Goal: Task Accomplishment & Management: Manage account settings

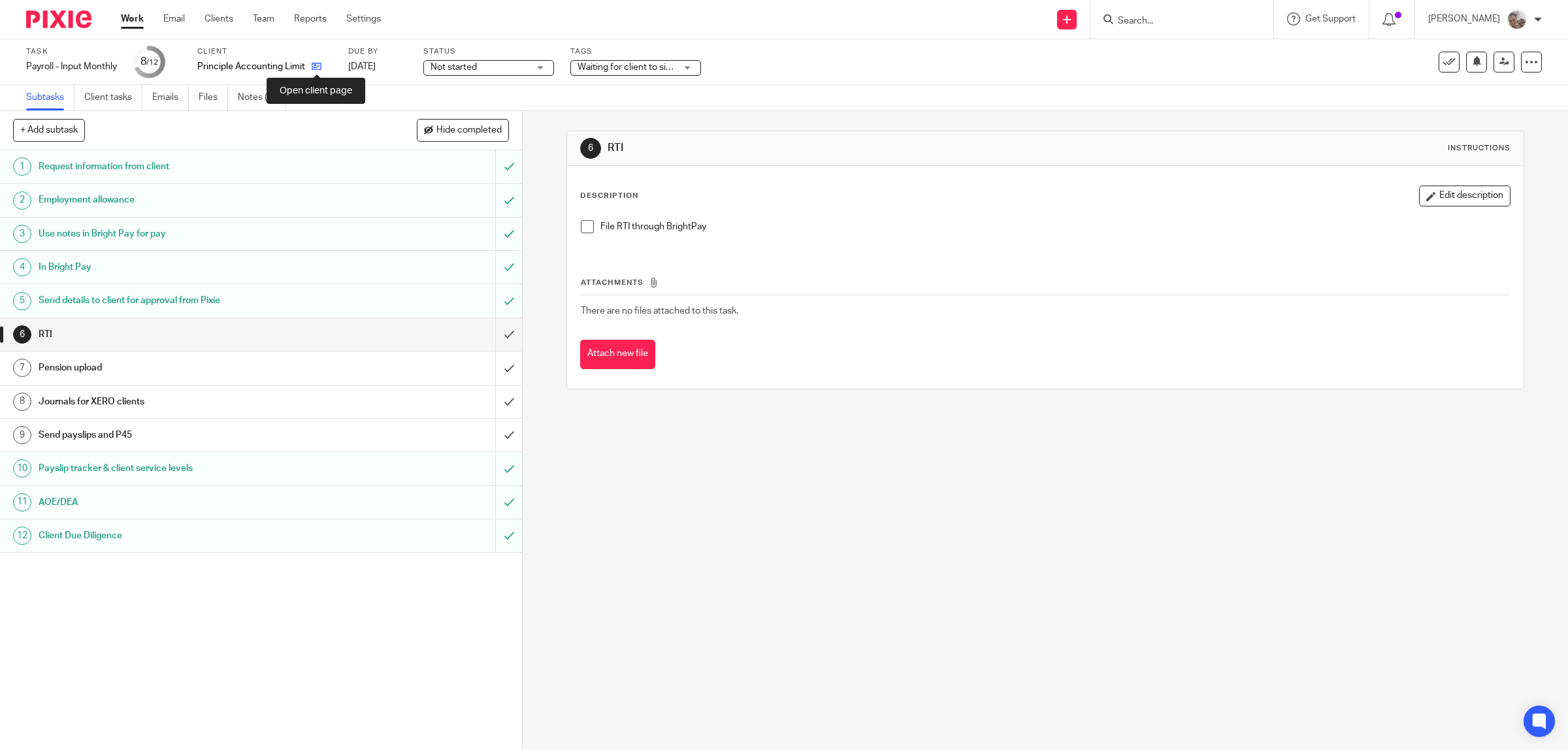
click at [316, 64] on icon at bounding box center [316, 66] width 10 height 10
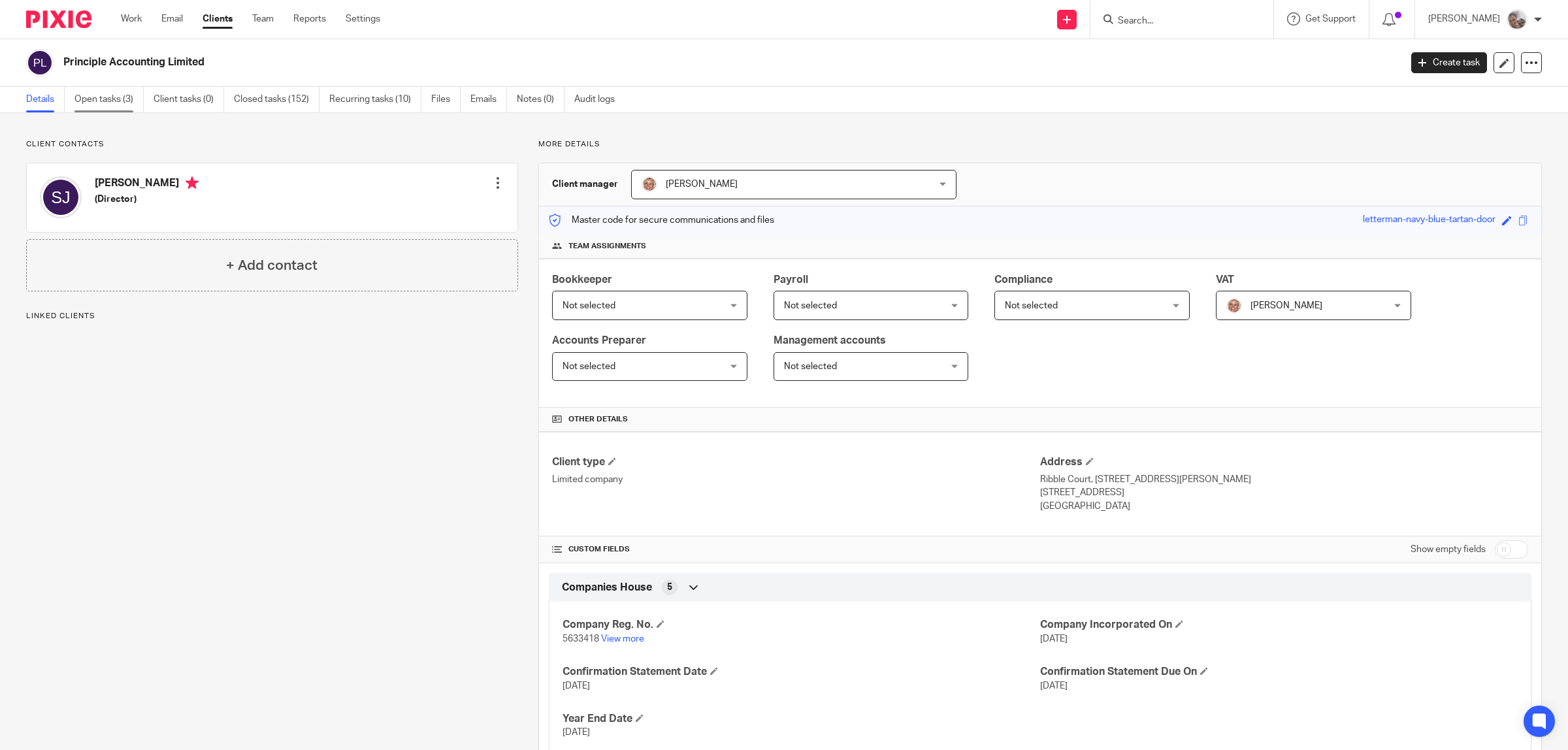
click at [130, 101] on link "Open tasks (3)" at bounding box center [109, 99] width 69 height 25
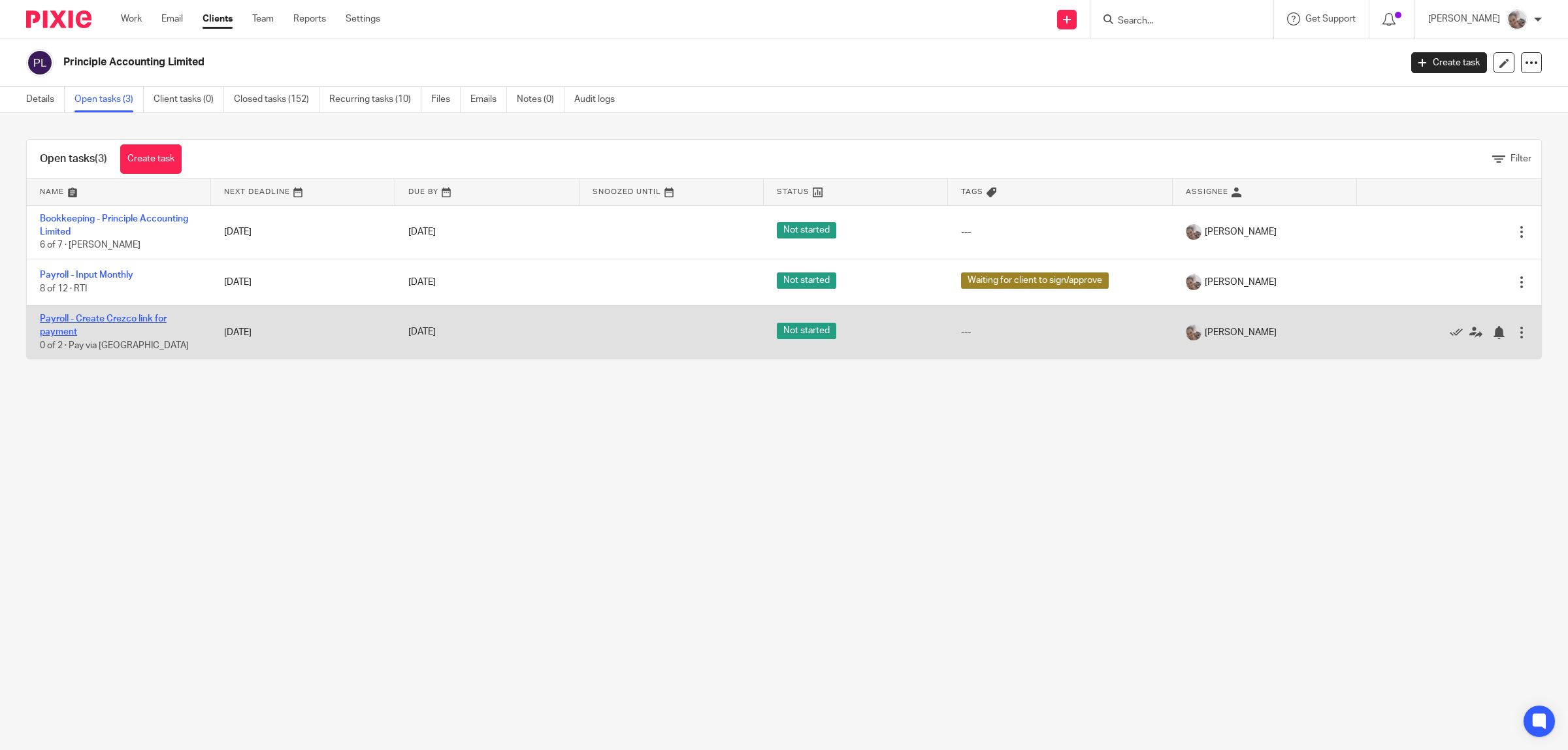
click at [102, 321] on link "Payroll - Create Crezco link for payment" at bounding box center [103, 325] width 127 height 22
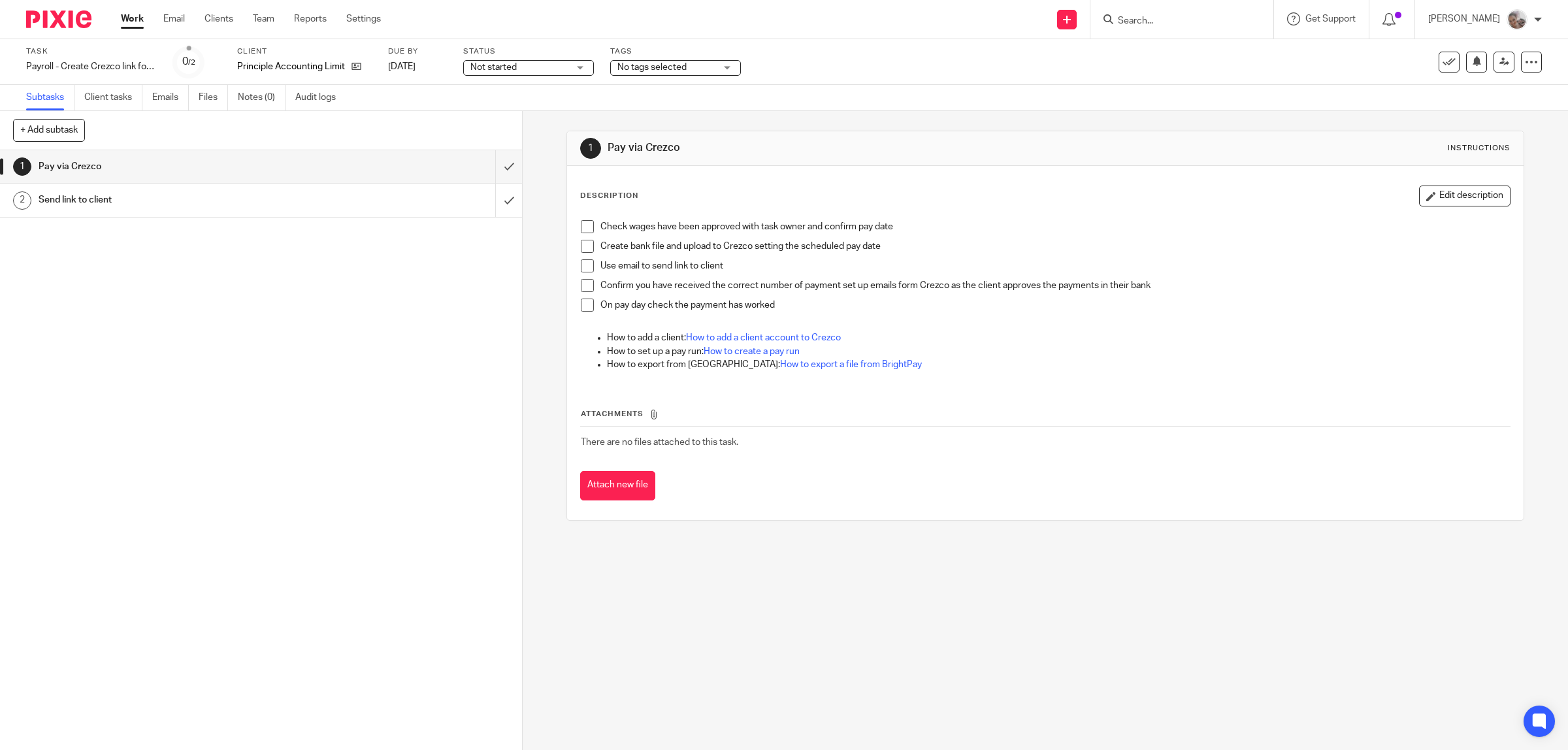
click at [580, 219] on div "Check wages have been approved with task owner and confirm pay date Create bank…" at bounding box center [1046, 298] width 943 height 167
click at [575, 227] on div "Check wages have been approved with task owner and confirm pay date Create bank…" at bounding box center [1046, 298] width 943 height 167
click at [581, 225] on span at bounding box center [587, 226] width 13 height 13
click at [581, 248] on span at bounding box center [587, 246] width 13 height 13
click at [582, 265] on span at bounding box center [587, 265] width 13 height 13
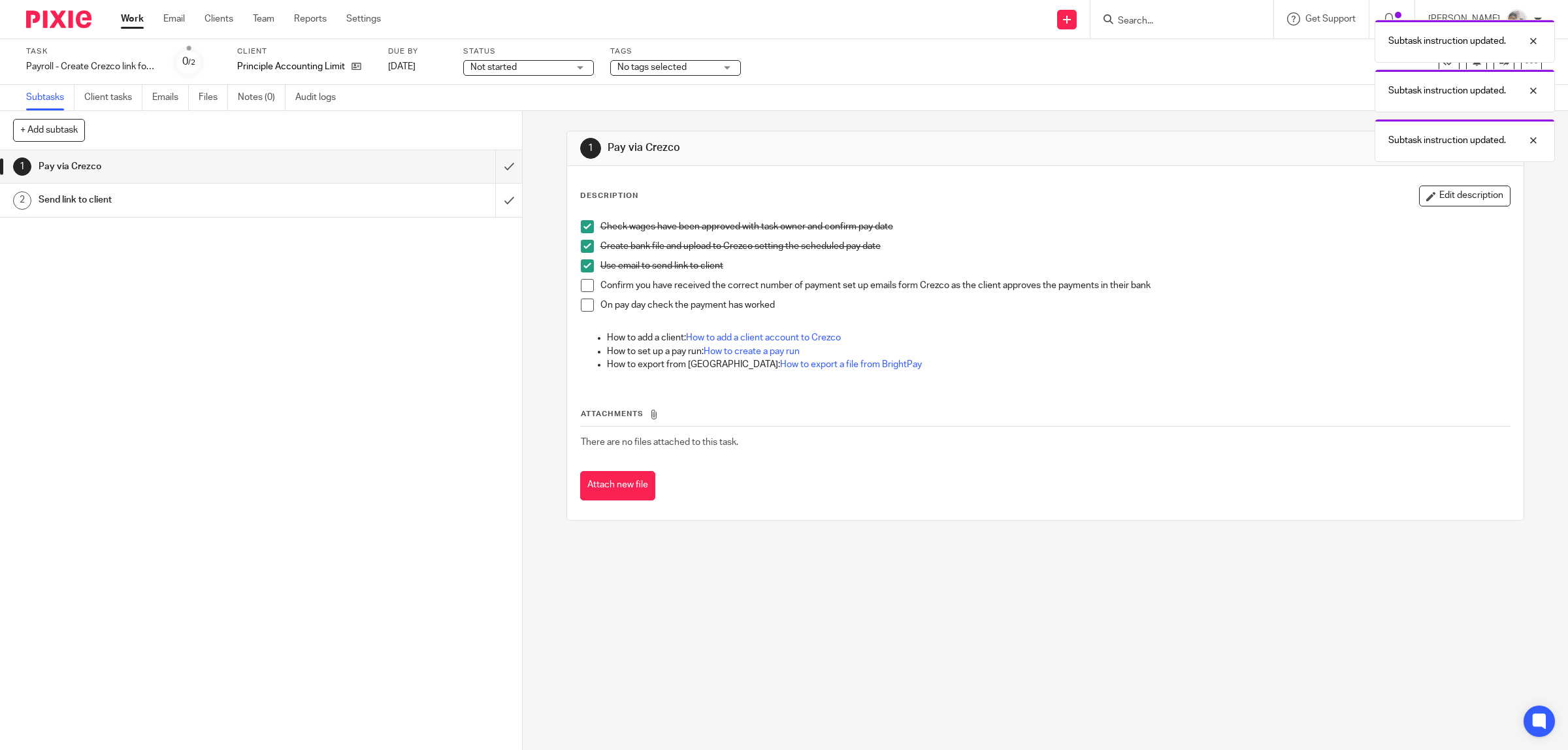
click at [367, 201] on div "Send link to client" at bounding box center [260, 200] width 444 height 20
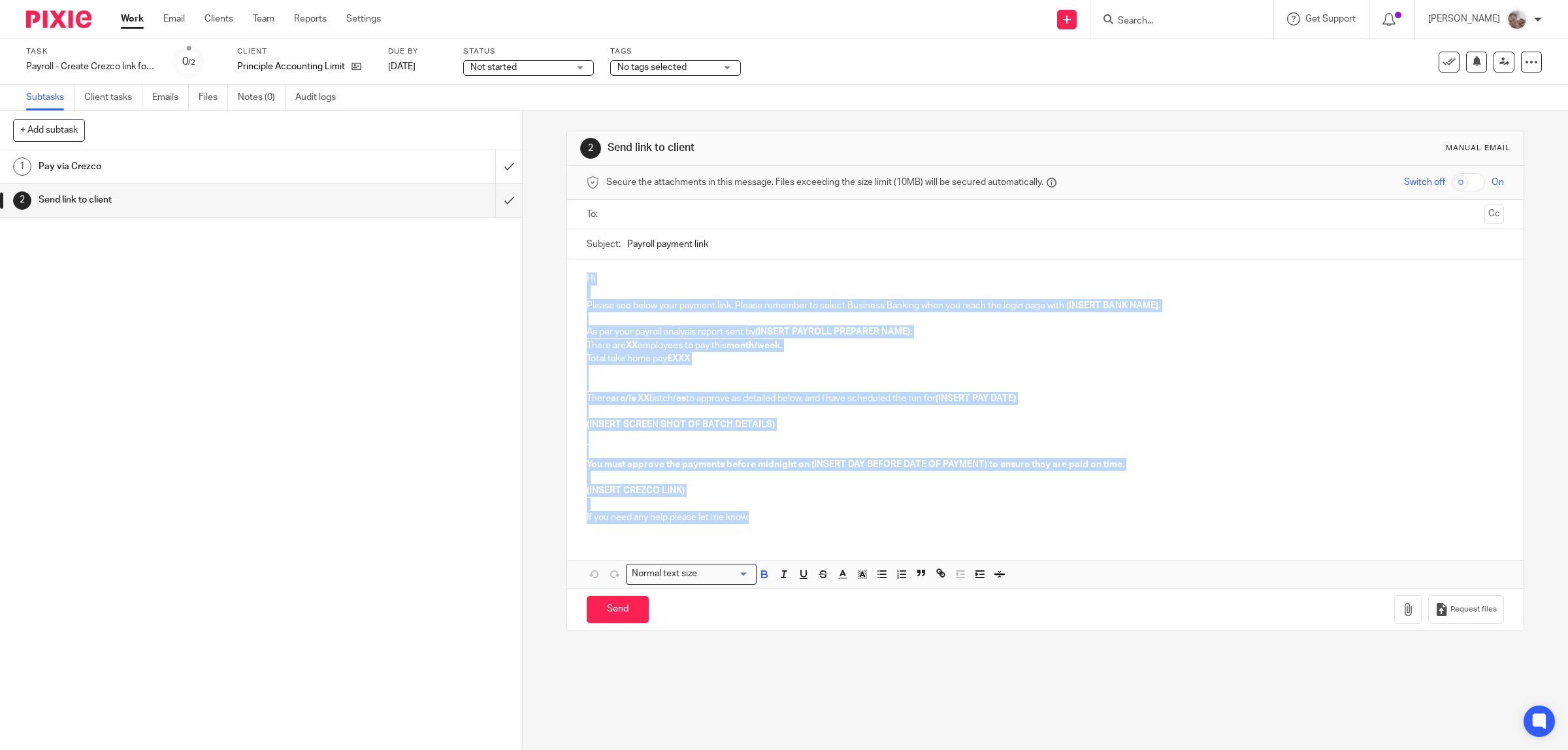
drag, startPoint x: 761, startPoint y: 521, endPoint x: 567, endPoint y: 279, distance: 310.2
click at [567, 279] on div "Hi Please see below your payment link. Please remember to select Business Banki…" at bounding box center [1046, 396] width 957 height 275
copy div "Hi Please see below your payment link. Please remember to select Business Banki…"
click at [487, 201] on input "submit" at bounding box center [261, 199] width 522 height 33
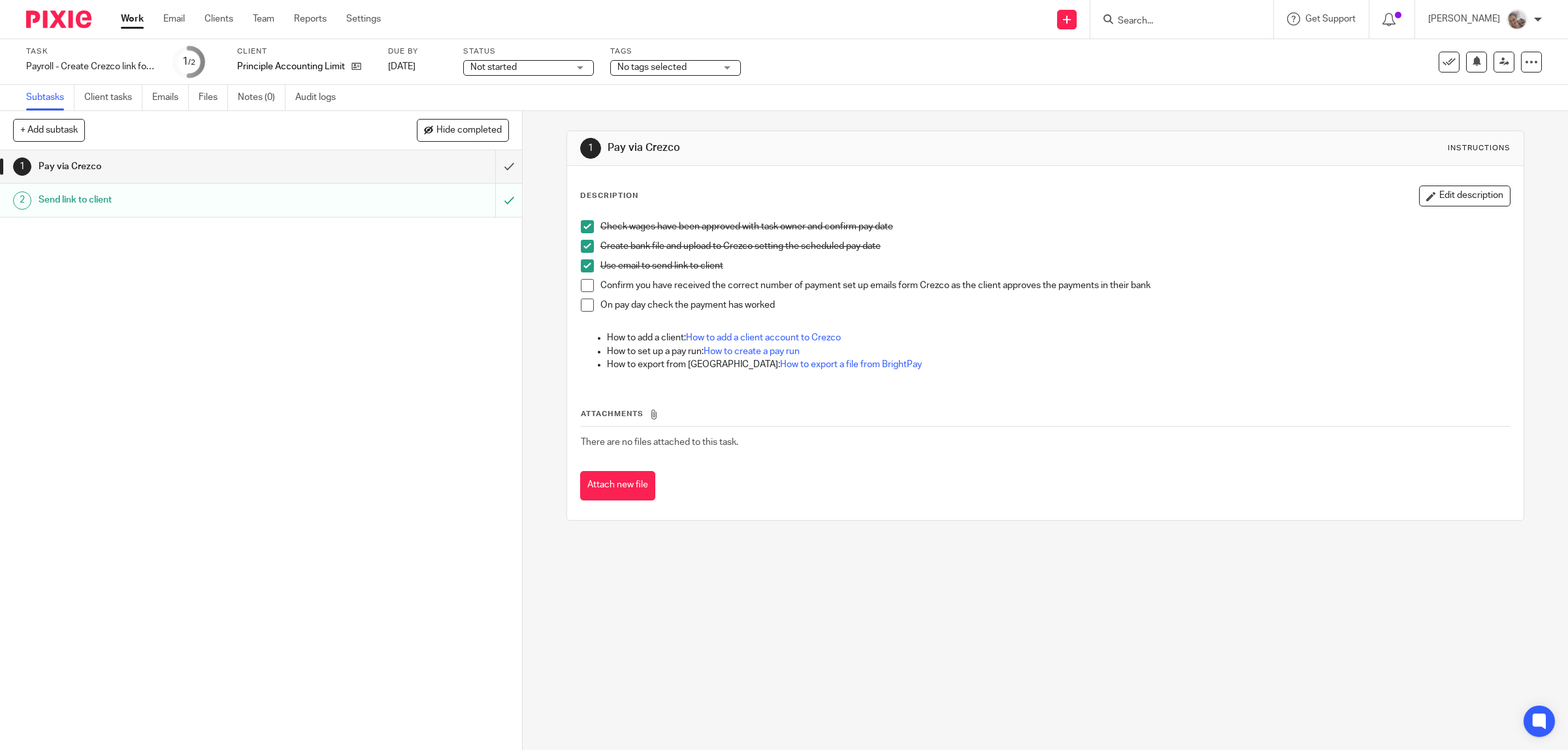
click at [586, 285] on span at bounding box center [587, 285] width 13 height 13
click at [1438, 68] on button at bounding box center [1448, 61] width 21 height 21
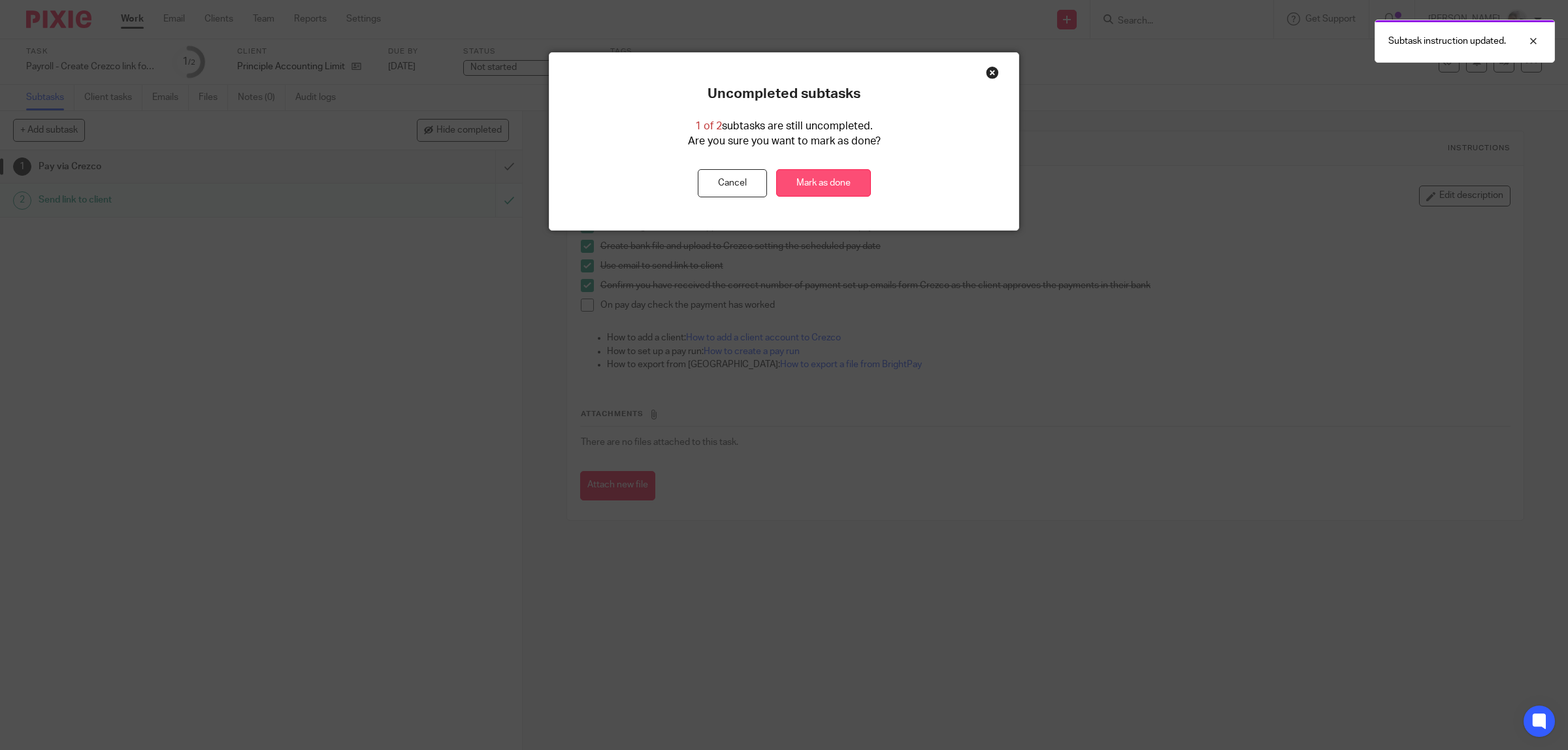
click at [822, 191] on link "Mark as done" at bounding box center [823, 183] width 95 height 28
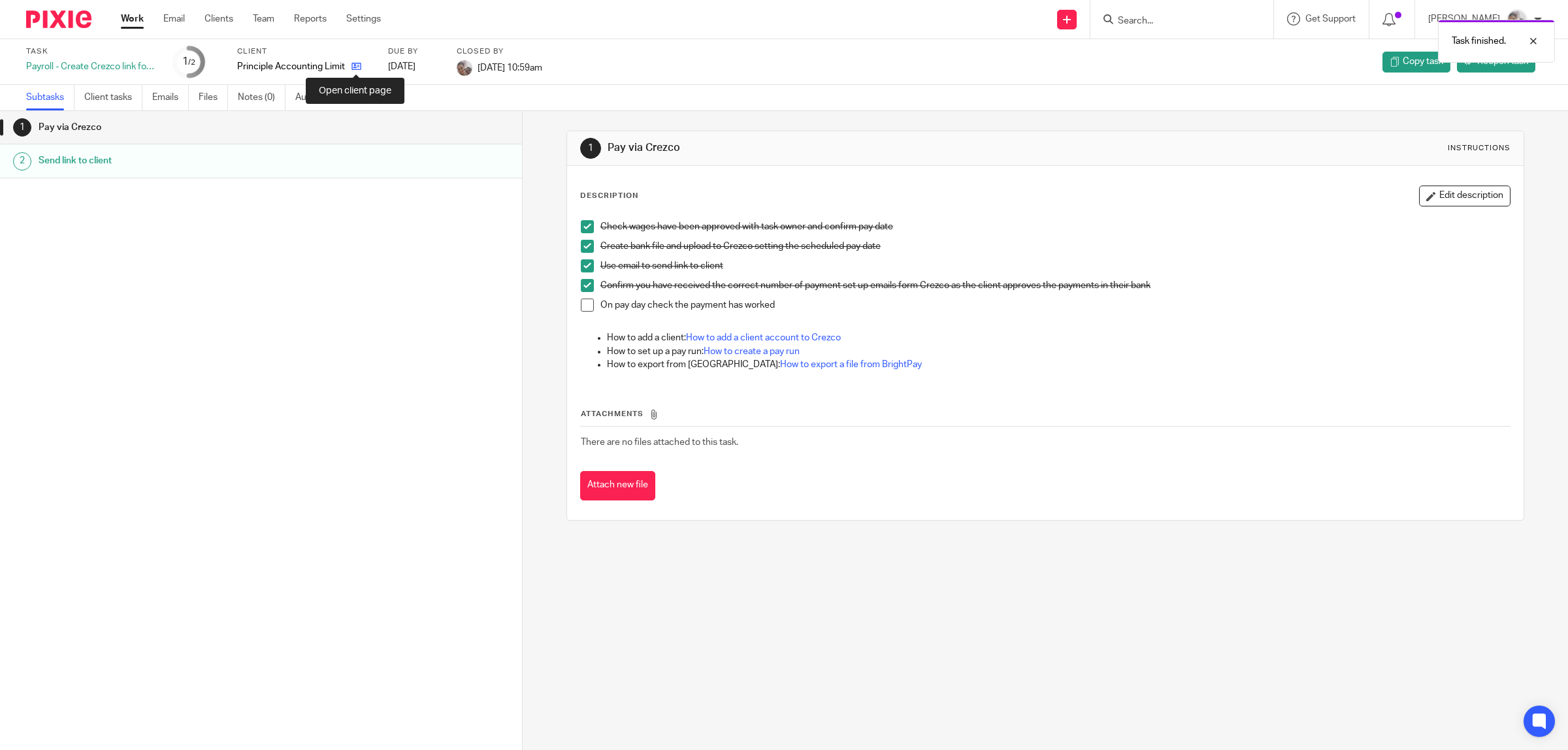
click at [355, 67] on icon at bounding box center [356, 66] width 10 height 10
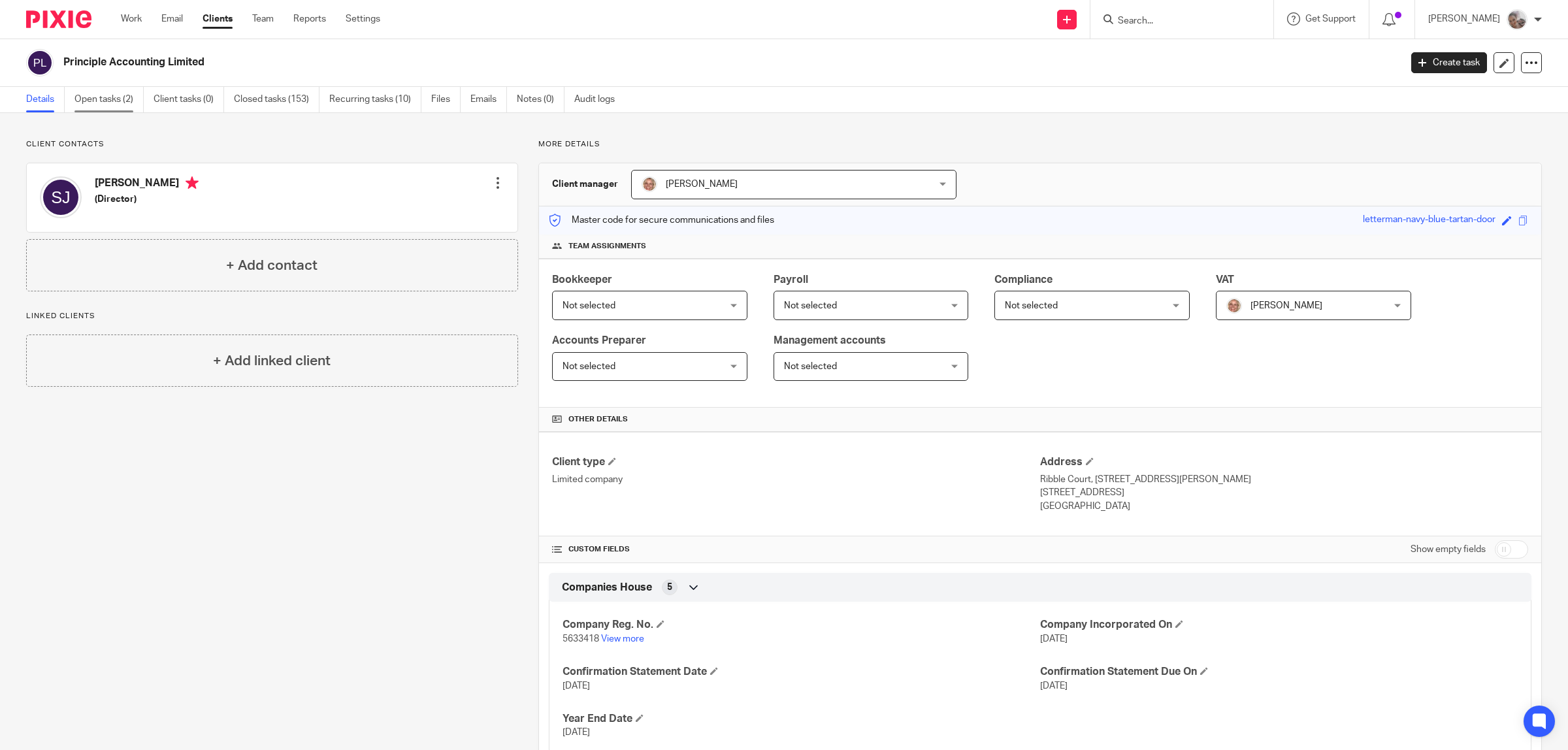
drag, startPoint x: 91, startPoint y: 99, endPoint x: 100, endPoint y: 108, distance: 12.7
click at [93, 101] on link "Open tasks (2)" at bounding box center [109, 99] width 69 height 25
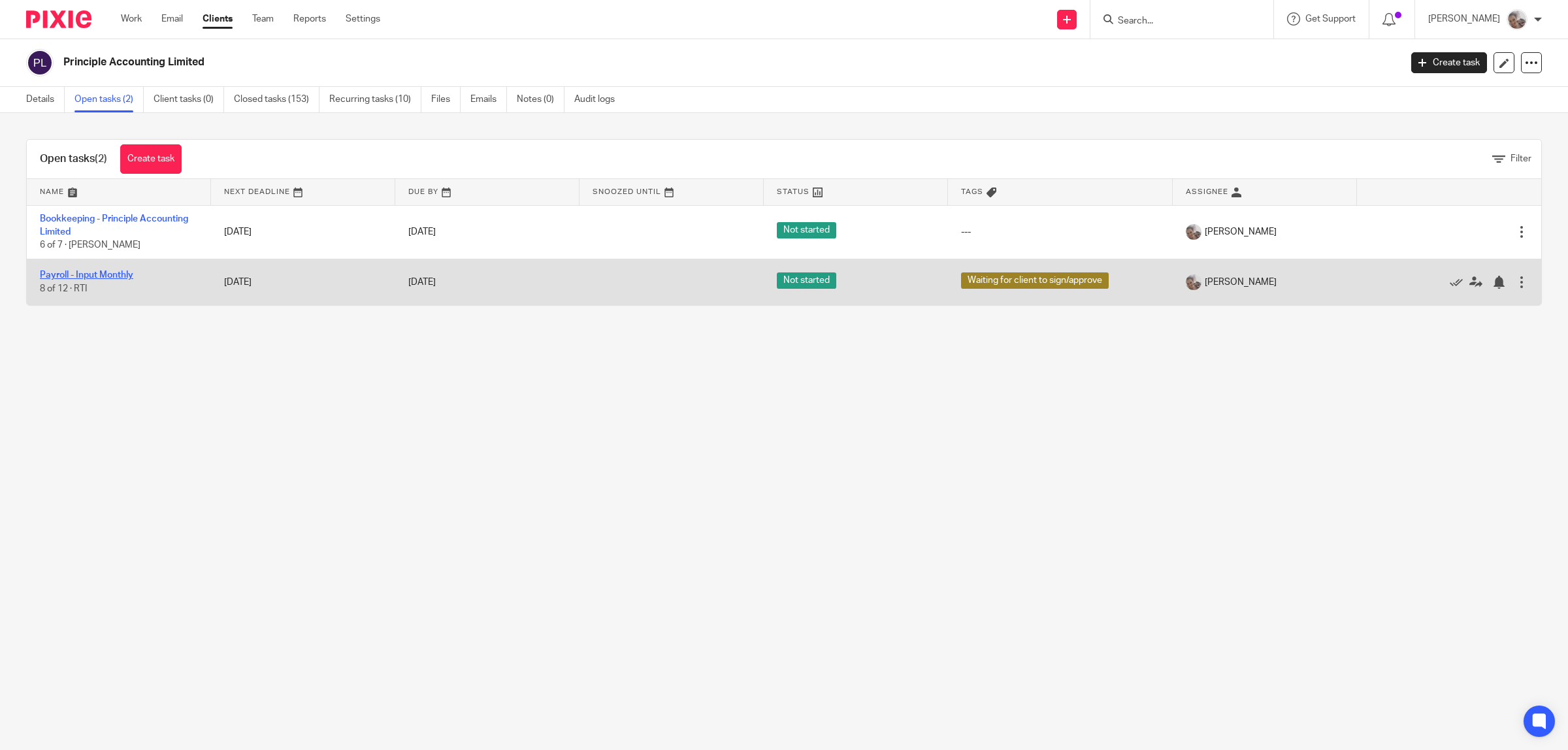
click at [106, 275] on link "Payroll - Input Monthly" at bounding box center [87, 275] width 94 height 9
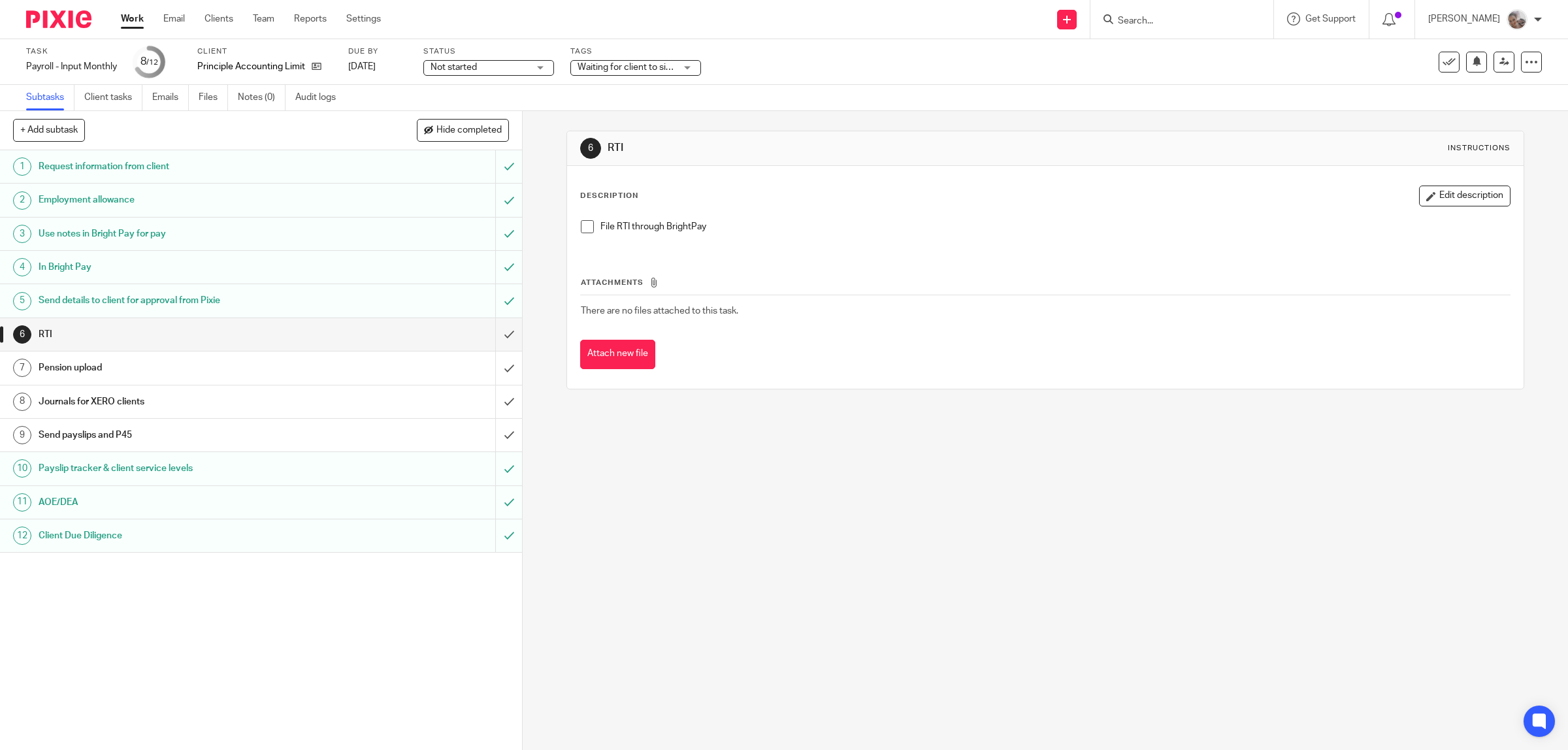
click at [581, 229] on span at bounding box center [587, 226] width 13 height 13
click at [488, 332] on input "submit" at bounding box center [261, 334] width 522 height 33
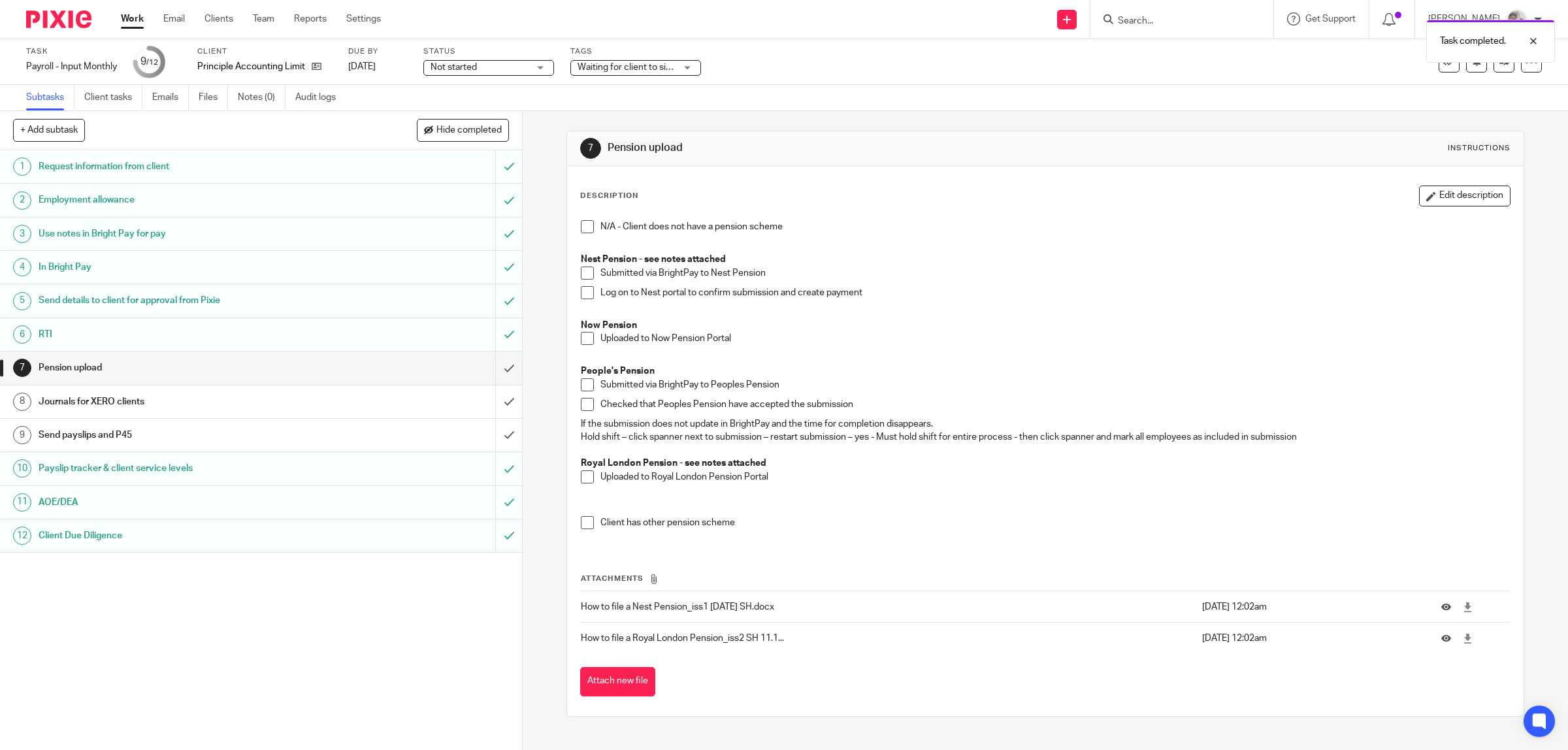
click at [127, 433] on h1 "Send payslips and P45" at bounding box center [186, 436] width 296 height 20
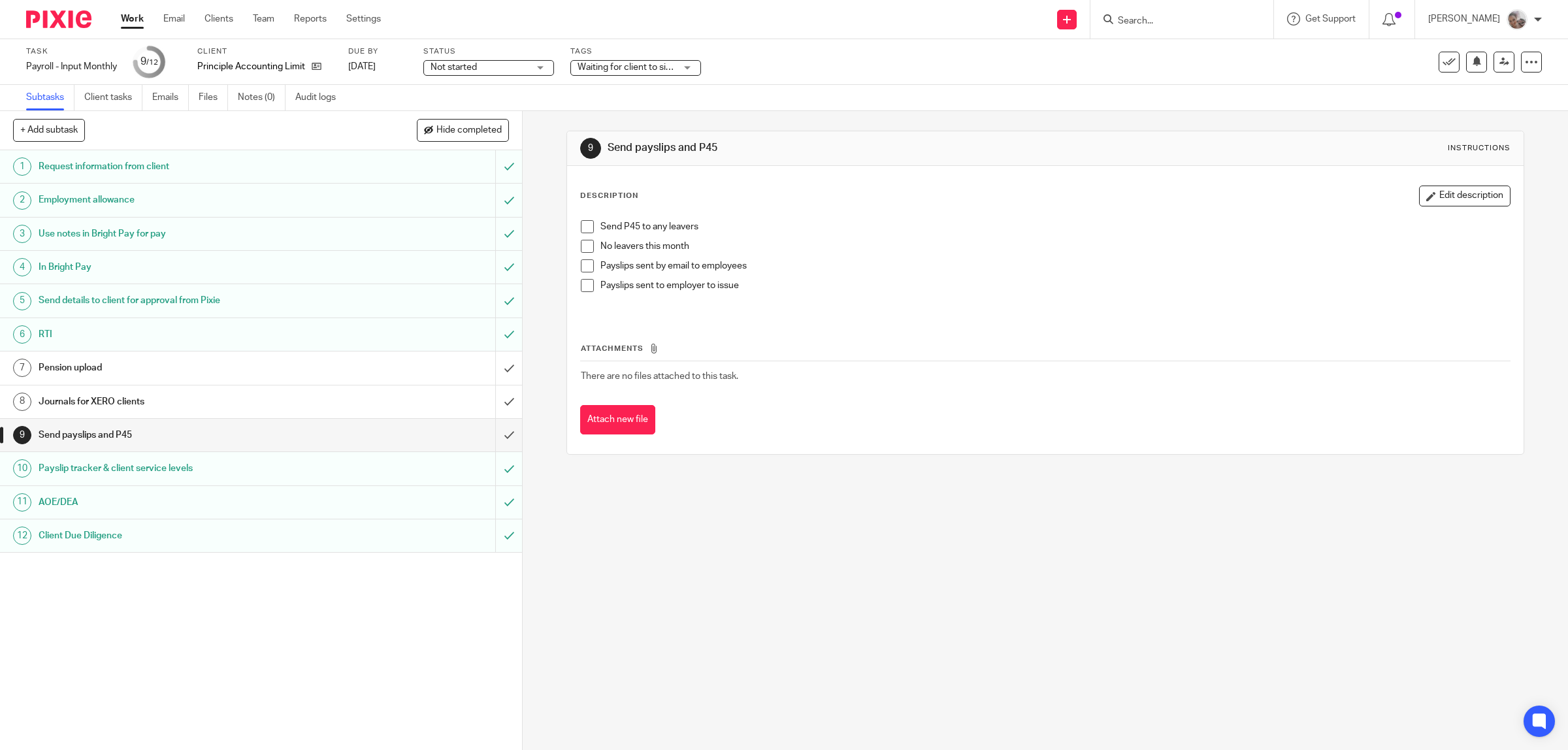
click at [581, 225] on span at bounding box center [587, 226] width 13 height 13
click at [583, 268] on span at bounding box center [587, 265] width 13 height 13
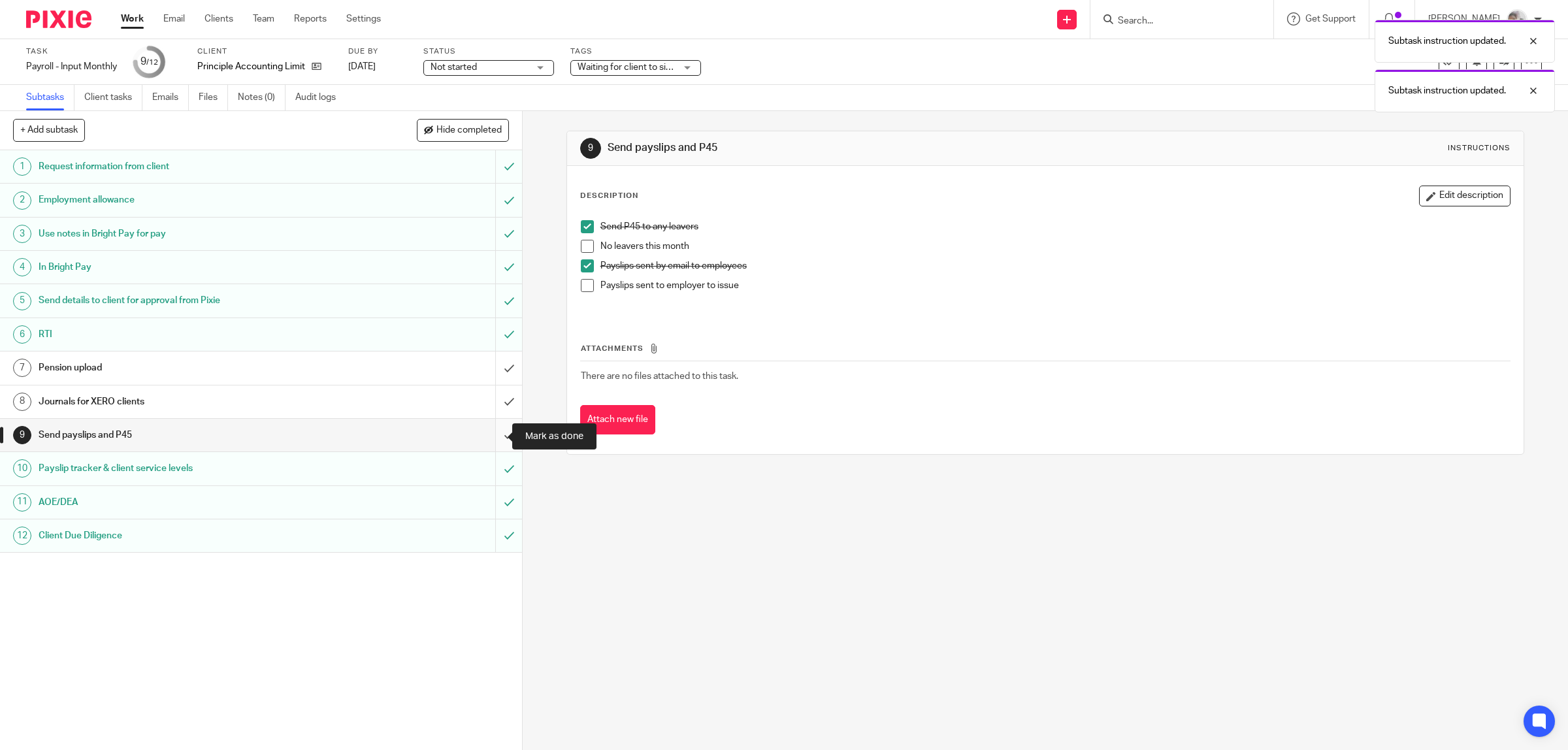
click at [495, 445] on input "submit" at bounding box center [261, 435] width 522 height 33
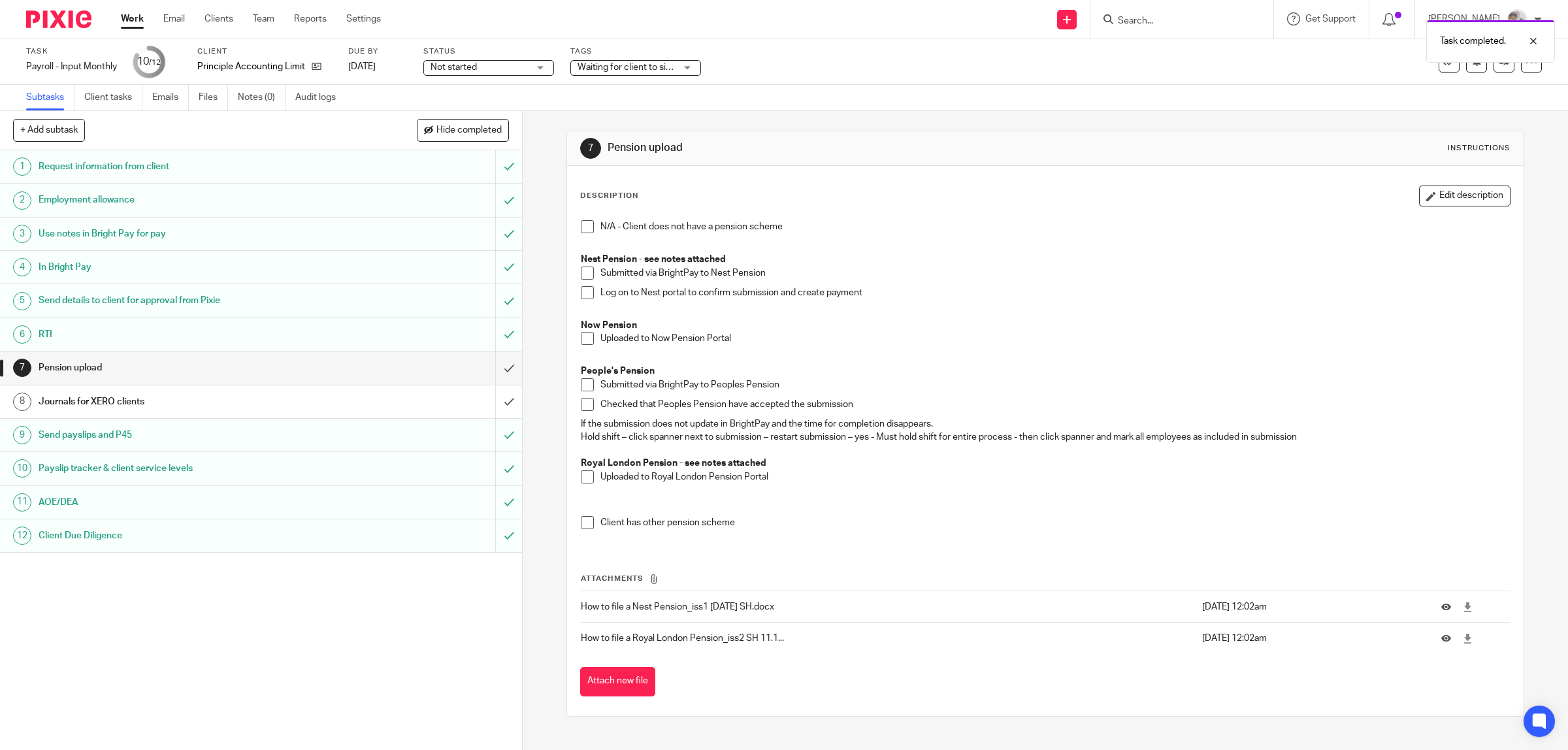
click at [581, 343] on span at bounding box center [587, 338] width 13 height 13
drag, startPoint x: 492, startPoint y: 370, endPoint x: 484, endPoint y: 370, distance: 8.0
click at [491, 370] on input "submit" at bounding box center [261, 367] width 522 height 33
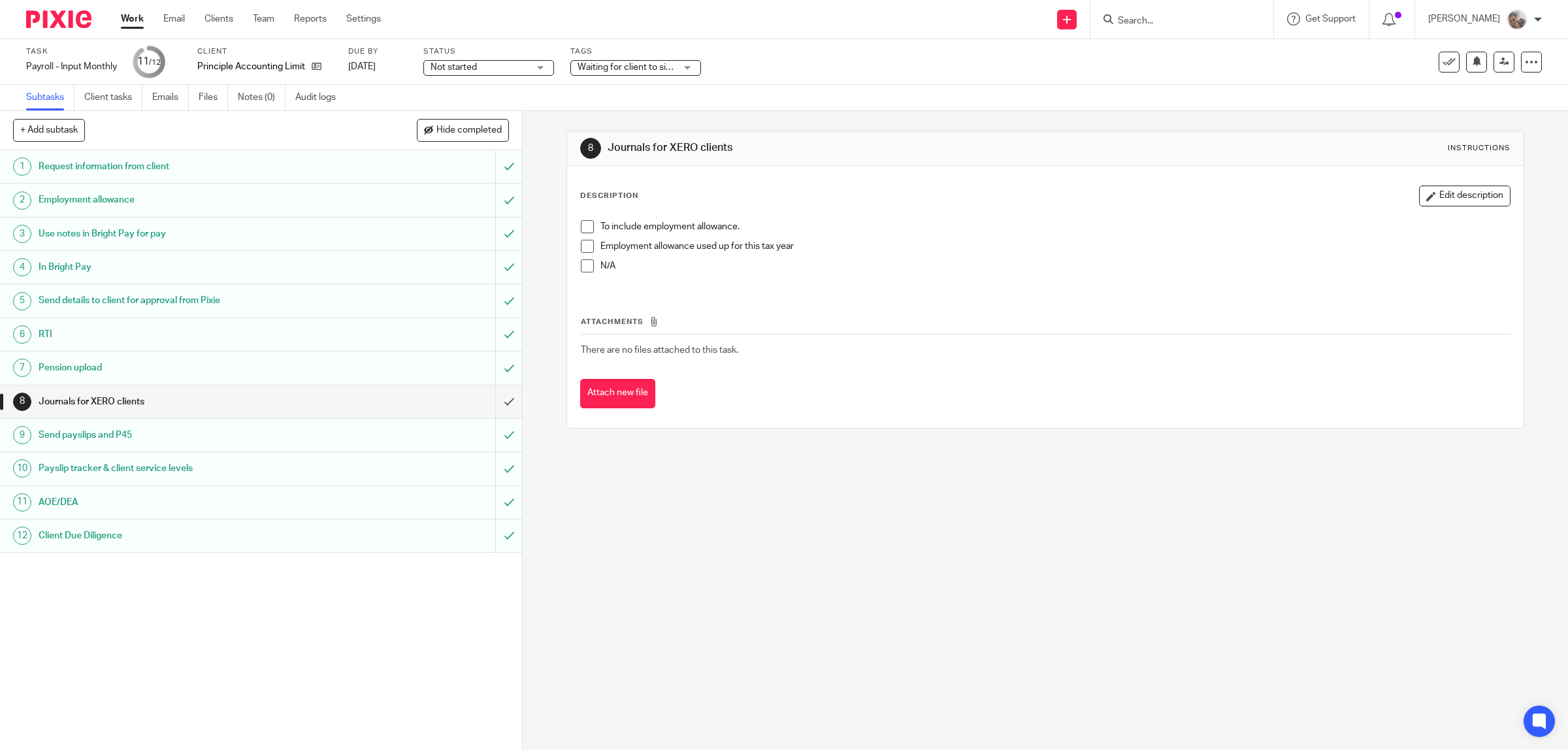
click at [582, 228] on span at bounding box center [587, 226] width 13 height 13
drag, startPoint x: 488, startPoint y: 400, endPoint x: 435, endPoint y: 322, distance: 94.3
click at [488, 400] on input "submit" at bounding box center [261, 402] width 522 height 33
click at [583, 229] on span at bounding box center [587, 226] width 13 height 13
click at [1525, 64] on icon at bounding box center [1531, 61] width 13 height 13
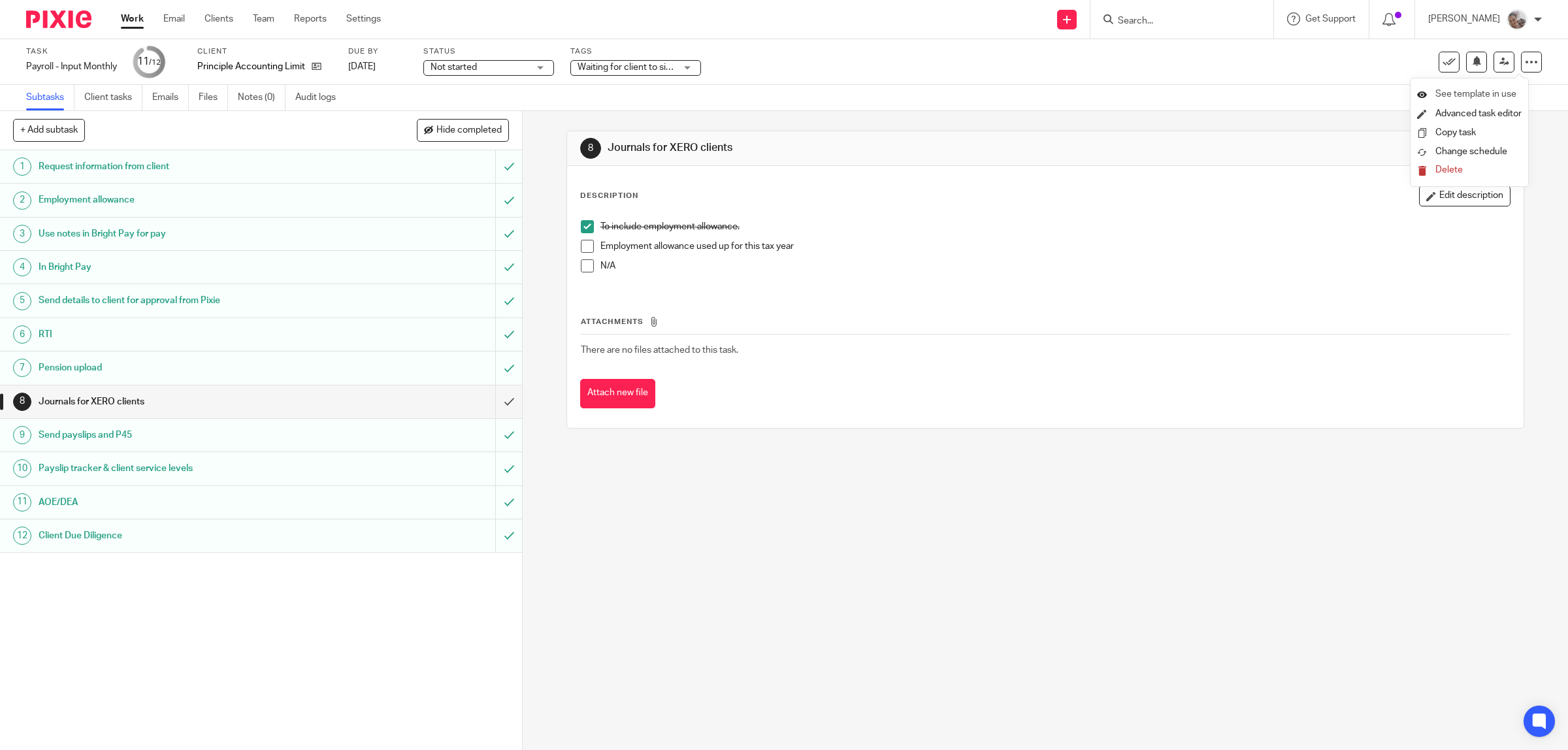
click at [1501, 95] on span "See template in use" at bounding box center [1476, 94] width 81 height 9
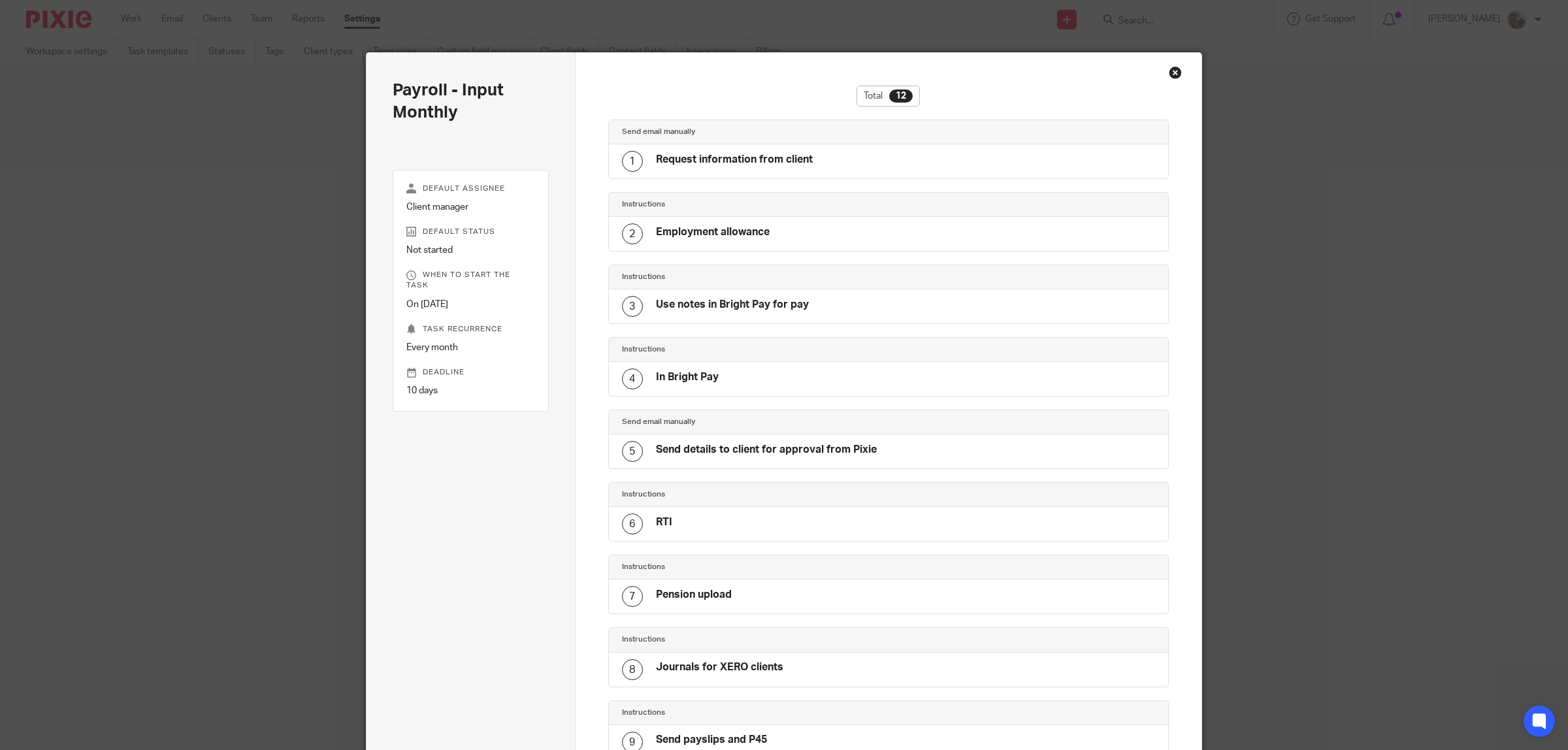
scroll to position [364, 0]
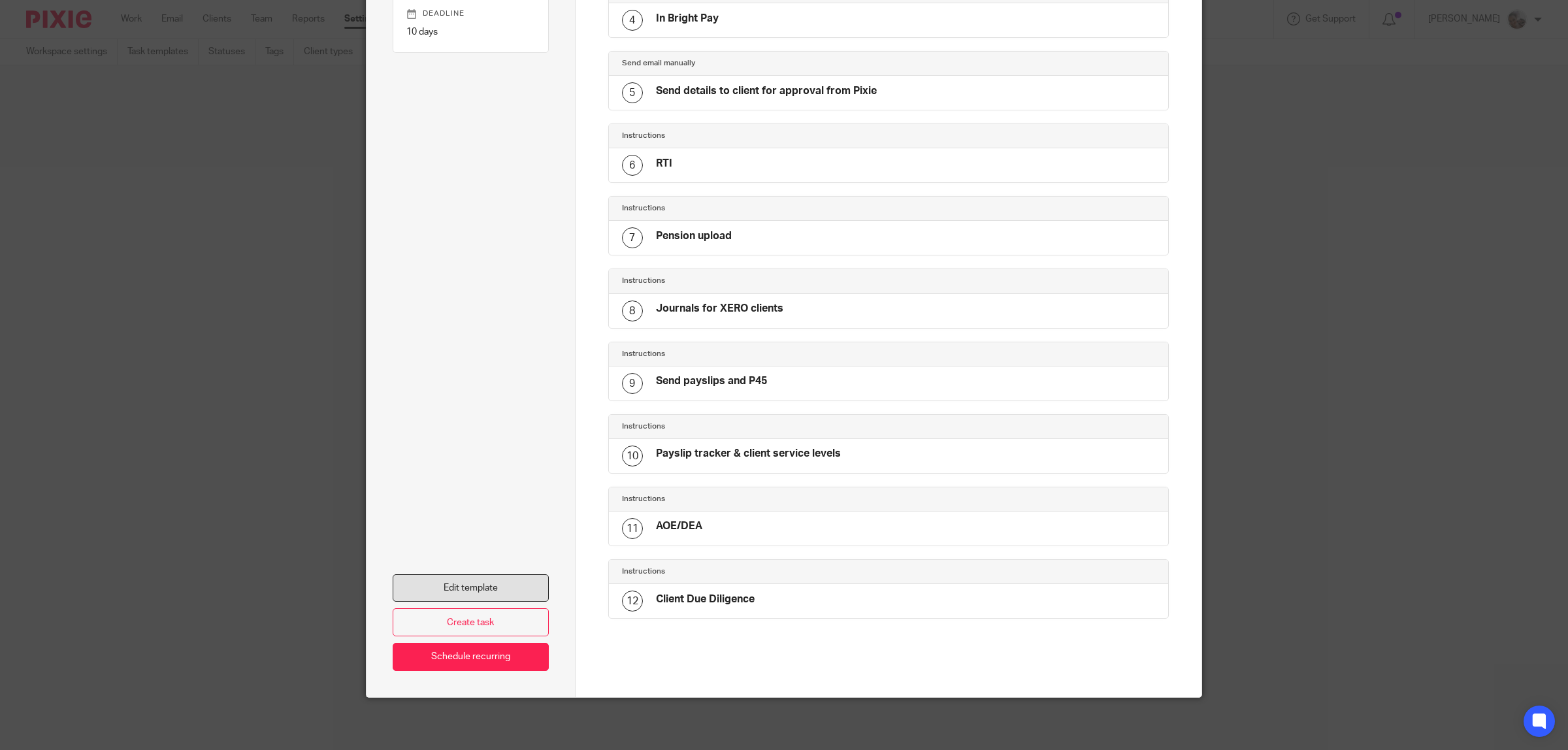
click at [480, 593] on link "Edit template" at bounding box center [471, 588] width 156 height 28
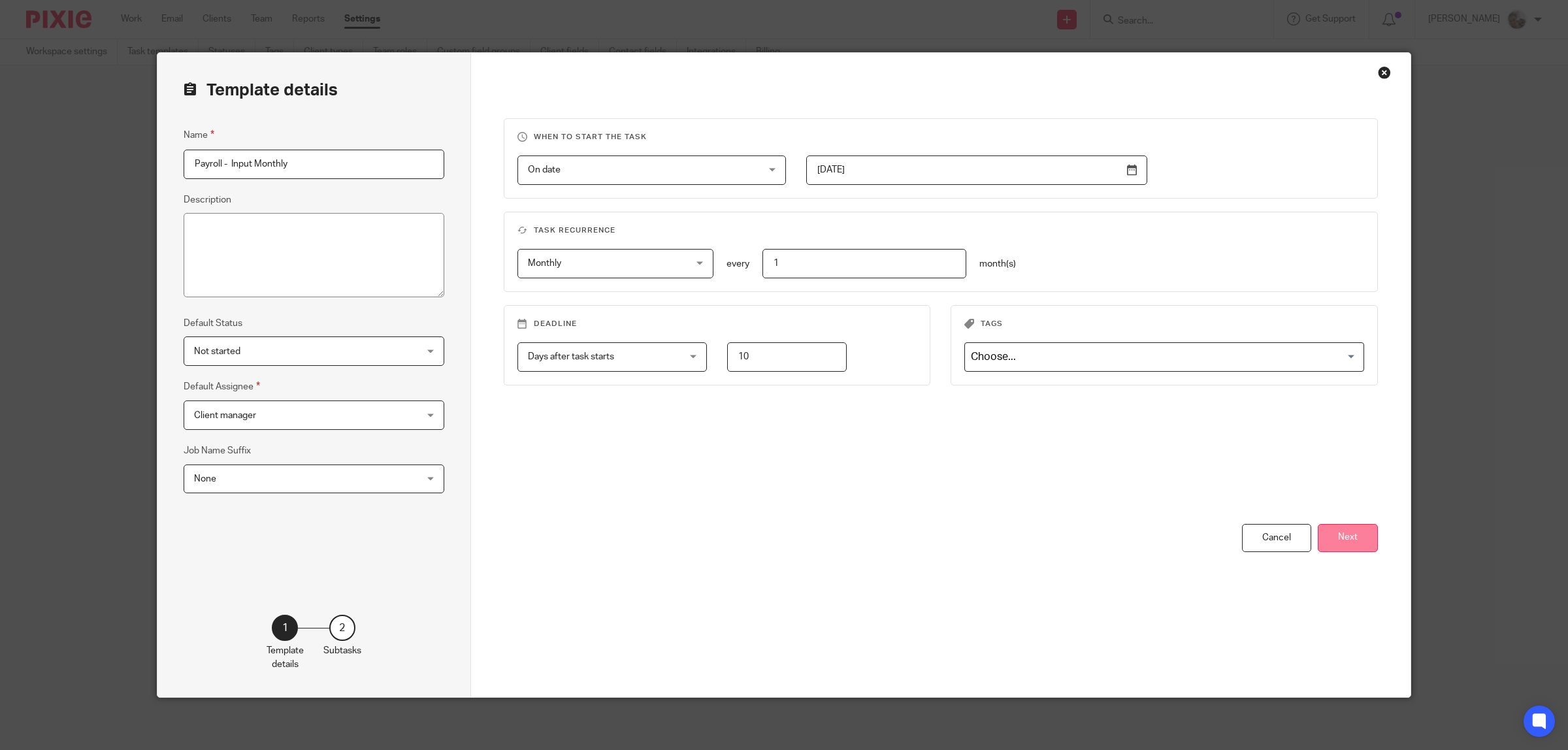
click at [1351, 542] on button "Next" at bounding box center [1348, 538] width 60 height 28
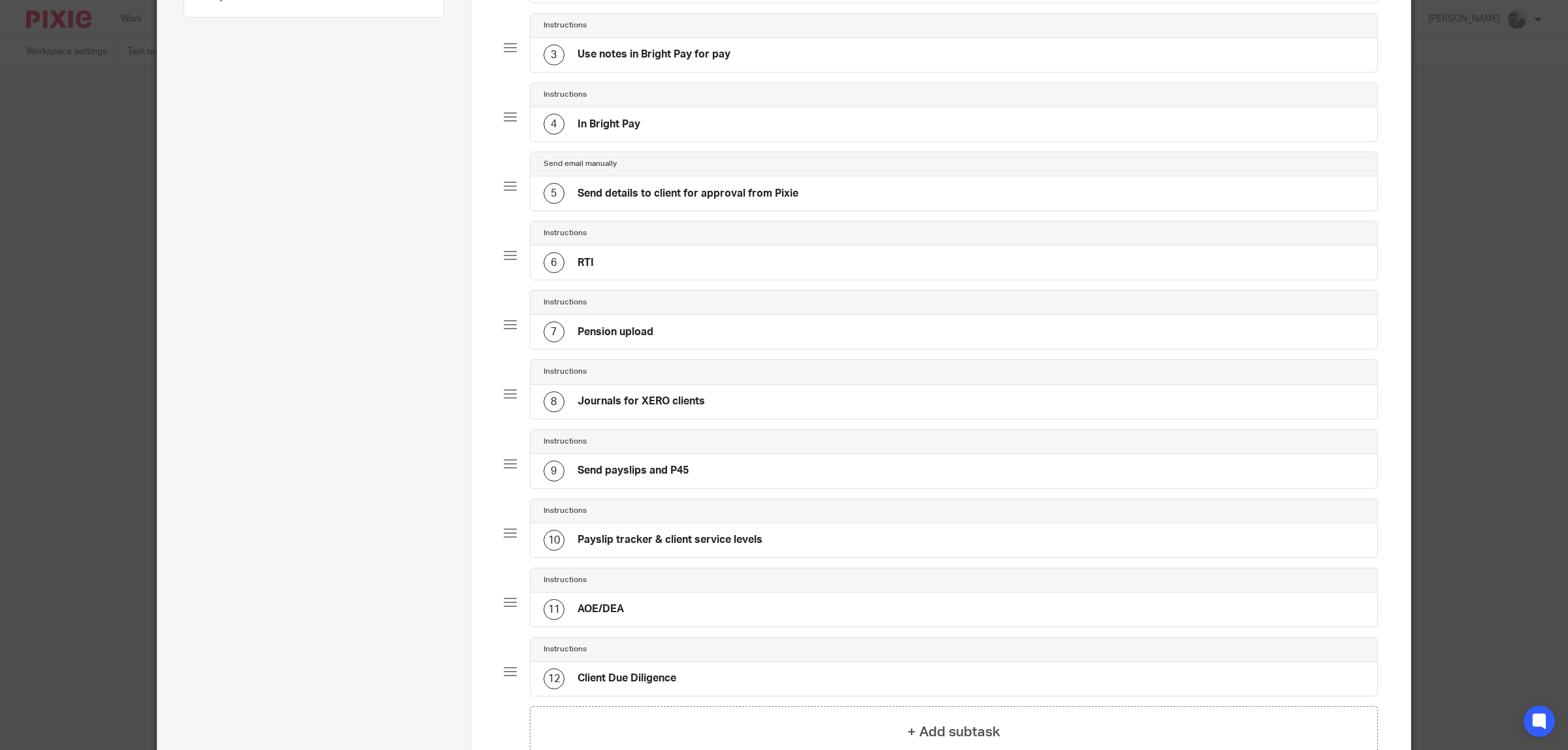
scroll to position [405, 0]
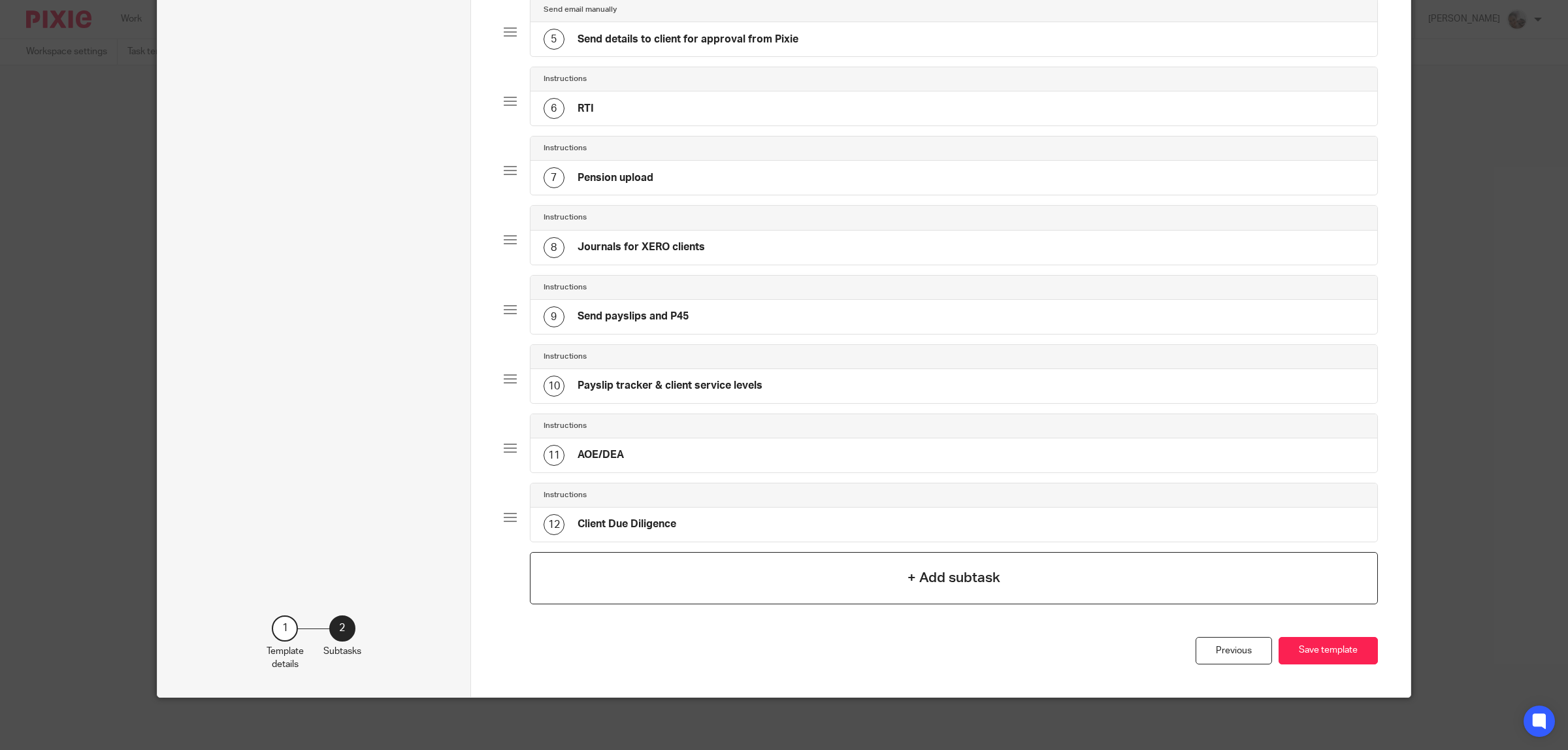
click at [975, 586] on h4 "+ Add subtask" at bounding box center [954, 578] width 93 height 20
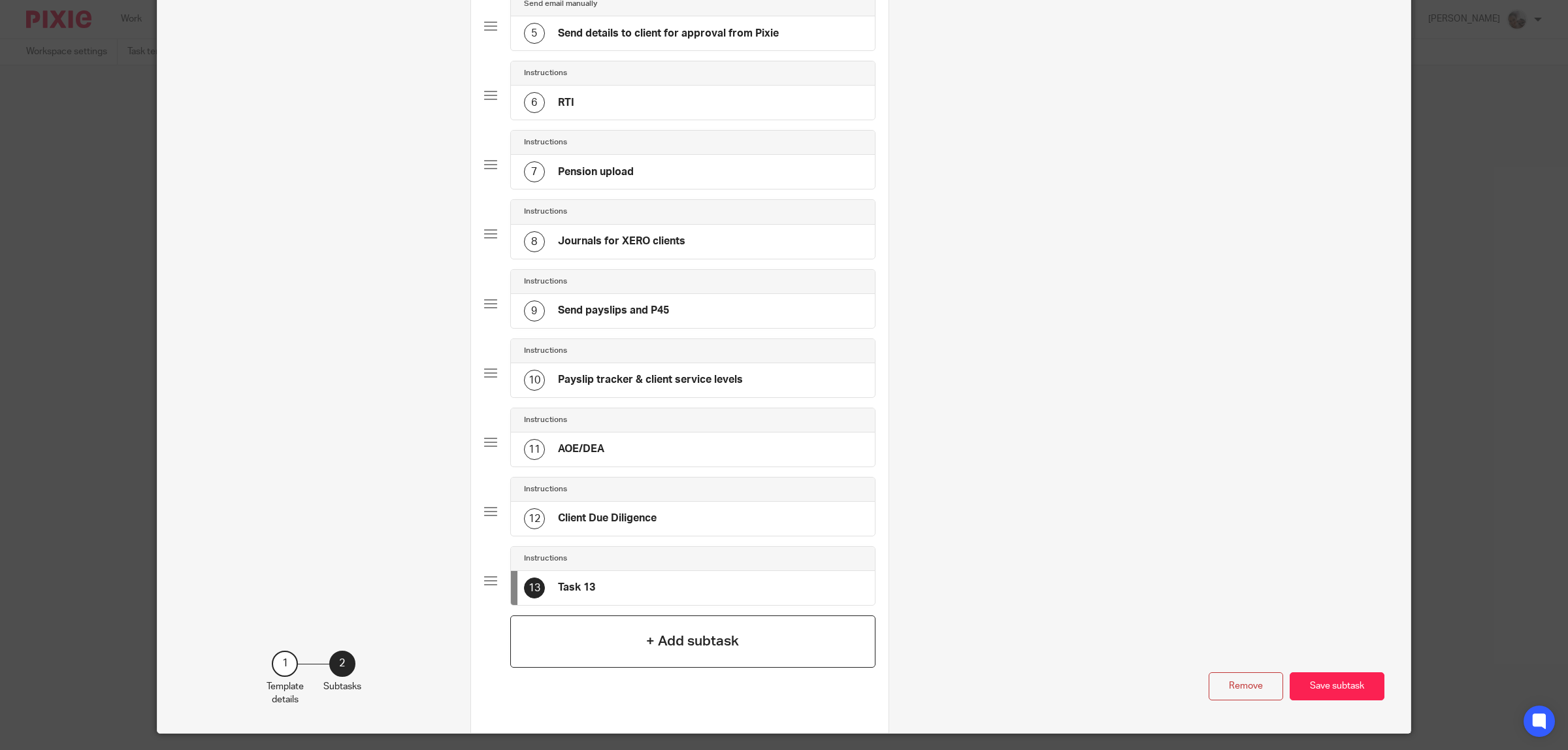
scroll to position [0, 0]
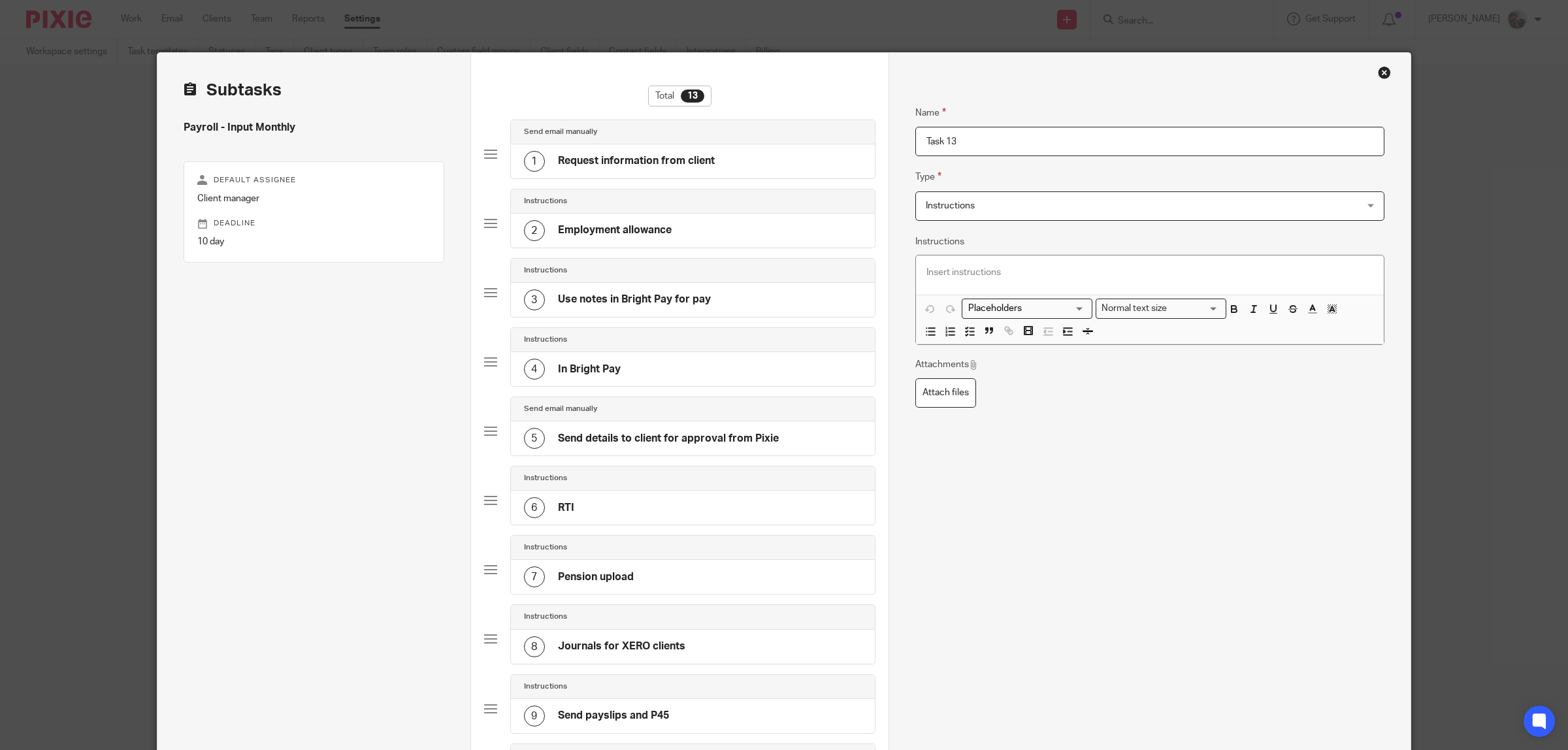
drag, startPoint x: 964, startPoint y: 139, endPoint x: 915, endPoint y: 148, distance: 49.8
click at [915, 148] on input "Task 13" at bounding box center [1150, 141] width 469 height 29
type input "Parenttal leave"
click at [961, 146] on input "Parenttal leave" at bounding box center [1150, 141] width 469 height 29
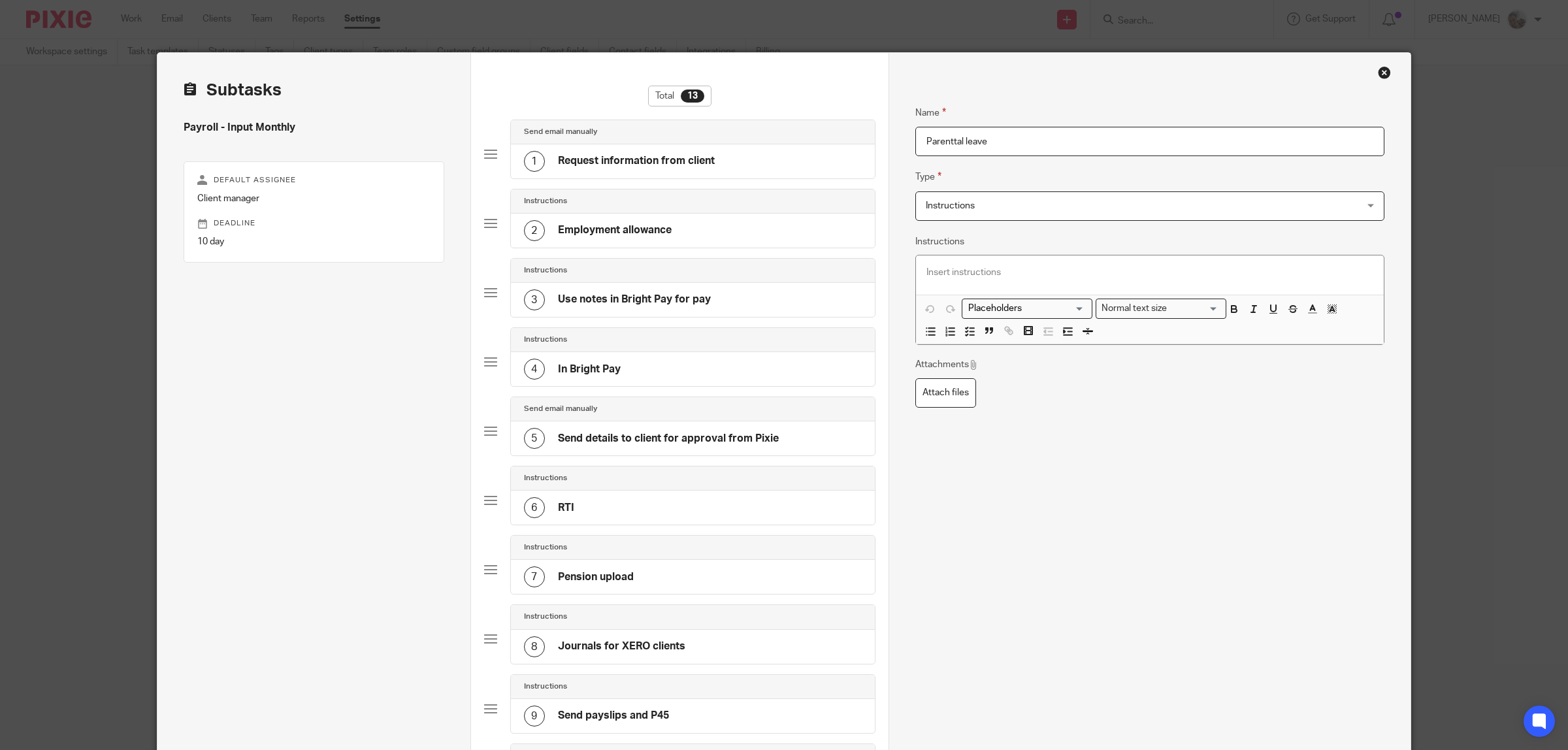
click at [961, 145] on input "Parenttal leave" at bounding box center [1150, 141] width 469 height 29
click at [1011, 275] on p at bounding box center [1149, 272] width 447 height 13
paste div
drag, startPoint x: 1001, startPoint y: 271, endPoint x: 864, endPoint y: 258, distance: 137.6
click at [864, 258] on div "Subtasks Payroll - Input Monthly Default assignee Client manager Deadline 10 da…" at bounding box center [784, 595] width 1253 height 1085
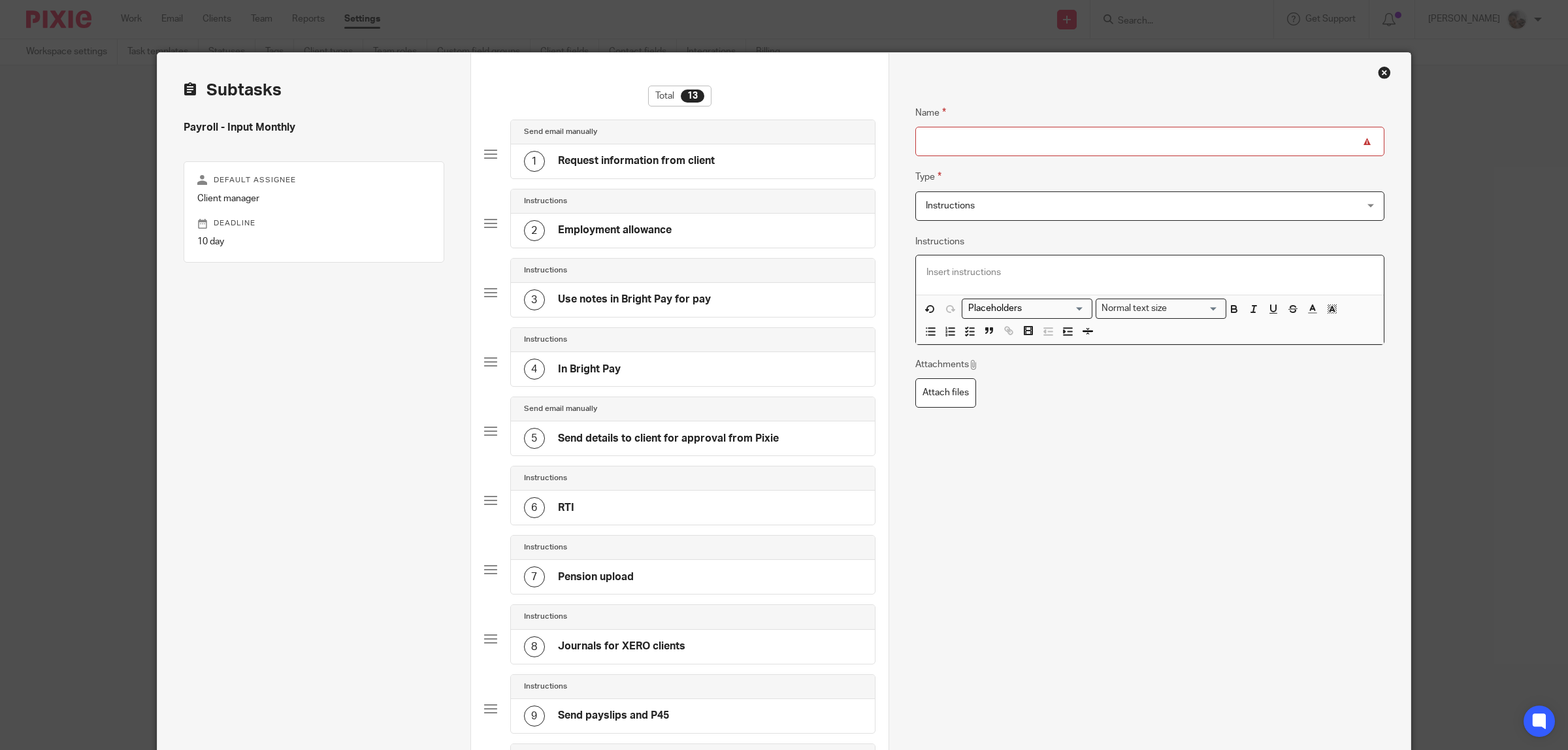
click at [949, 147] on input "Name" at bounding box center [1150, 141] width 469 height 29
paste input "Parental leave"
type input "Parental leave"
click at [1018, 281] on div at bounding box center [1150, 275] width 468 height 39
drag, startPoint x: 1240, startPoint y: 272, endPoint x: 1090, endPoint y: 304, distance: 153.4
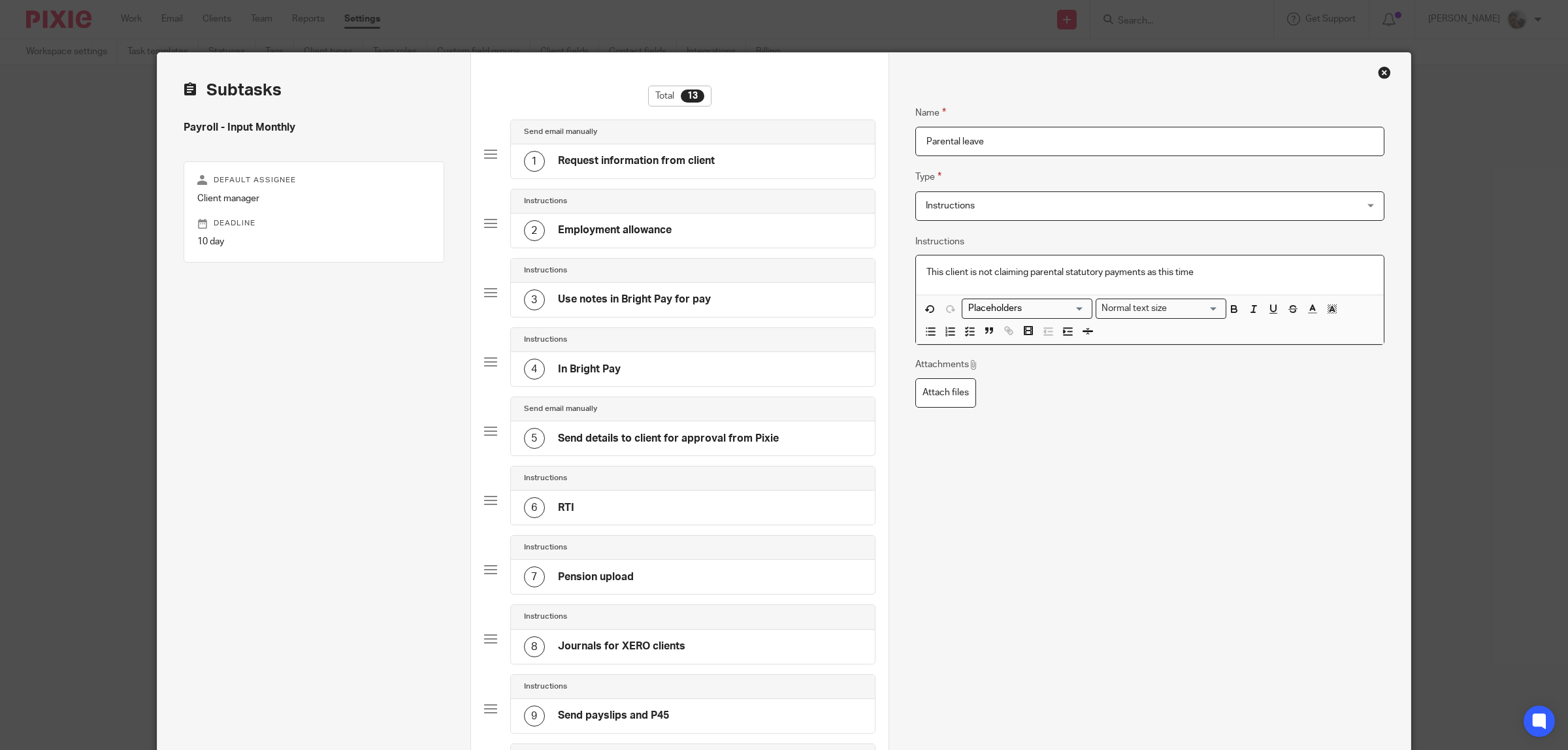
click at [1239, 271] on p "This client is not claiming parental statutory payments as this time" at bounding box center [1149, 272] width 447 height 13
click at [968, 331] on icon "button" at bounding box center [969, 331] width 12 height 12
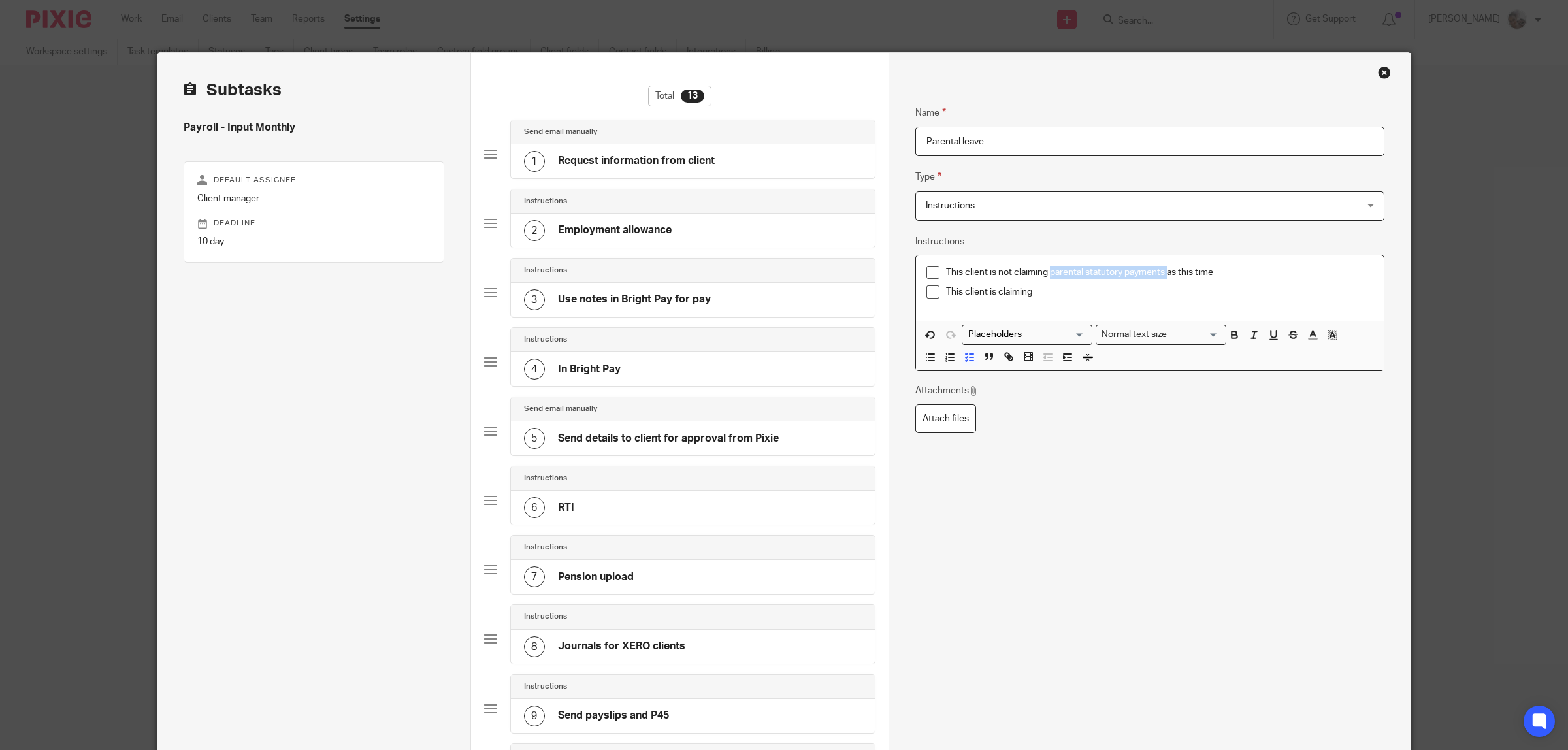
drag, startPoint x: 1163, startPoint y: 271, endPoint x: 1045, endPoint y: 271, distance: 118.0
click at [1045, 271] on p "This client is not claiming parental statutory payments as this time" at bounding box center [1159, 272] width 427 height 13
copy p "parental statutory payments"
click at [1047, 285] on p "This client is claiming" at bounding box center [1159, 291] width 427 height 13
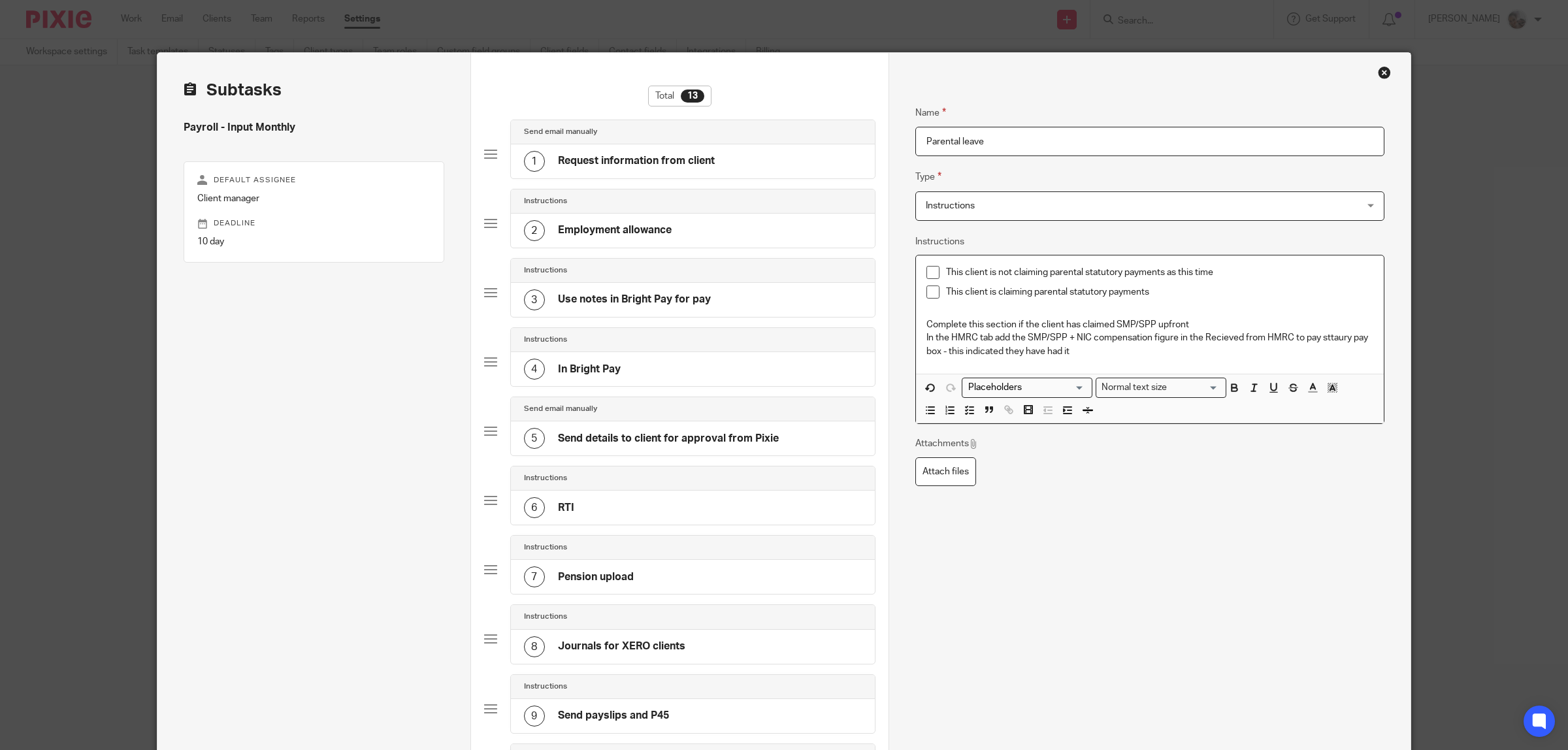
drag, startPoint x: 1214, startPoint y: 321, endPoint x: 1178, endPoint y: 350, distance: 46.2
click at [1178, 350] on p "In the HMRC tab add the SMP/SPP + NIC compensation figure in the Recieved from …" at bounding box center [1149, 344] width 447 height 27
drag, startPoint x: 1213, startPoint y: 328, endPoint x: 1201, endPoint y: 351, distance: 25.9
click at [1198, 353] on p "In the HMRC tab add the SMP/SPP + NIC compensation figure in the Recieved from …" at bounding box center [1149, 344] width 447 height 27
drag, startPoint x: 1337, startPoint y: 340, endPoint x: 1080, endPoint y: 292, distance: 261.4
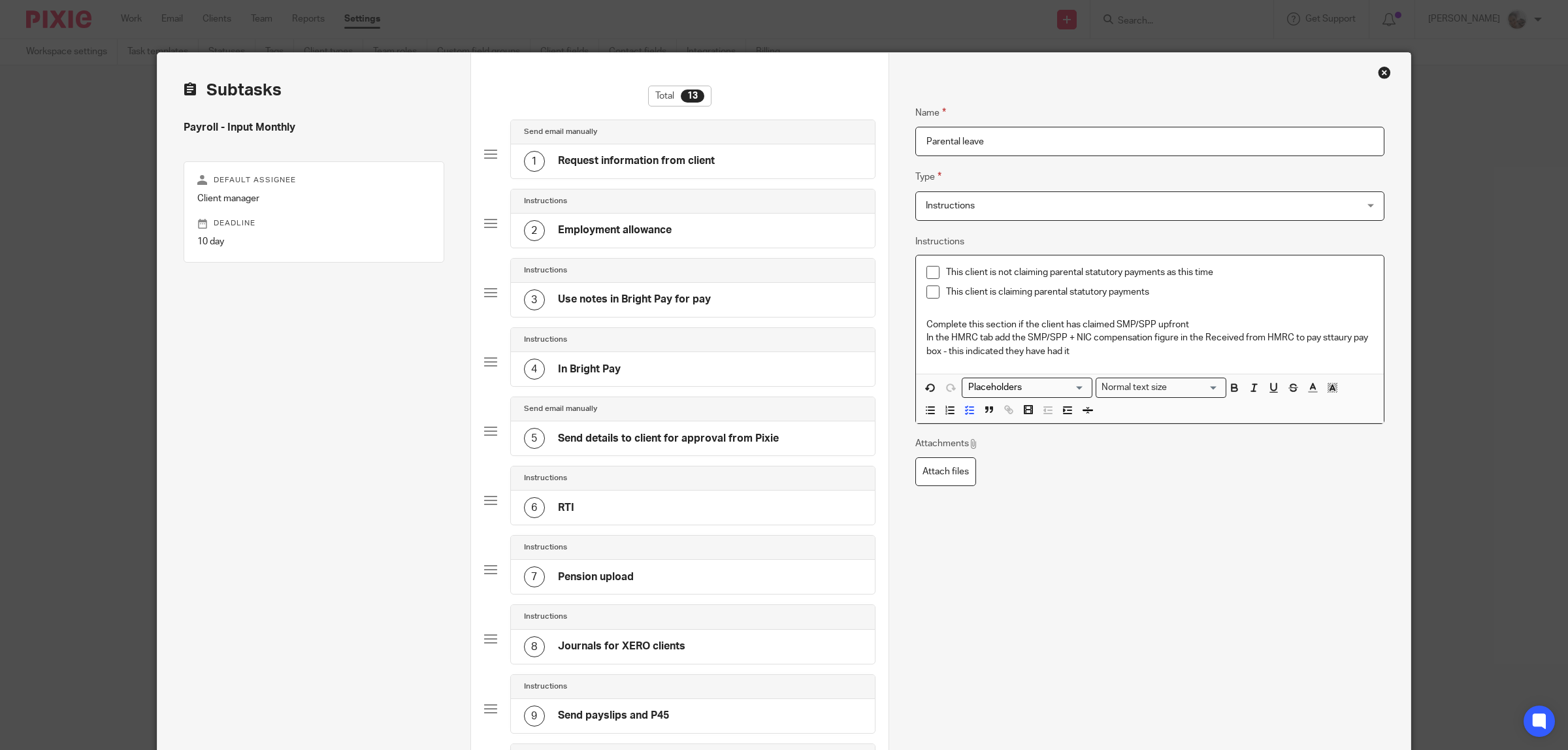
click at [1080, 292] on p "This client is claiming parental statutory payments" at bounding box center [1159, 291] width 427 height 13
click at [1082, 292] on p "This client is claiming parental statutory payments" at bounding box center [1159, 291] width 427 height 13
copy p "statutory"
click at [1333, 338] on p "In the HMRC tab add the SMP/SPP + NIC compensation figure in the Received from …" at bounding box center [1149, 344] width 447 height 27
click at [1333, 340] on p "In the HMRC tab add the SMP/SPP + NIC compensation figure in the Received from …" at bounding box center [1149, 344] width 447 height 27
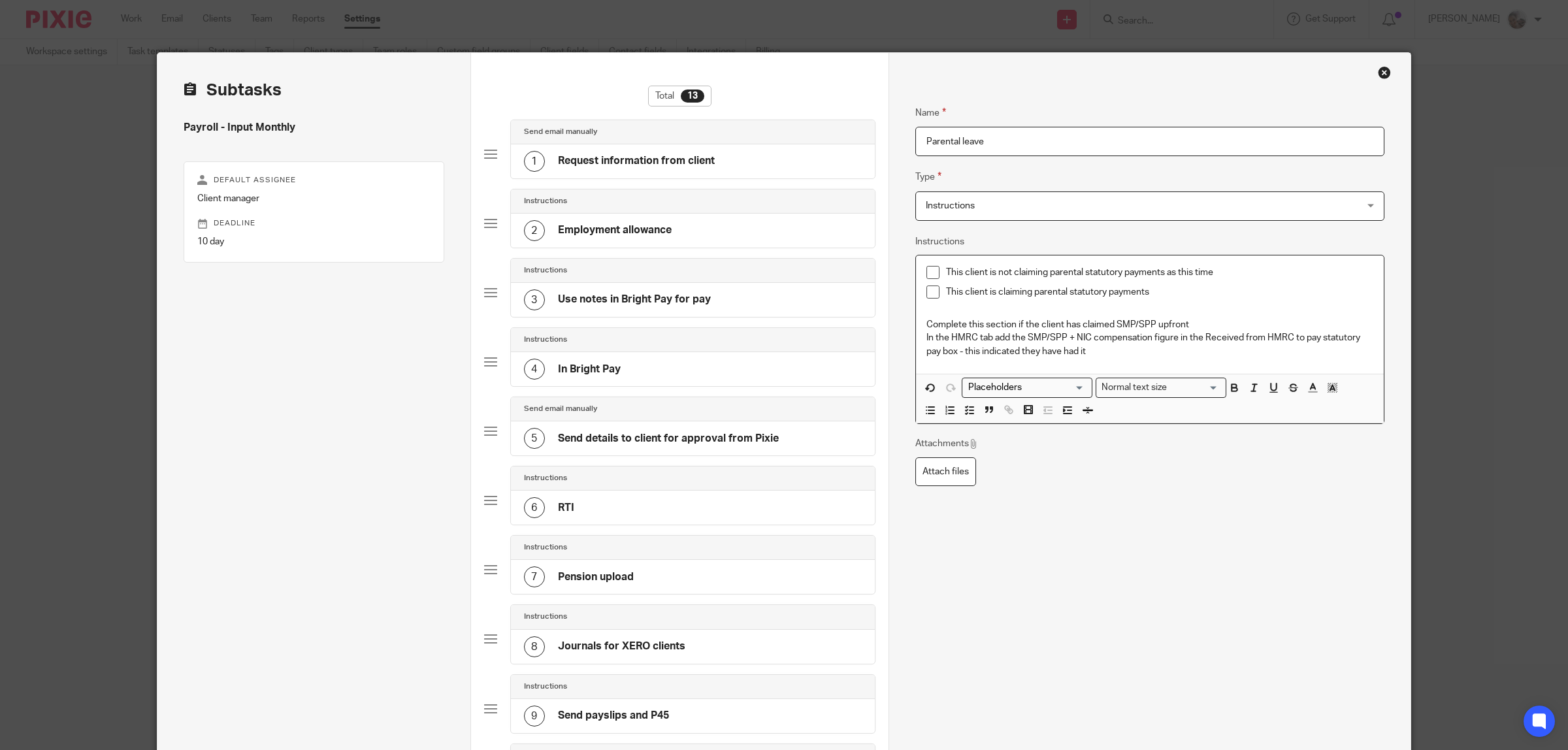
click at [1090, 350] on p "In the HMRC tab add the SMP/SPP + NIC compensation figure in the Received from …" at bounding box center [1149, 344] width 447 height 27
drag, startPoint x: 1186, startPoint y: 318, endPoint x: 918, endPoint y: 322, distance: 268.0
click at [918, 322] on div "This client is not claiming parental statutory payments as this time This clien…" at bounding box center [1150, 314] width 468 height 118
click at [965, 410] on icon "button" at bounding box center [969, 410] width 12 height 12
click at [1315, 360] on p "In the HMRC tab add the SMP/SPP + NIC compensation figure in the Received from …" at bounding box center [1149, 351] width 447 height 27
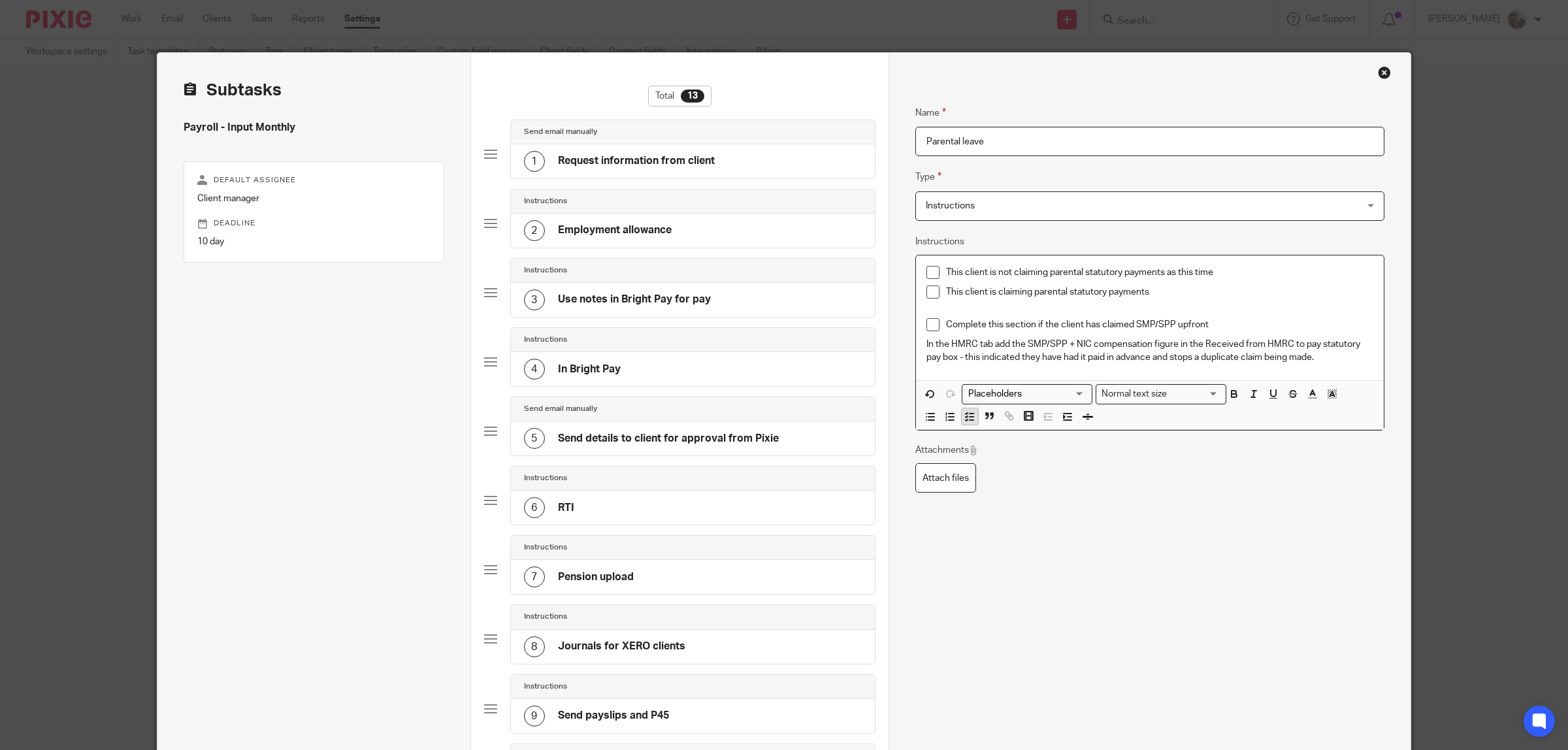
click at [970, 420] on line "button" at bounding box center [971, 420] width 4 height 0
drag, startPoint x: 1070, startPoint y: 321, endPoint x: 928, endPoint y: 321, distance: 142.0
click at [928, 321] on li "Complete this section if the client has claimed SMP/SPP upfront" at bounding box center [1149, 328] width 447 height 20
click at [965, 423] on icon "button" at bounding box center [969, 416] width 12 height 12
click at [1228, 393] on icon "button" at bounding box center [1234, 387] width 12 height 12
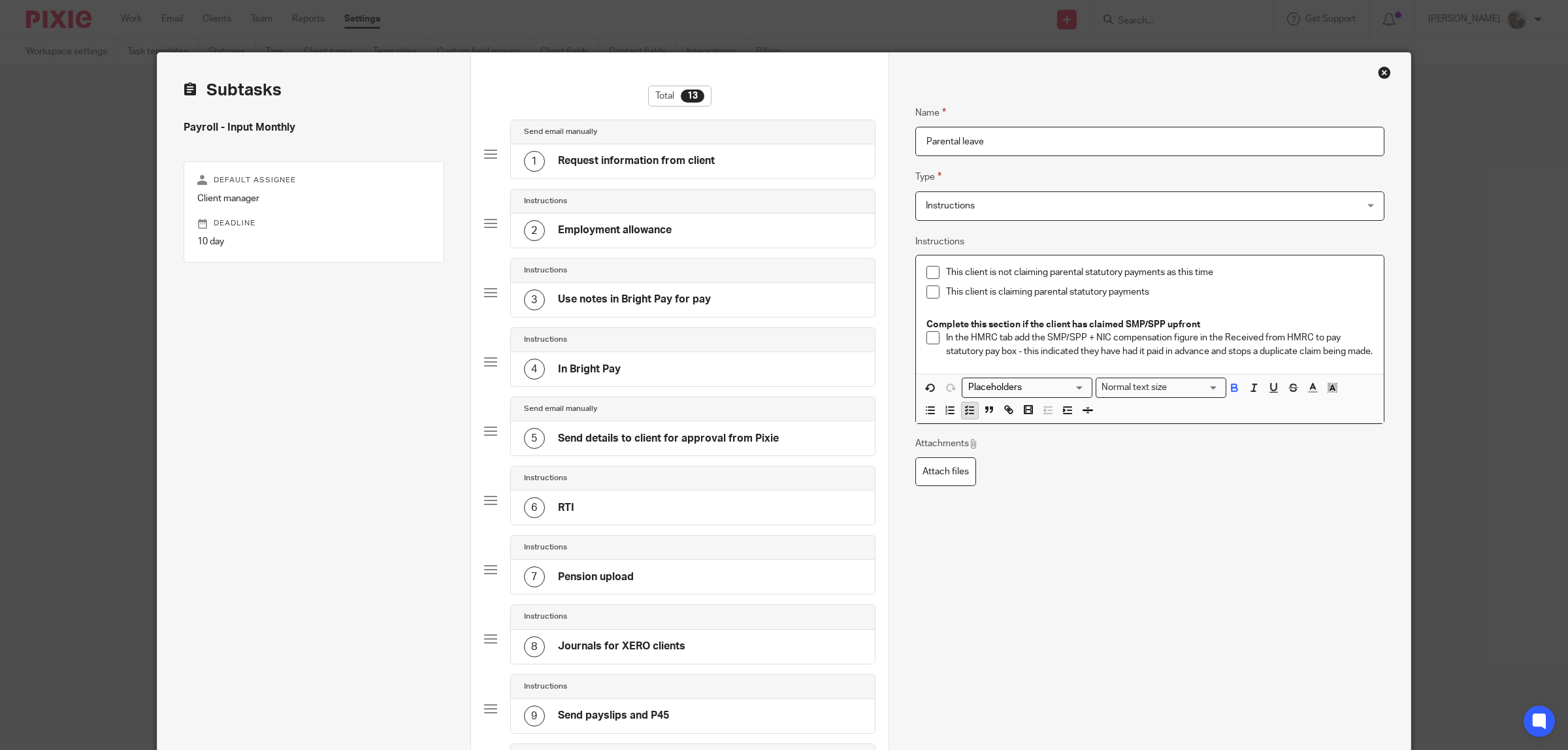
click at [964, 416] on icon "button" at bounding box center [969, 410] width 12 height 12
click at [974, 364] on p "In the HMRC tab add the SMP/SPP + NIC compensation figure in the Received from …" at bounding box center [1159, 351] width 427 height 27
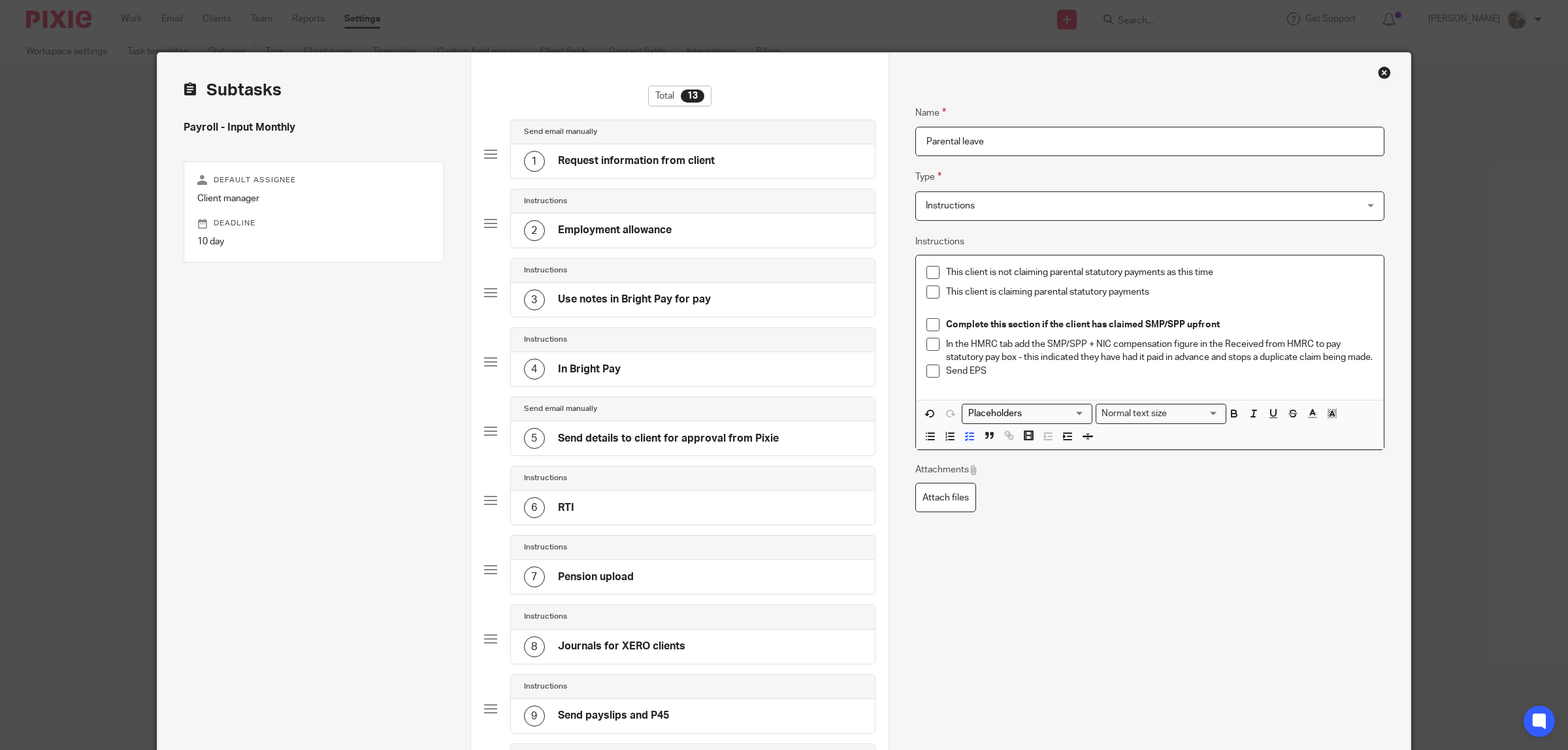
click at [980, 364] on p "In the HMRC tab add the SMP/SPP + NIC compensation figure in the Received from …" at bounding box center [1159, 351] width 427 height 27
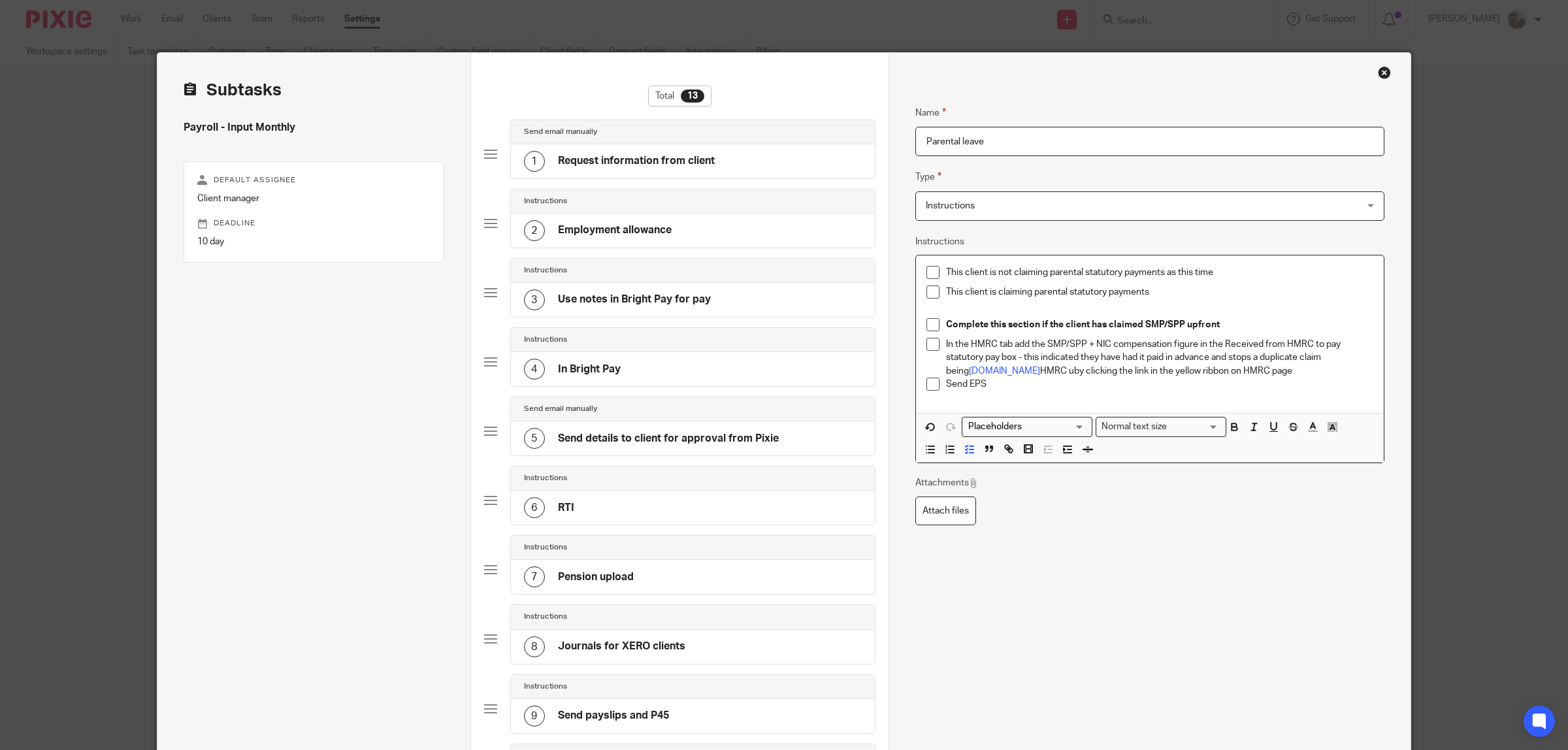
drag, startPoint x: 1005, startPoint y: 373, endPoint x: 1249, endPoint y: 380, distance: 244.1
click at [1249, 380] on ul "In the HMRC tab add the SMP/SPP + NIC compensation figure in the Received from …" at bounding box center [1149, 368] width 447 height 60
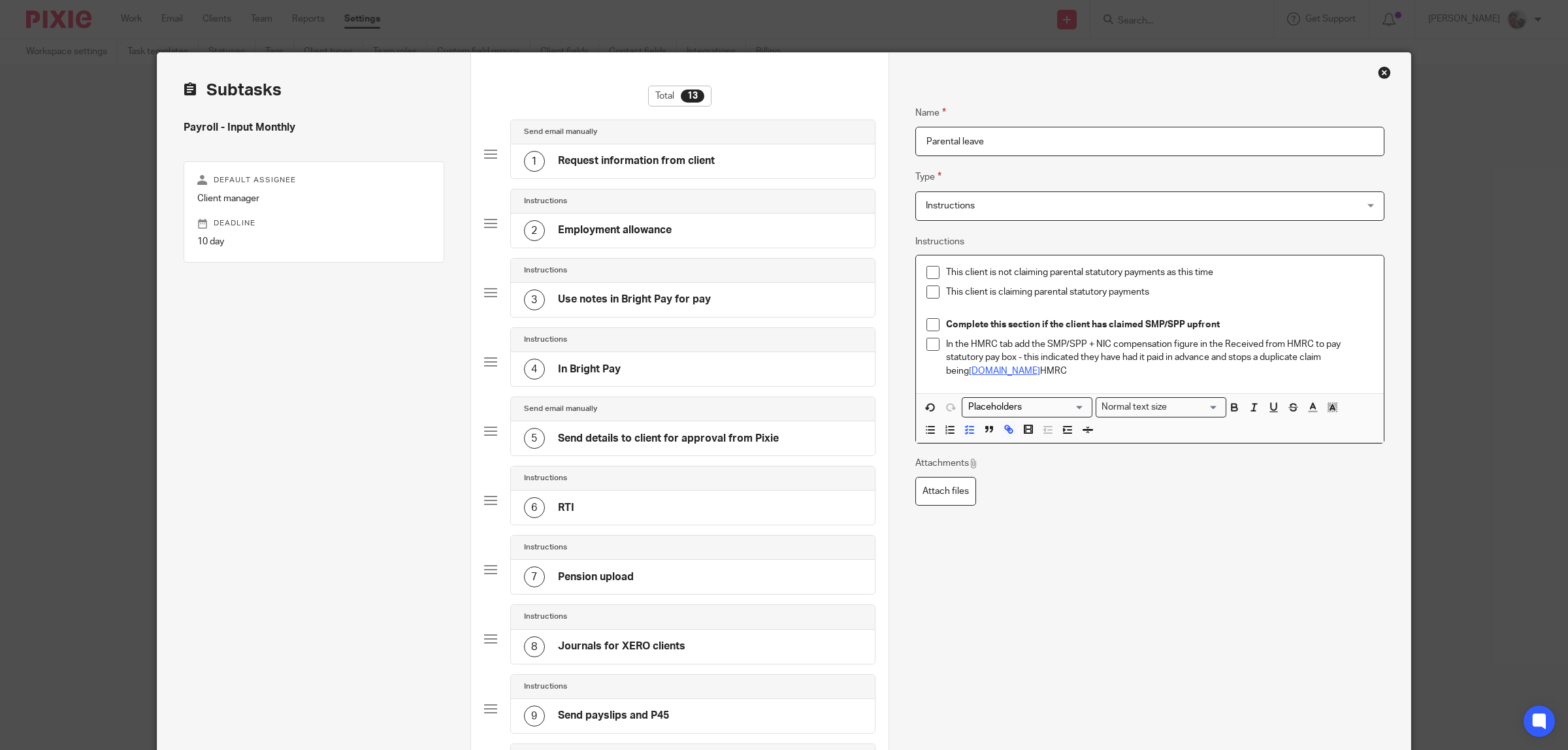
click at [969, 373] on link "made.to" at bounding box center [1004, 371] width 71 height 9
click at [981, 378] on p "Send EPT to HMRC by clicking the link in the yellow ribbon on HMRC page" at bounding box center [1159, 370] width 427 height 13
click at [1248, 378] on p "Send EPS to HMRC by clicking the link in the yellow ribbon on HMRC page" at bounding box center [1159, 370] width 427 height 13
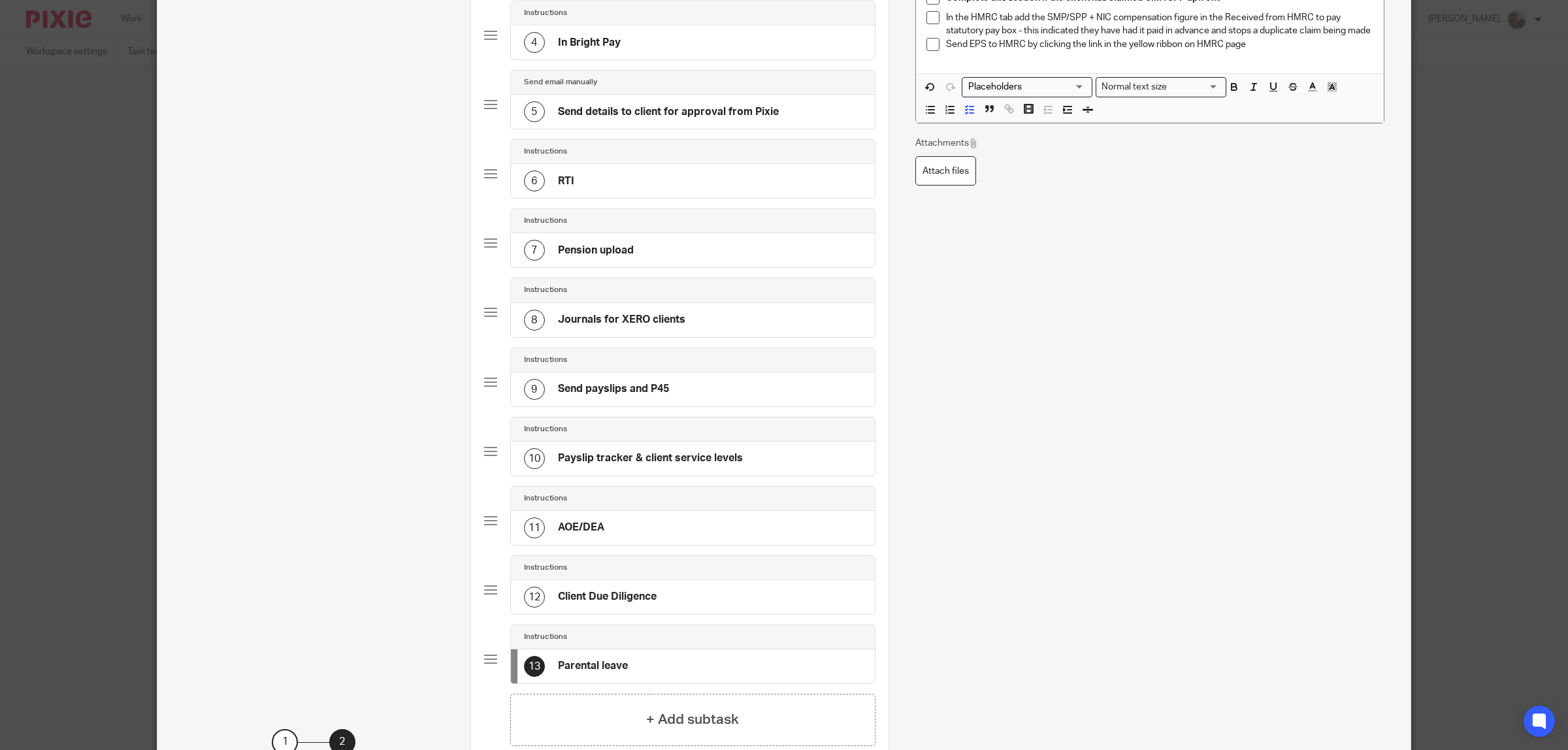
scroll to position [446, 0]
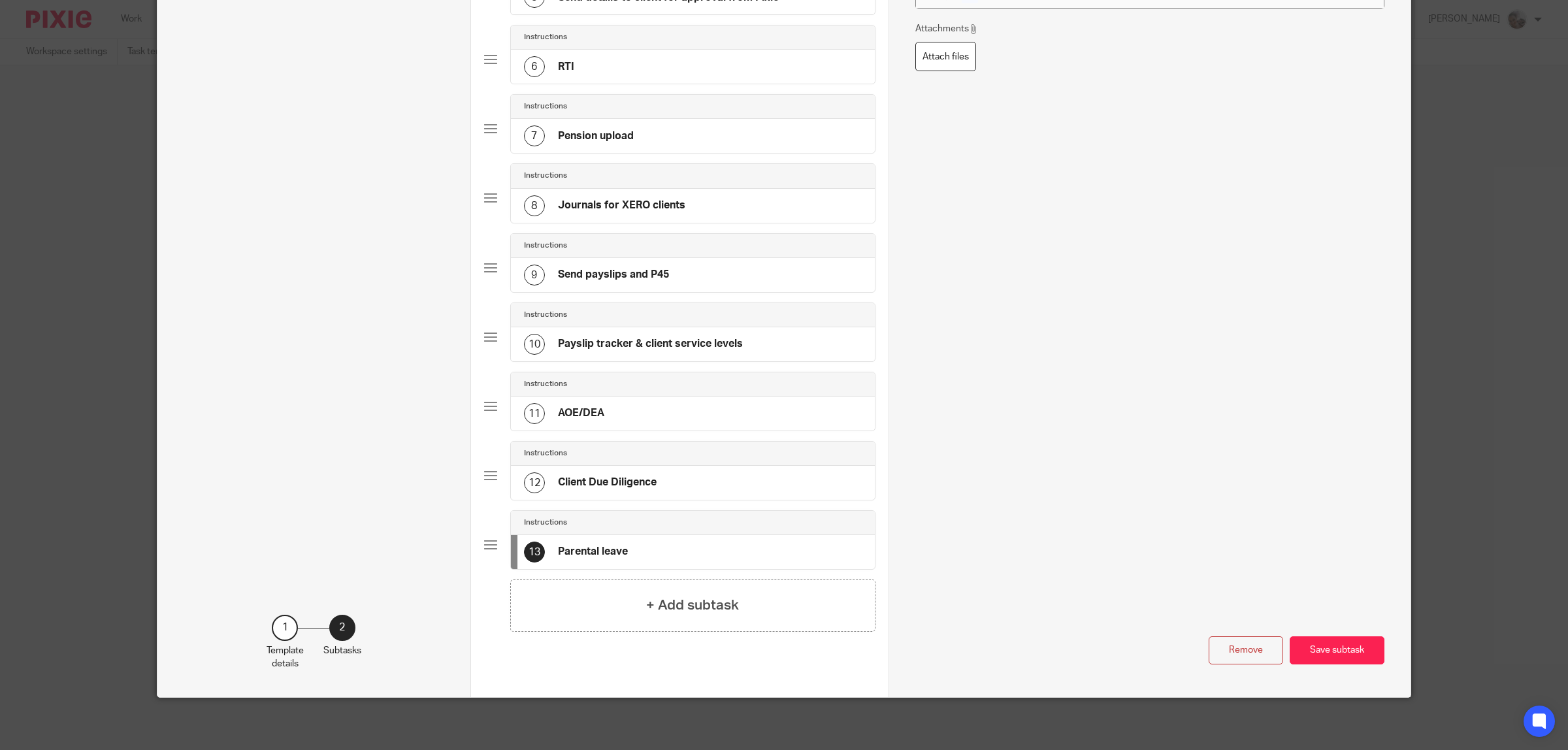
drag, startPoint x: 1311, startPoint y: 648, endPoint x: 1332, endPoint y: 652, distance: 21.4
click at [1312, 648] on button "Save subtask" at bounding box center [1337, 650] width 95 height 28
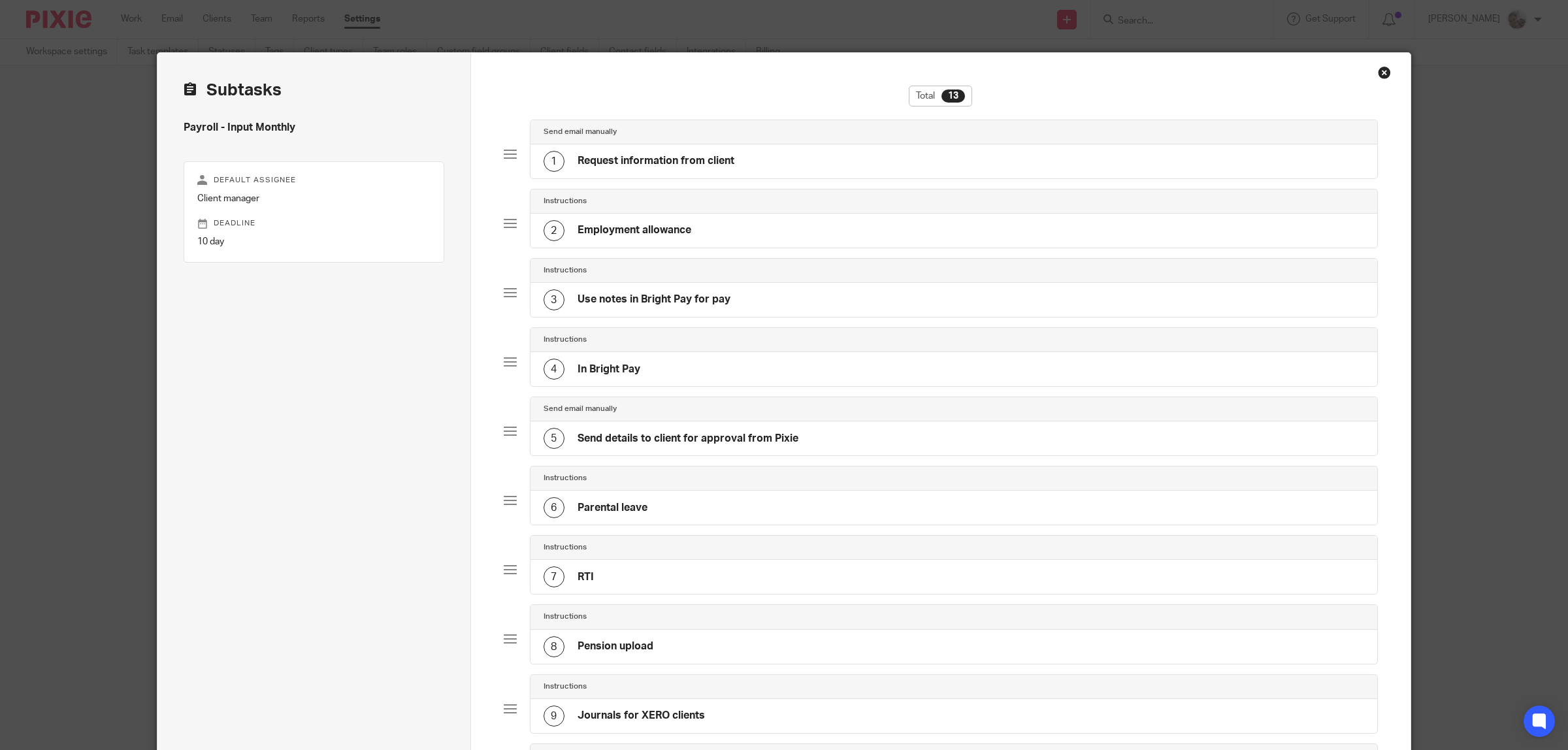
scroll to position [82, 0]
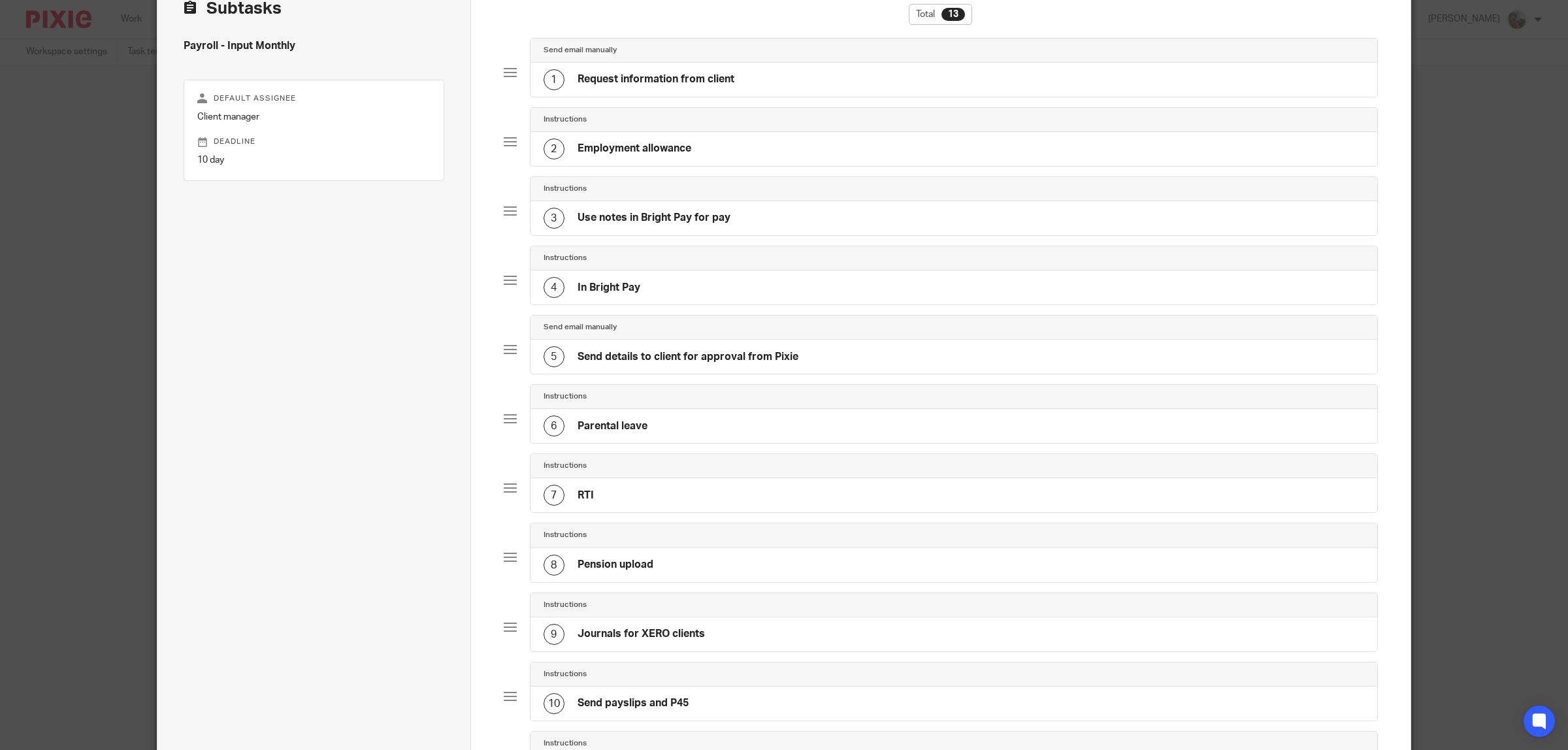
click at [595, 428] on h4 "Parental leave" at bounding box center [612, 426] width 70 height 14
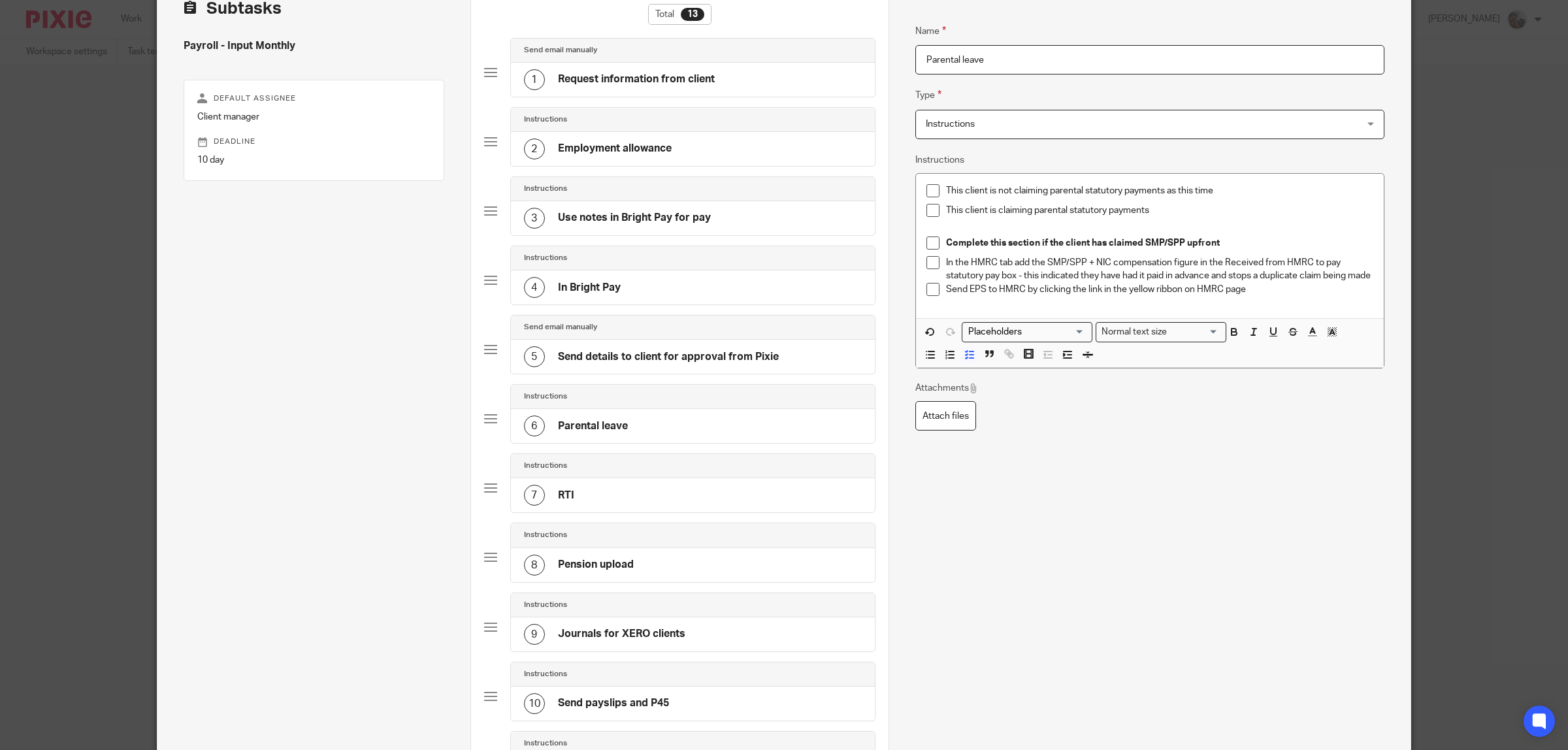
drag, startPoint x: 988, startPoint y: 66, endPoint x: 856, endPoint y: 60, distance: 132.1
click at [856, 60] on div "Subtasks Payroll - Input Monthly Default assignee Client manager Deadline 10 da…" at bounding box center [784, 514] width 1253 height 1085
click at [935, 318] on div "This client is not claiming parental statutory payments as this time This clien…" at bounding box center [1150, 246] width 468 height 144
click at [1303, 296] on p "Send EPS to HMRC by clicking the link in the yellow ribbon on HMRC page" at bounding box center [1159, 289] width 427 height 13
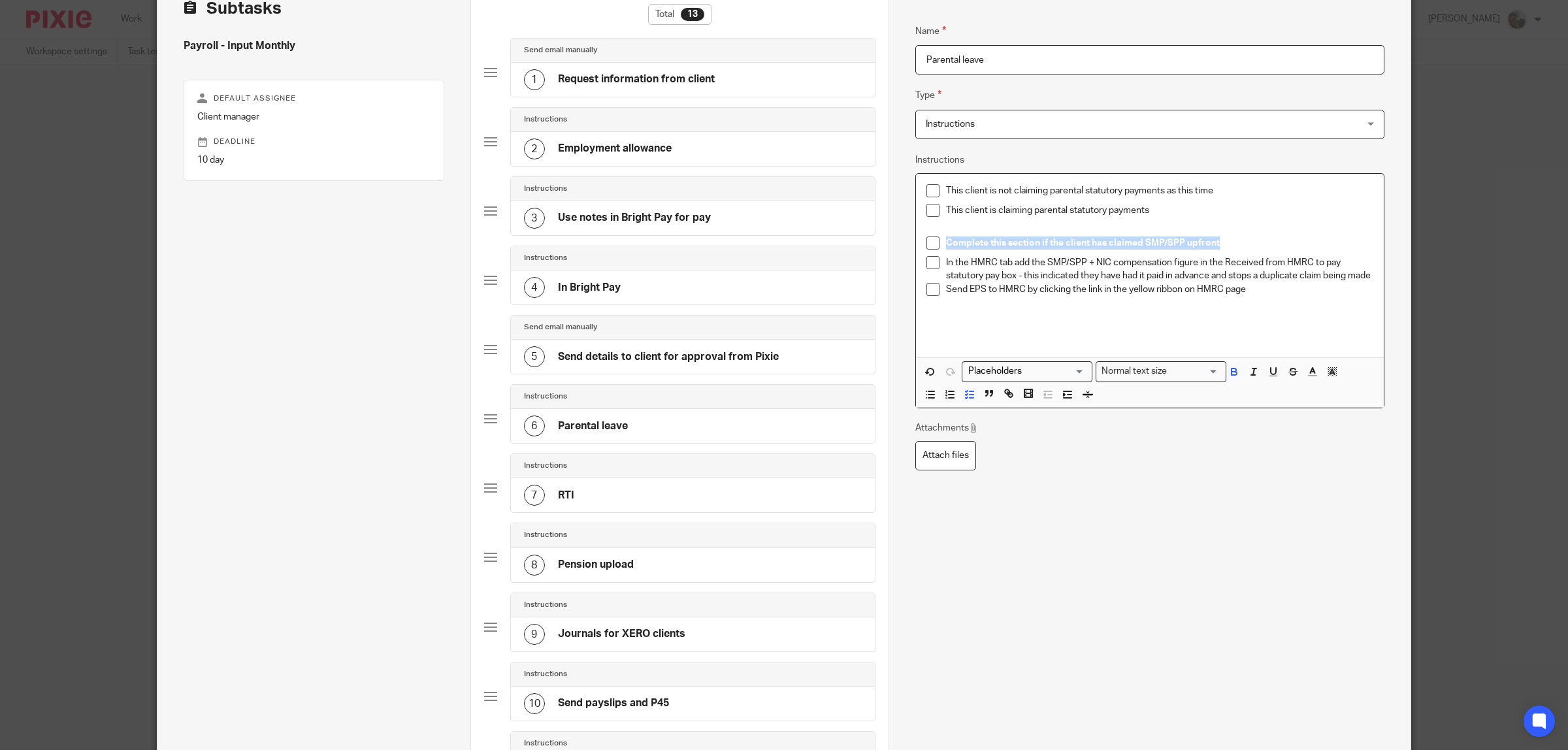
drag, startPoint x: 1218, startPoint y: 246, endPoint x: 942, endPoint y: 244, distance: 276.0
click at [946, 244] on p "Complete this section if the client has claimed SMP/SPP upfront" at bounding box center [1159, 242] width 427 height 13
copy strong "Complete this section if the client has claimed SMP/SPP upfront"
click at [949, 342] on p at bounding box center [1149, 335] width 447 height 13
click at [965, 400] on icon "button" at bounding box center [969, 394] width 12 height 12
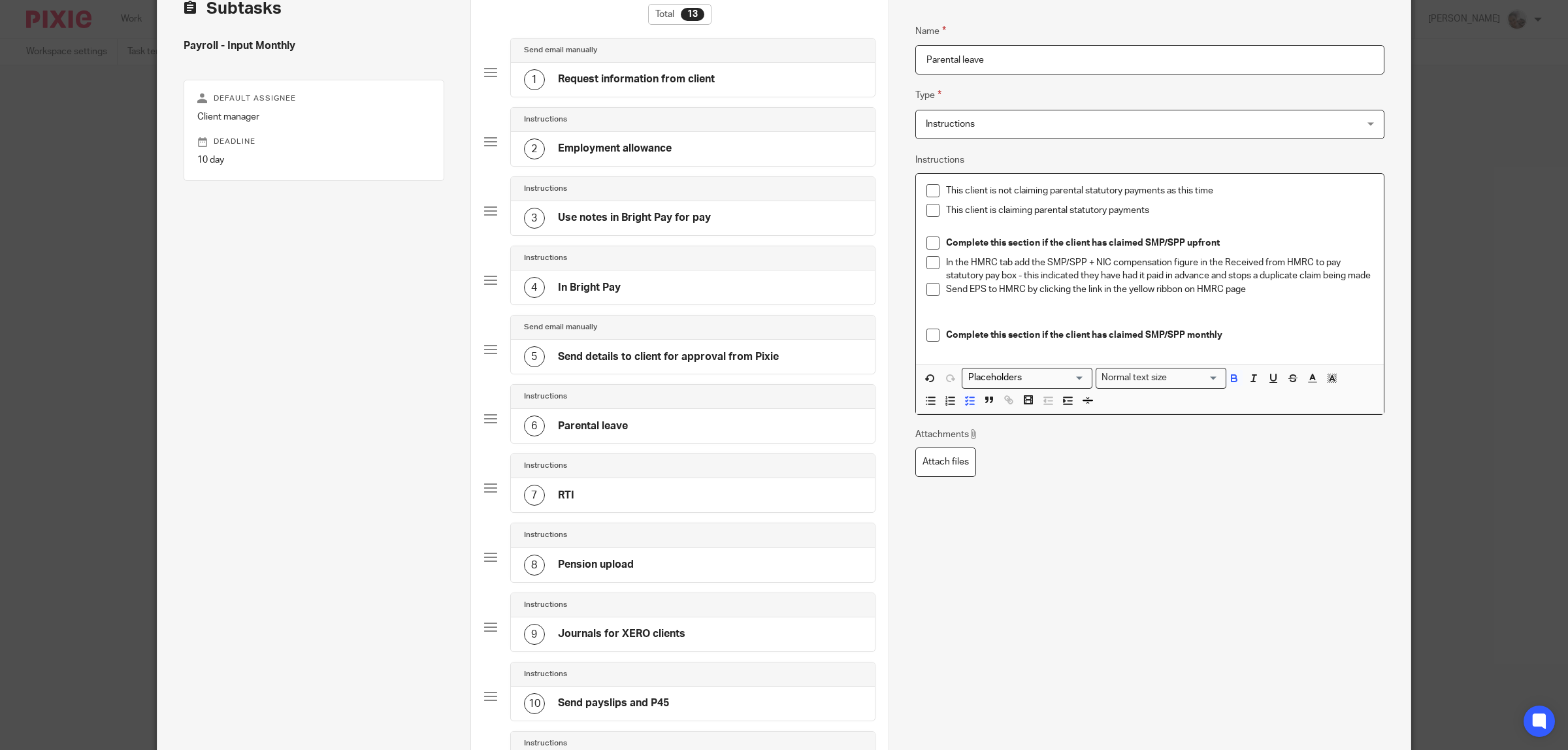
click at [1096, 340] on strong "Complete this section if the client has claimed SMP/SPP monthly" at bounding box center [1084, 335] width 276 height 9
click at [1129, 340] on strong "Complete this section if the client is claimed SMP/SPP monthly" at bounding box center [1080, 335] width 268 height 9
drag, startPoint x: 941, startPoint y: 304, endPoint x: 1285, endPoint y: 319, distance: 344.3
click at [1285, 319] on div "This client is not claiming parental statutory payments as this time This clien…" at bounding box center [1150, 269] width 468 height 190
copy p "Send EPS to HMRC by clicking the link in the yellow ribbon on HMRC page"
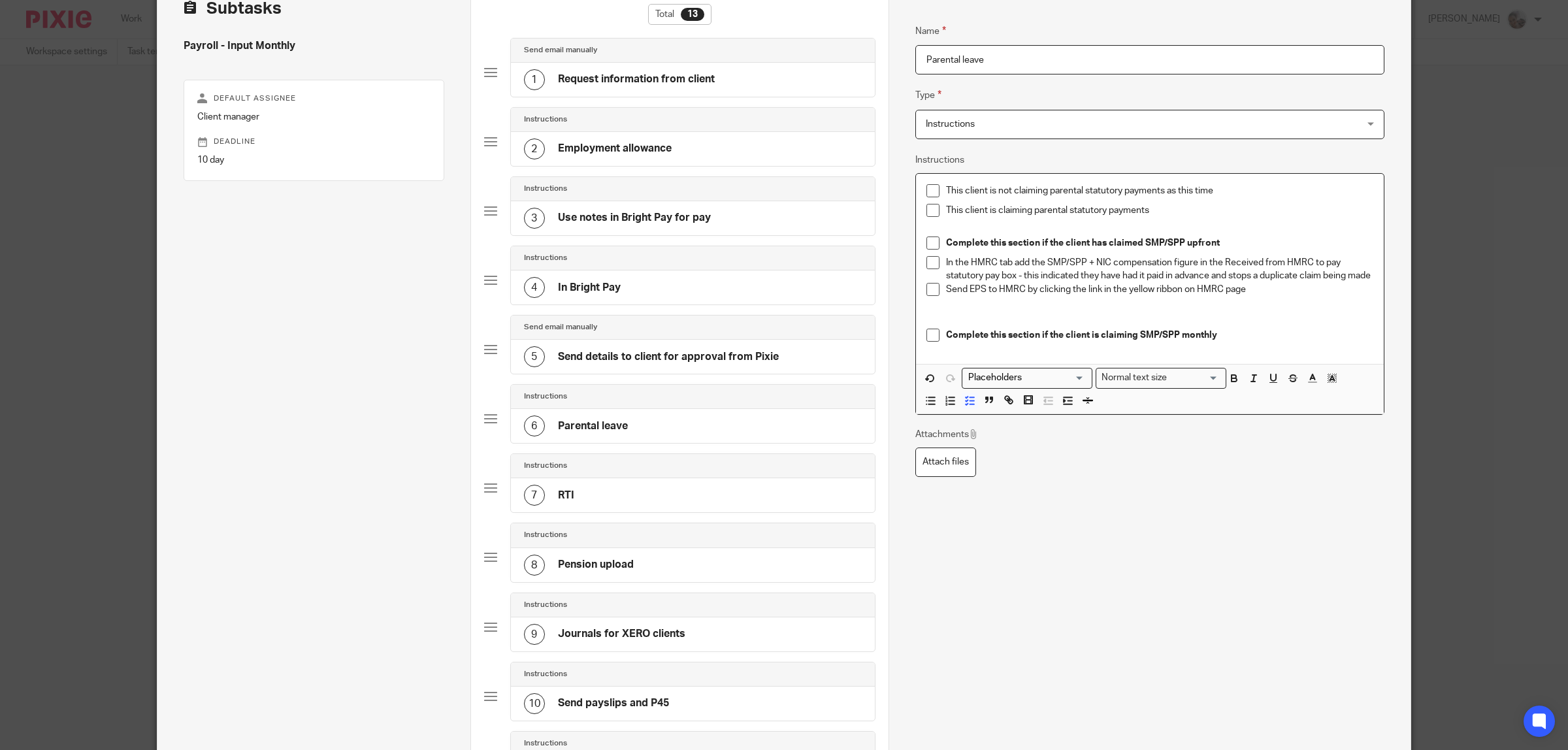
click at [1240, 342] on p "Complete this section if the client is claiming SMP/SPP monthly" at bounding box center [1159, 335] width 427 height 13
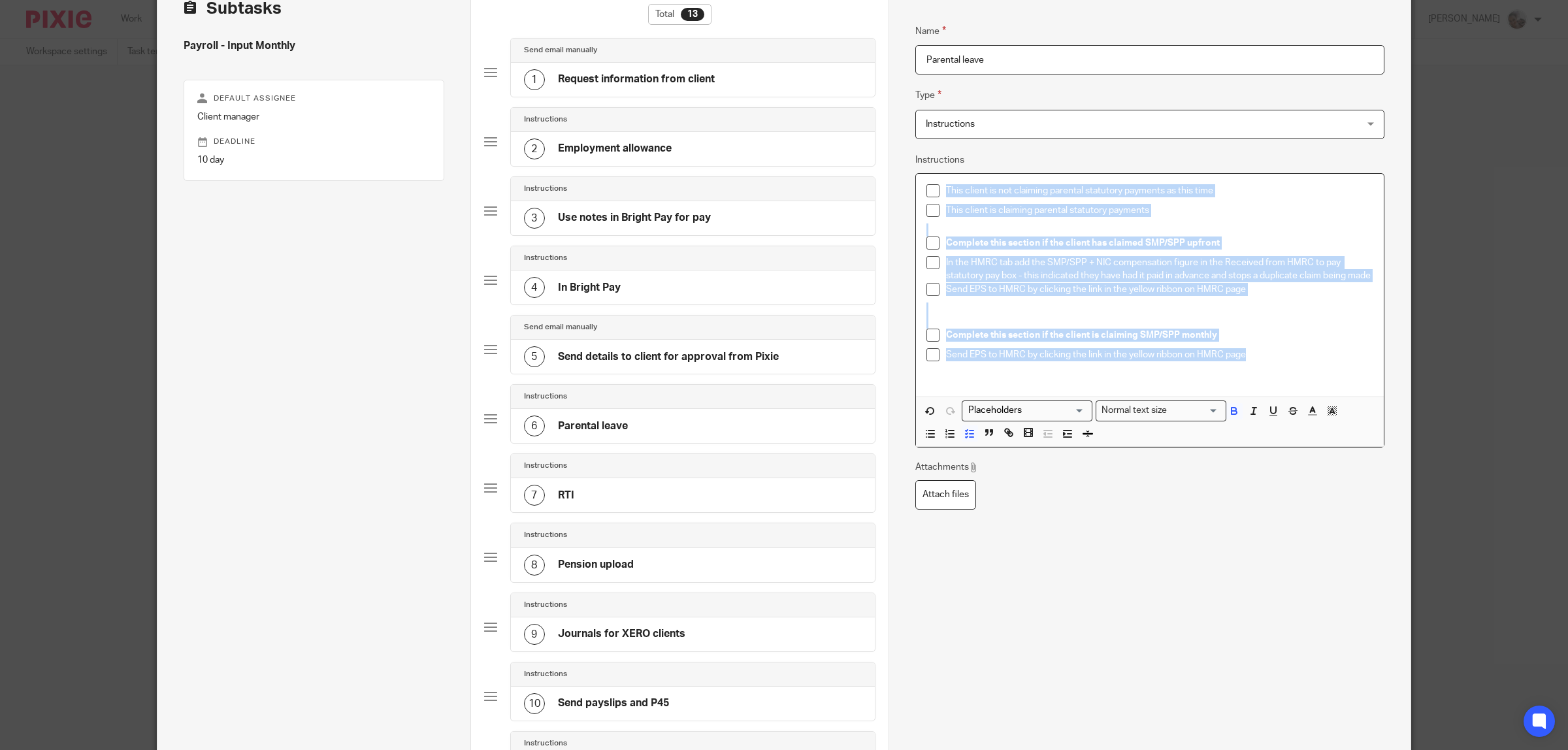
drag, startPoint x: 1165, startPoint y: 360, endPoint x: 874, endPoint y: 163, distance: 351.4
click at [874, 163] on div "Subtasks Payroll - Input Monthly Default assignee Client manager Deadline 10 da…" at bounding box center [784, 514] width 1253 height 1085
copy div "This client is not claiming parental statutory payments as this time This clien…"
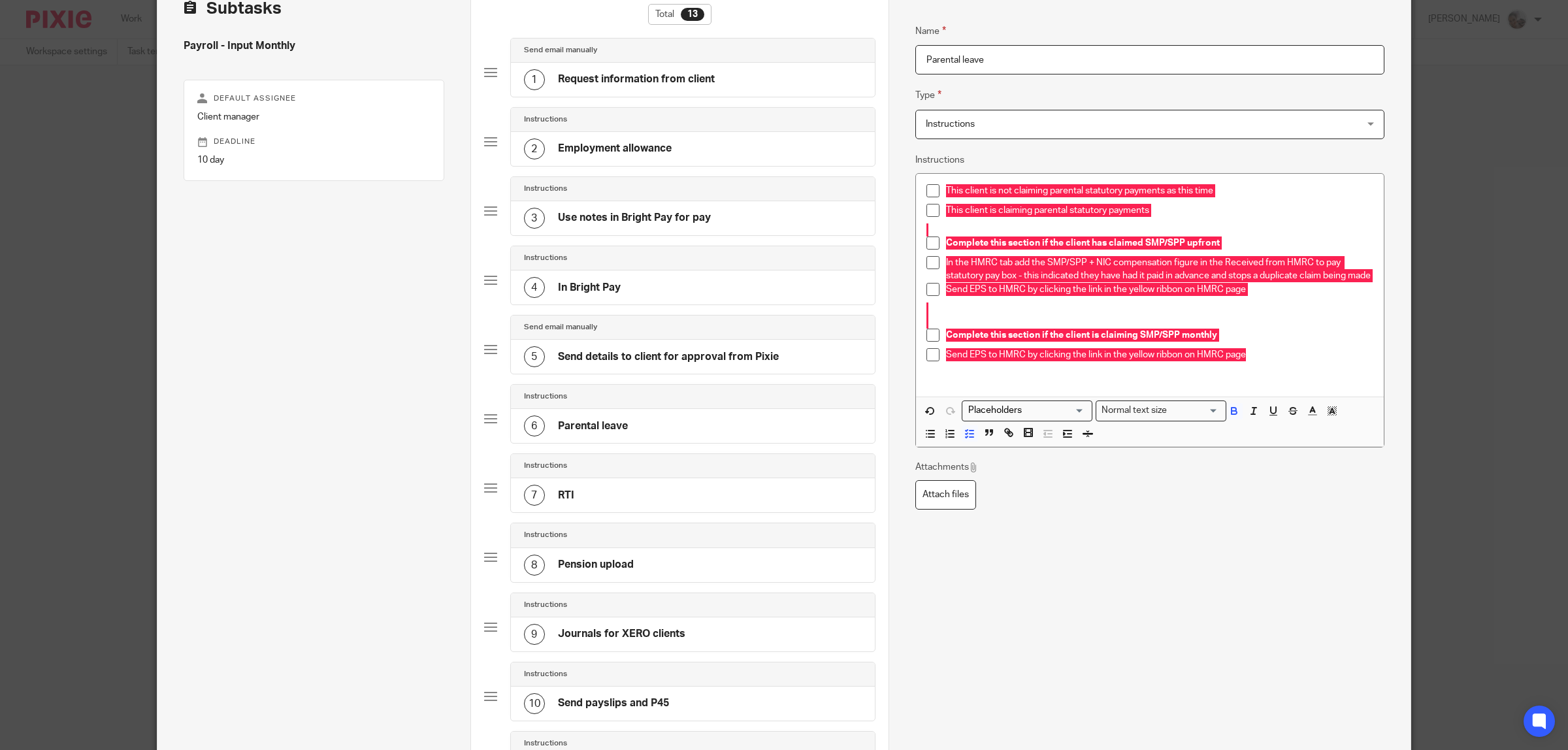
scroll to position [409, 0]
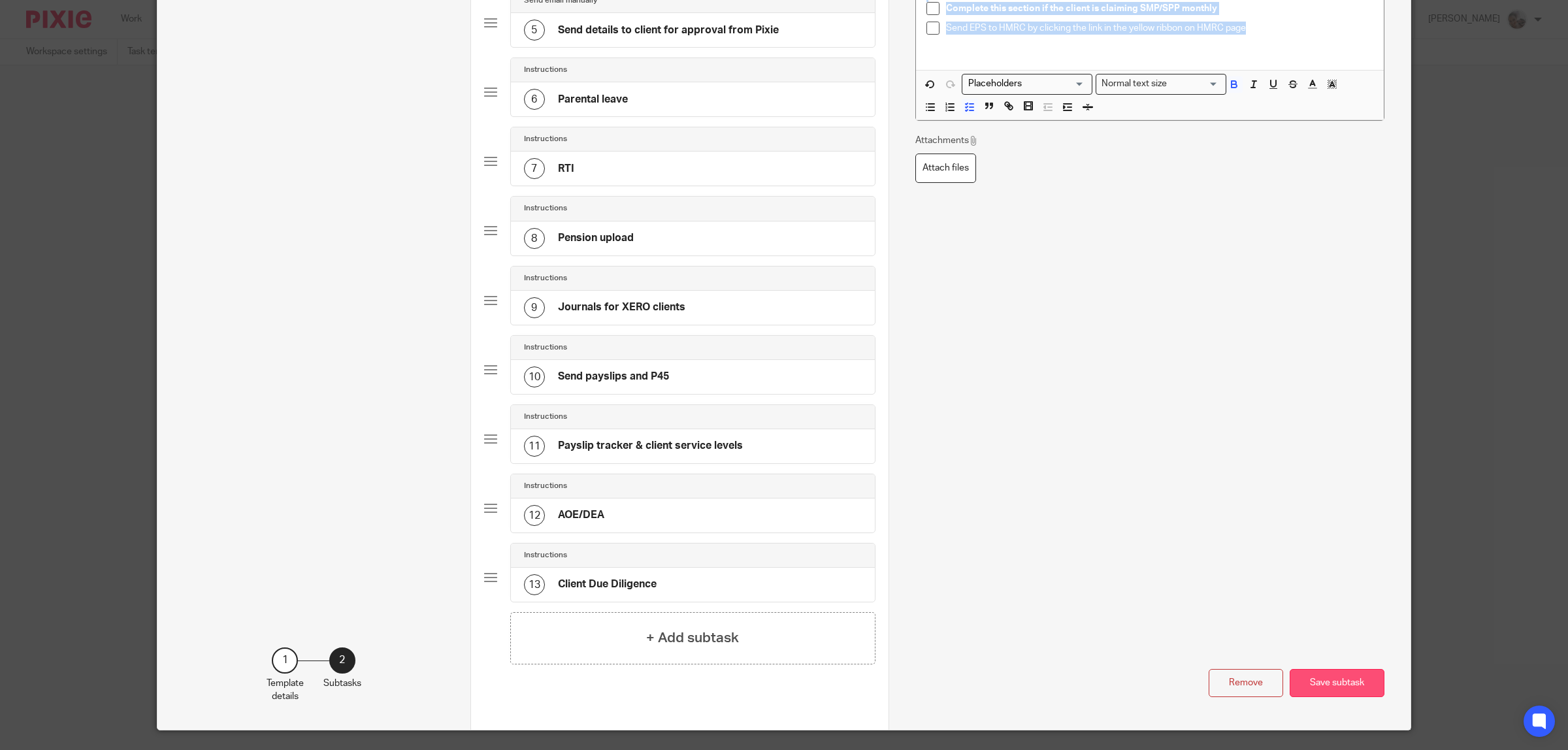
click at [1327, 690] on button "Save subtask" at bounding box center [1337, 683] width 95 height 28
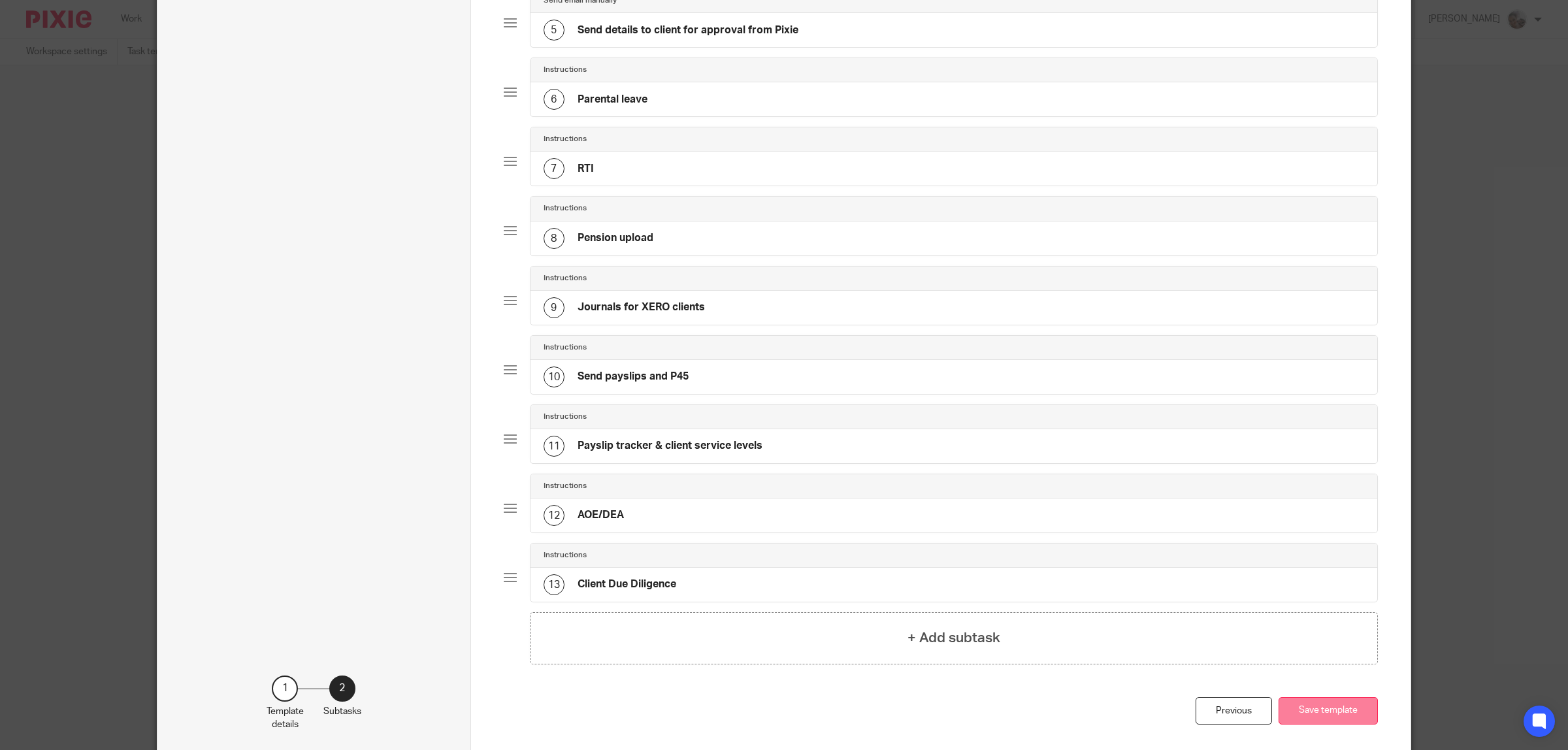
click at [1325, 718] on button "Save template" at bounding box center [1329, 711] width 100 height 28
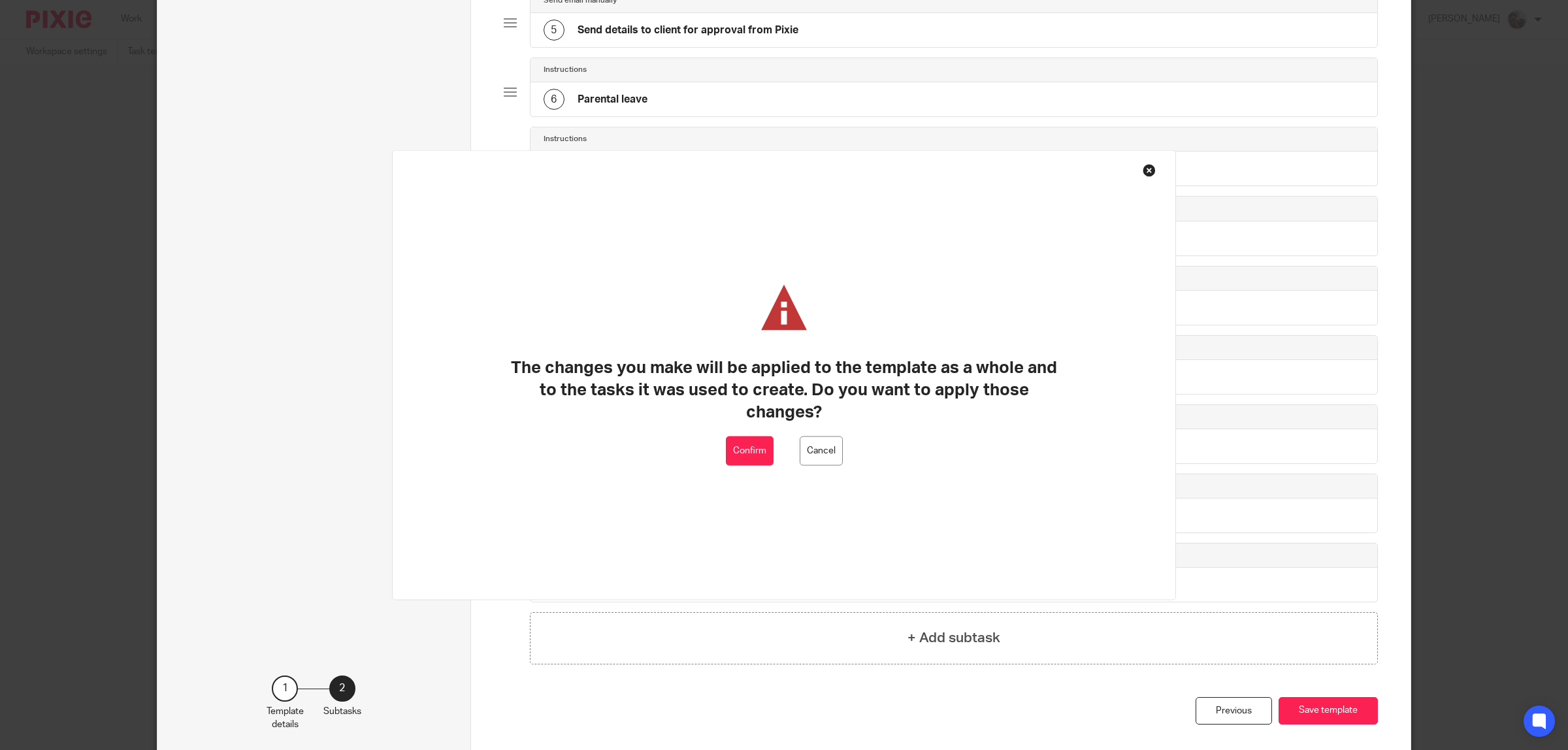
click at [749, 454] on button "Confirm" at bounding box center [750, 451] width 48 height 29
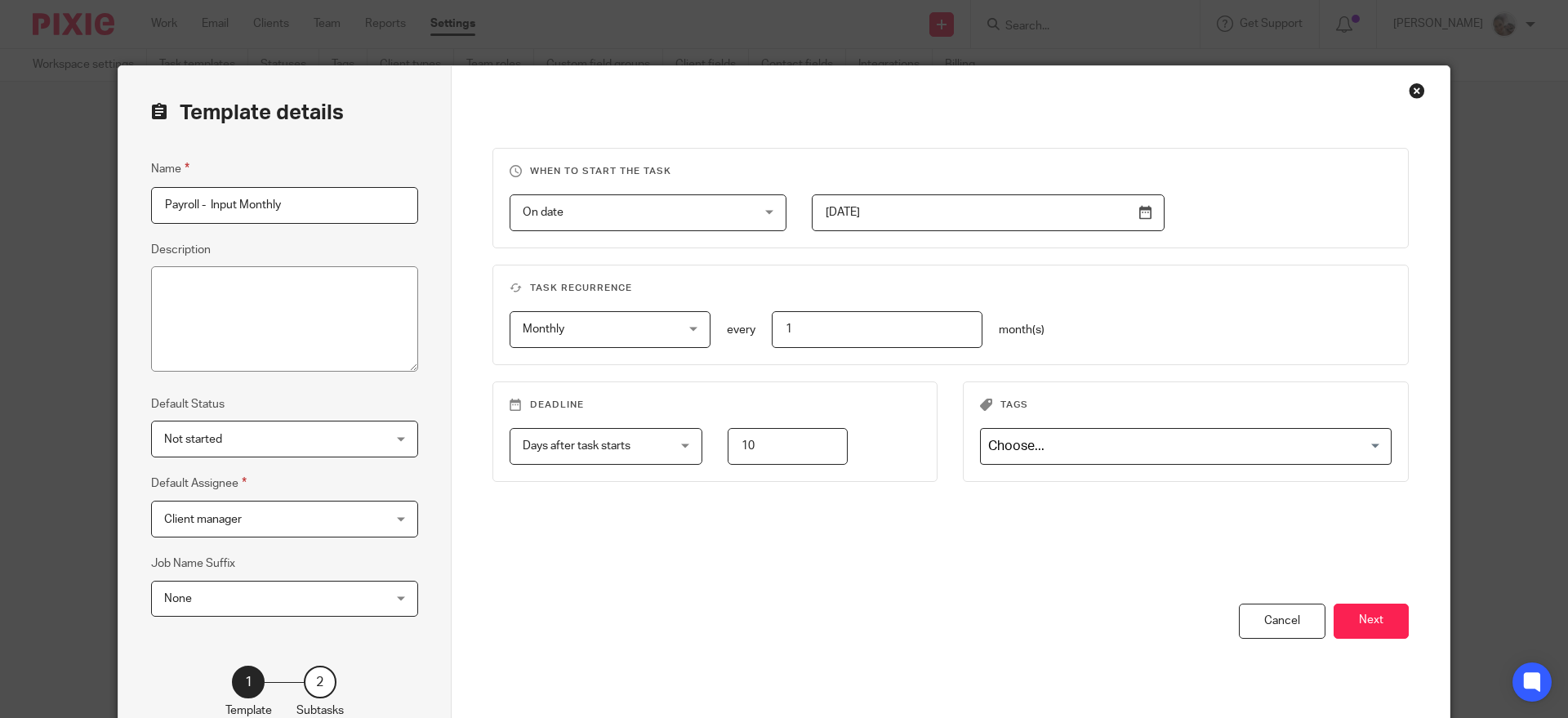
click at [1409, 92] on div "Close this dialog window" at bounding box center [1417, 90] width 16 height 16
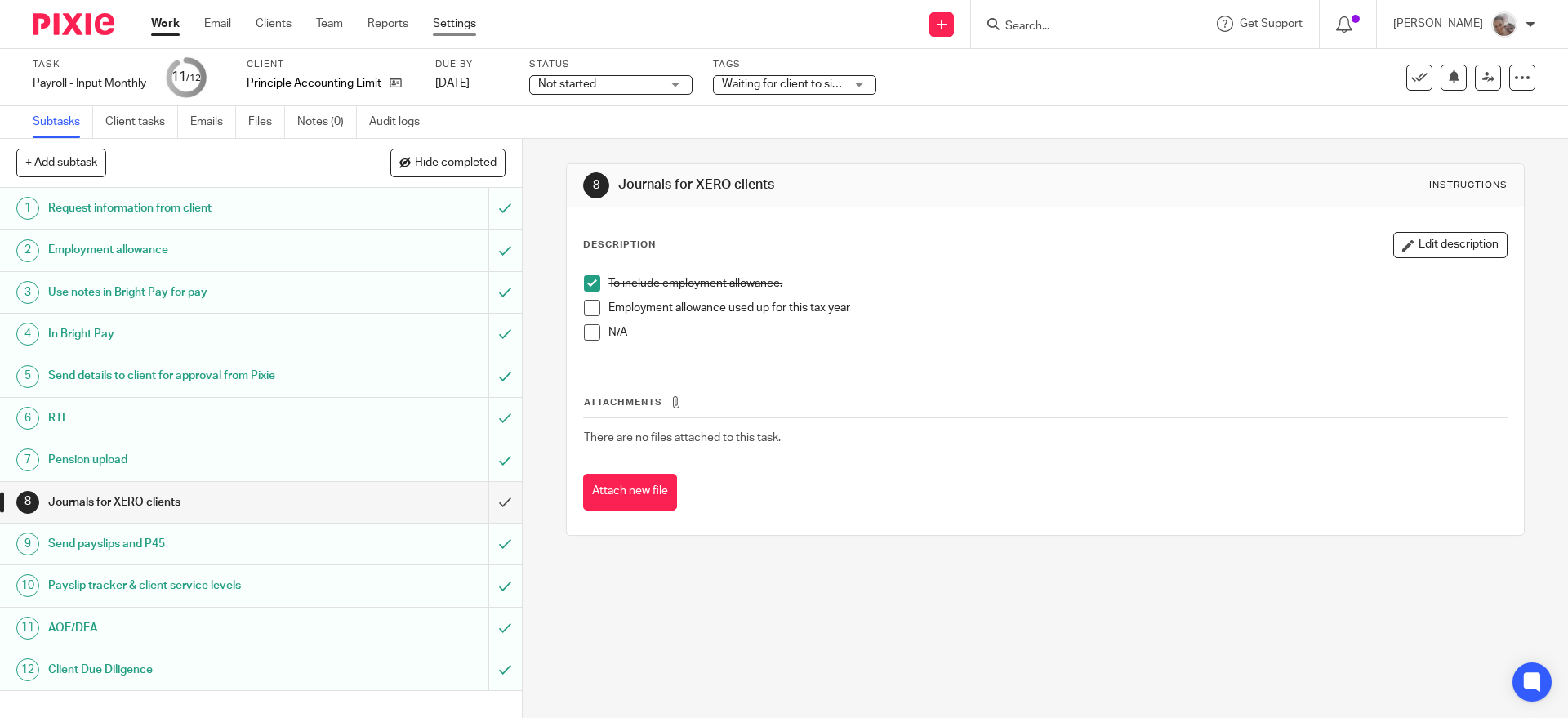
click at [439, 24] on link "Settings" at bounding box center [454, 23] width 43 height 16
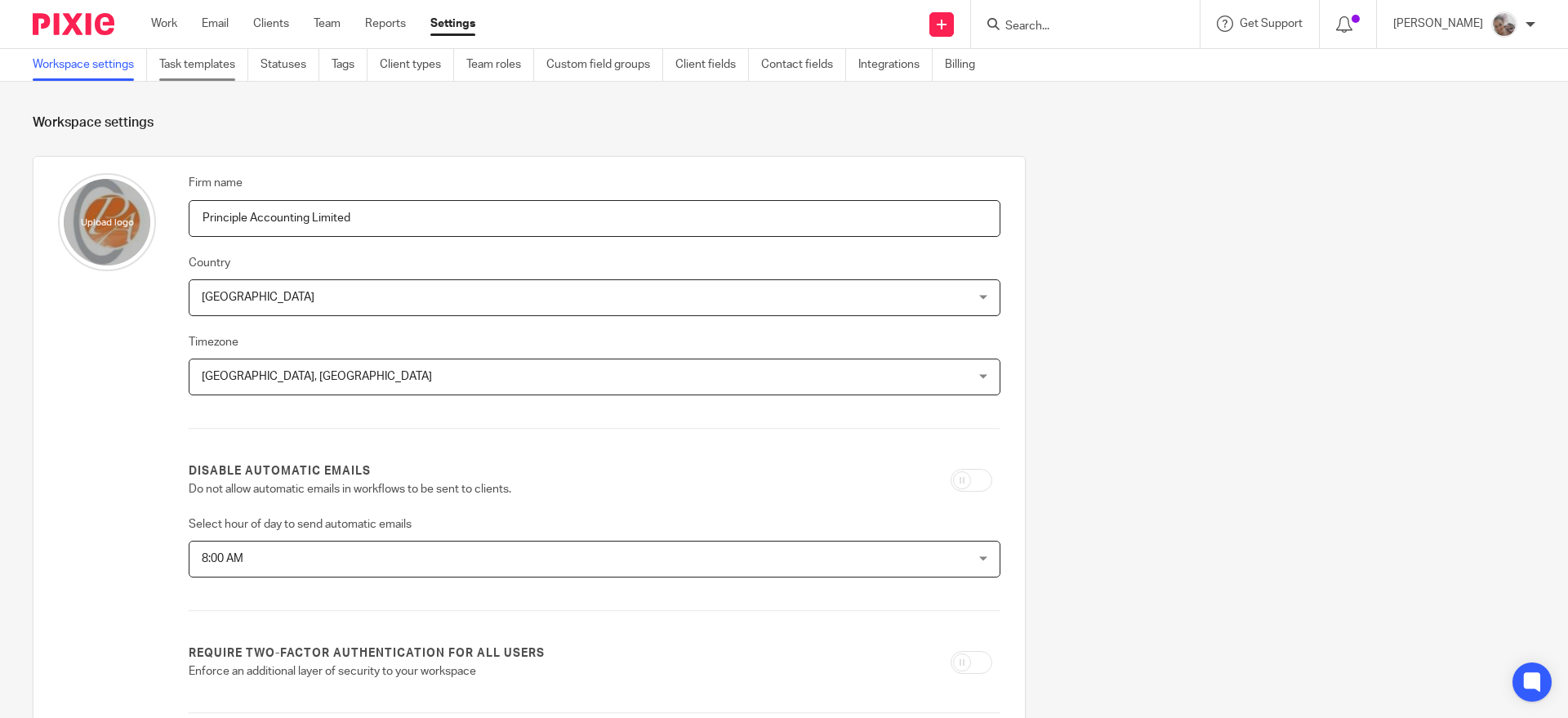
click at [219, 61] on link "Task templates" at bounding box center [203, 64] width 89 height 32
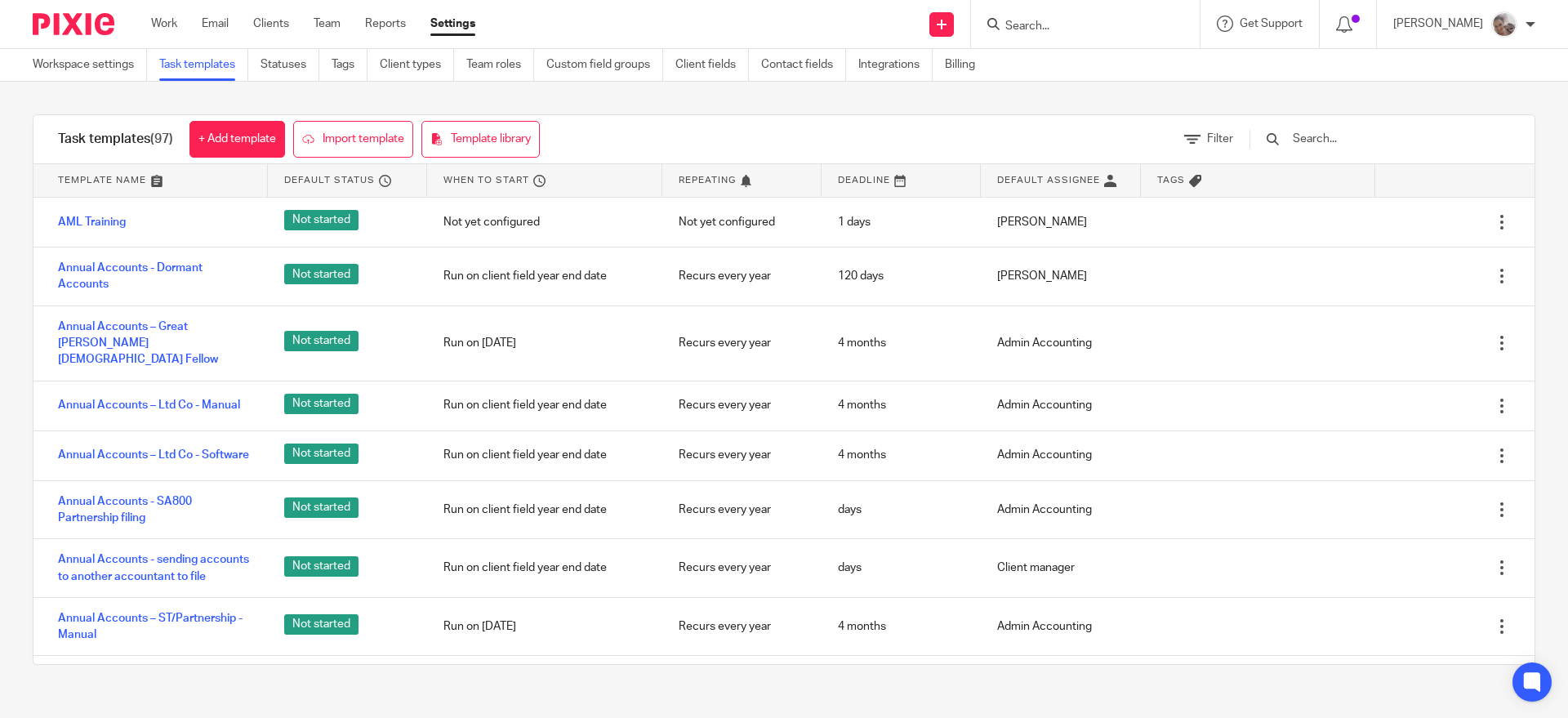
click at [1334, 137] on input "text" at bounding box center [1386, 138] width 191 height 18
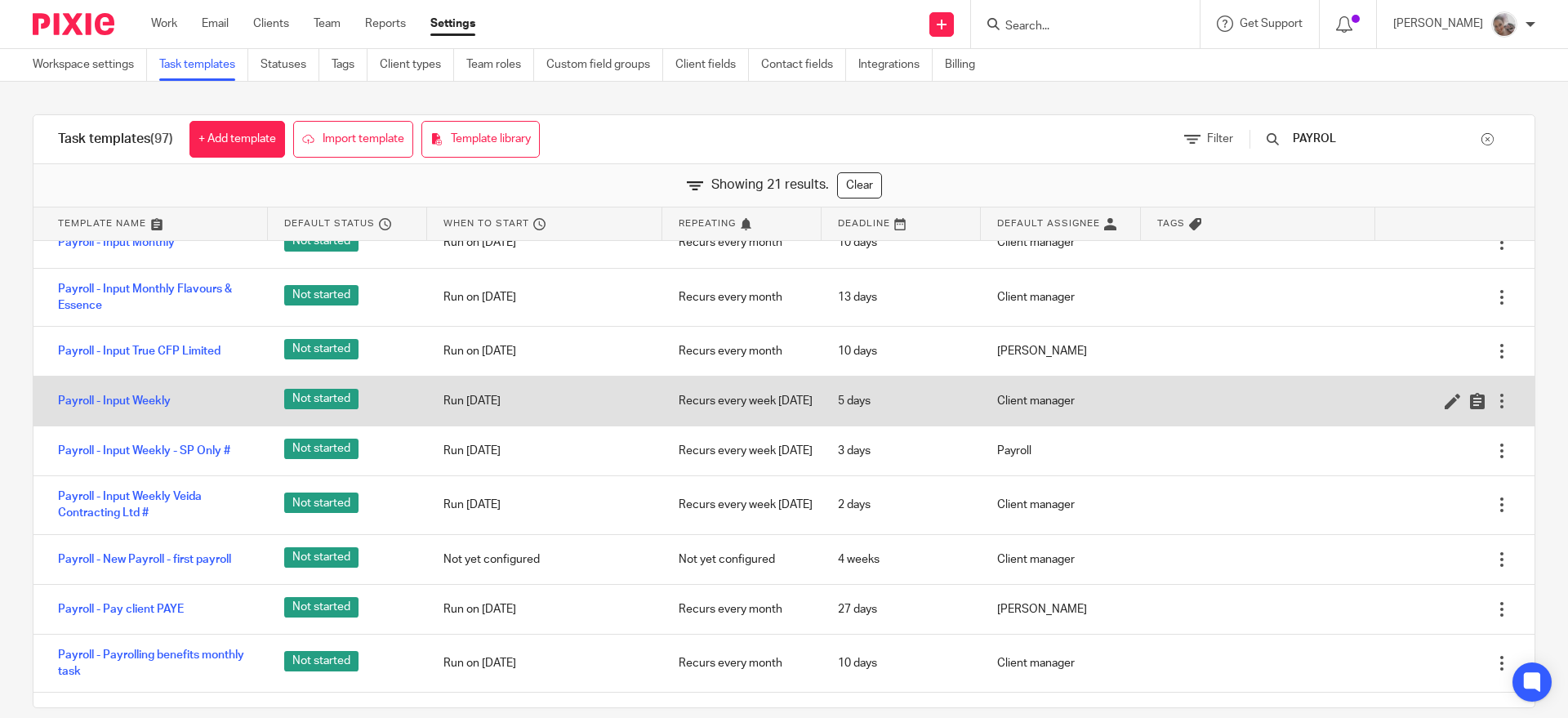
scroll to position [408, 0]
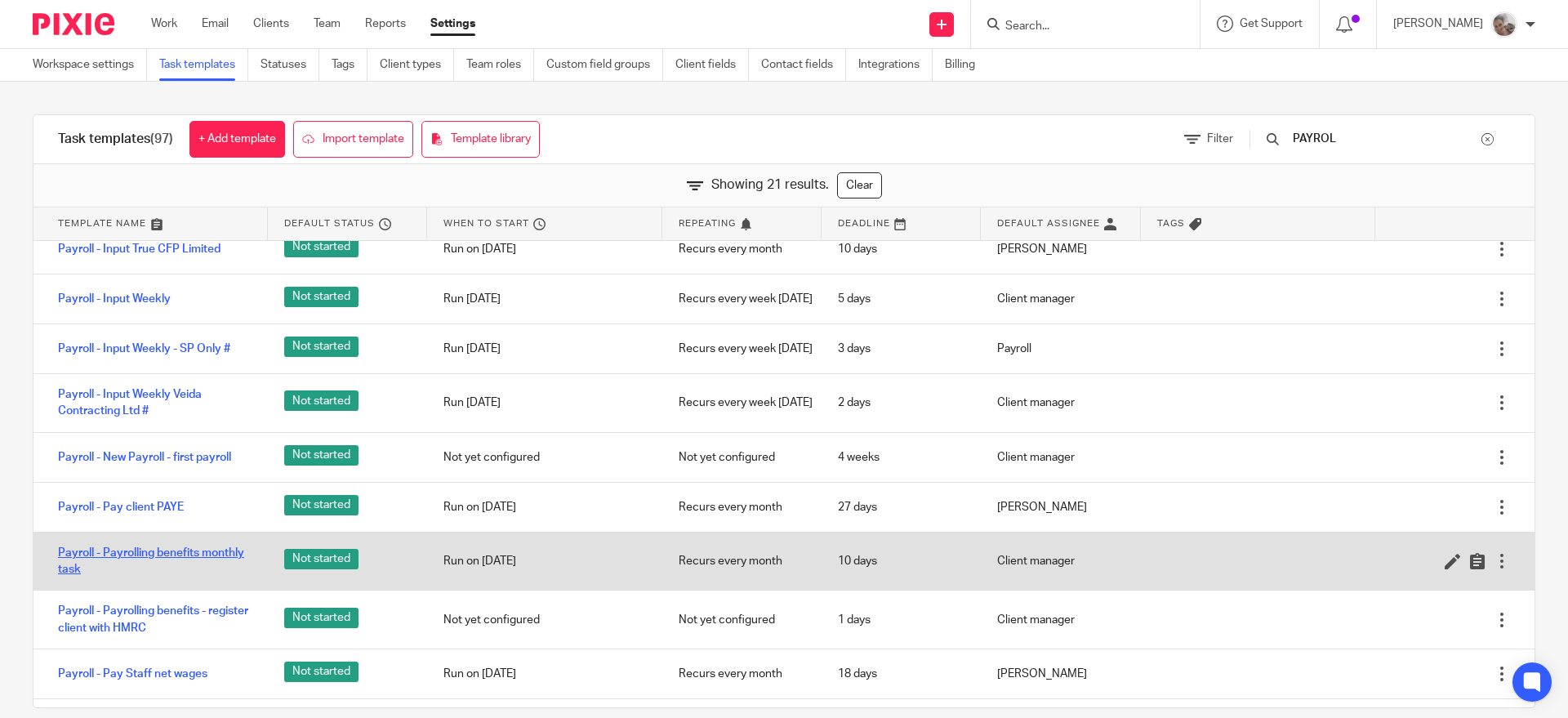
click at [210, 567] on link "Payroll - Payrolling benefits monthly task" at bounding box center [155, 561] width 194 height 34
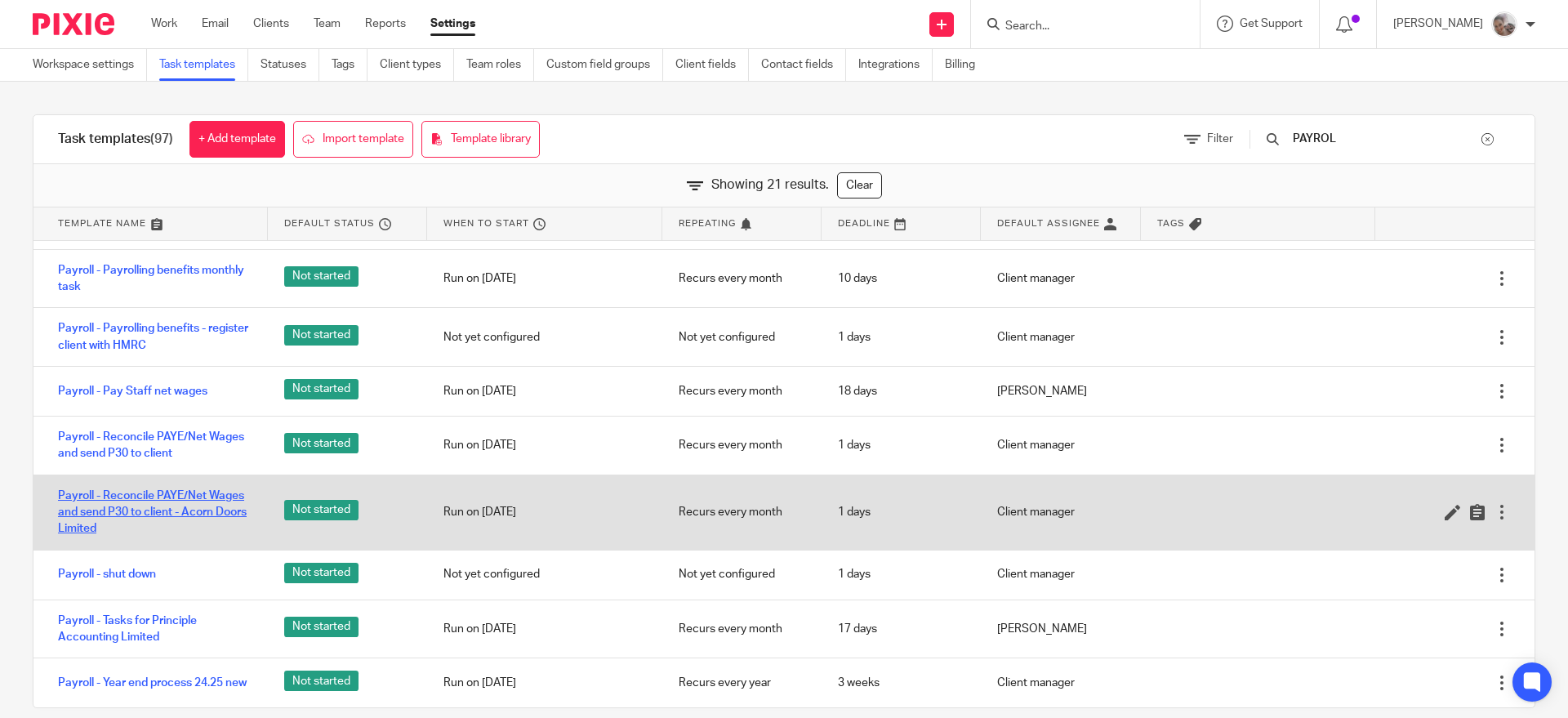
scroll to position [717, 0]
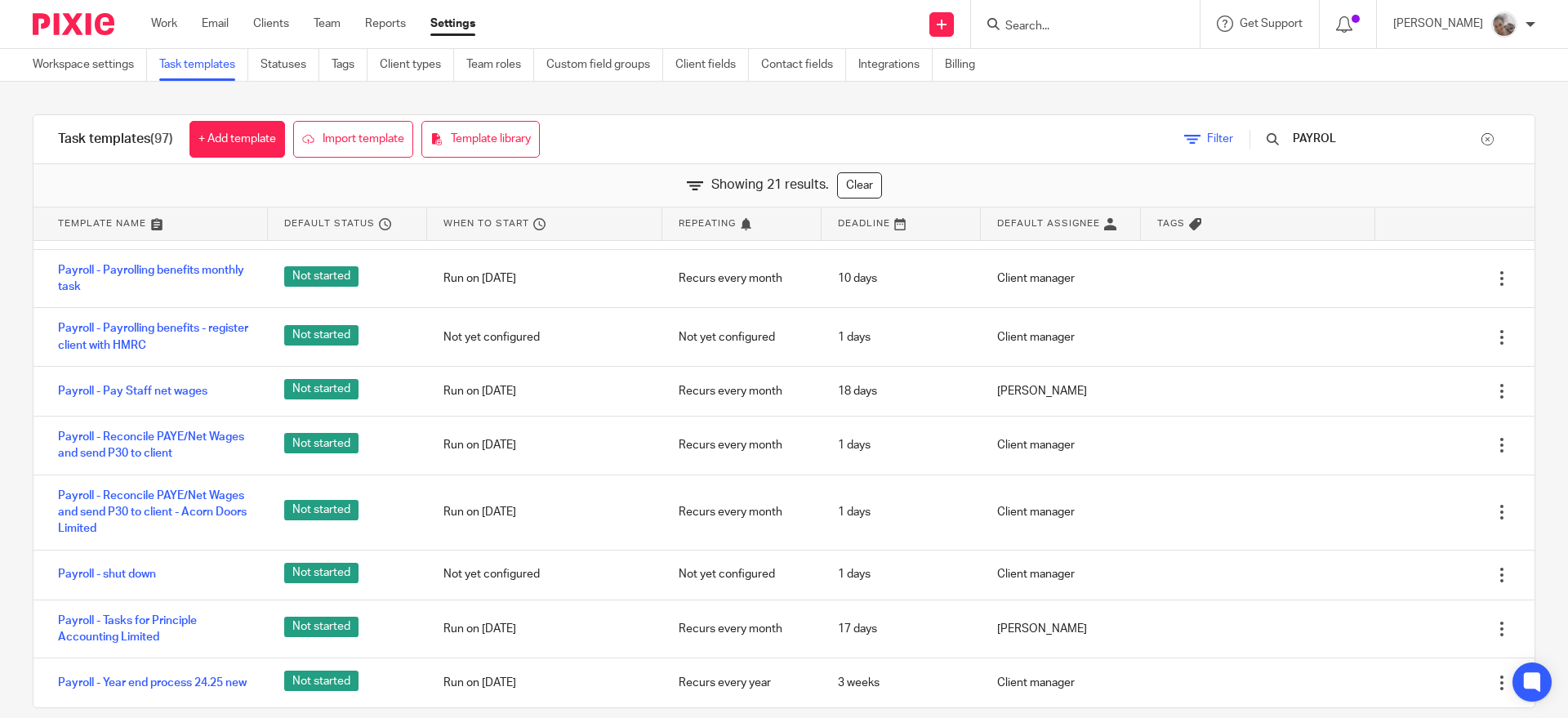
drag, startPoint x: 1312, startPoint y: 146, endPoint x: 1257, endPoint y: 138, distance: 55.6
click at [1257, 141] on div "Filter PAYROL" at bounding box center [1347, 139] width 375 height 48
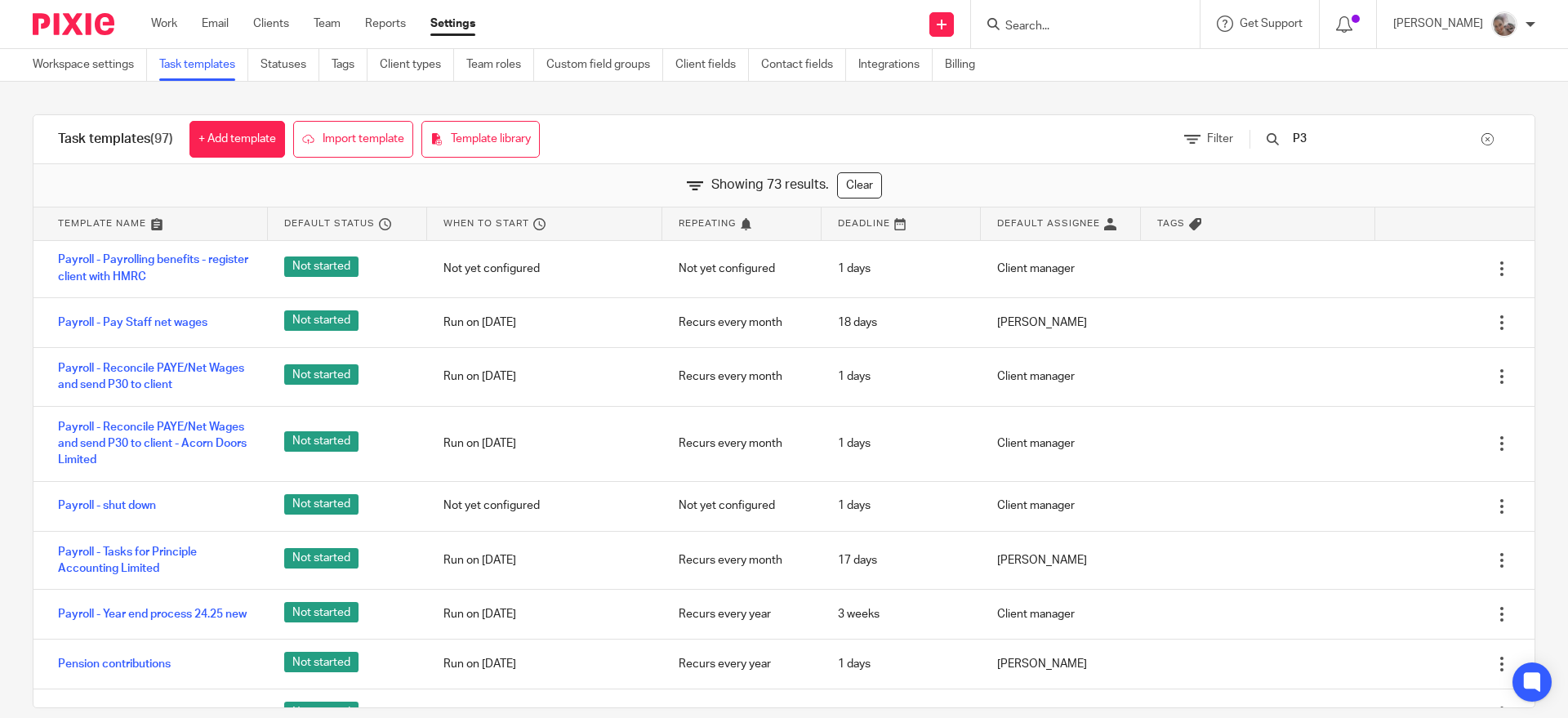
scroll to position [0, 0]
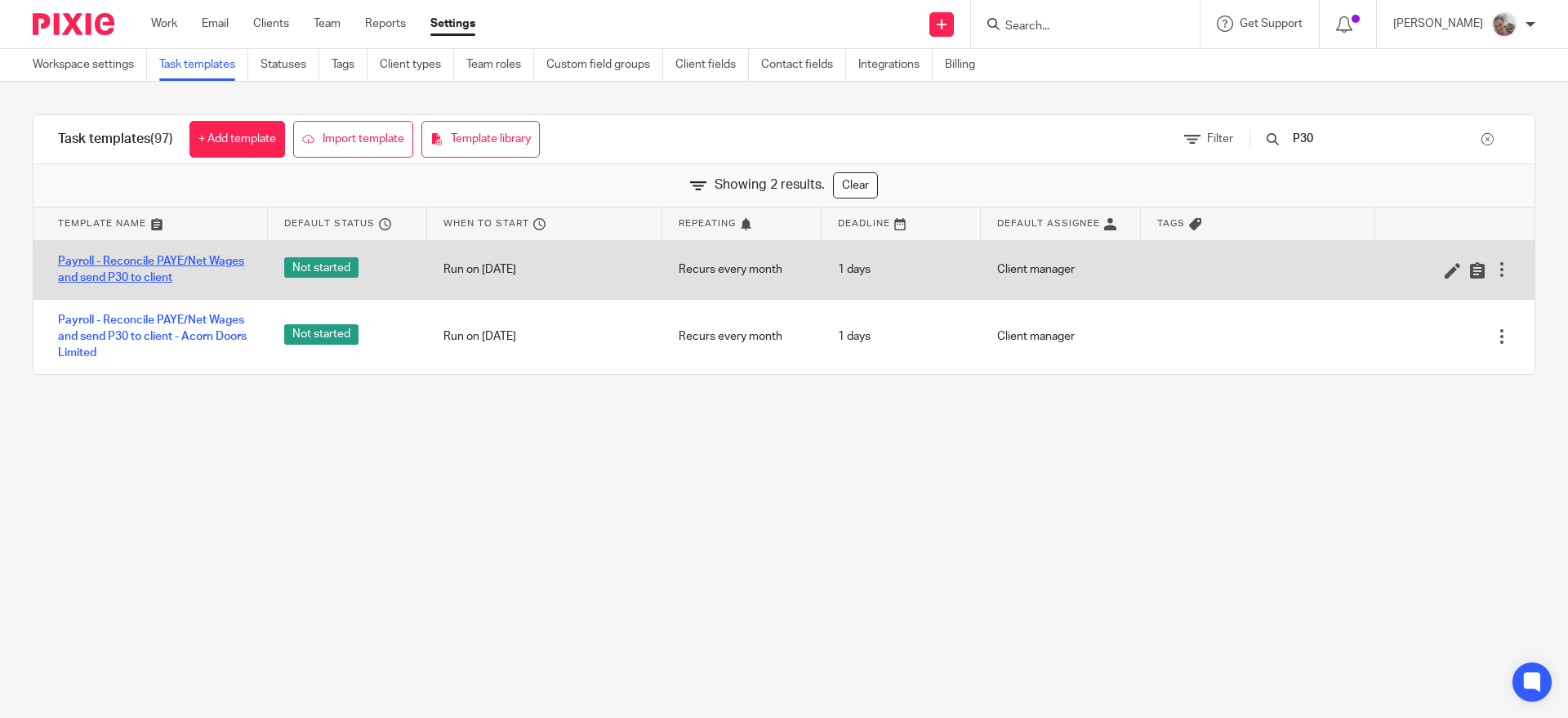
type input "P30"
click at [161, 264] on link "Payroll - Reconcile PAYE/Net Wages and send P30 to client" at bounding box center [155, 269] width 194 height 34
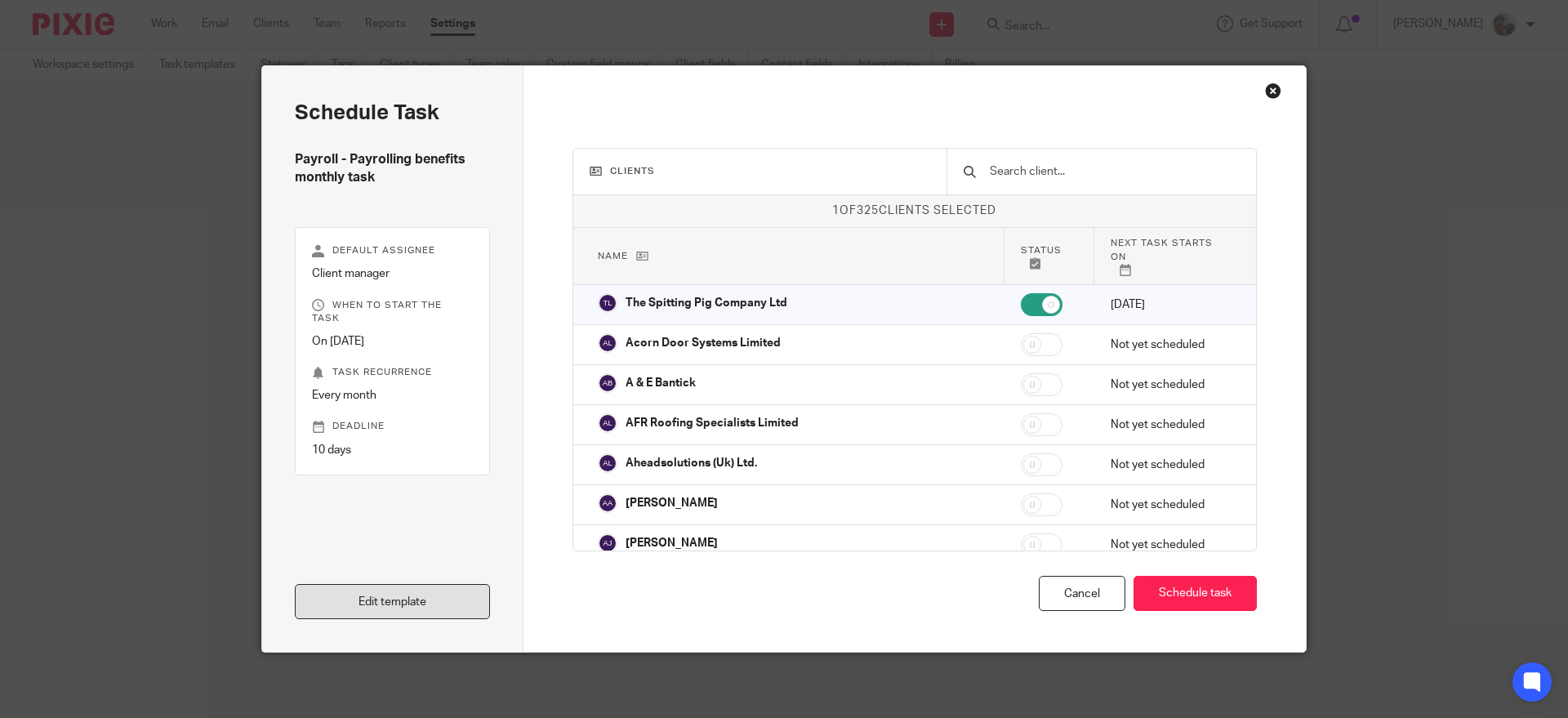
click at [426, 598] on link "Edit template" at bounding box center [393, 601] width 196 height 35
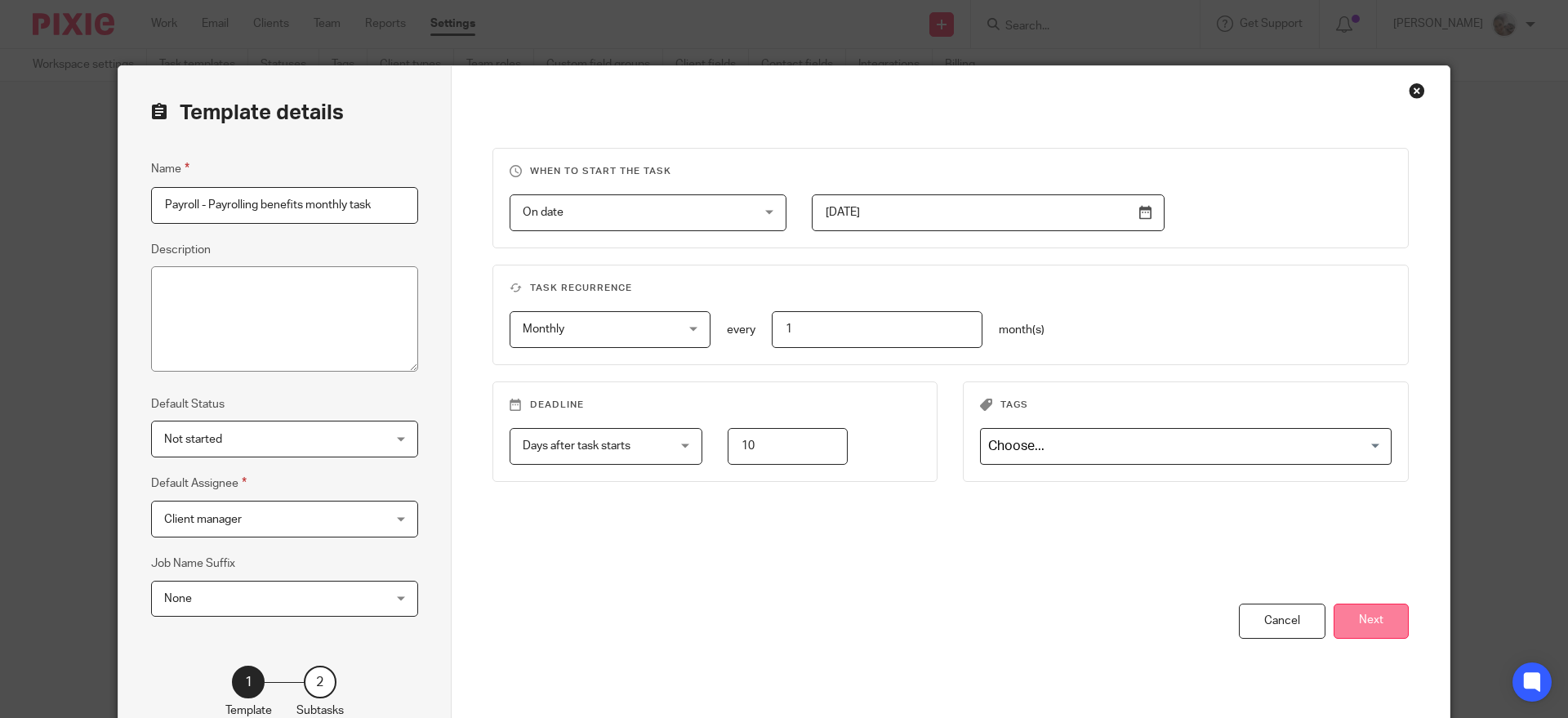
click at [1360, 624] on button "Next" at bounding box center [1372, 621] width 75 height 35
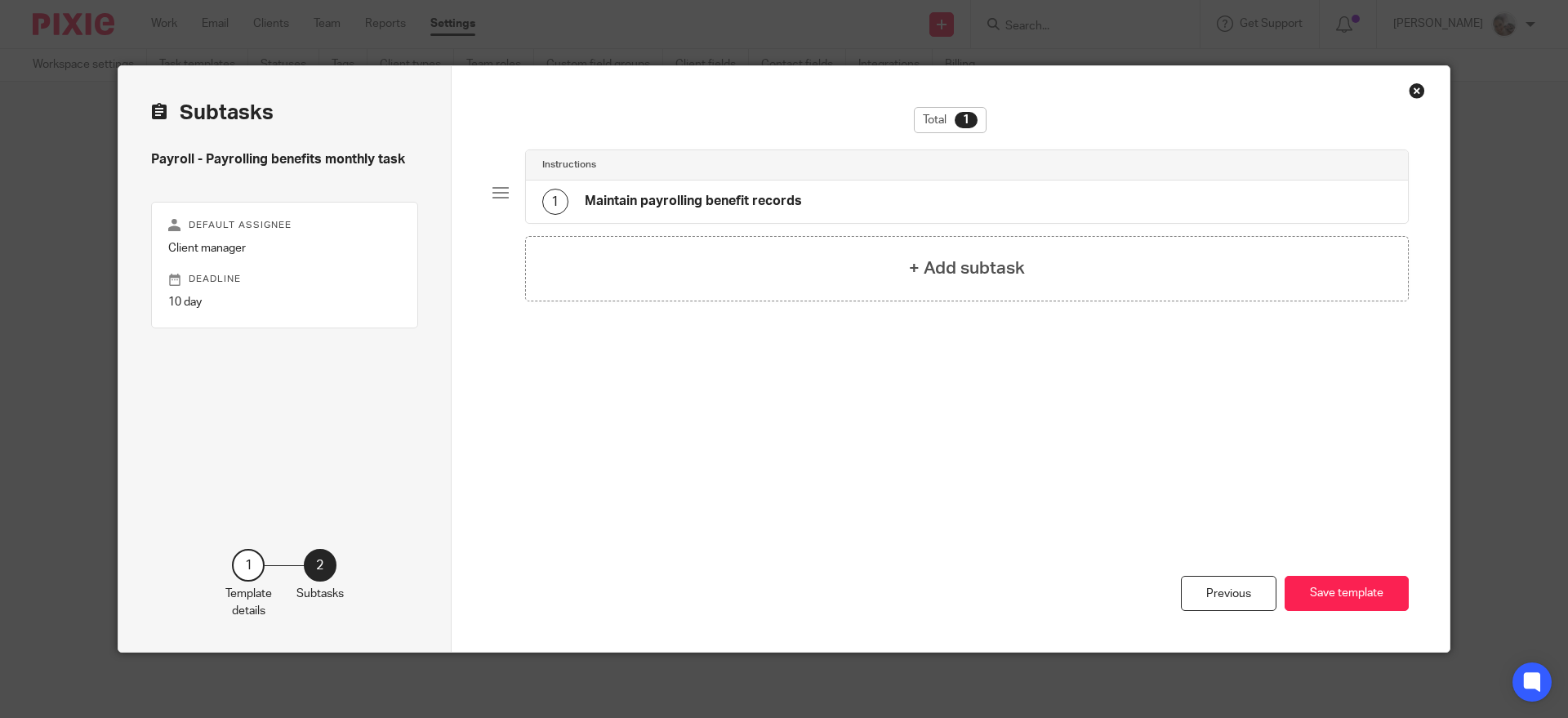
click at [735, 197] on h4 "Maintain payrolling benefit records" at bounding box center [693, 201] width 218 height 17
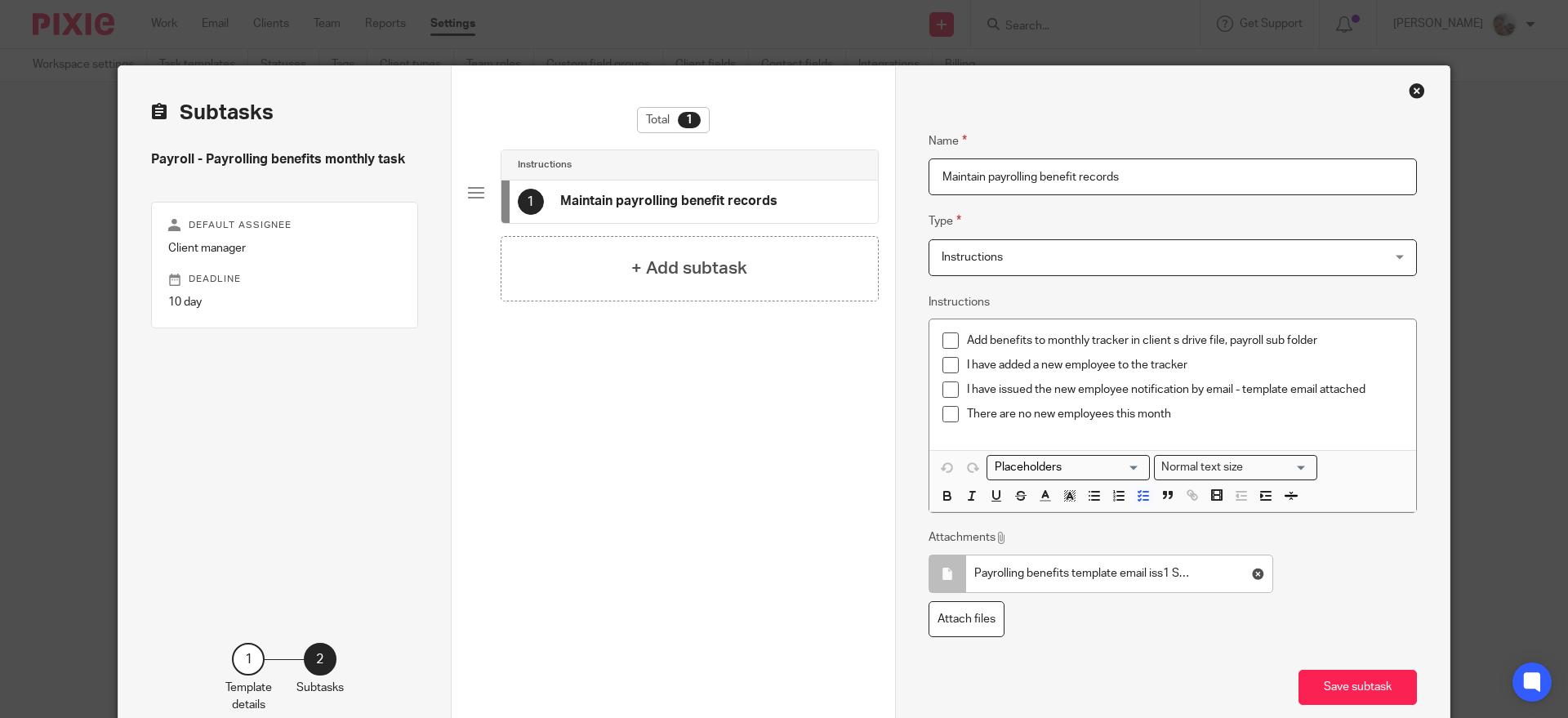
click at [1409, 86] on div "Close this dialog window" at bounding box center [1417, 90] width 16 height 16
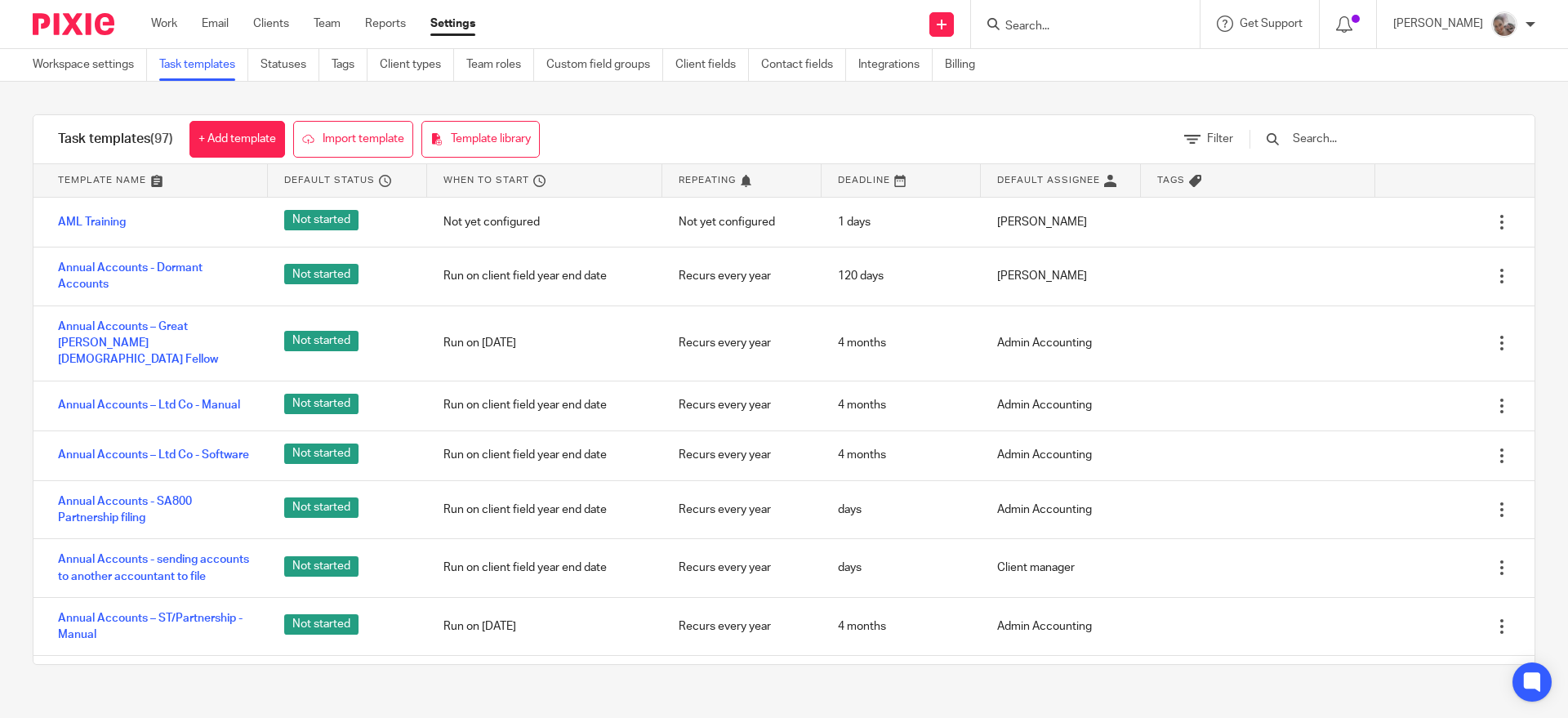
click at [1349, 136] on input "text" at bounding box center [1386, 138] width 191 height 18
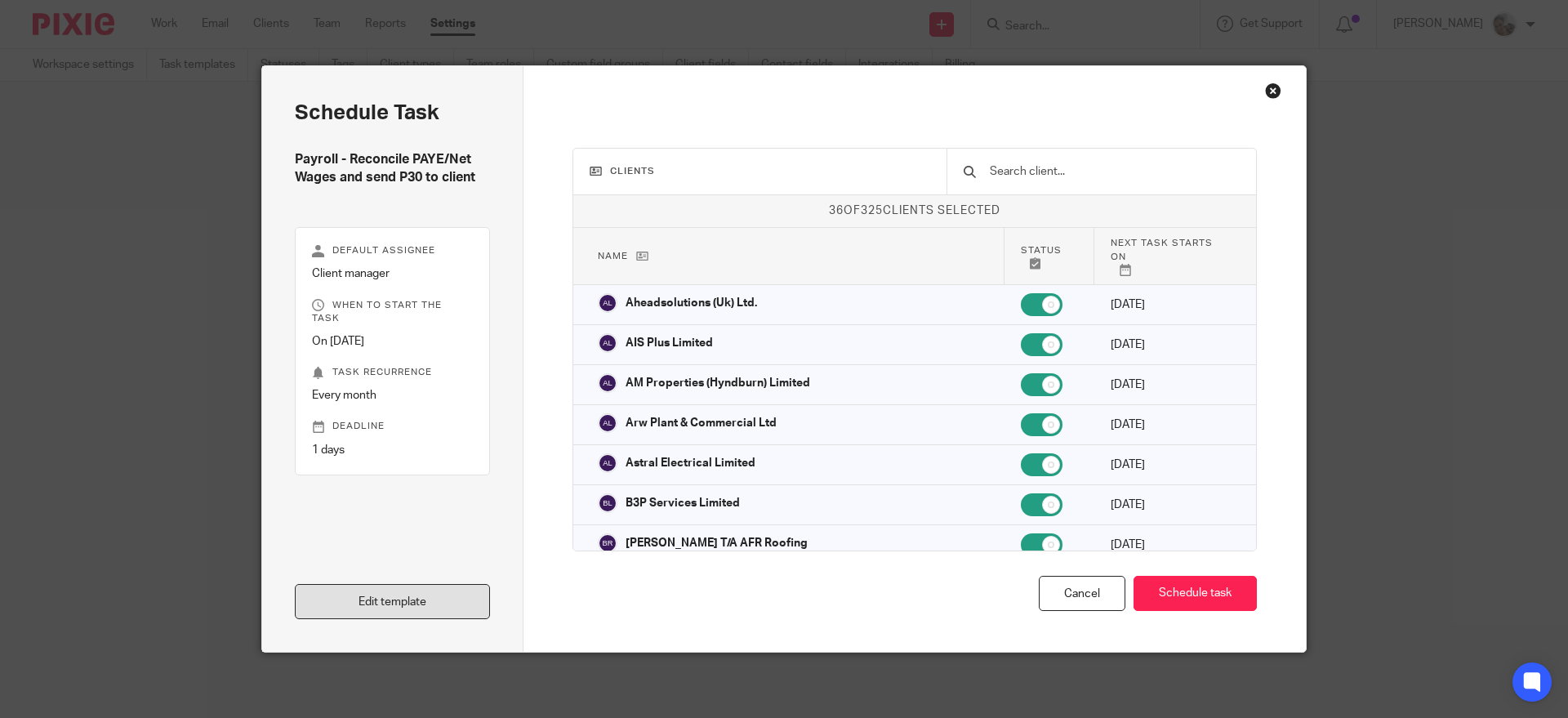
click at [385, 599] on link "Edit template" at bounding box center [393, 601] width 196 height 35
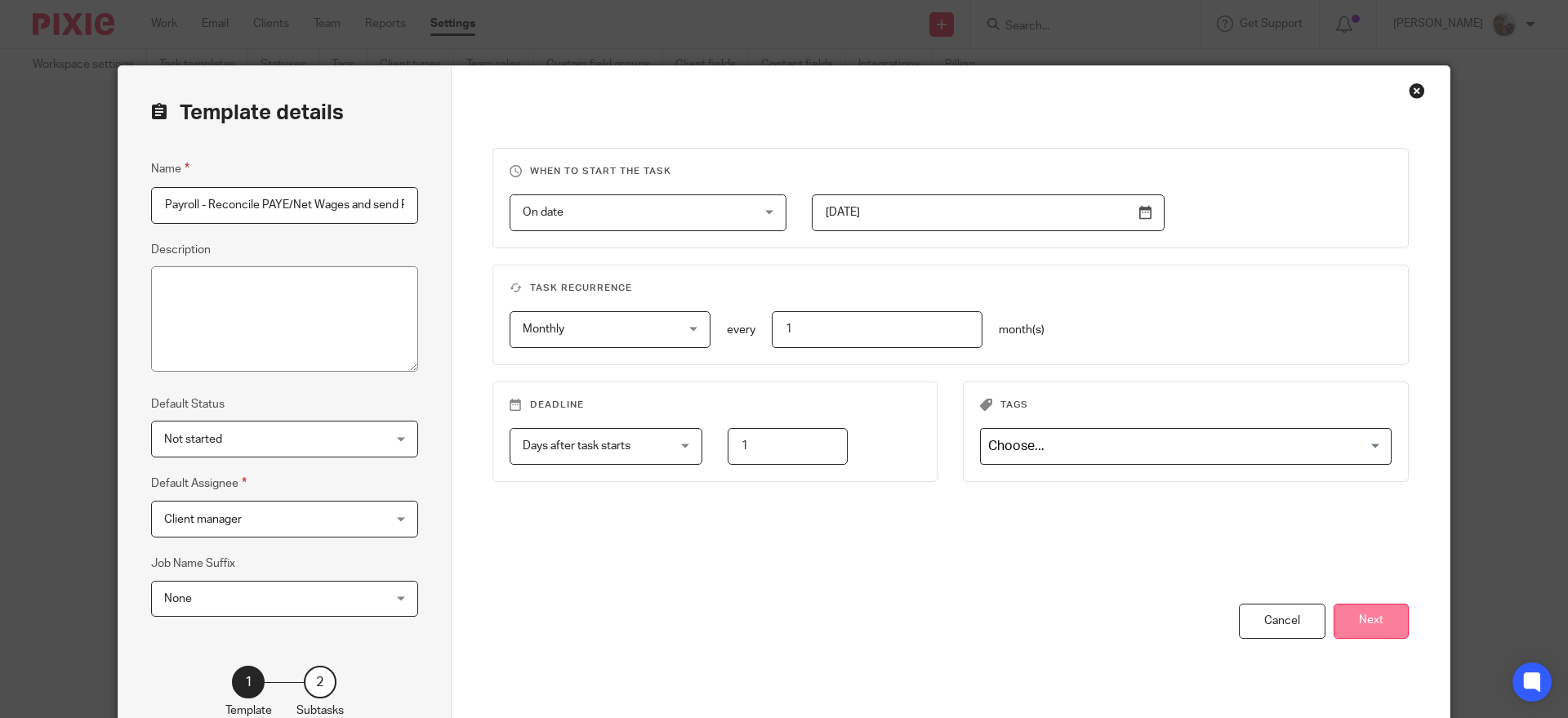
click at [1381, 627] on button "Next" at bounding box center [1372, 621] width 75 height 35
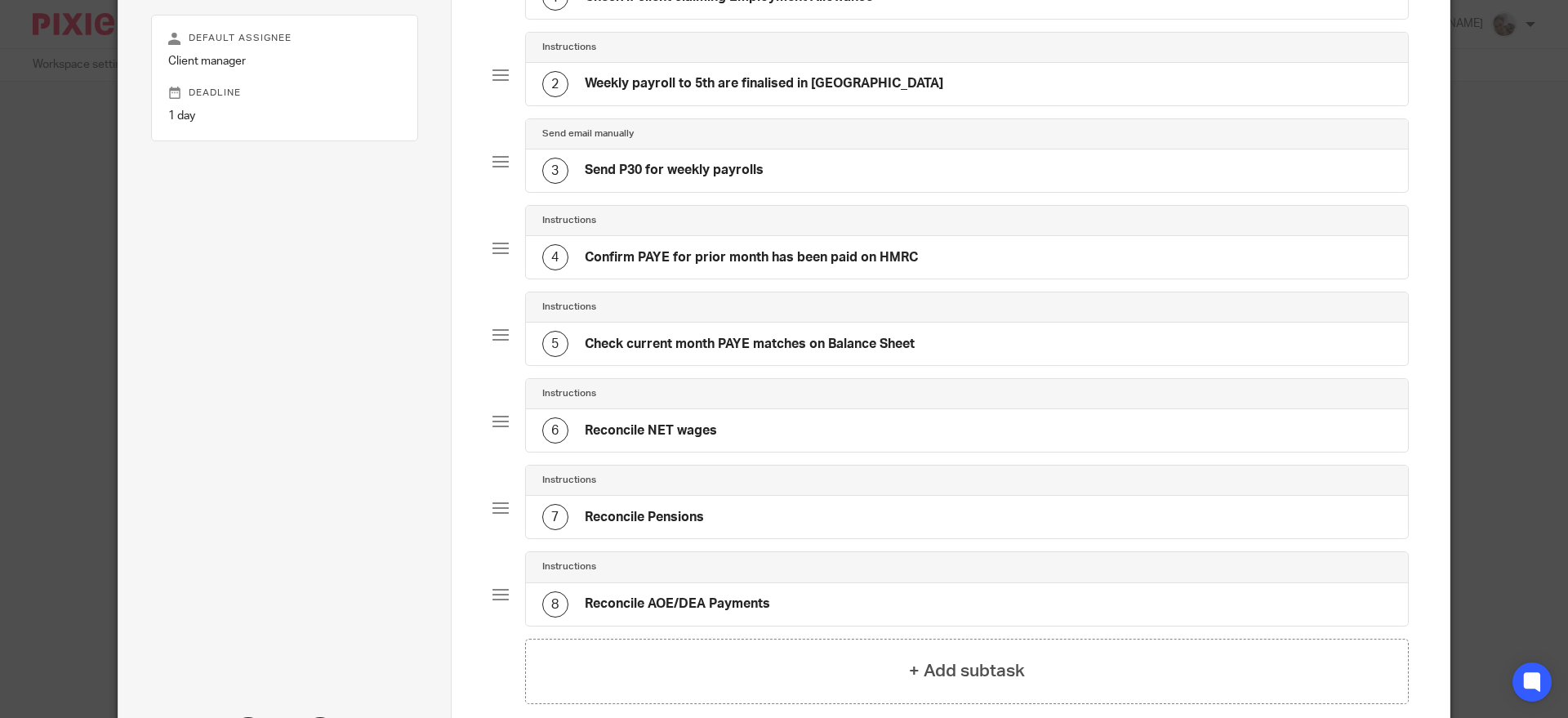
scroll to position [373, 0]
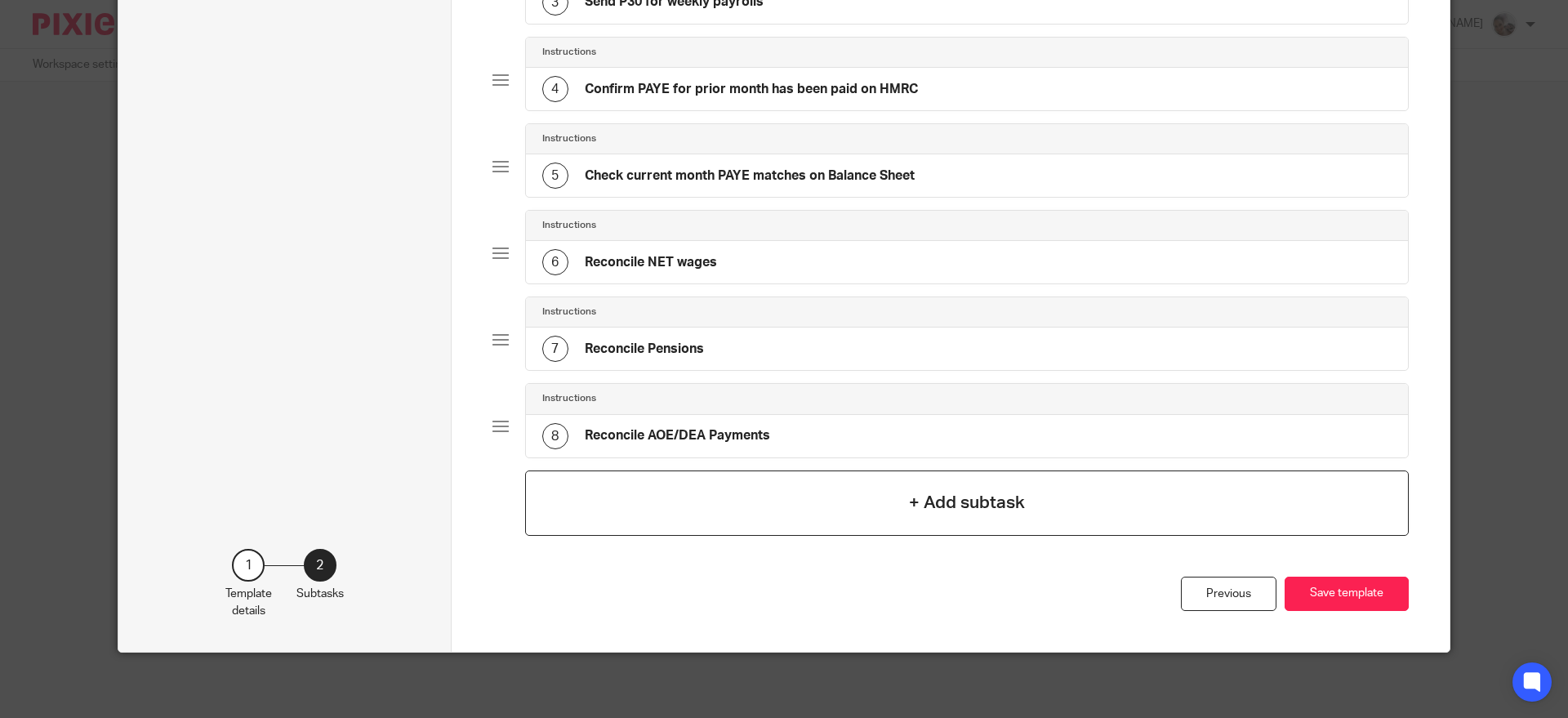
click at [943, 499] on h4 "+ Add subtask" at bounding box center [966, 502] width 116 height 25
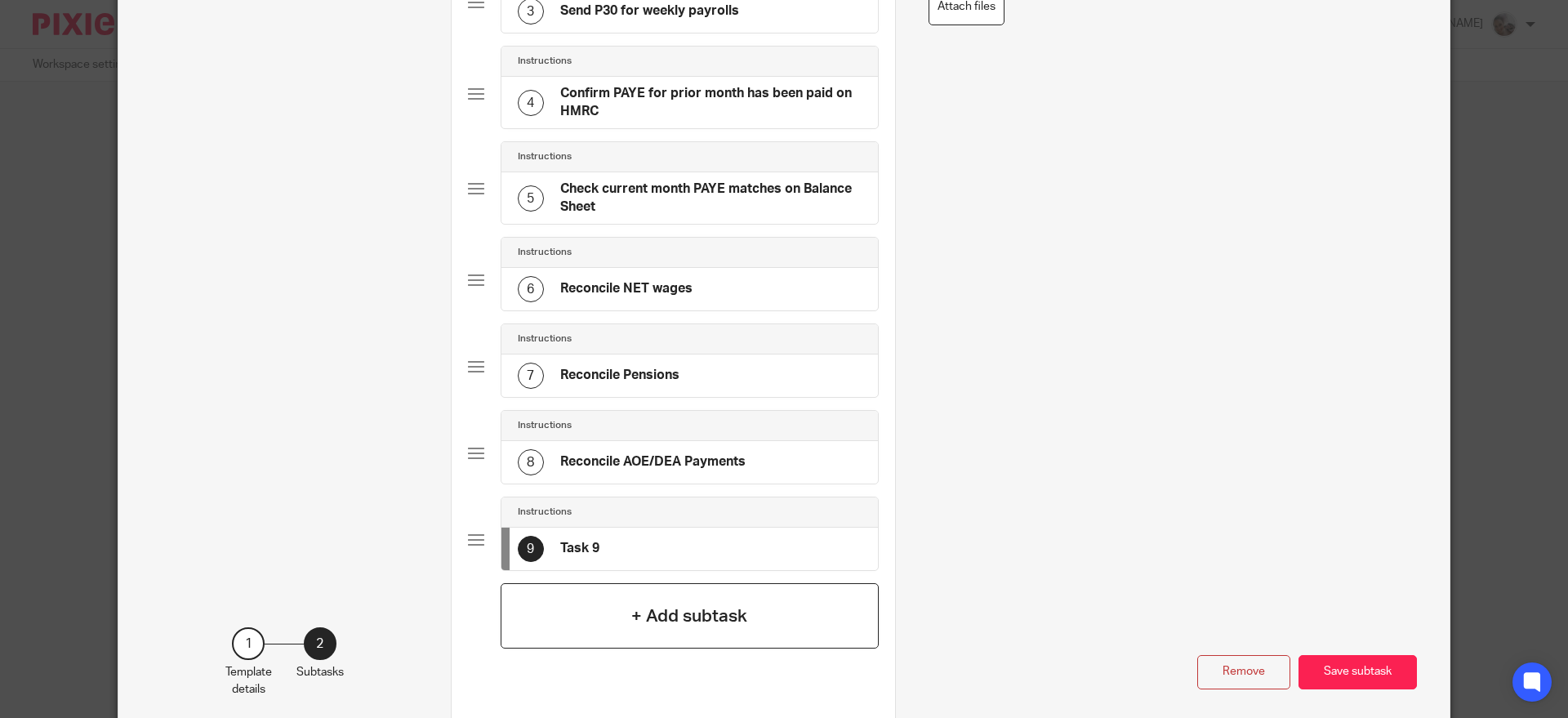
scroll to position [0, 0]
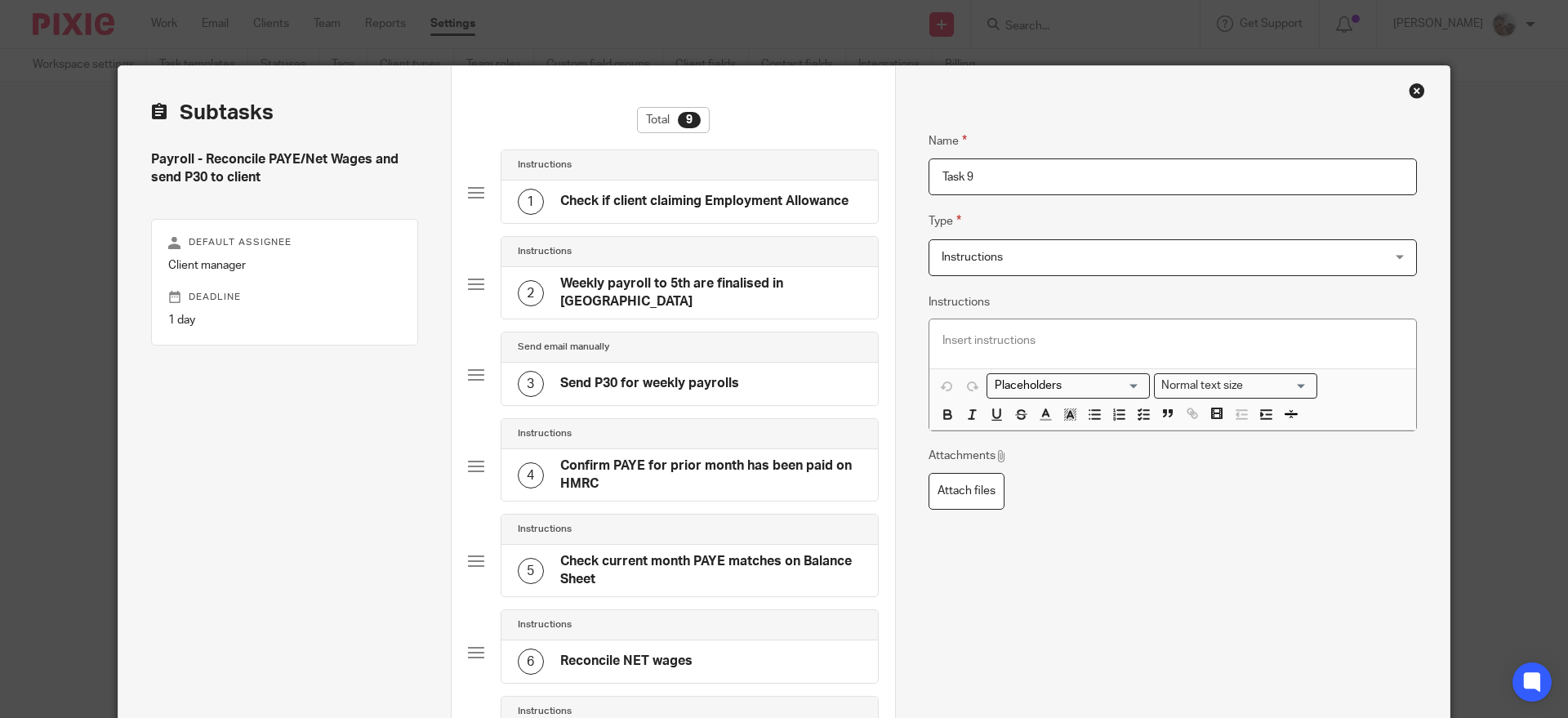
drag, startPoint x: 943, startPoint y: 165, endPoint x: 870, endPoint y: 164, distance: 73.0
click at [870, 163] on div "Subtasks Payroll - Reconcile PAYE/Net Wages and send P30 to client Default assi…" at bounding box center [784, 584] width 1331 height 1036
paste input "Parental leave"
type input "Parental leave"
click at [1022, 344] on p at bounding box center [1172, 340] width 461 height 16
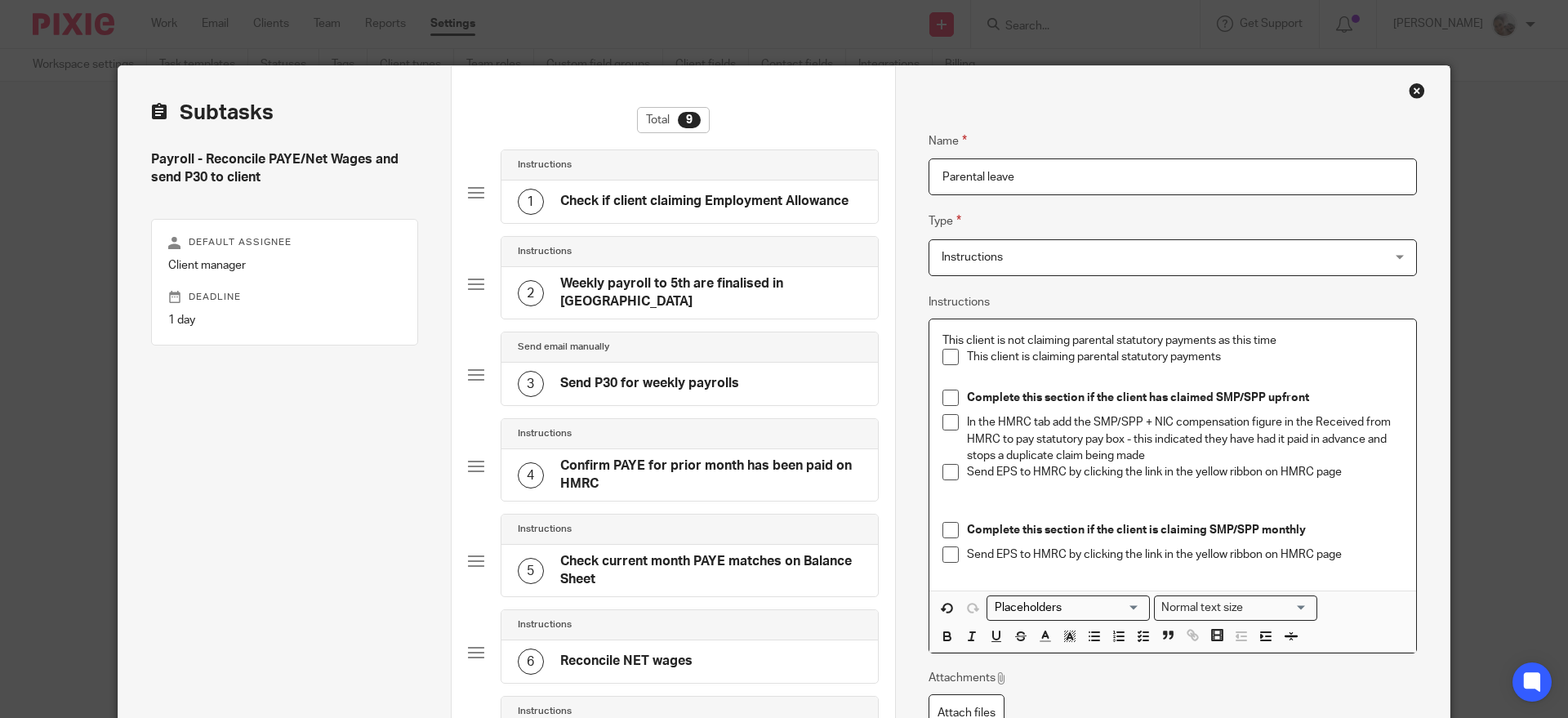
click at [1304, 343] on p "This client is not claiming parental statutory payments as this time" at bounding box center [1172, 340] width 461 height 16
click at [1136, 638] on icon "button" at bounding box center [1142, 636] width 14 height 14
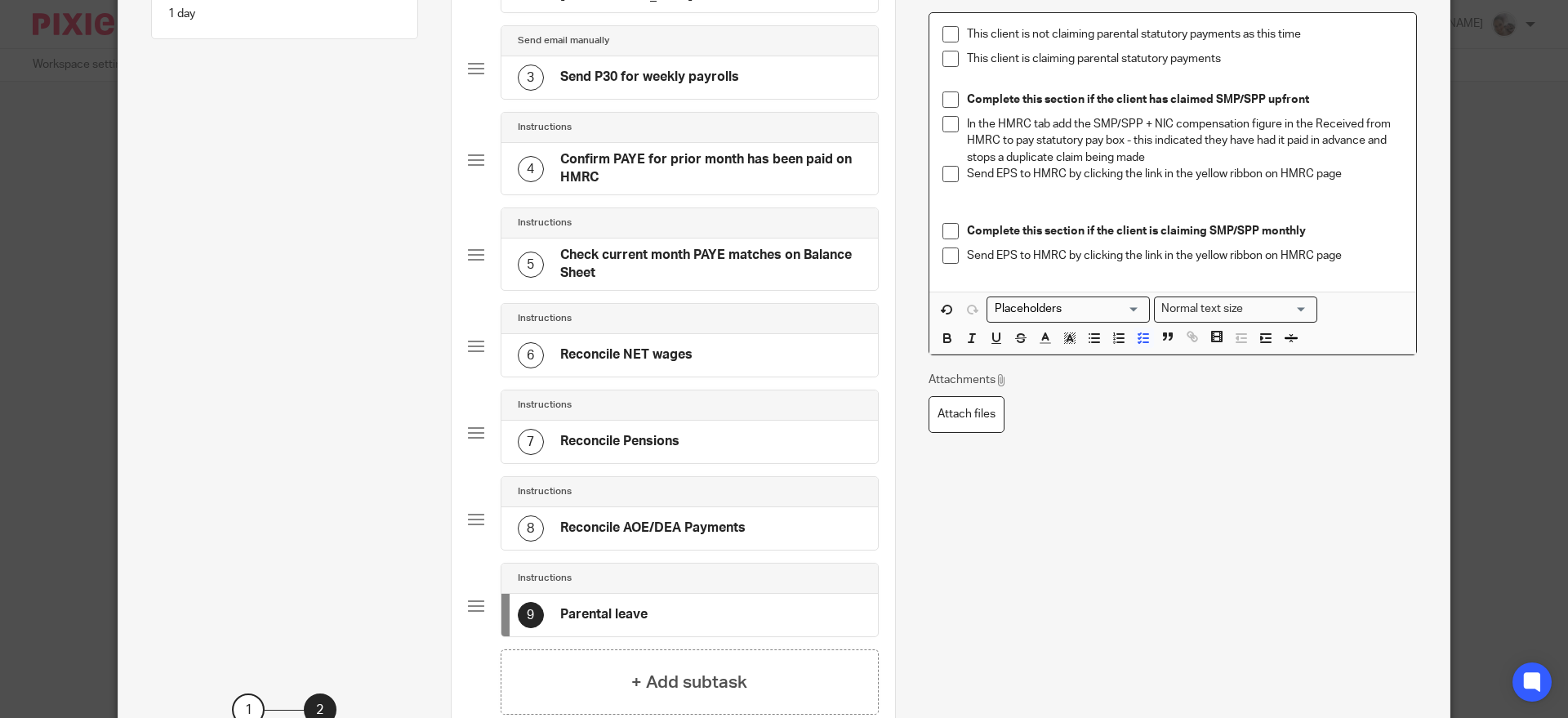
scroll to position [408, 0]
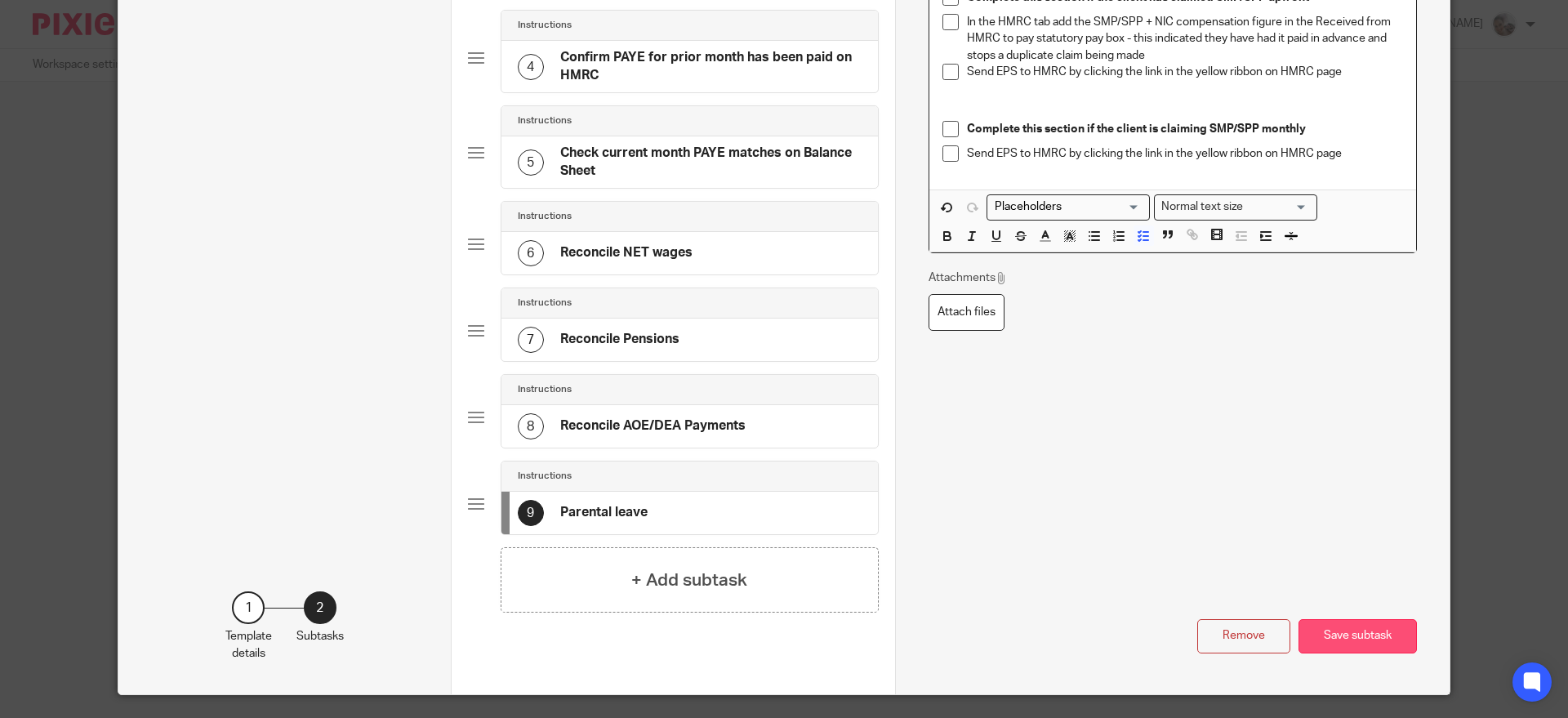
click at [1339, 626] on button "Save subtask" at bounding box center [1358, 637] width 119 height 35
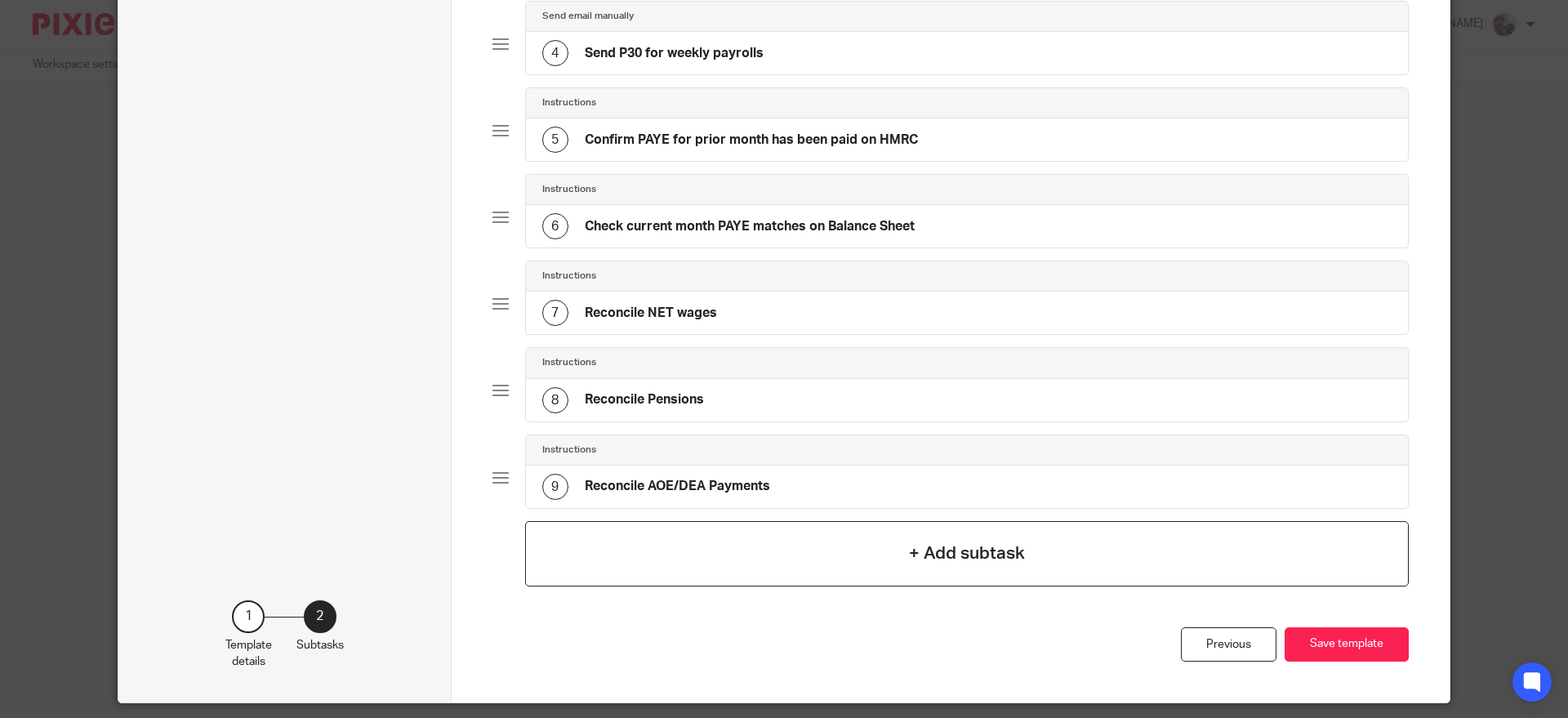
scroll to position [459, 0]
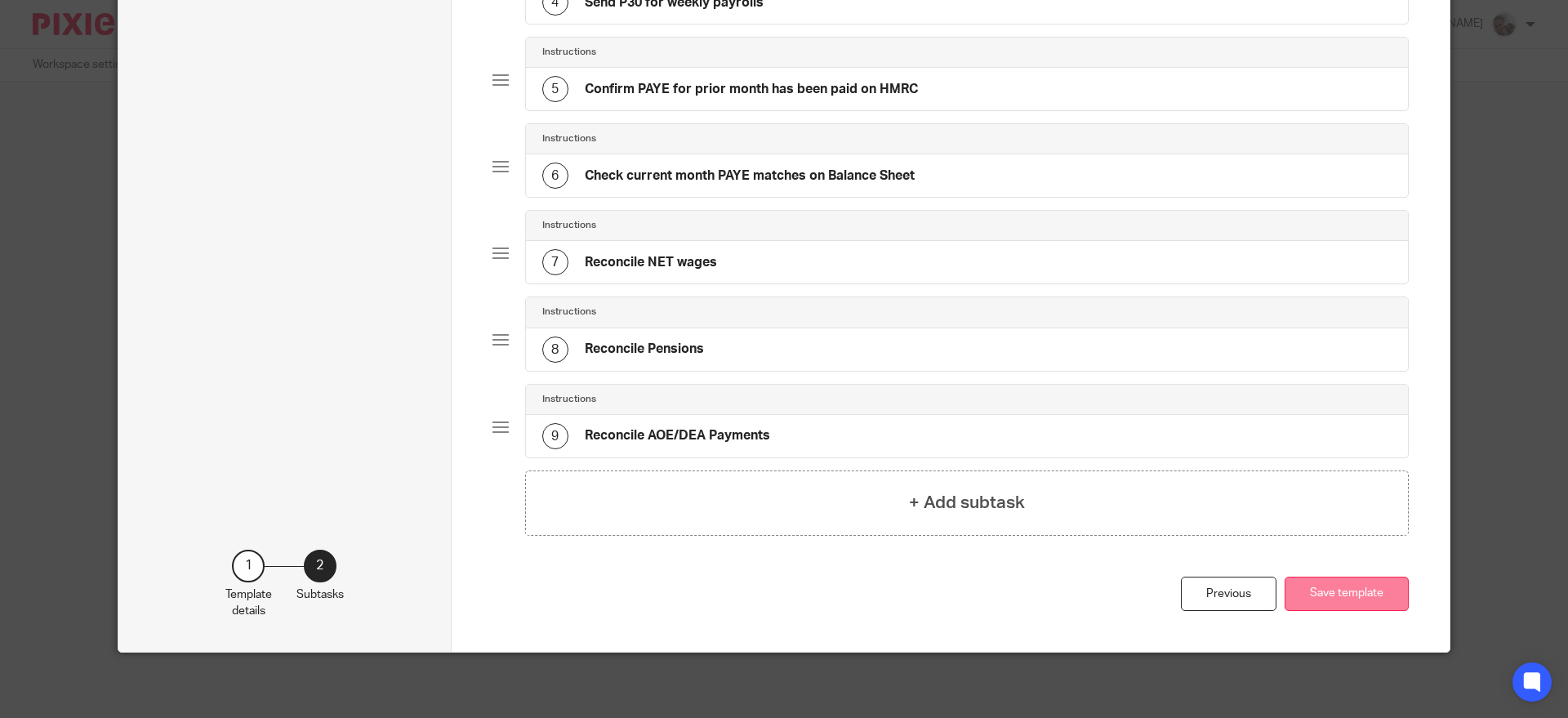
click at [1344, 580] on button "Save template" at bounding box center [1347, 594] width 125 height 35
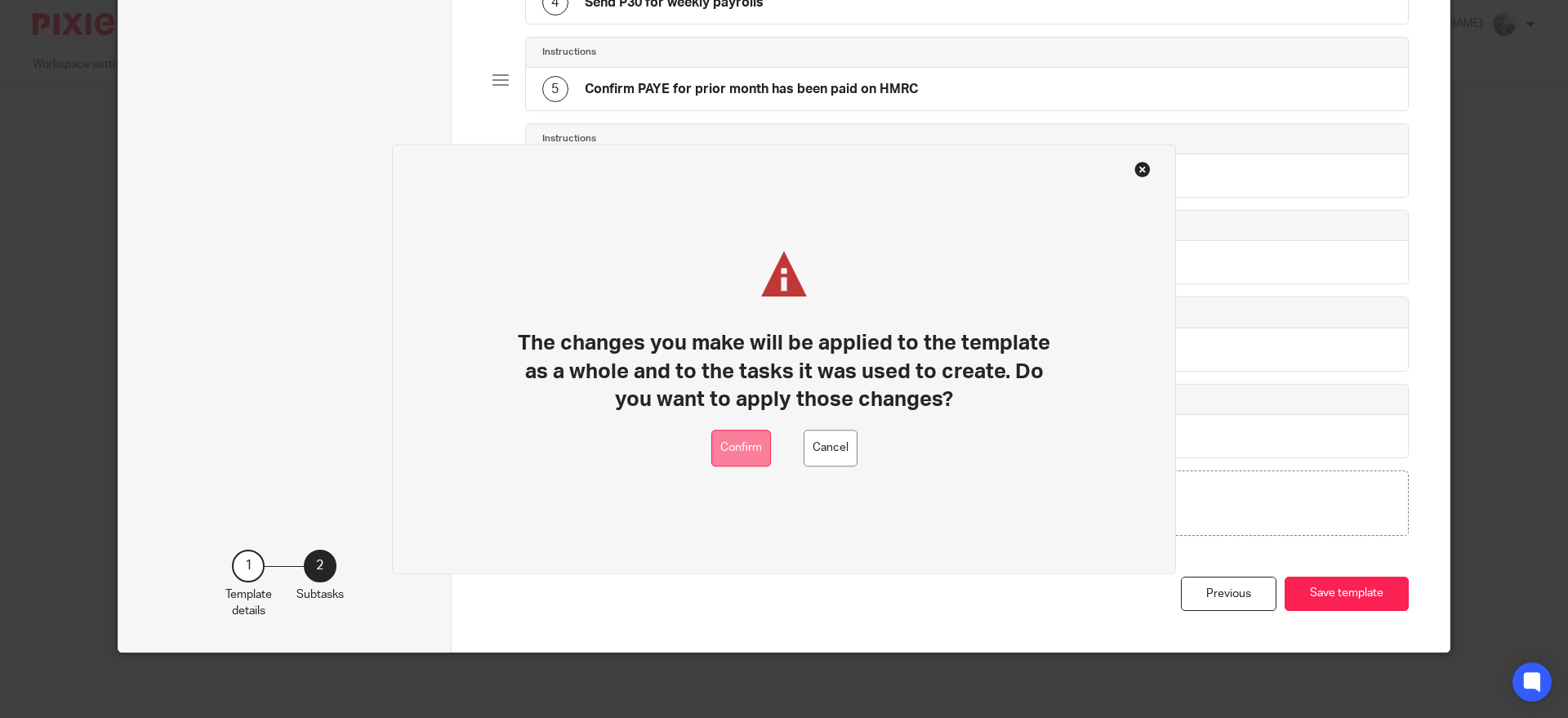
click at [723, 446] on button "Confirm" at bounding box center [741, 448] width 59 height 36
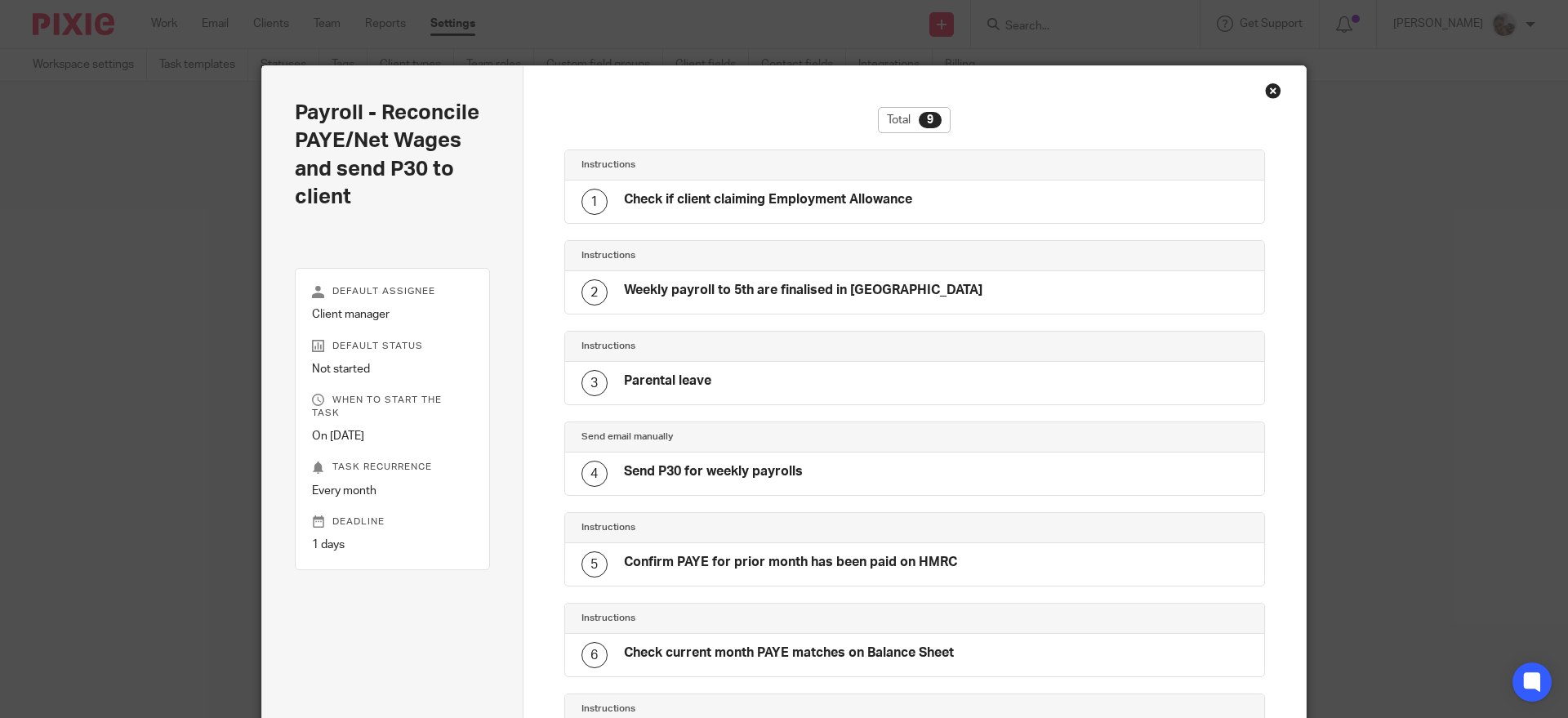
click at [1265, 81] on div "Payroll - Reconcile PAYE/Net Wages and send P30 to client Default assignee Clie…" at bounding box center [784, 557] width 1046 height 984
click at [1269, 91] on div "Close this dialog window" at bounding box center [1273, 90] width 16 height 16
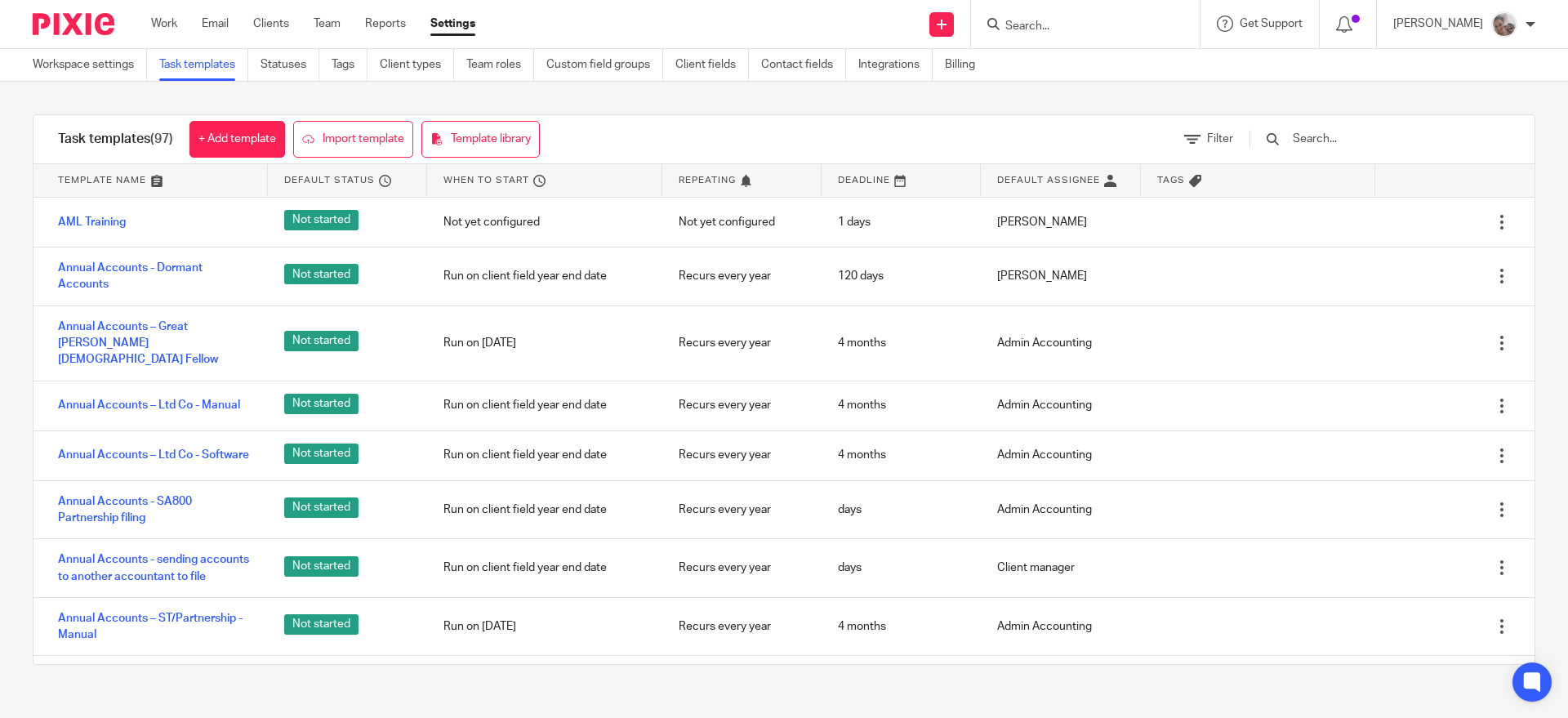
click at [1372, 138] on input "text" at bounding box center [1386, 138] width 191 height 18
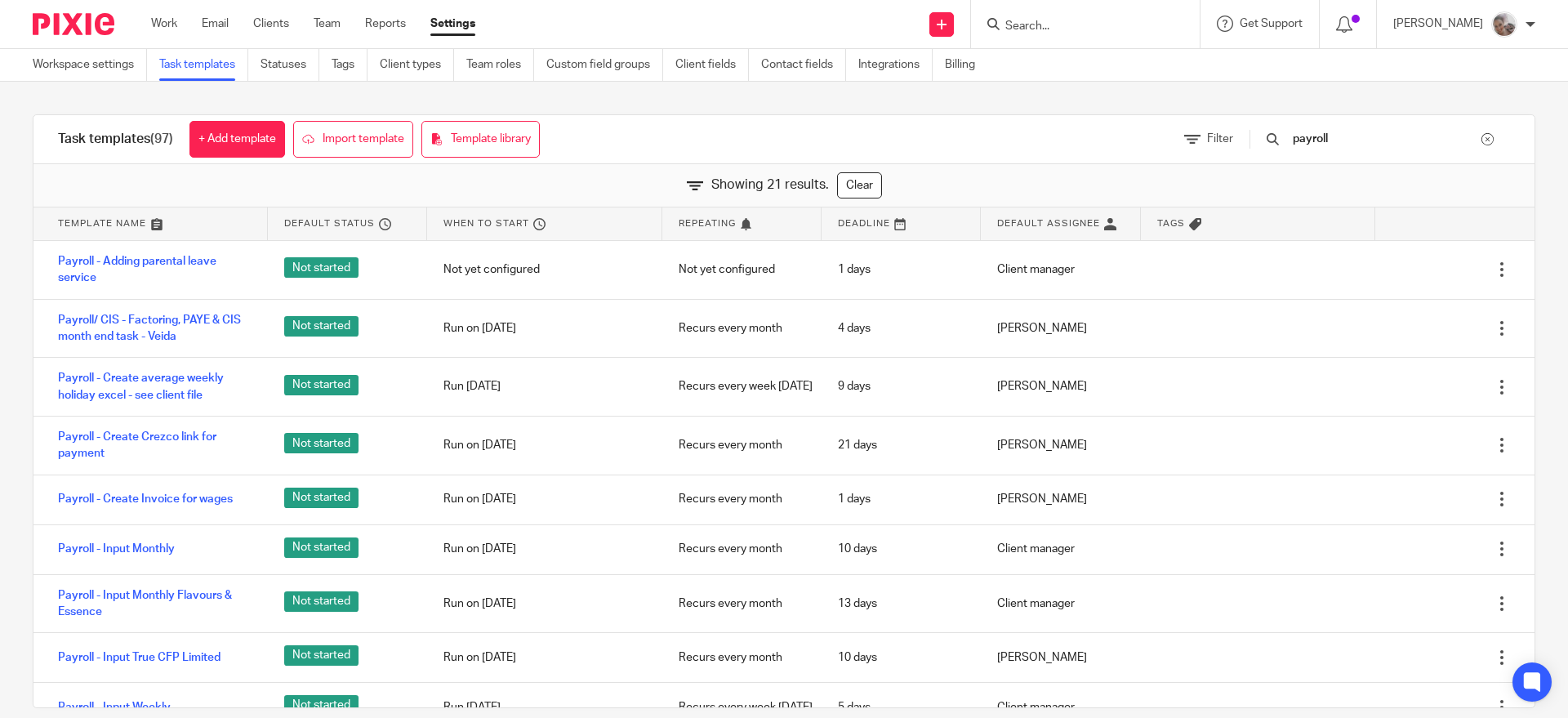
type input "payroll"
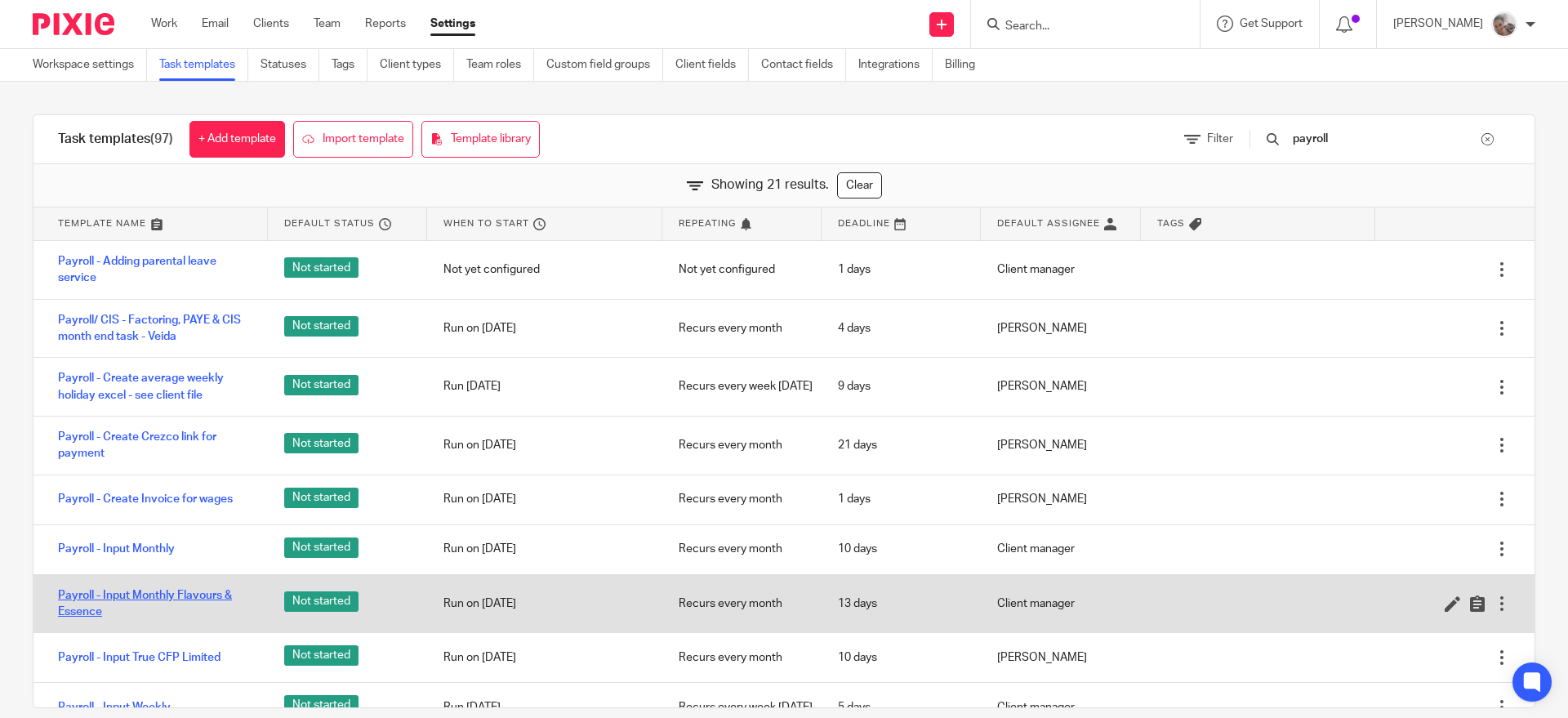
click at [177, 590] on link "Payroll - Input Monthly Flavours & Essence" at bounding box center [155, 604] width 194 height 34
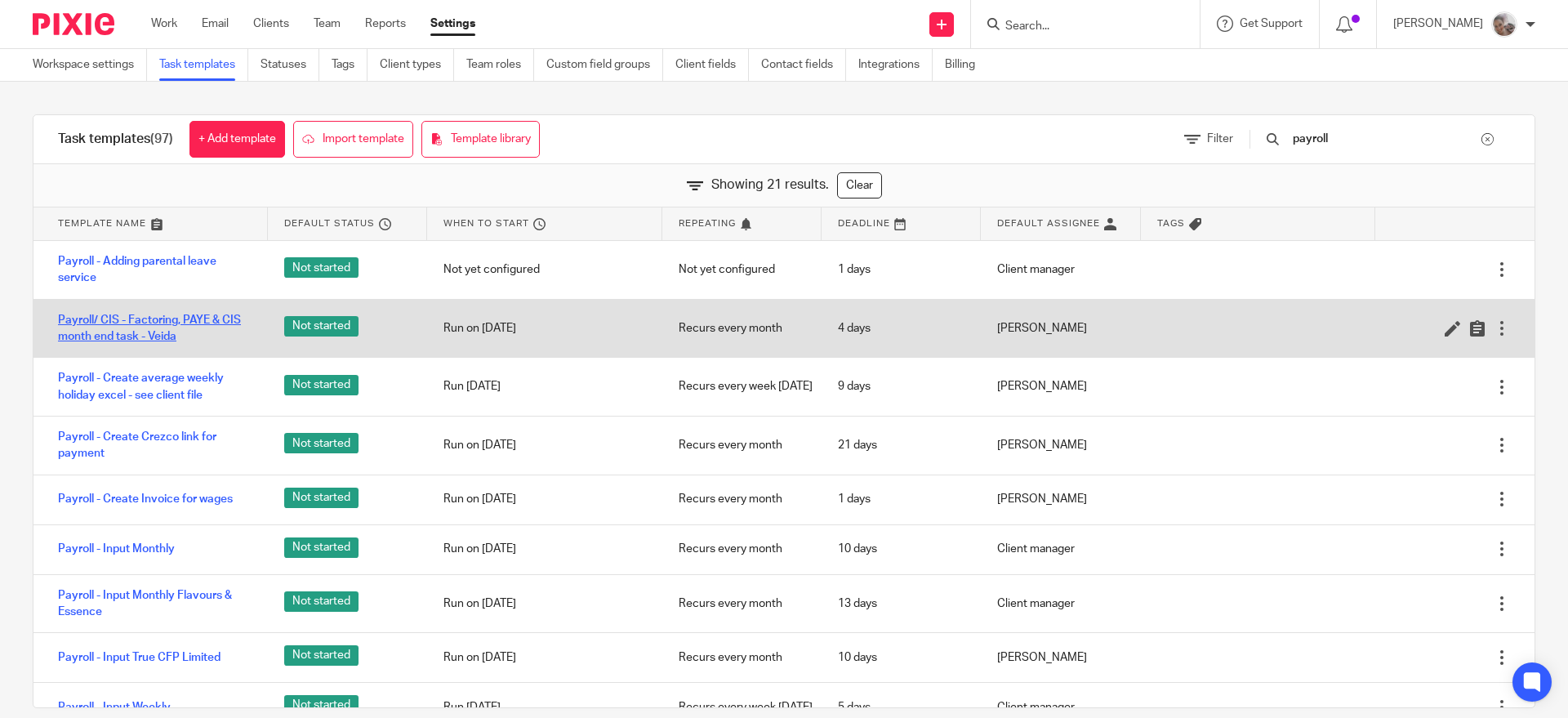
click at [173, 320] on link "Payroll/ CIS - Factoring, PAYE & CIS month end task - Veida" at bounding box center [155, 329] width 194 height 34
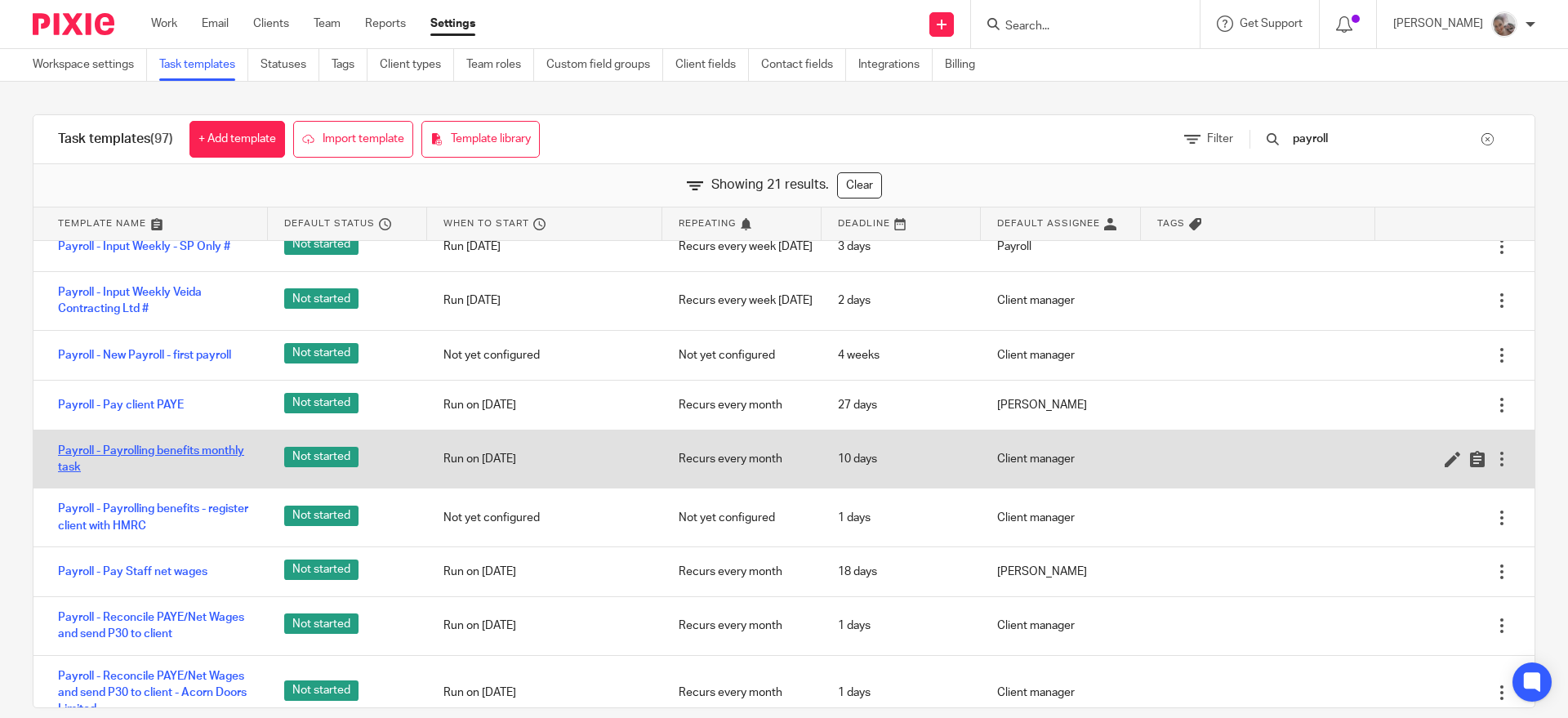
scroll to position [613, 0]
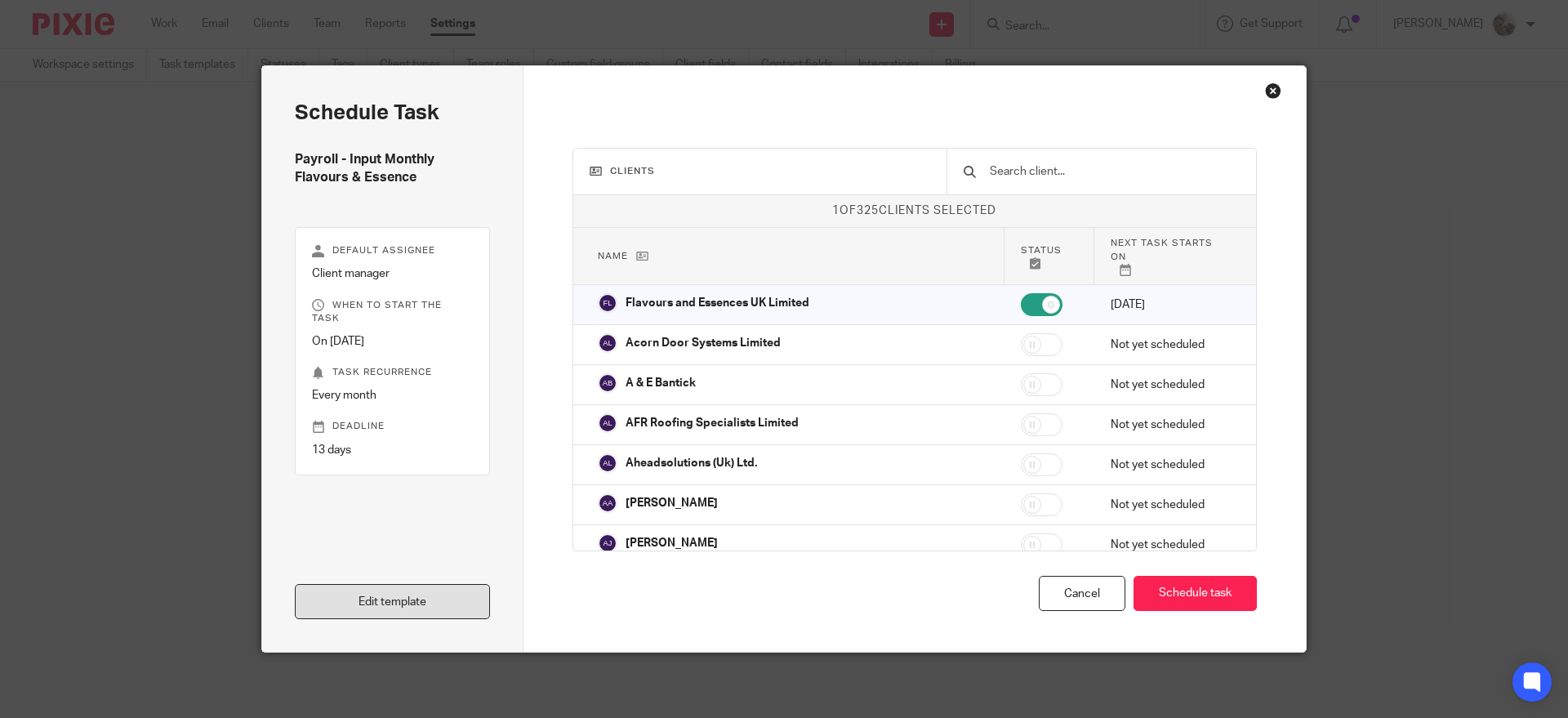
click at [411, 610] on link "Edit template" at bounding box center [393, 601] width 196 height 35
click at [389, 601] on link "Edit template" at bounding box center [393, 601] width 196 height 35
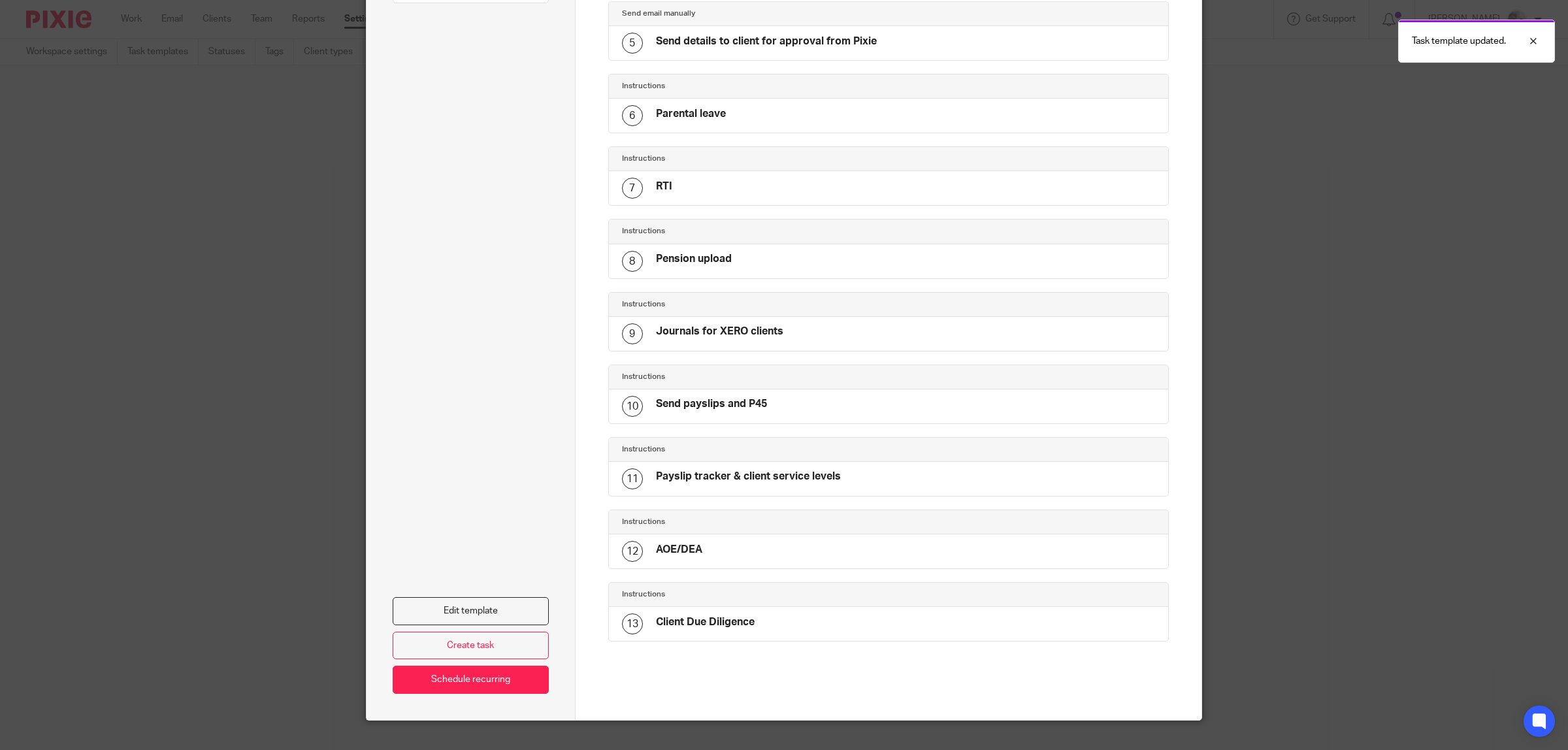
scroll to position [436, 0]
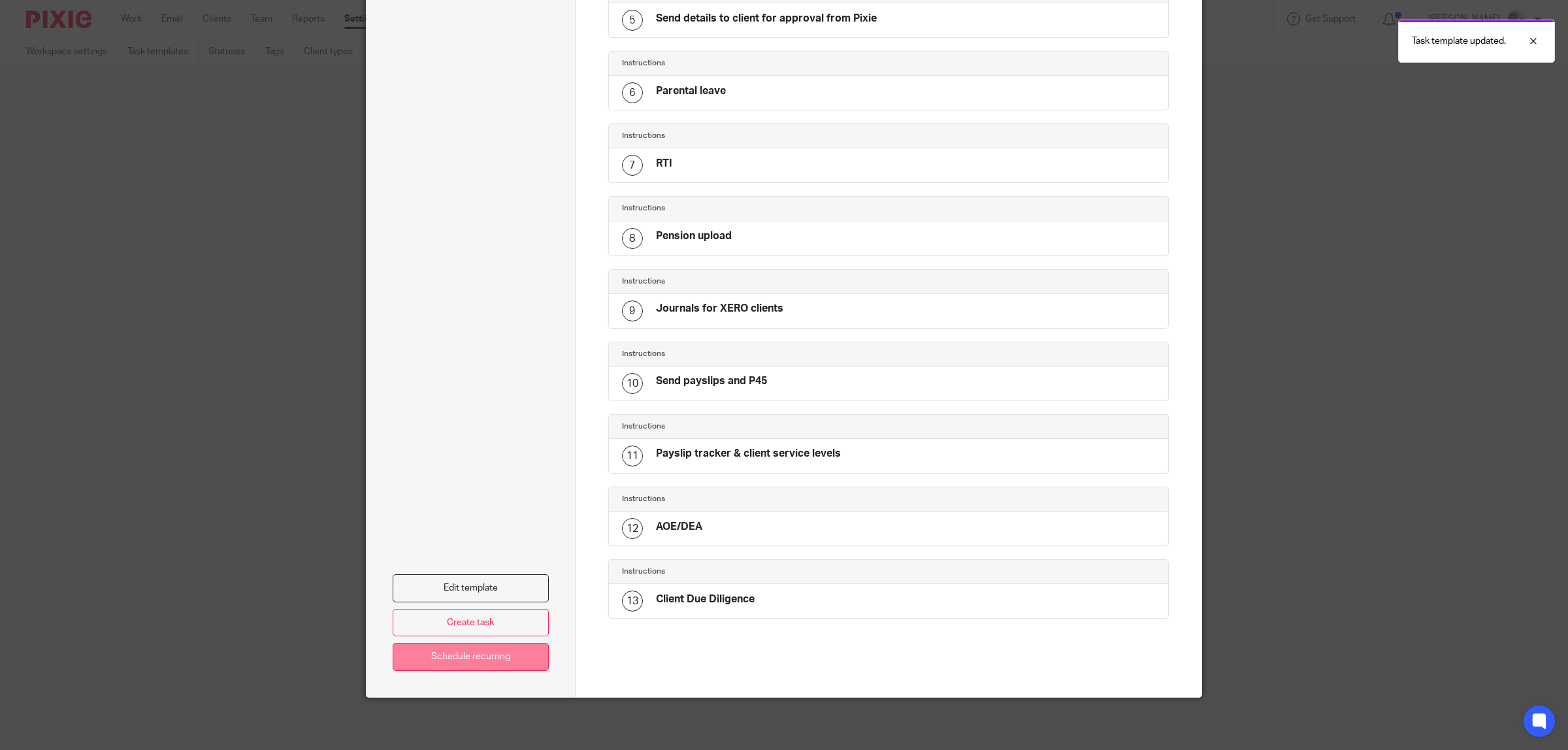
click at [451, 649] on link "Schedule recurring" at bounding box center [471, 657] width 156 height 28
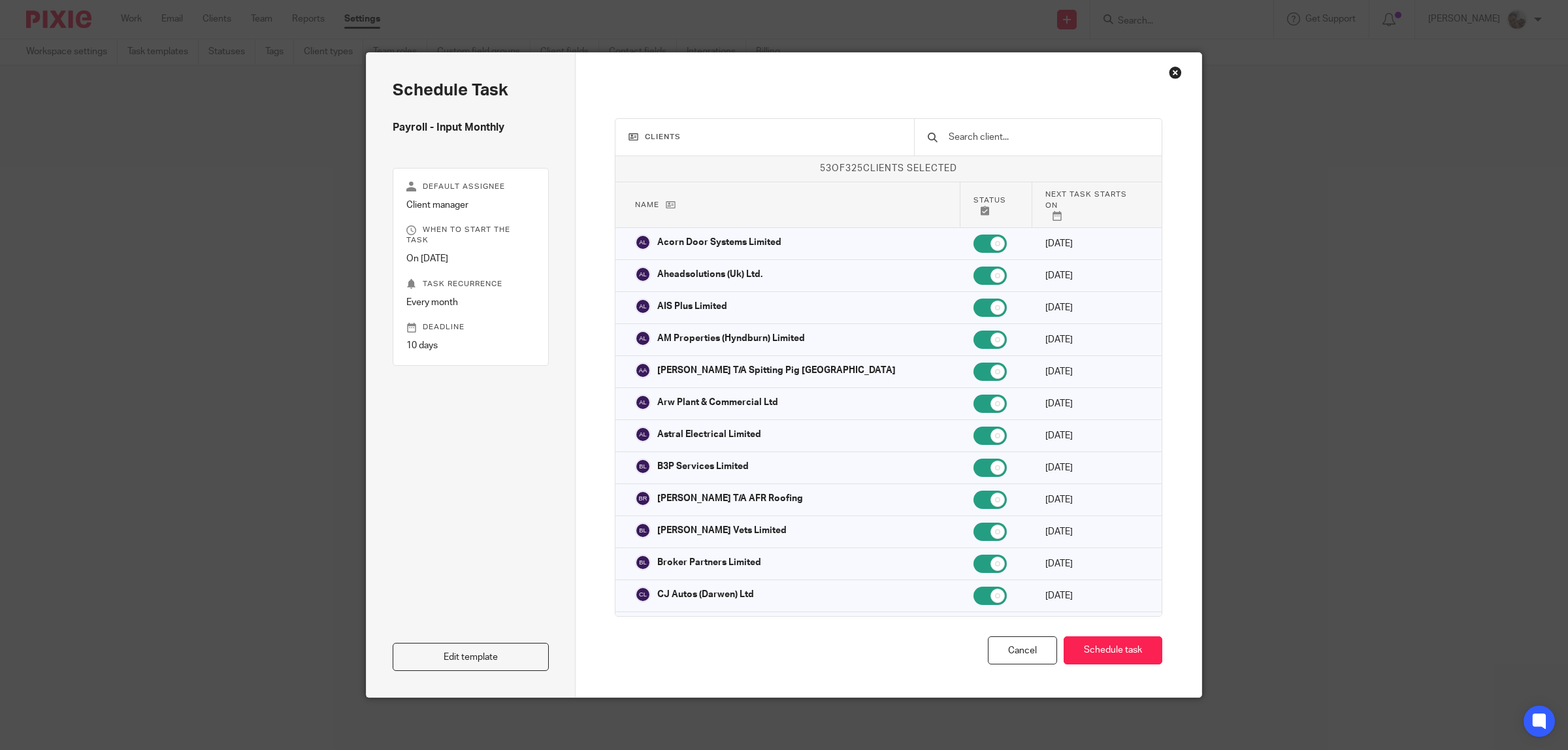
click at [1173, 70] on div "Close this dialog window" at bounding box center [1175, 72] width 13 height 13
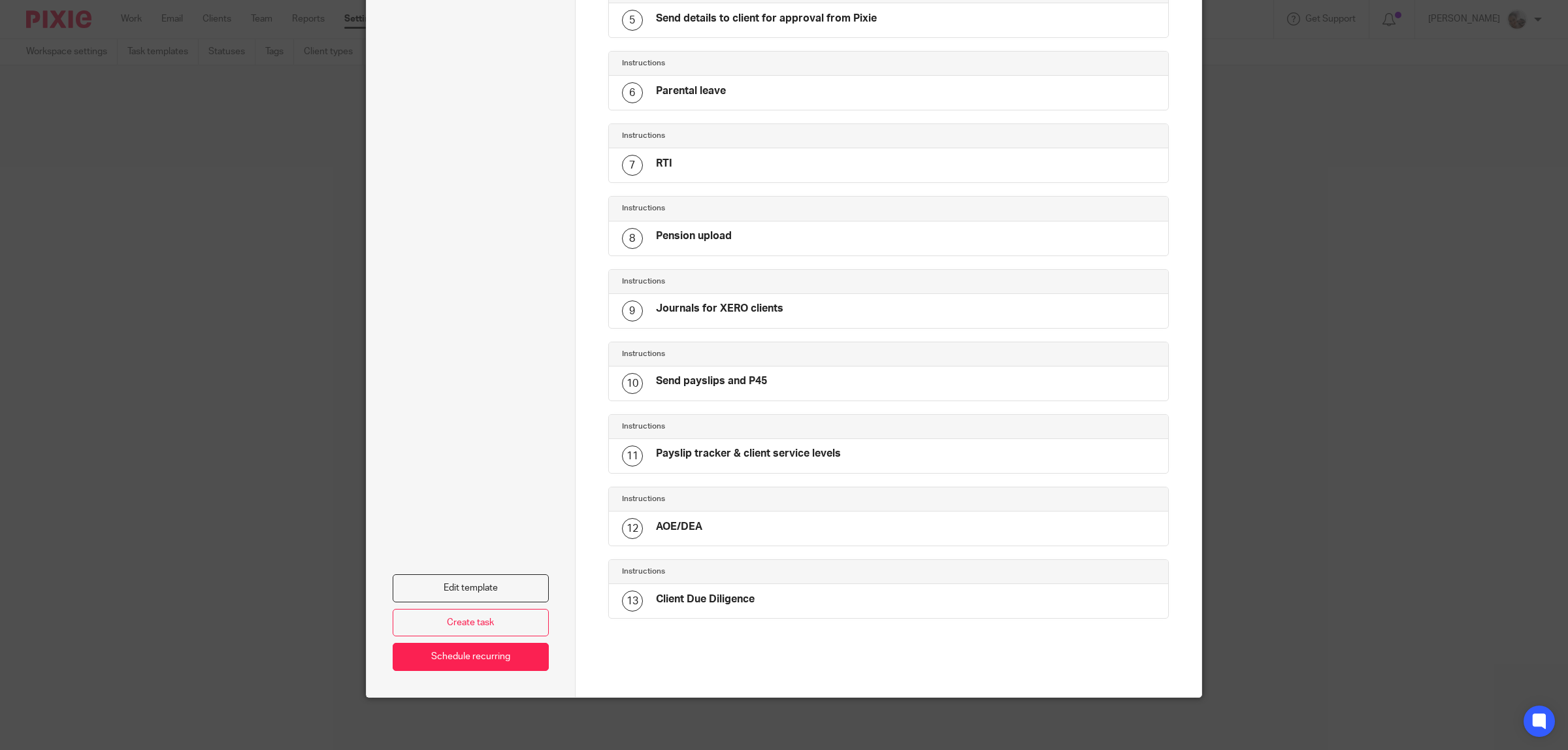
scroll to position [355, 0]
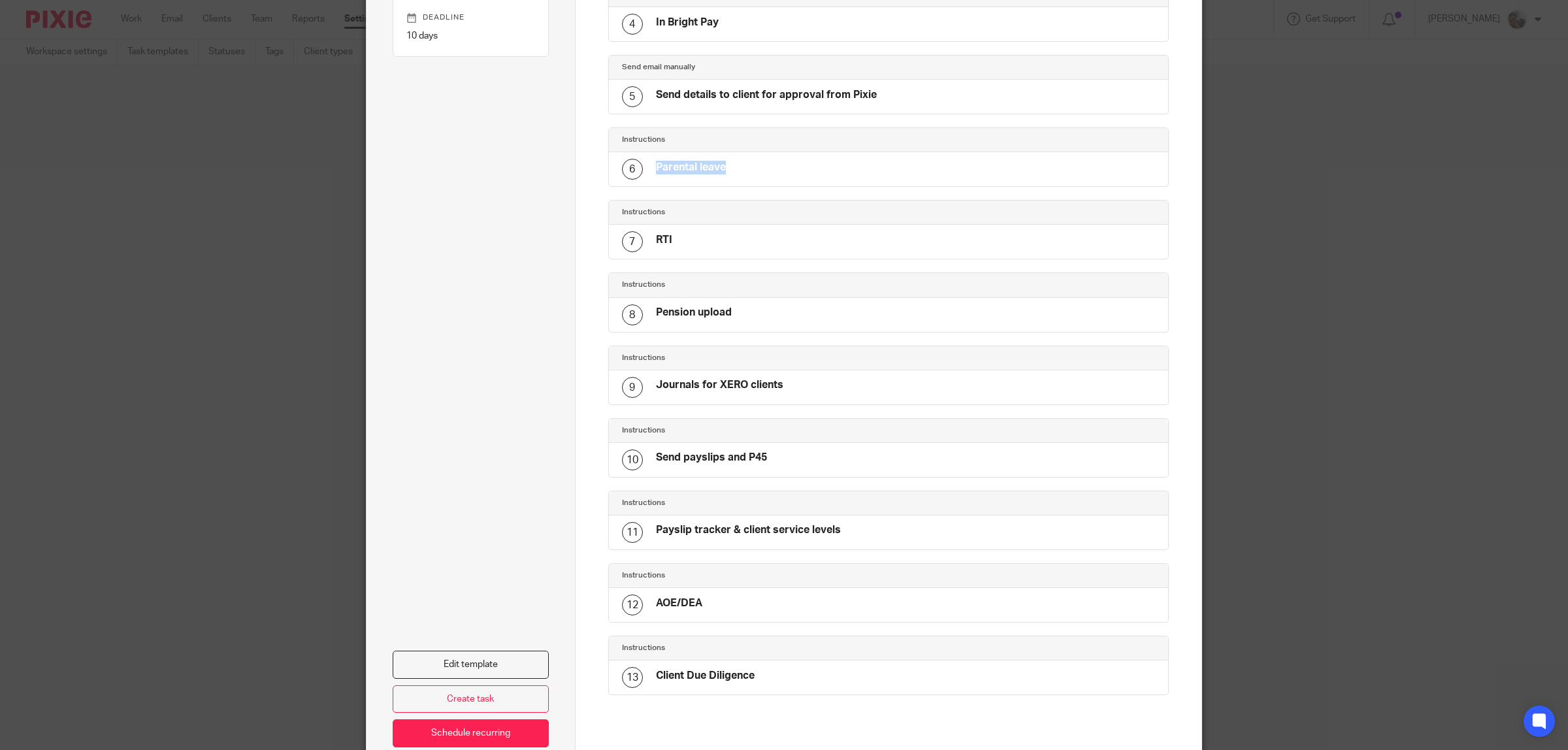
drag, startPoint x: 684, startPoint y: 176, endPoint x: 644, endPoint y: 179, distance: 40.1
click at [644, 179] on div "6 Parental leave" at bounding box center [889, 169] width 560 height 34
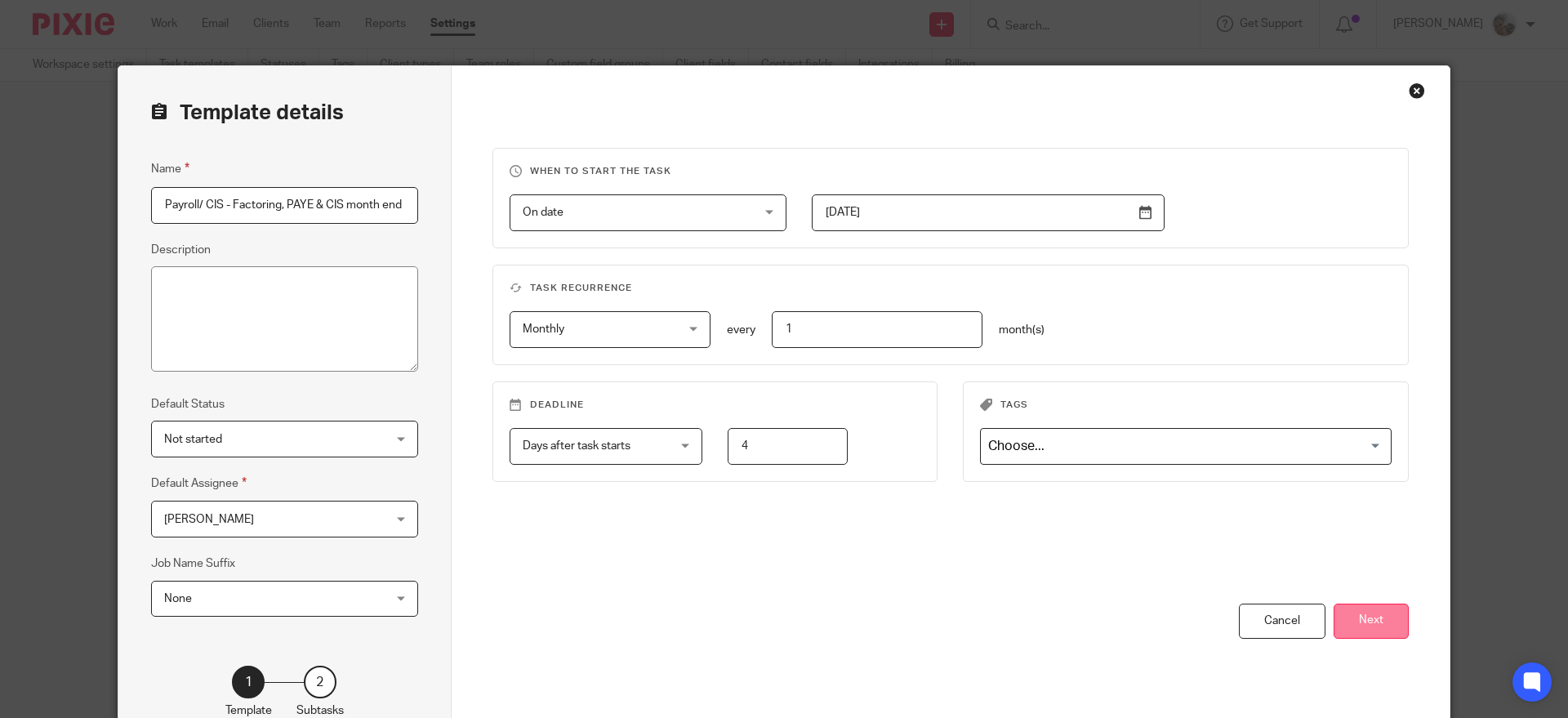
click at [1357, 626] on button "Next" at bounding box center [1372, 621] width 75 height 35
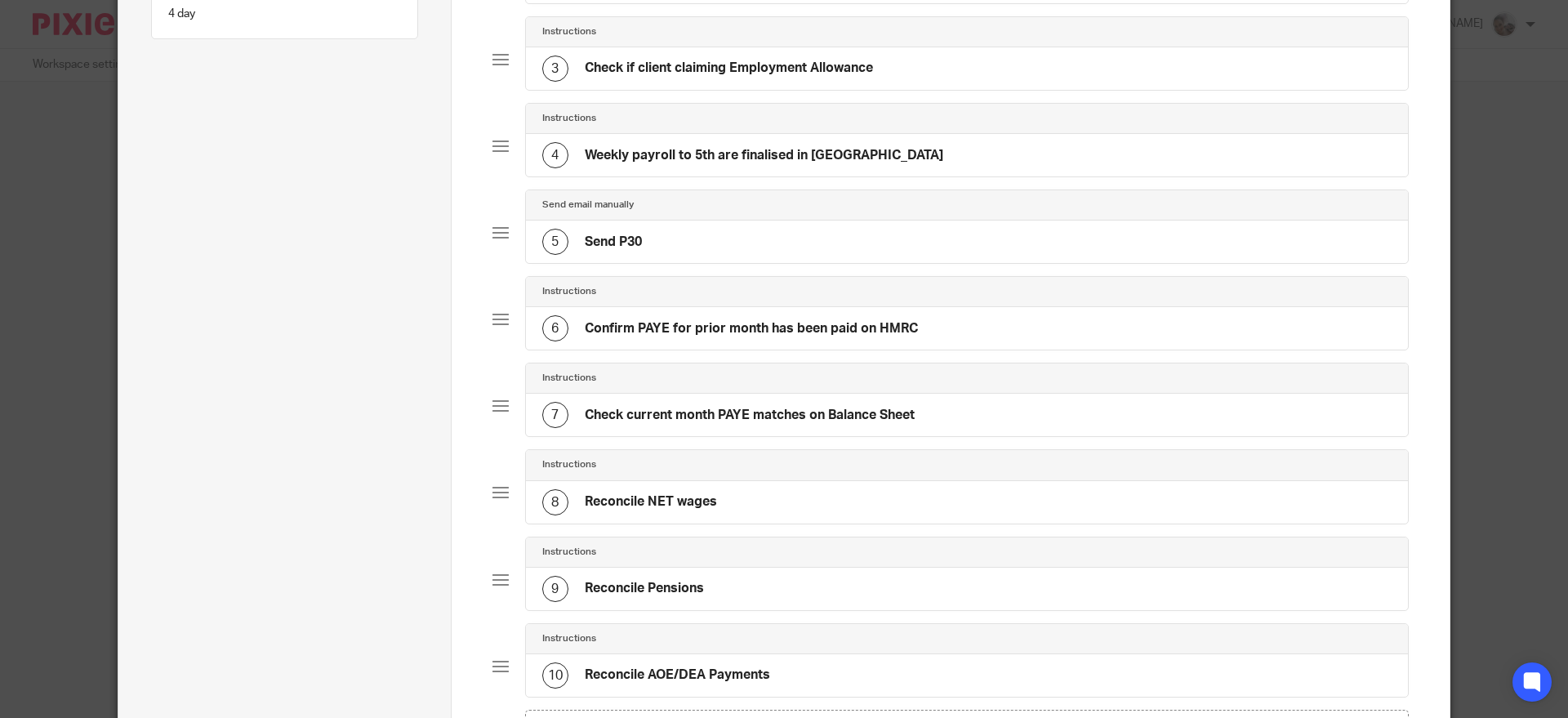
scroll to position [545, 0]
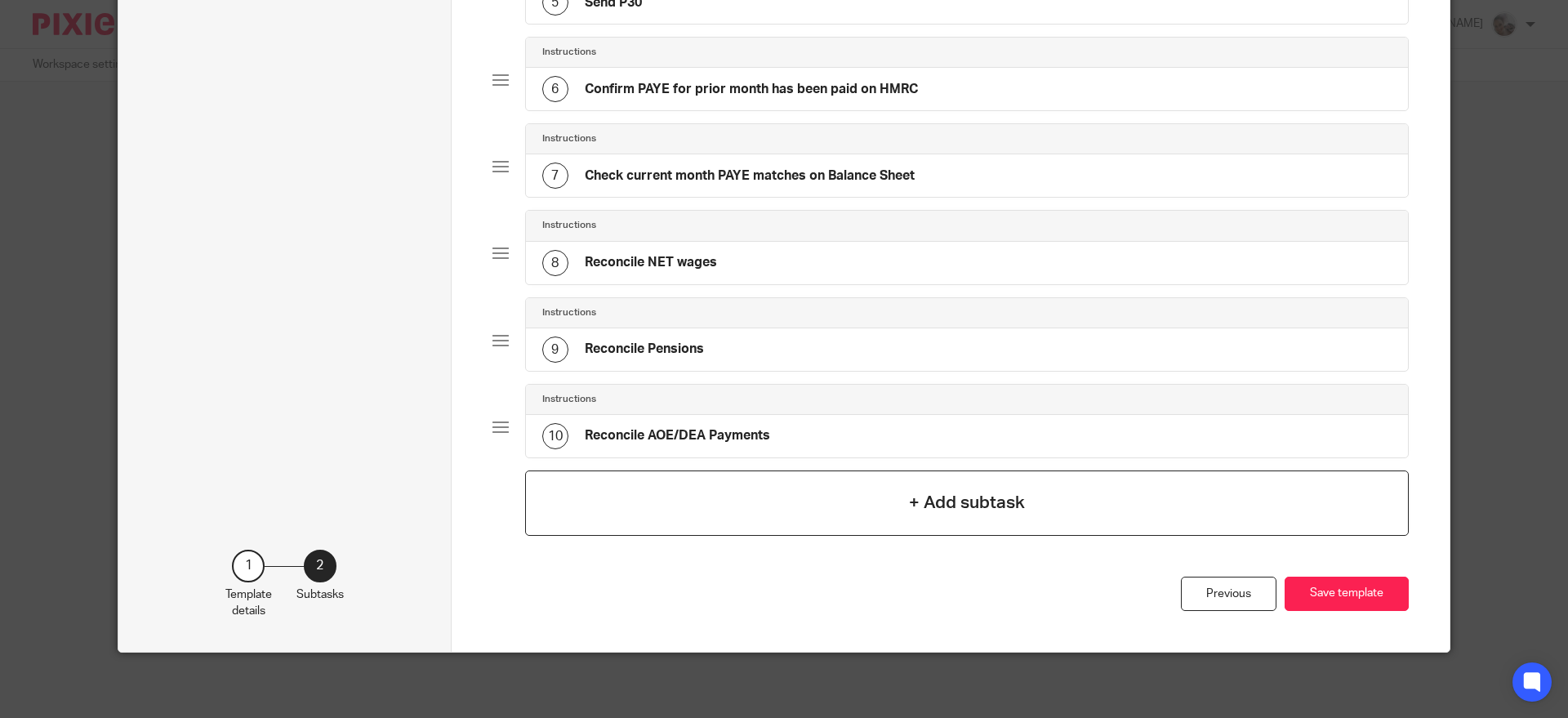
click at [663, 494] on div "+ Add subtask" at bounding box center [967, 503] width 885 height 65
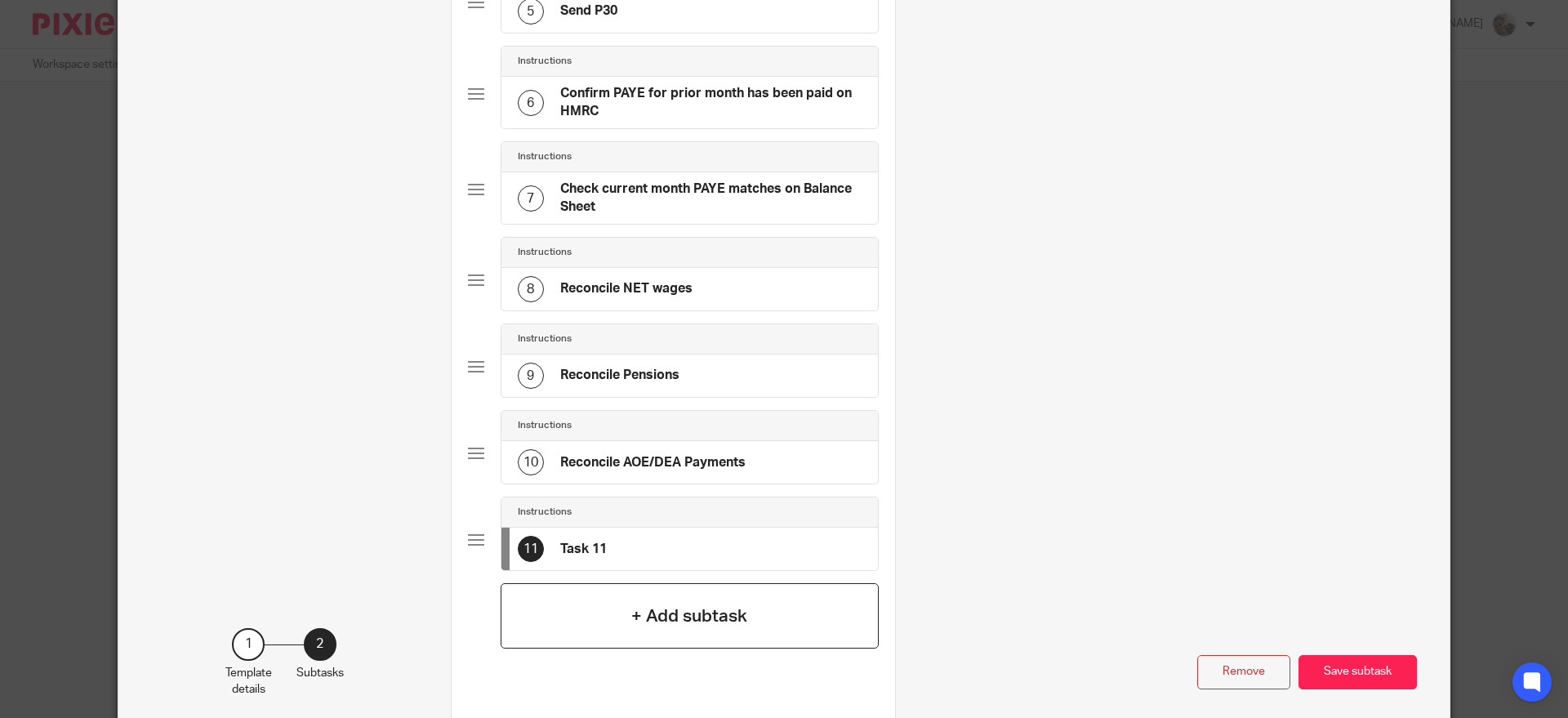
scroll to position [0, 0]
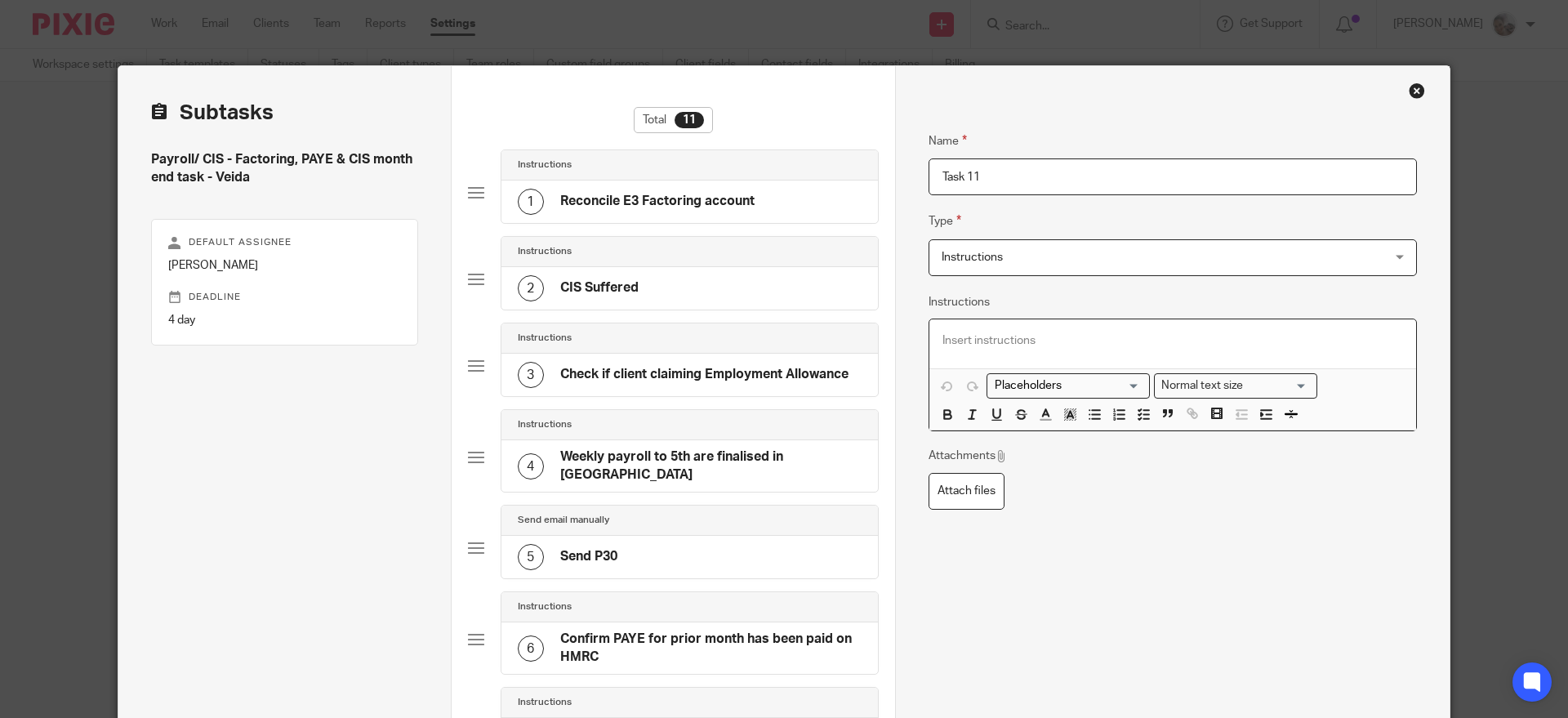
click at [1008, 356] on div at bounding box center [1173, 343] width 487 height 49
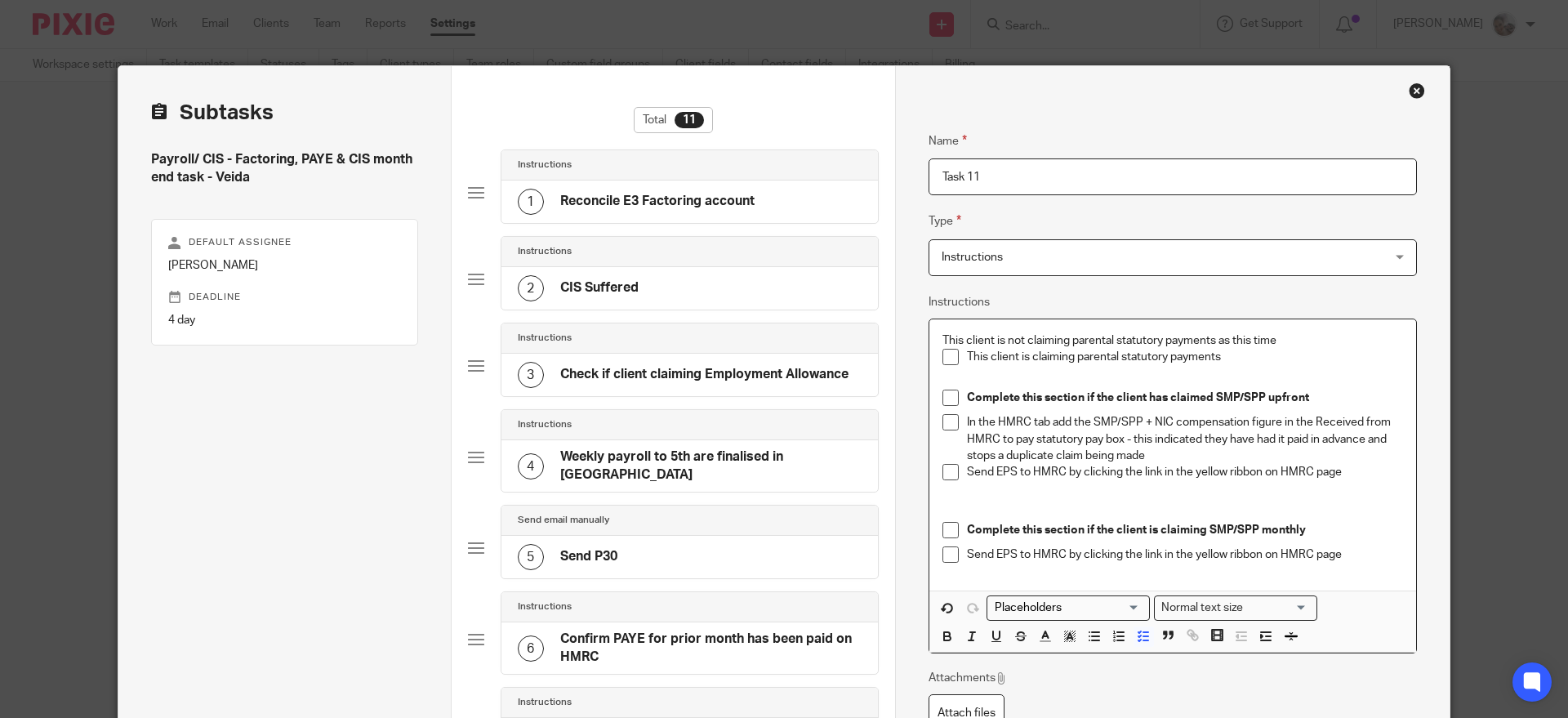
click at [1292, 339] on p "This client is not claiming parental statutory payments as this time" at bounding box center [1172, 340] width 461 height 16
click at [1143, 637] on line "button" at bounding box center [1145, 637] width 5 height 0
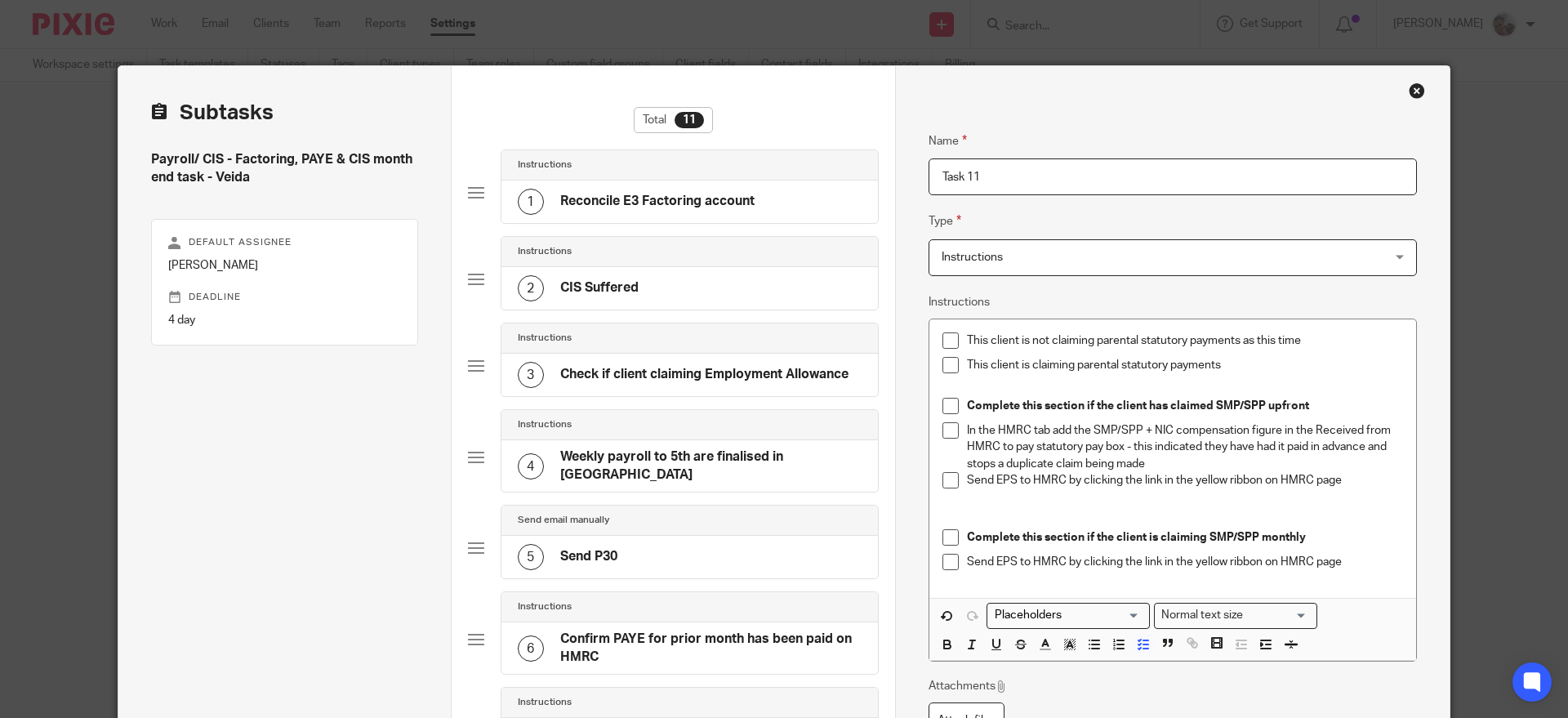
drag, startPoint x: 1025, startPoint y: 186, endPoint x: 798, endPoint y: 188, distance: 227.0
click at [798, 188] on div "Subtasks Payroll/ CIS - Factoring, PAYE & CIS month end task - Veida Default as…" at bounding box center [784, 671] width 1331 height 1210
paste input "Parental leave"
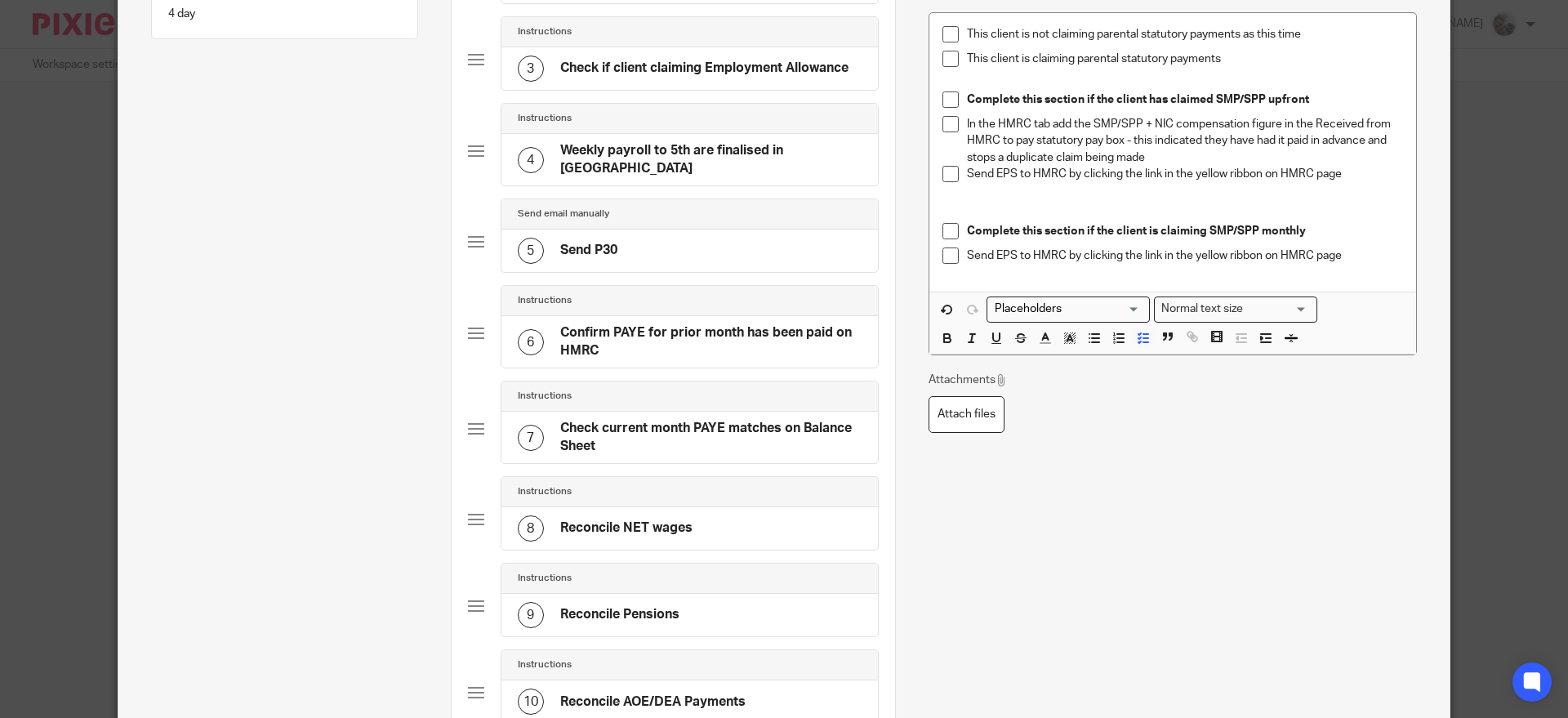
scroll to position [615, 0]
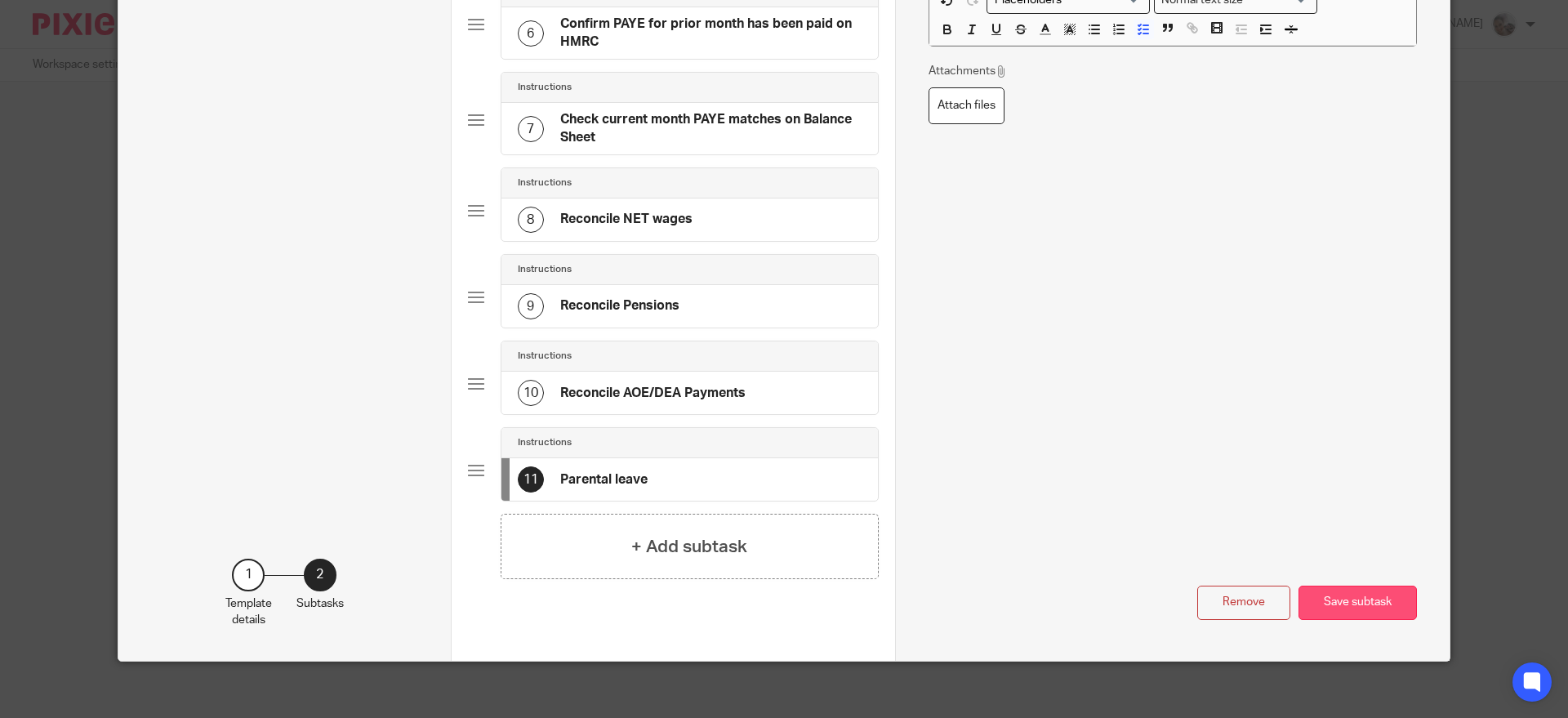
type input "Parental leave"
click at [1361, 586] on button "Save subtask" at bounding box center [1358, 603] width 119 height 35
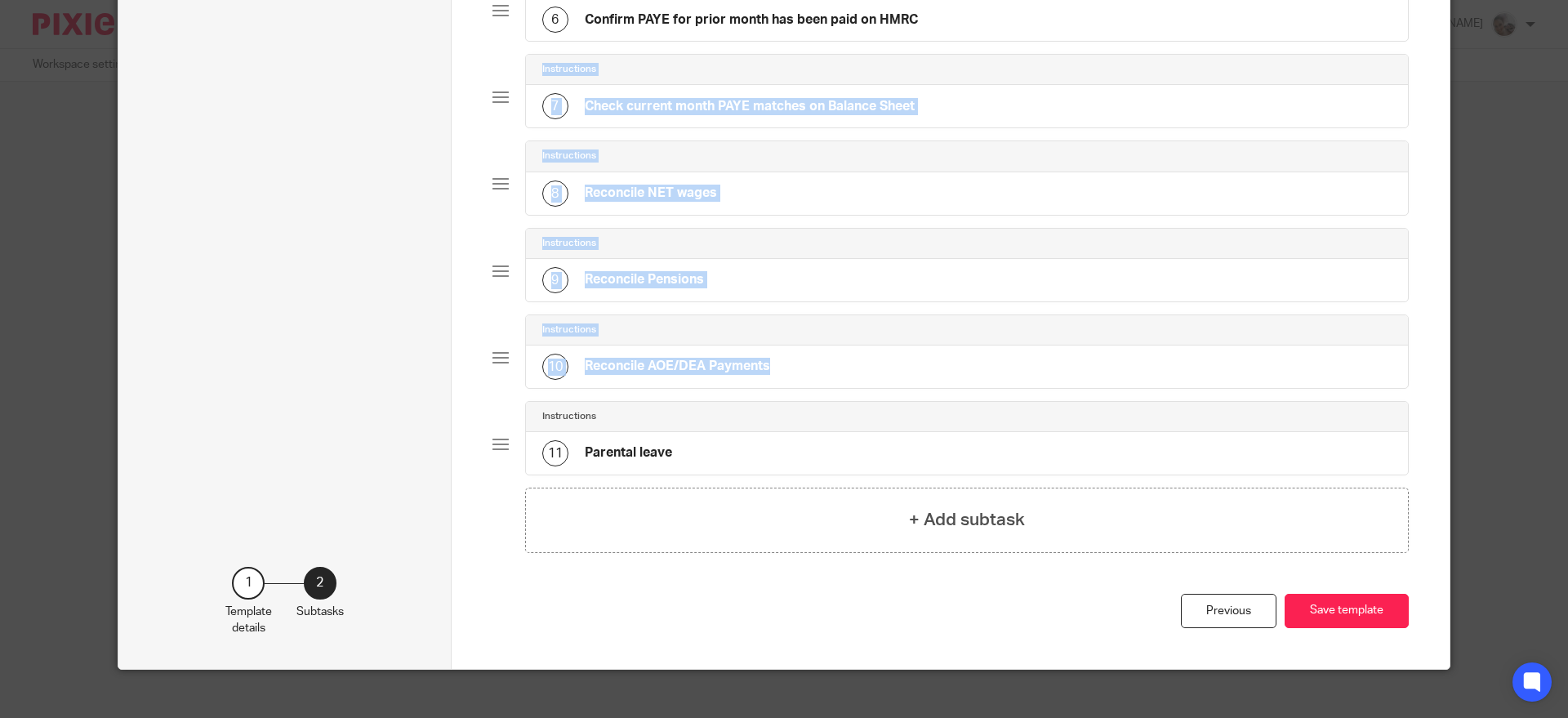
drag, startPoint x: 482, startPoint y: 446, endPoint x: 477, endPoint y: 71, distance: 375.0
click at [477, 71] on div "Total 11 Instructions 1 Reconcile E3 Factoring account Instructions 2 CIS Suffe…" at bounding box center [951, 59] width 999 height 1218
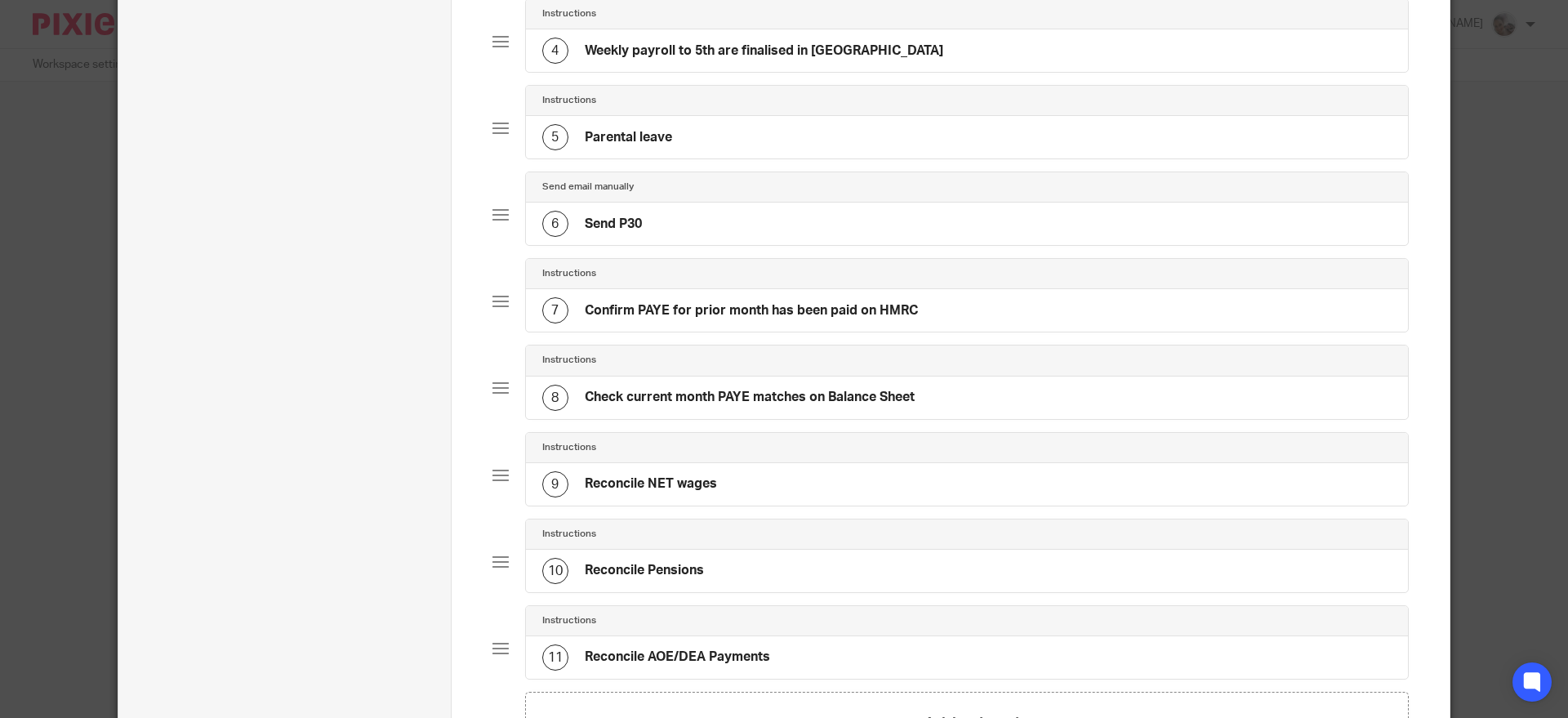
scroll to position [633, 0]
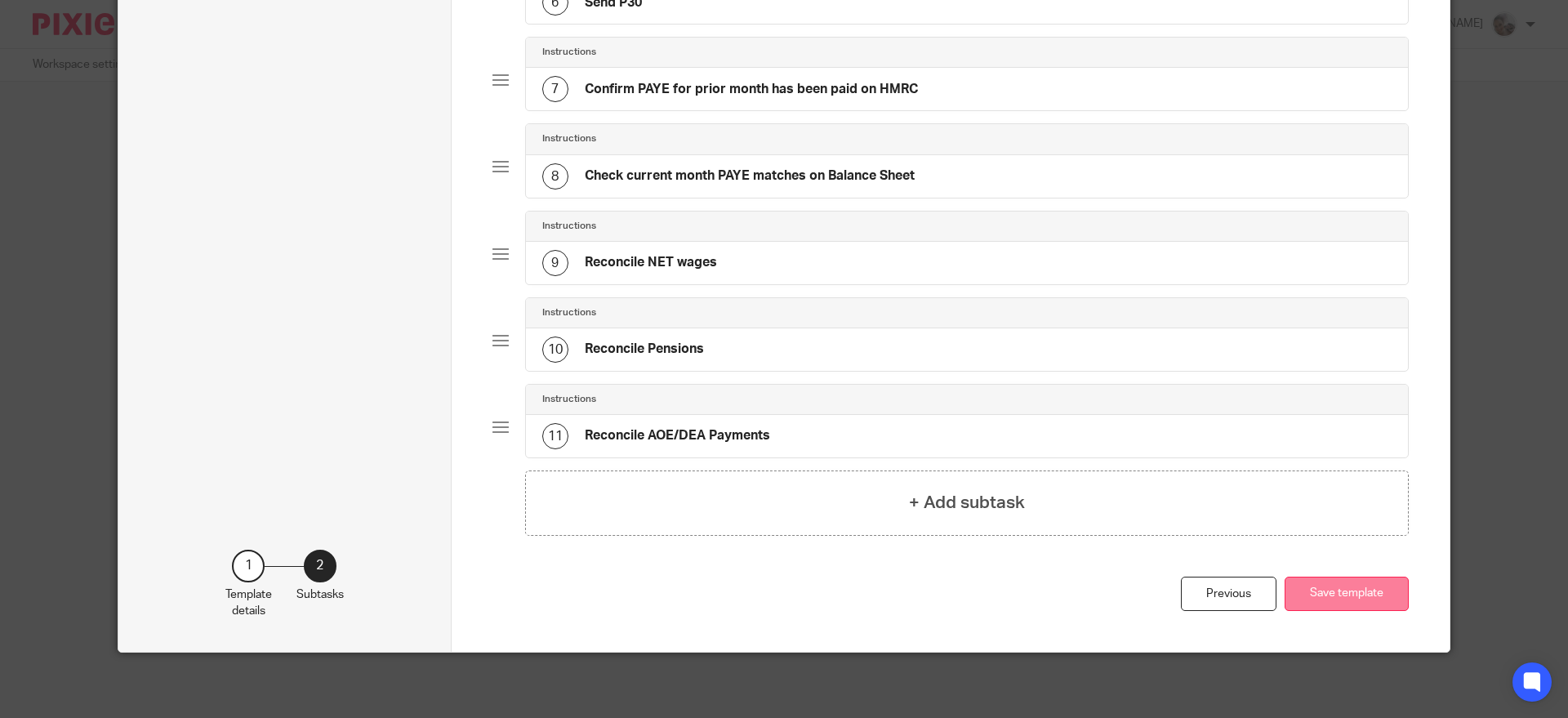
click at [1342, 598] on button "Save template" at bounding box center [1347, 594] width 125 height 35
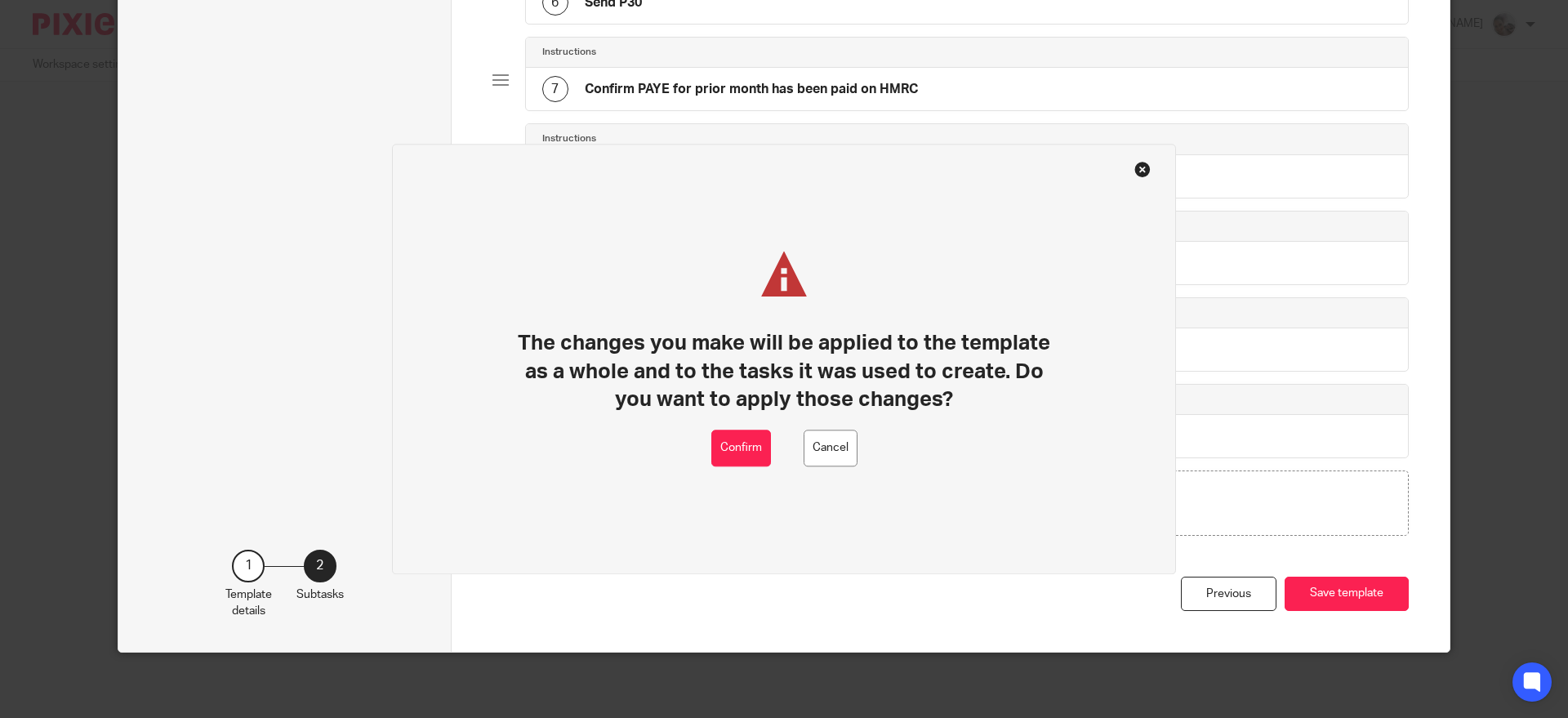
click at [731, 421] on div "The changes you make will be applied to the template as a whole and to the task…" at bounding box center [785, 340] width 548 height 179
click at [733, 446] on button "Confirm" at bounding box center [741, 448] width 59 height 36
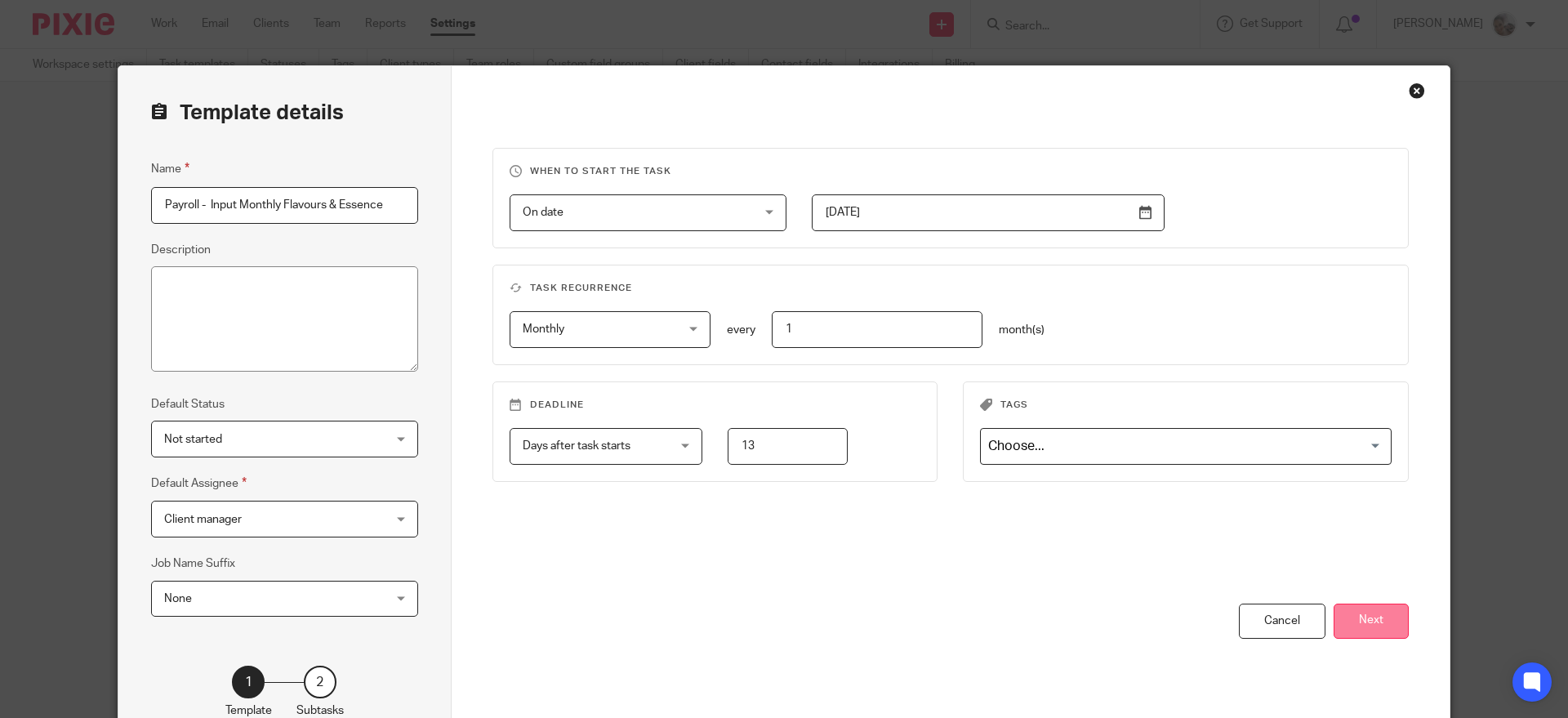
click at [1348, 614] on button "Next" at bounding box center [1372, 621] width 75 height 35
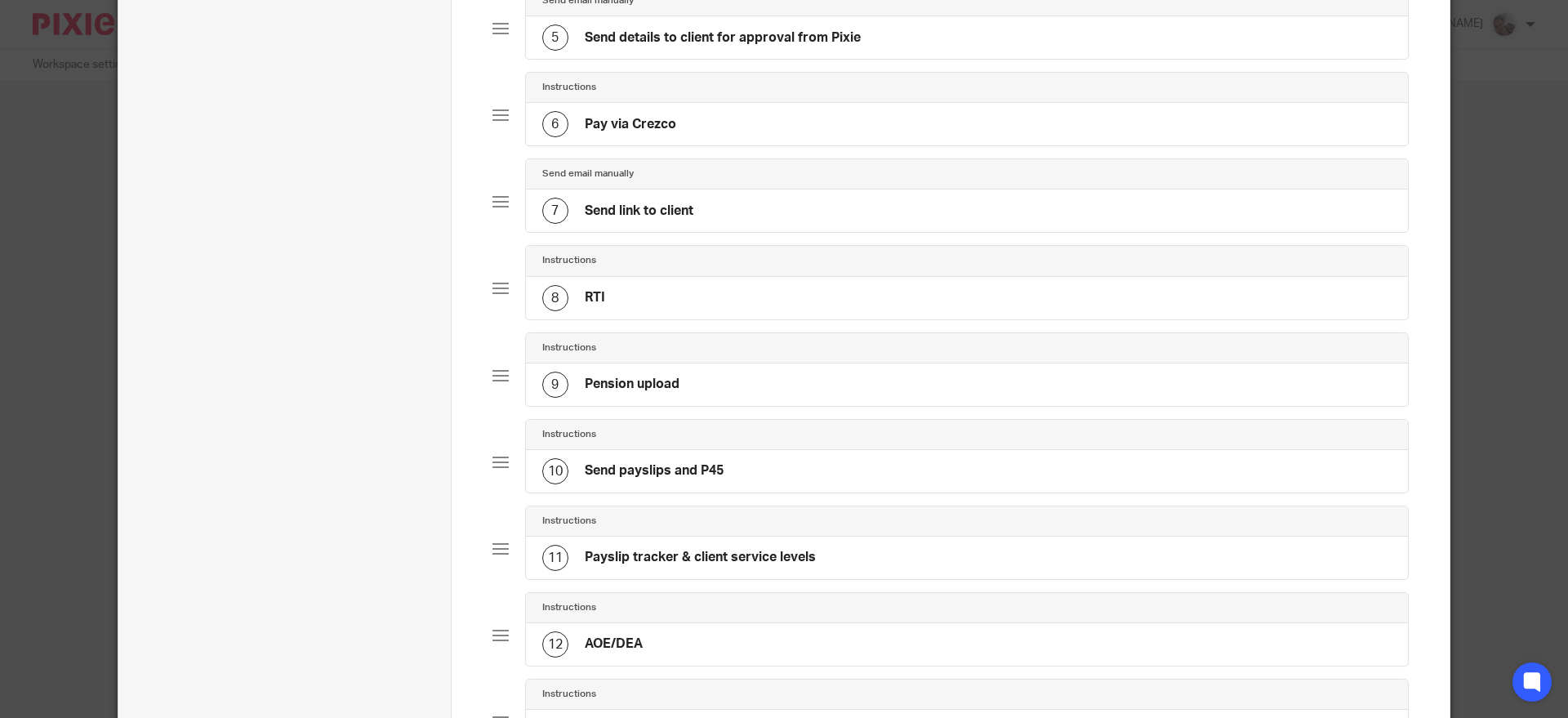
scroll to position [805, 0]
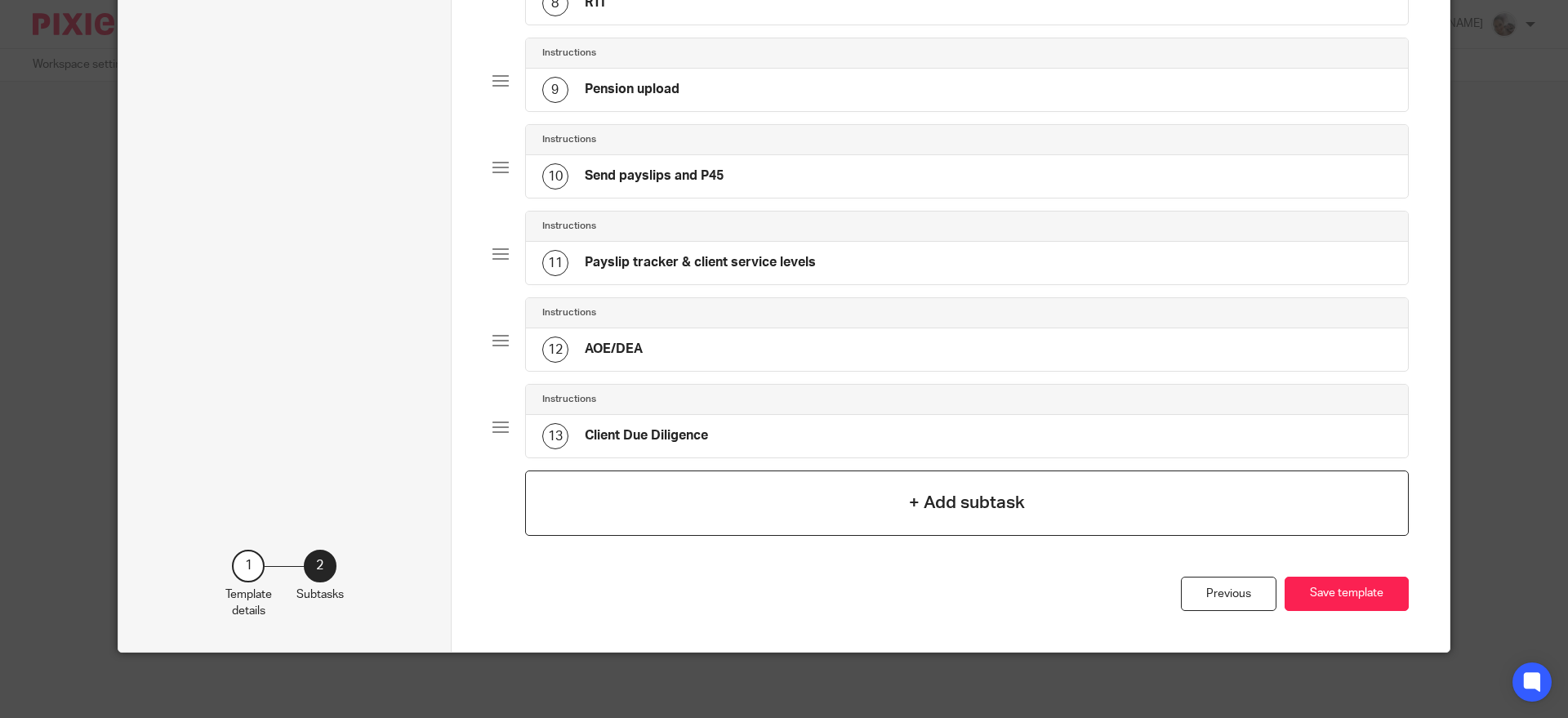
click at [792, 511] on div "+ Add subtask" at bounding box center [967, 503] width 885 height 65
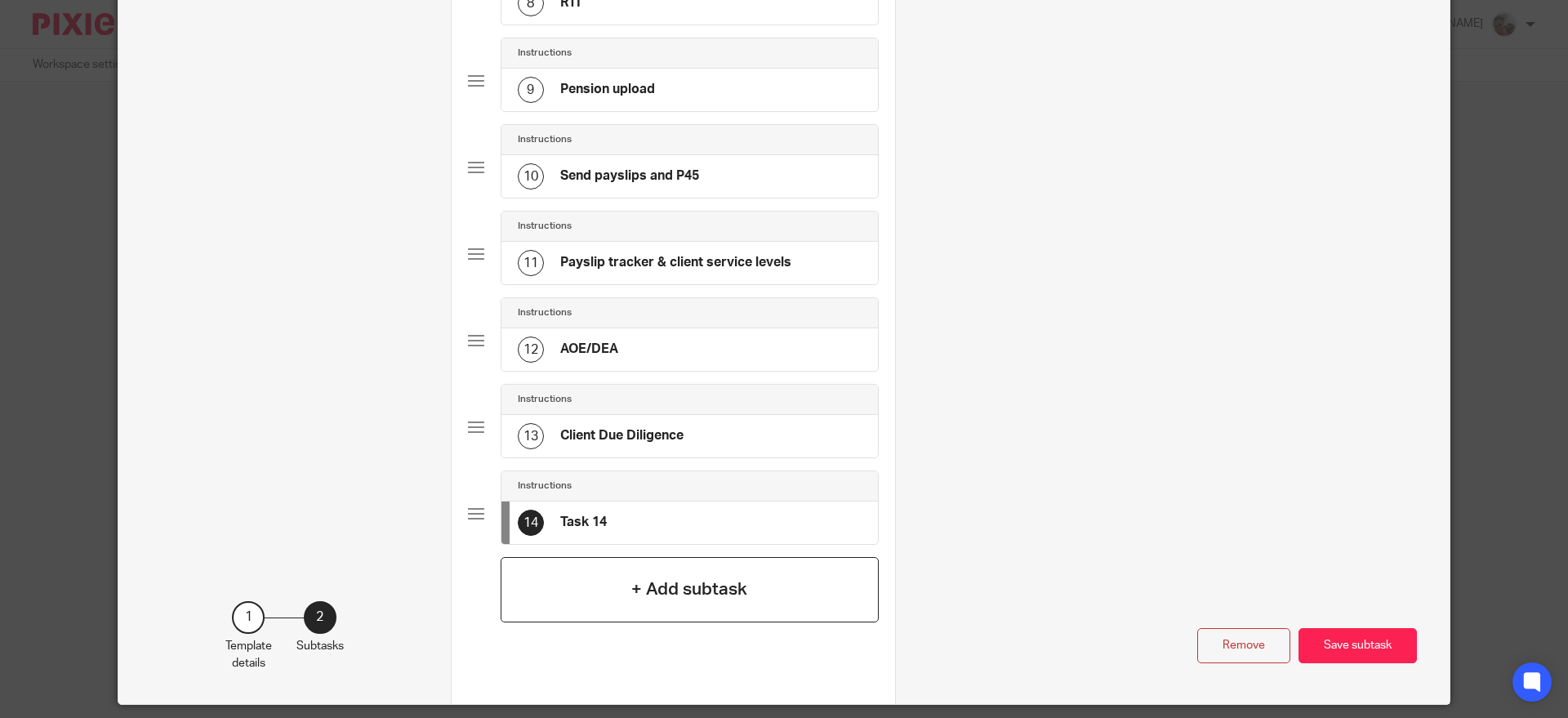
scroll to position [0, 0]
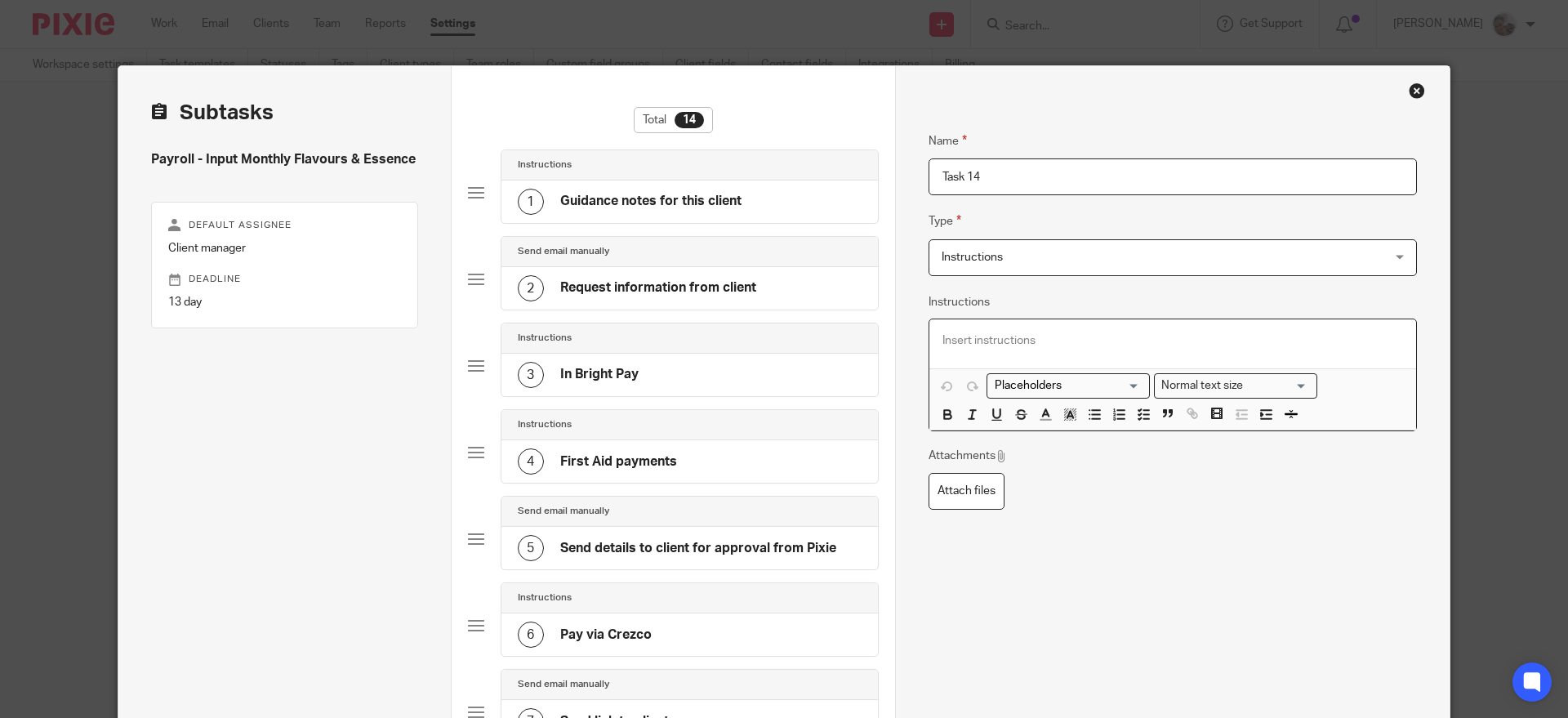
click at [975, 351] on div at bounding box center [1173, 343] width 487 height 49
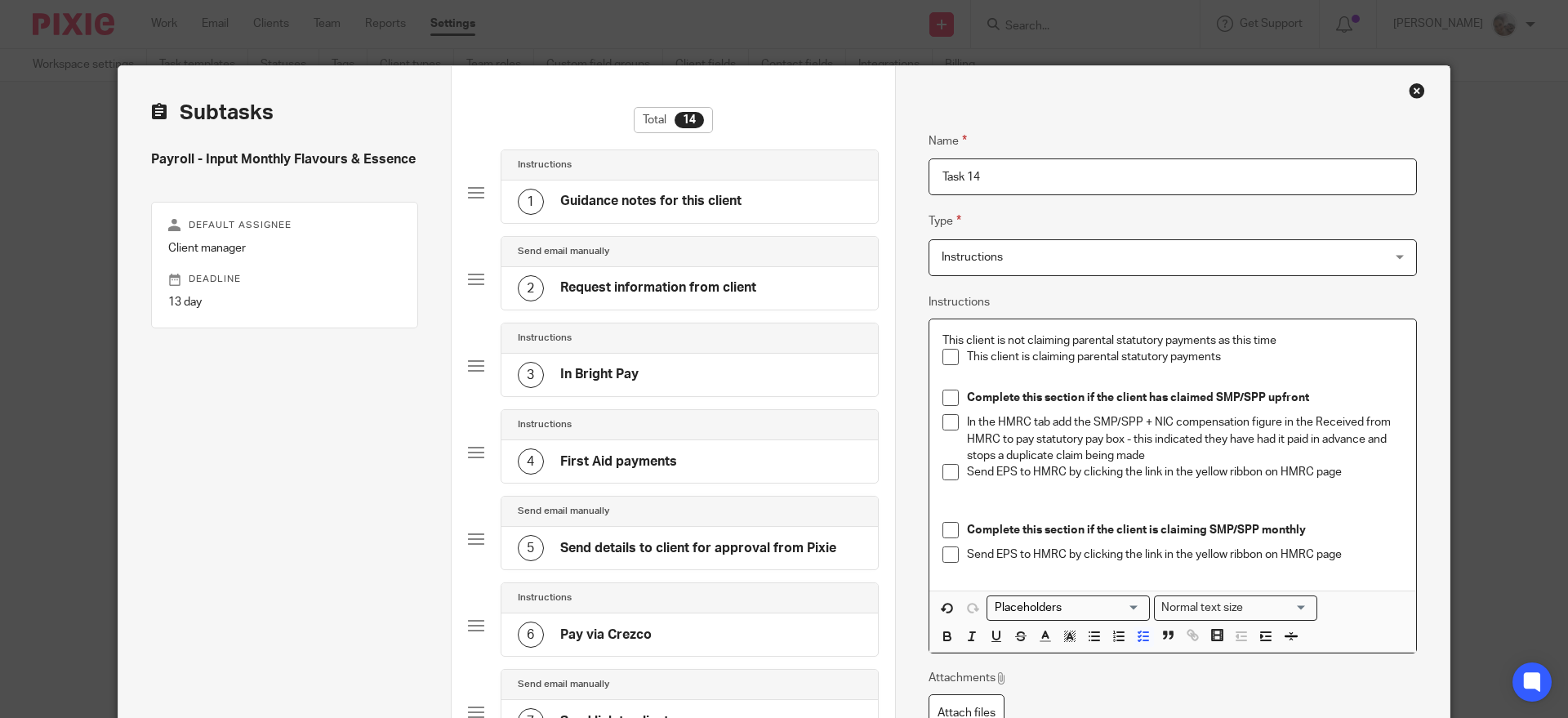
click at [1289, 345] on p "This client is not claiming parental statutory payments as this time" at bounding box center [1172, 340] width 461 height 16
click at [1145, 637] on button "button" at bounding box center [1143, 637] width 20 height 20
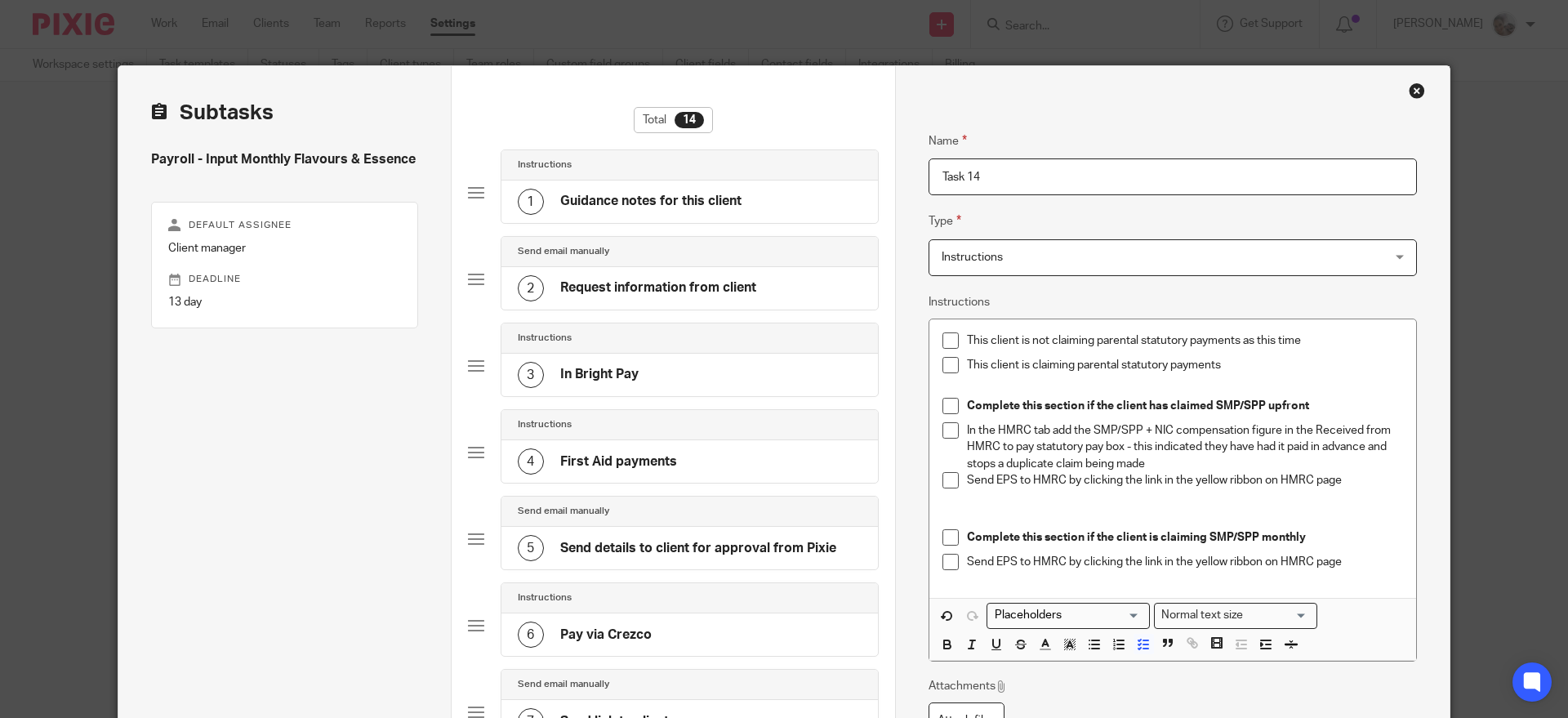
drag, startPoint x: 935, startPoint y: 210, endPoint x: 790, endPoint y: 194, distance: 145.9
paste input "Parental leave"
type input "Parental leave"
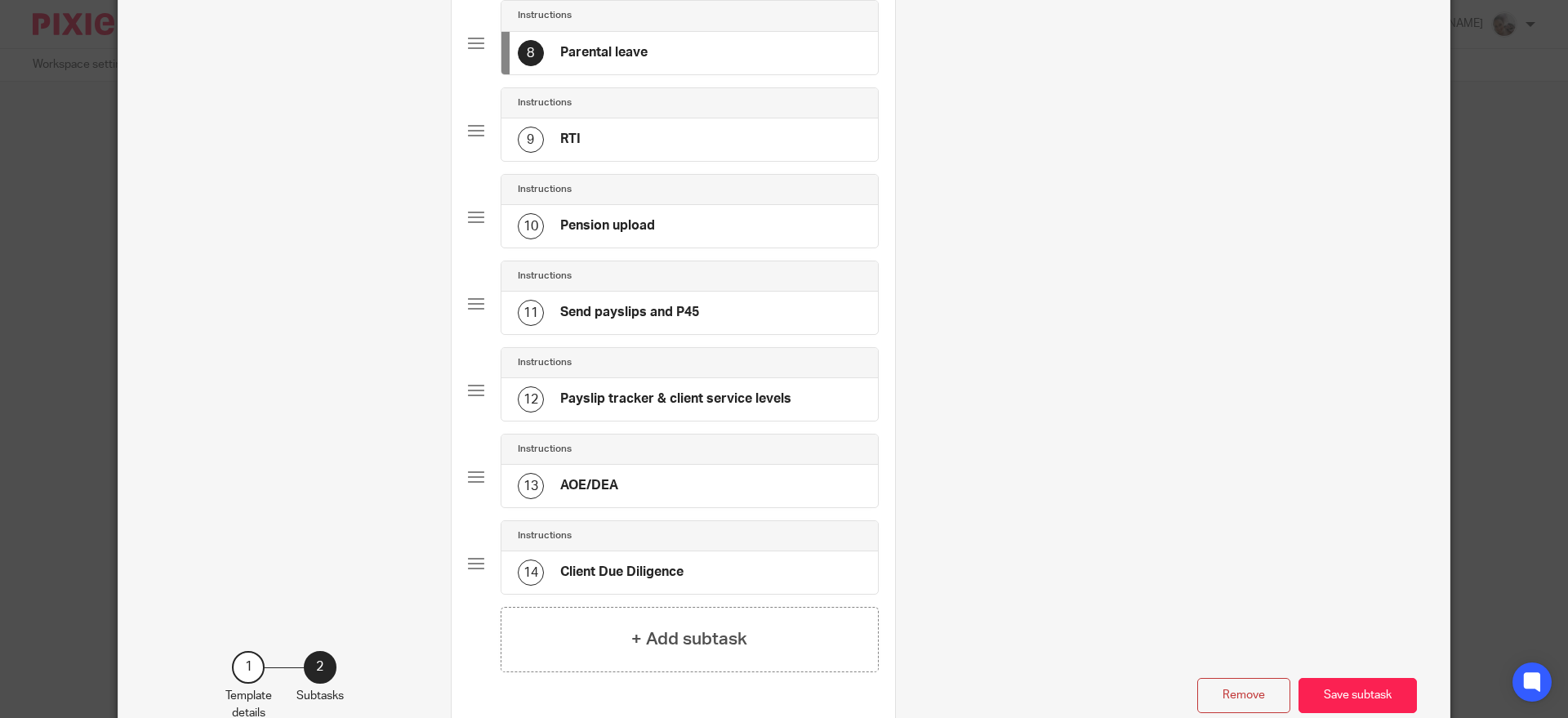
scroll to position [858, 0]
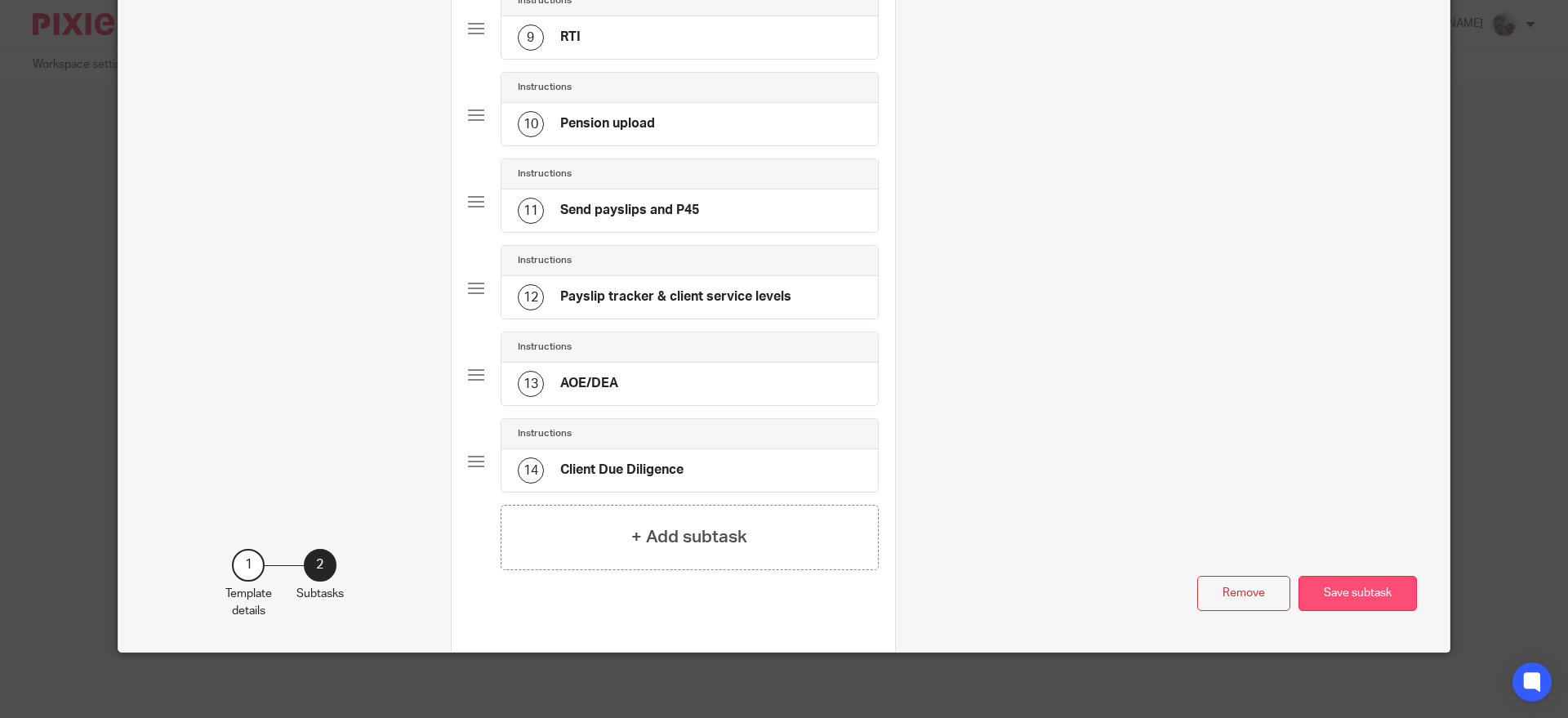
click at [1366, 603] on button "Save subtask" at bounding box center [1358, 593] width 119 height 35
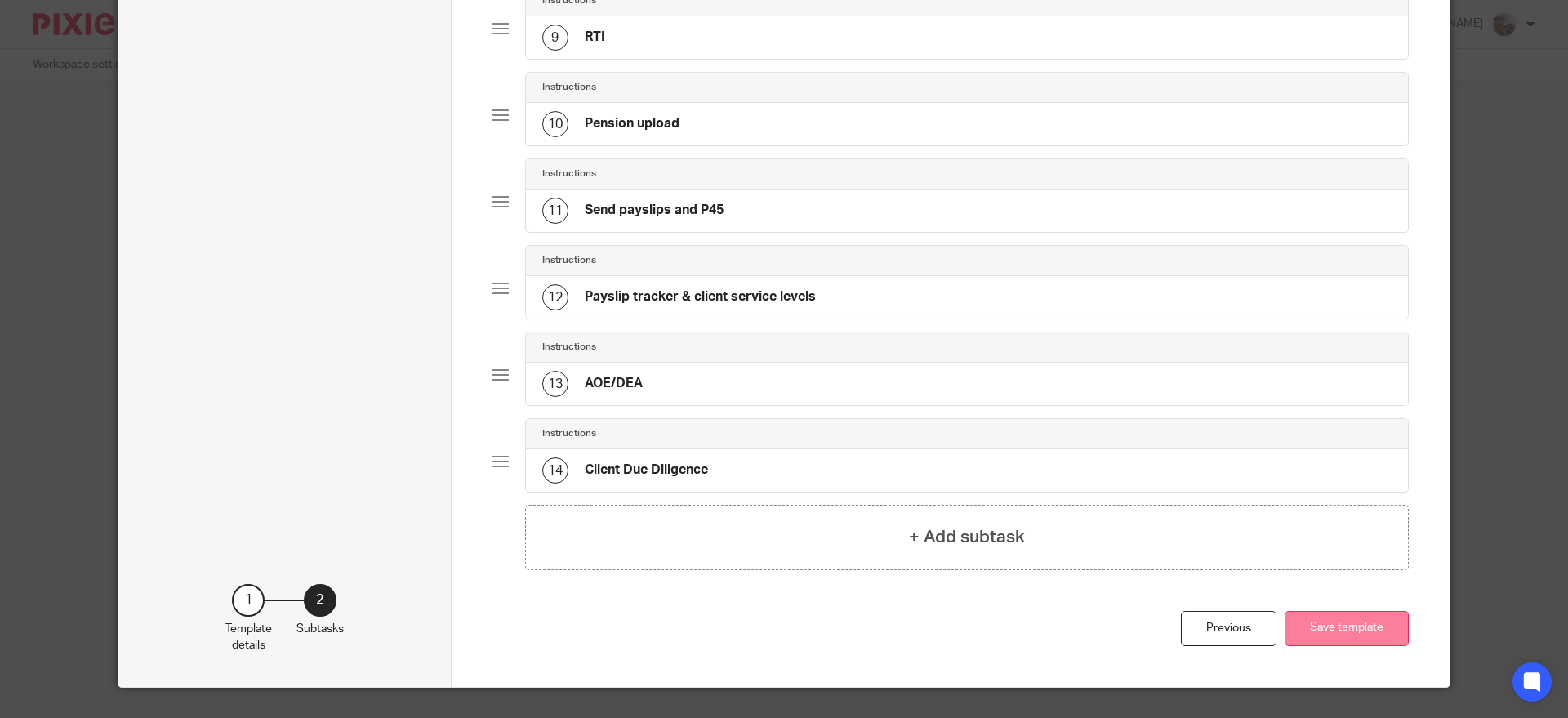
click at [1367, 637] on button "Save template" at bounding box center [1347, 628] width 125 height 35
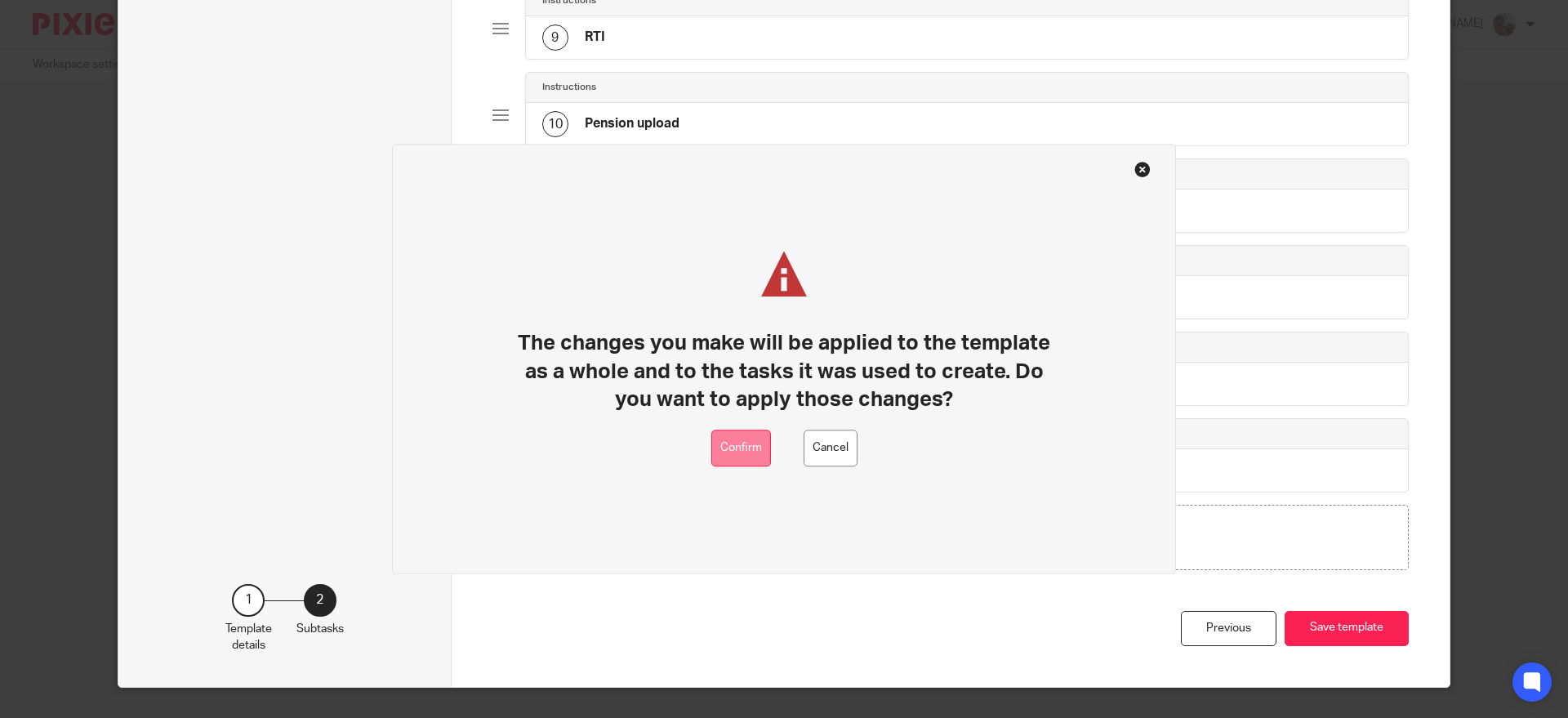
click at [723, 455] on button "Confirm" at bounding box center [741, 448] width 59 height 36
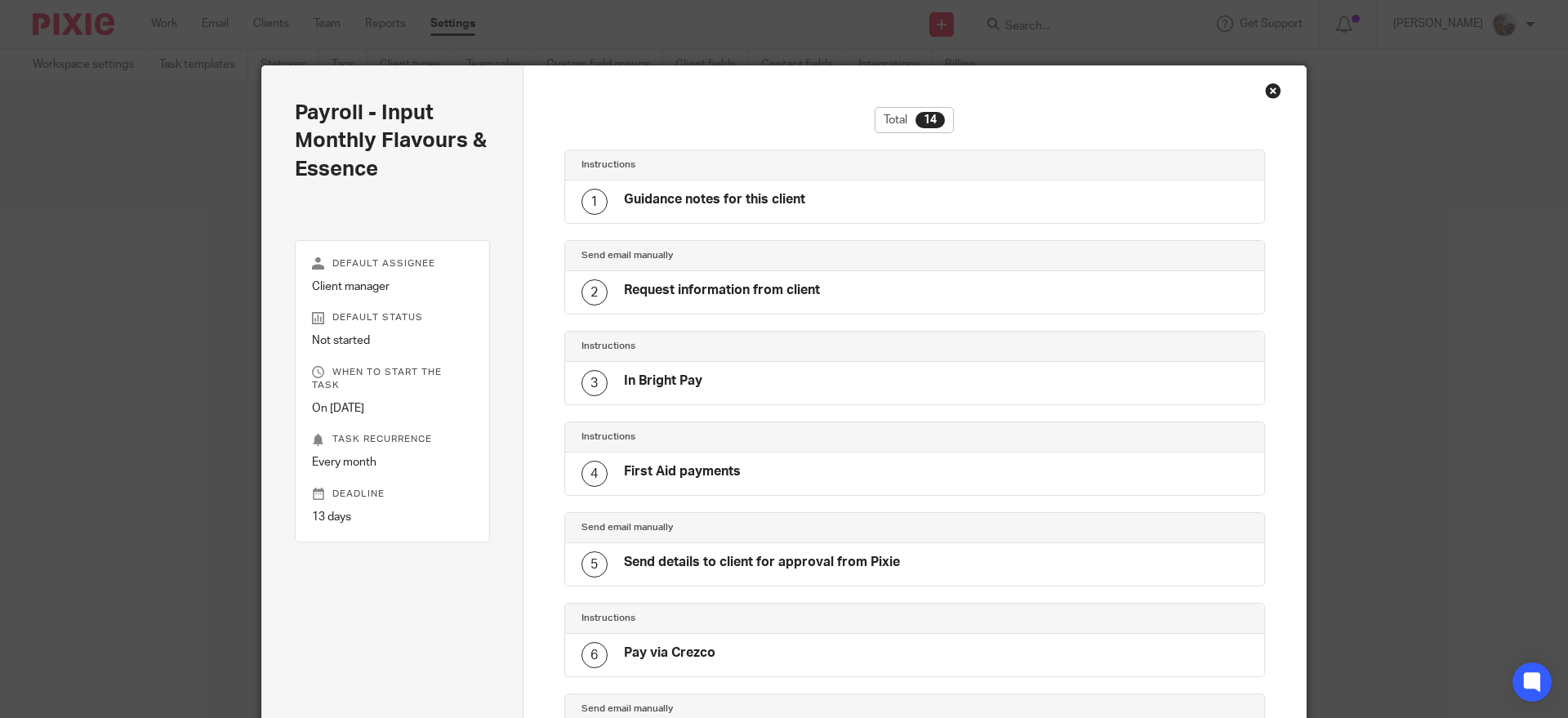
scroll to position [849, 0]
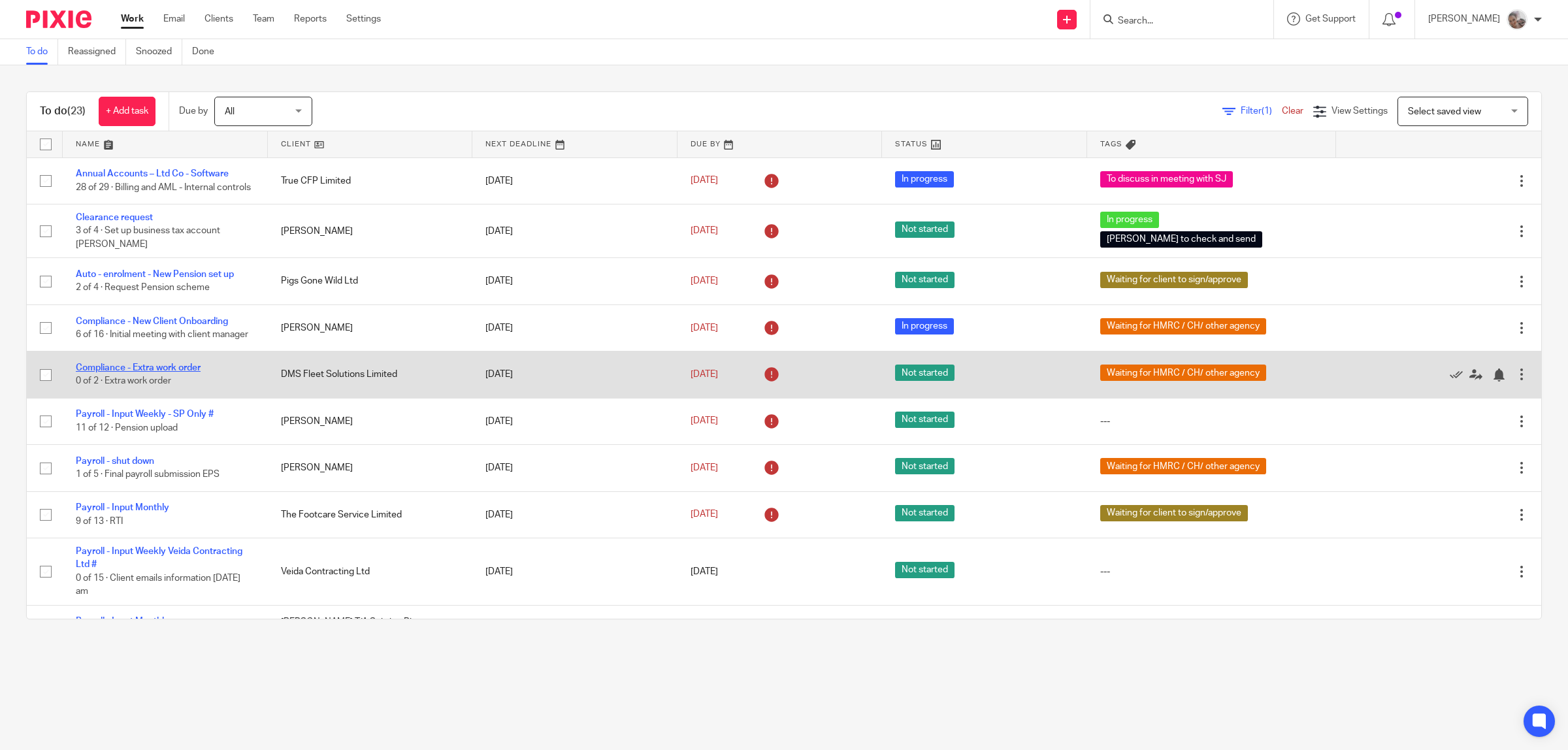
click at [143, 373] on link "Compliance - Extra work order" at bounding box center [138, 368] width 125 height 9
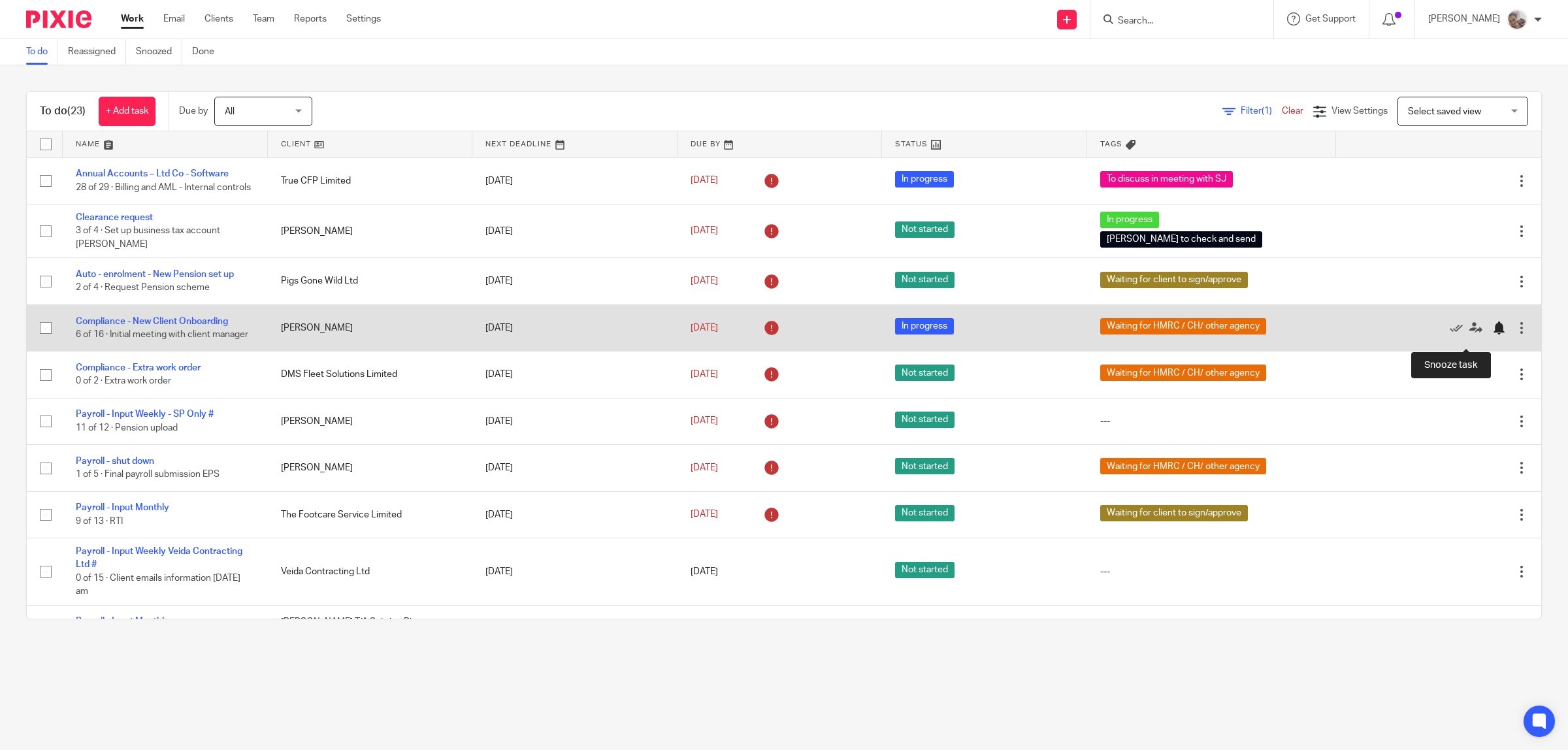
click at [1492, 334] on div at bounding box center [1498, 327] width 13 height 13
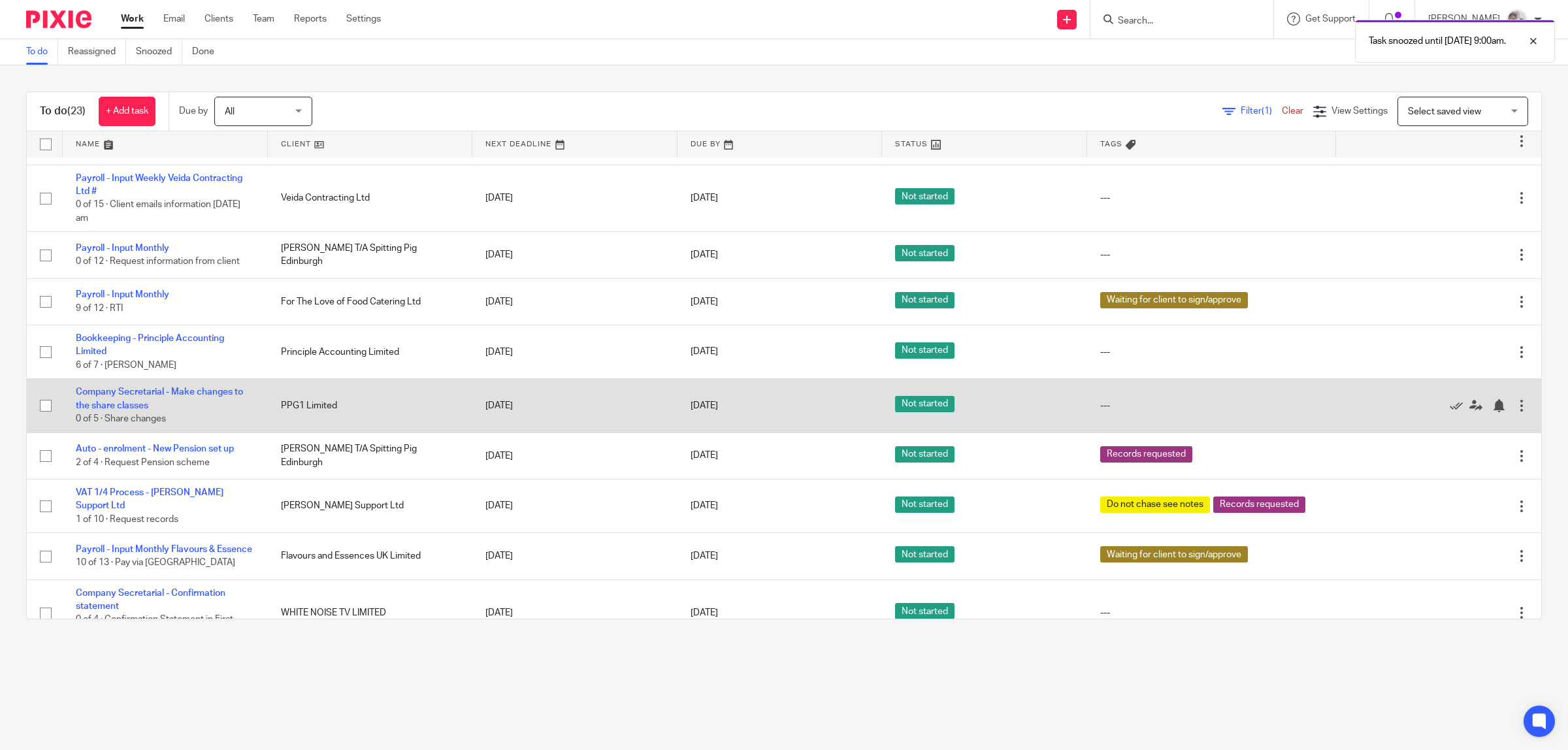
scroll to position [490, 0]
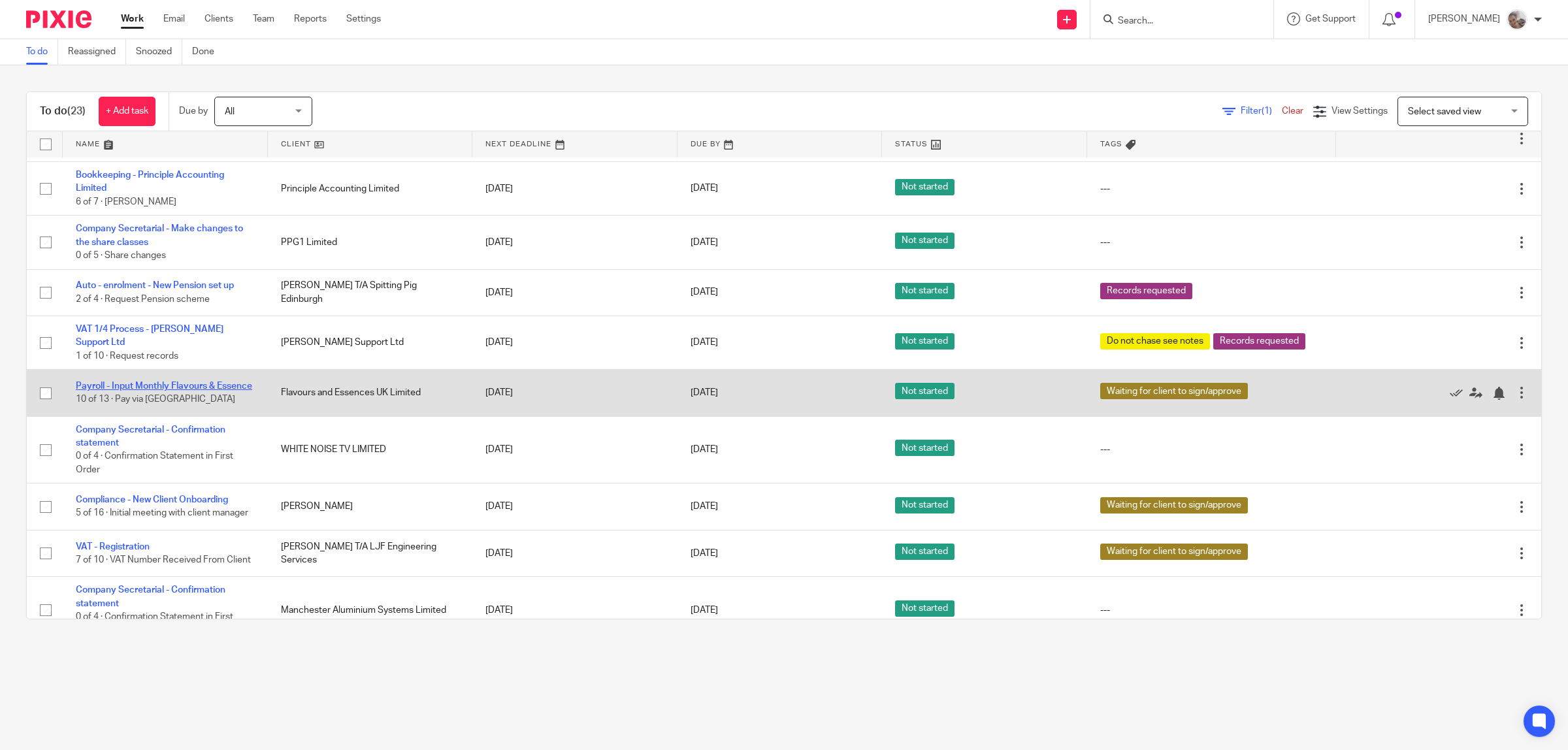
click at [170, 389] on link "Payroll - Input Monthly Flavours & Essence" at bounding box center [164, 387] width 176 height 9
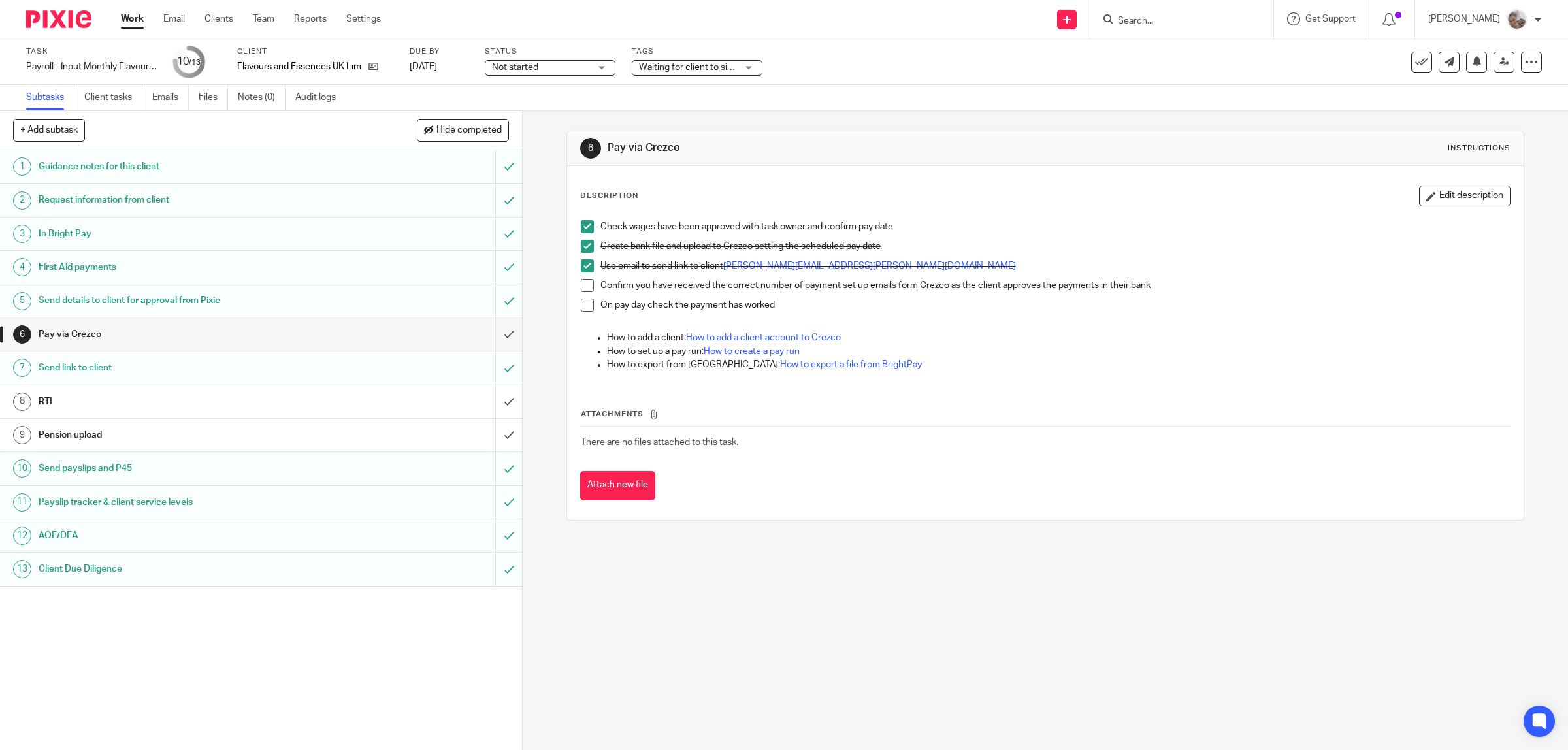
click at [744, 59] on div "Tags Waiting for client to sign/approve Urgent Records requested SATR Qu in/ aw…" at bounding box center [697, 62] width 130 height 31
click at [680, 61] on span "Waiting for client to sign/approve" at bounding box center [688, 67] width 98 height 14
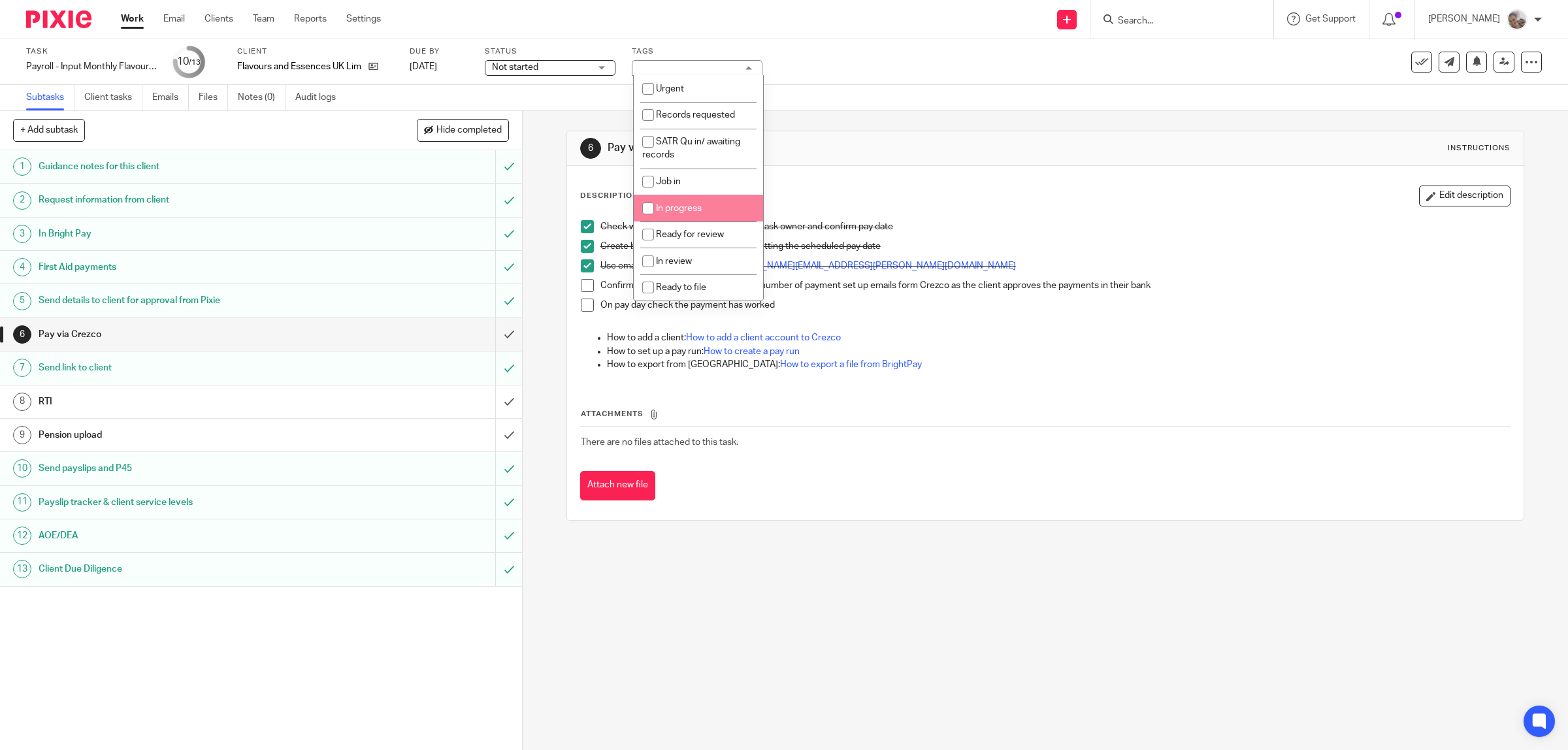
scroll to position [163, 0]
click at [695, 221] on li "Waiting for client to sign/approve" at bounding box center [699, 224] width 130 height 40
checkbox input "false"
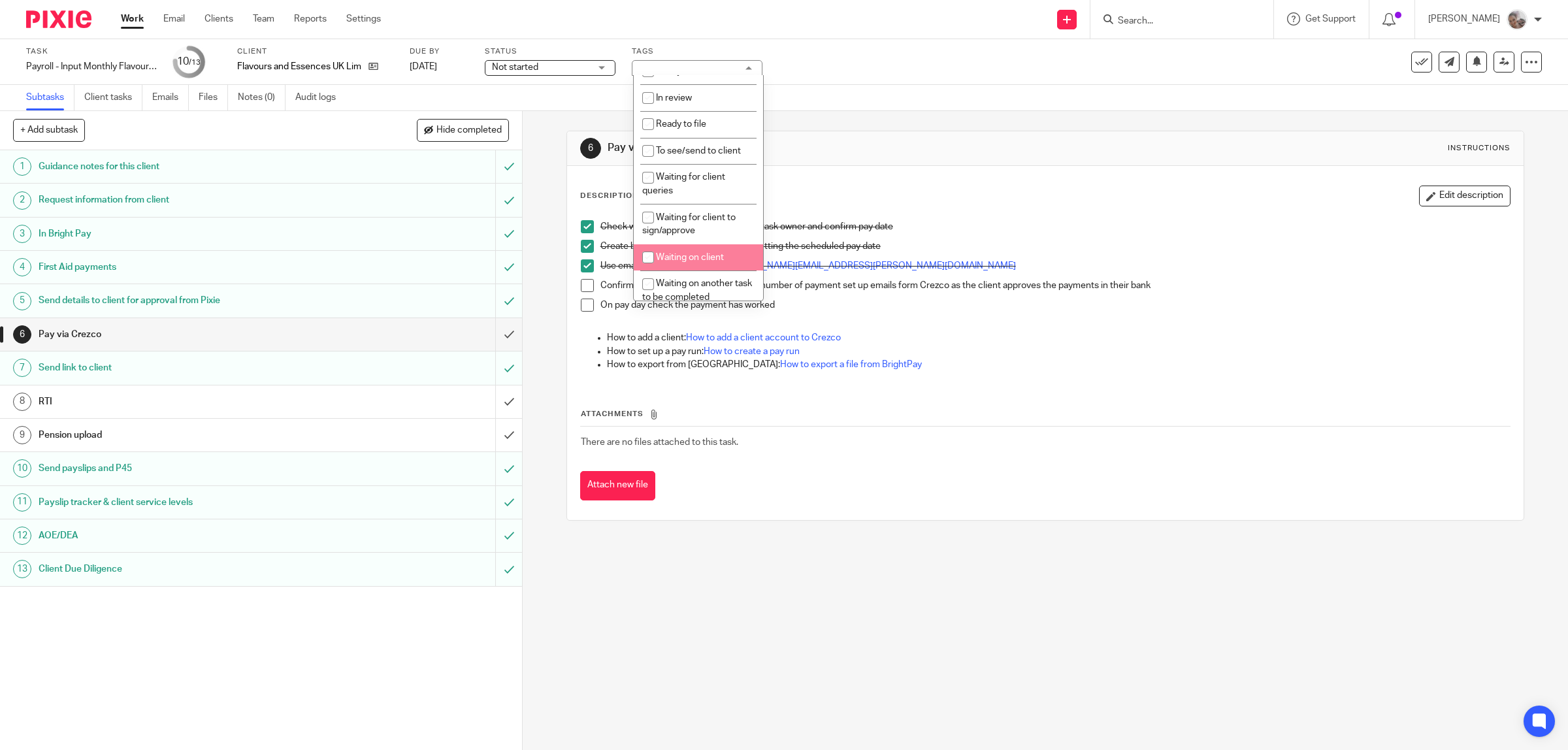
scroll to position [245, 0]
click at [692, 279] on span "Waiting for HMRC / CH/ other agency" at bounding box center [698, 289] width 110 height 23
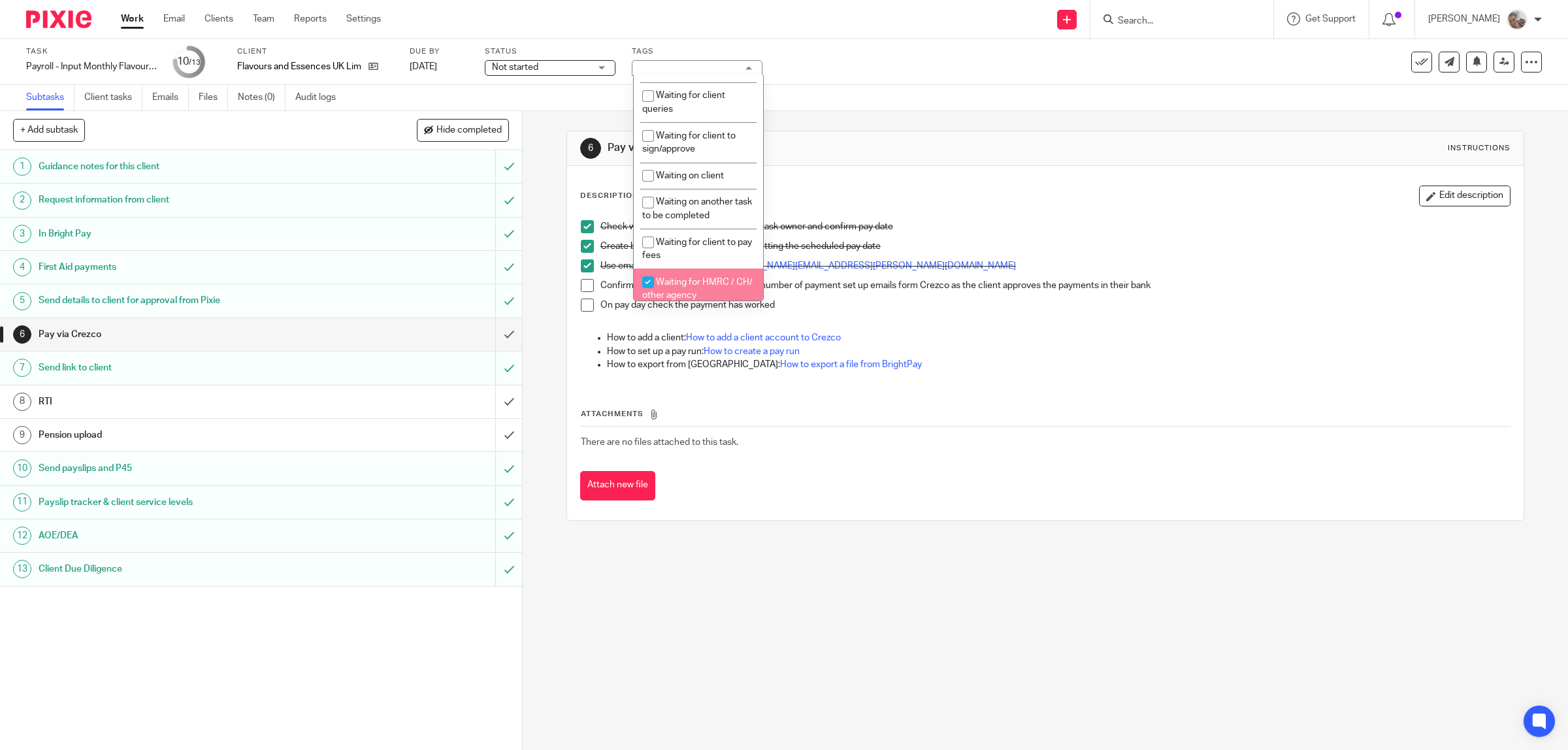
checkbox input "true"
click at [1003, 379] on div "Check wages have been approved with task owner and confirm pay date Create bank…" at bounding box center [1046, 298] width 943 height 167
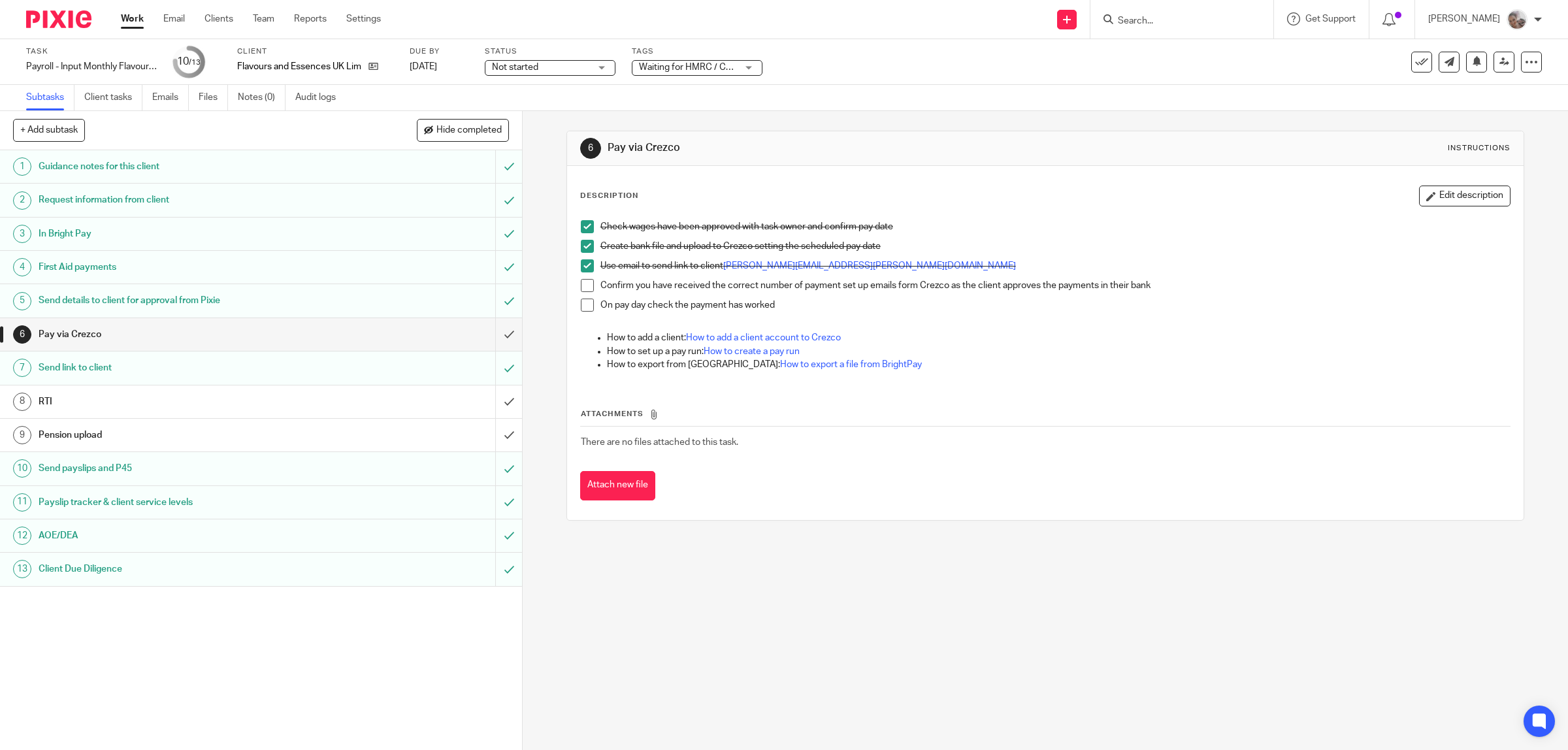
click at [585, 285] on span at bounding box center [587, 285] width 13 height 13
click at [157, 404] on h1 "RTI" at bounding box center [186, 402] width 296 height 20
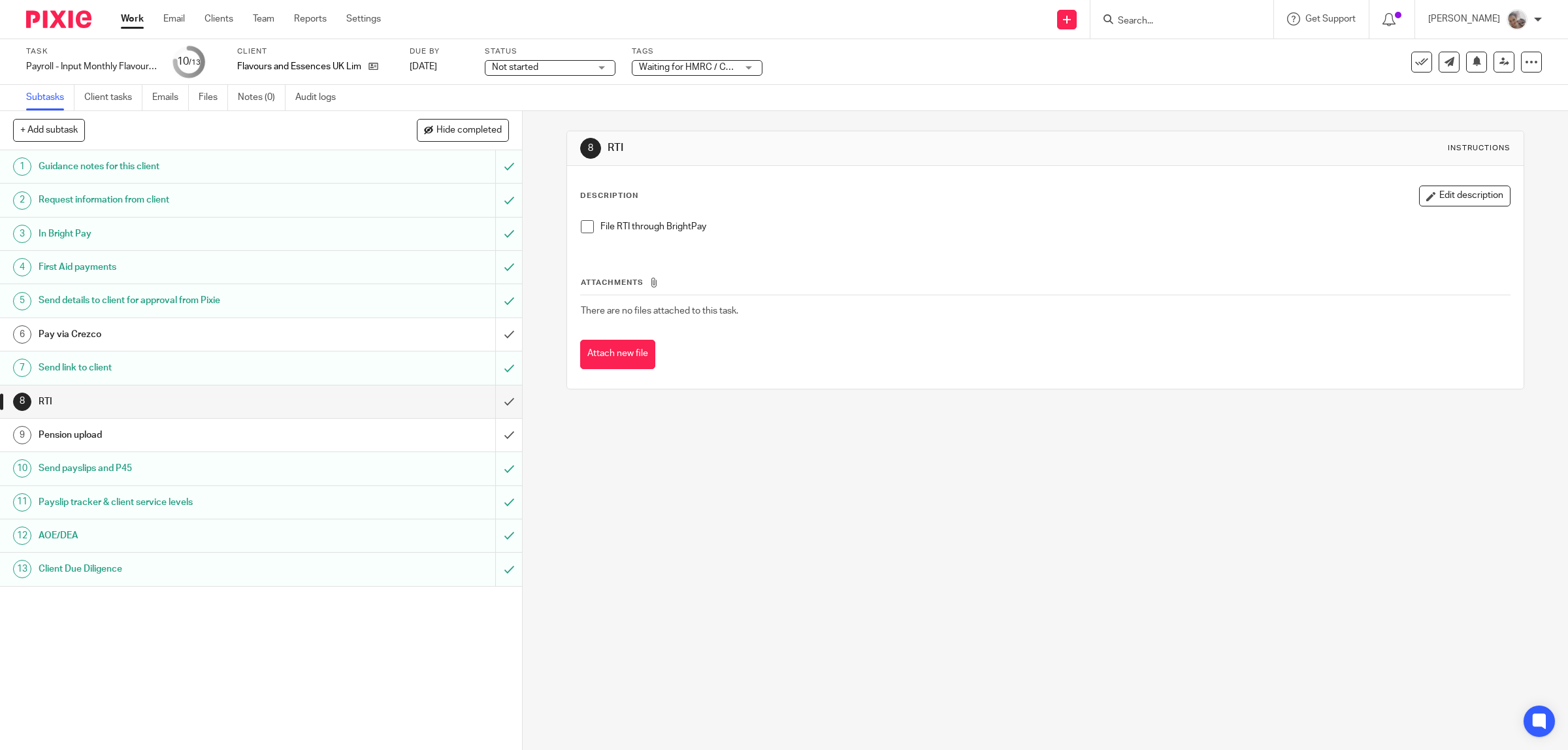
click at [139, 25] on link "Work" at bounding box center [133, 18] width 23 height 13
